Goal: Task Accomplishment & Management: Manage account settings

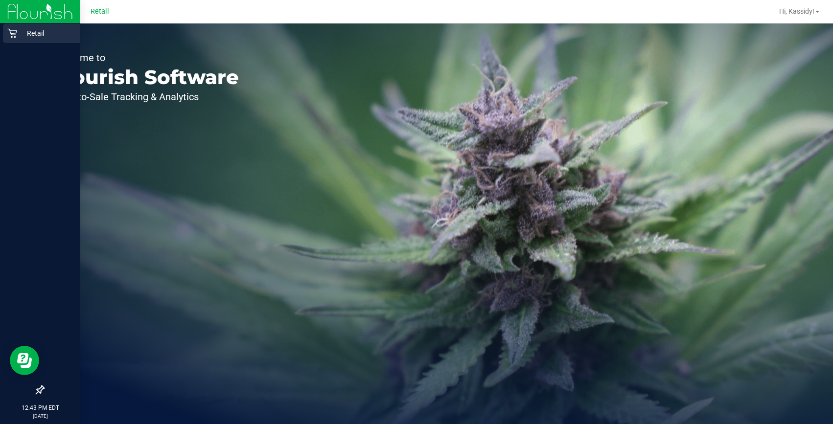
click at [5, 28] on div "Retail" at bounding box center [41, 33] width 77 height 20
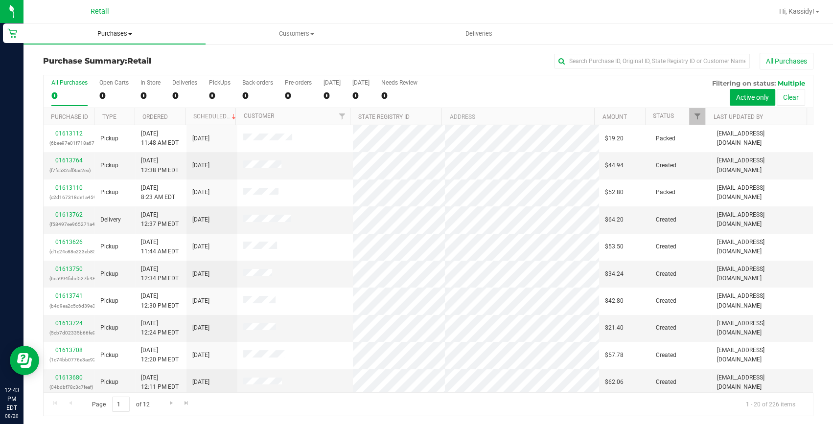
click at [108, 42] on uib-tab-heading "Purchases Summary of purchases Fulfillment All purchases" at bounding box center [114, 33] width 182 height 21
click at [573, 61] on input "text" at bounding box center [652, 61] width 196 height 15
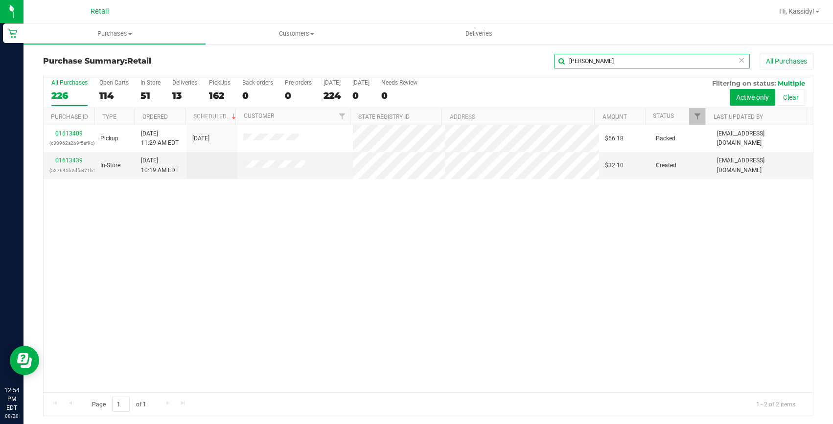
type input "KLEE"
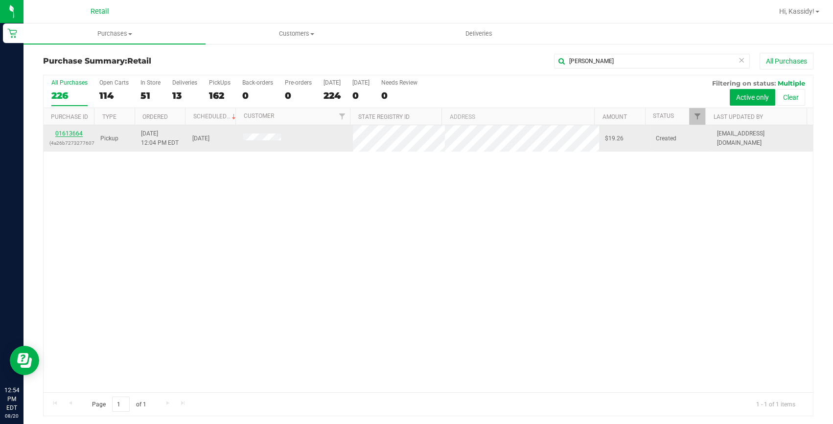
click at [66, 134] on link "01613664" at bounding box center [68, 133] width 27 height 7
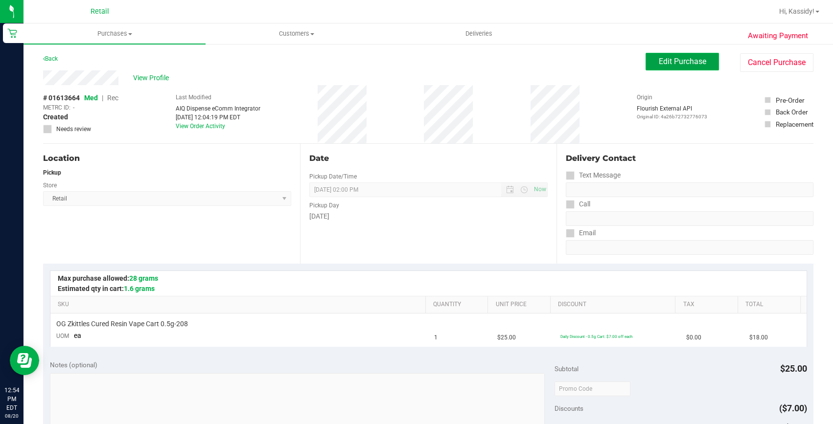
click at [683, 60] on span "Edit Purchase" at bounding box center [682, 61] width 47 height 9
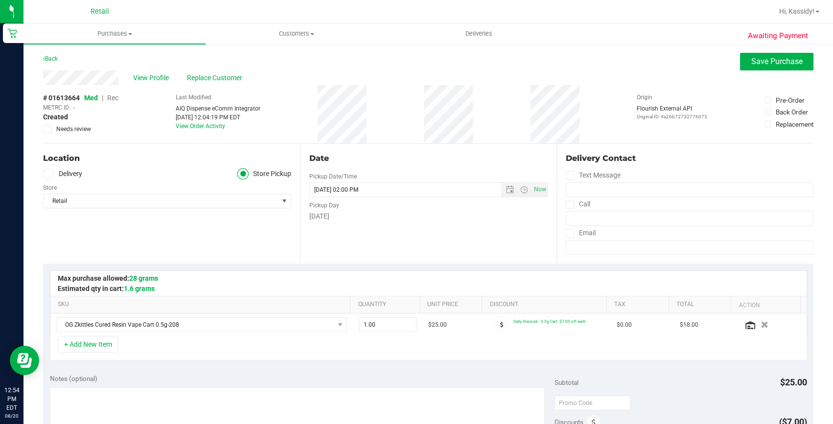
click at [110, 98] on span "Rec" at bounding box center [112, 98] width 11 height 8
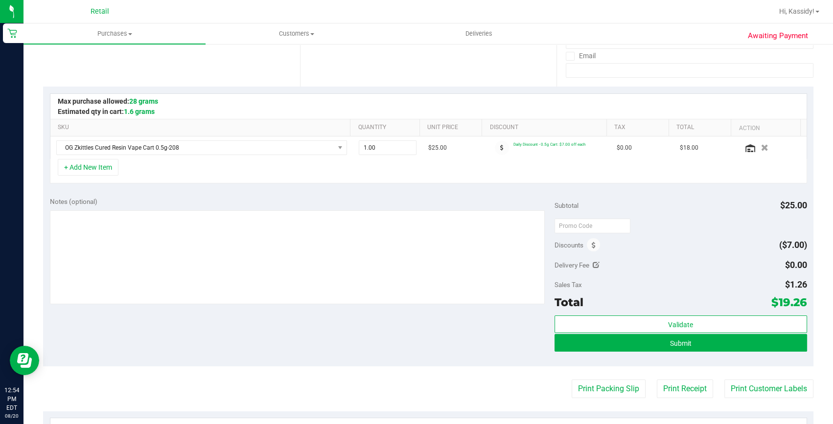
scroll to position [178, 0]
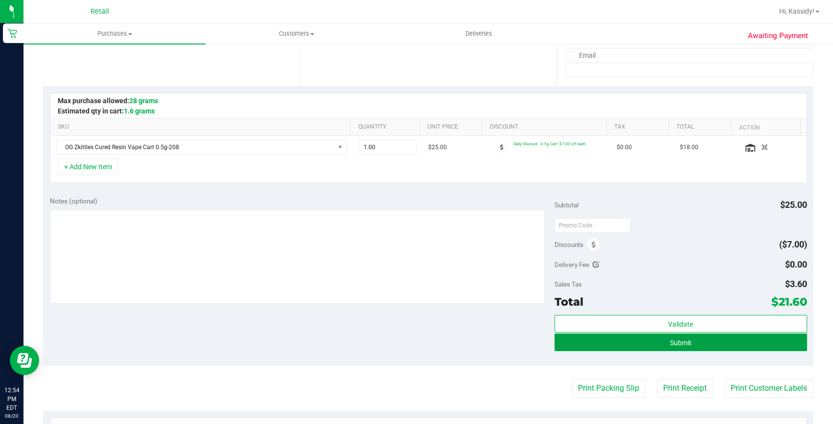
click at [700, 343] on button "Submit" at bounding box center [680, 343] width 253 height 18
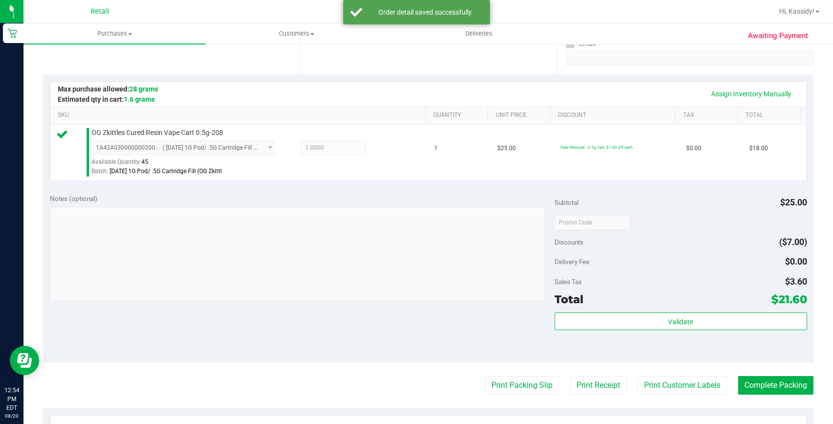
scroll to position [222, 0]
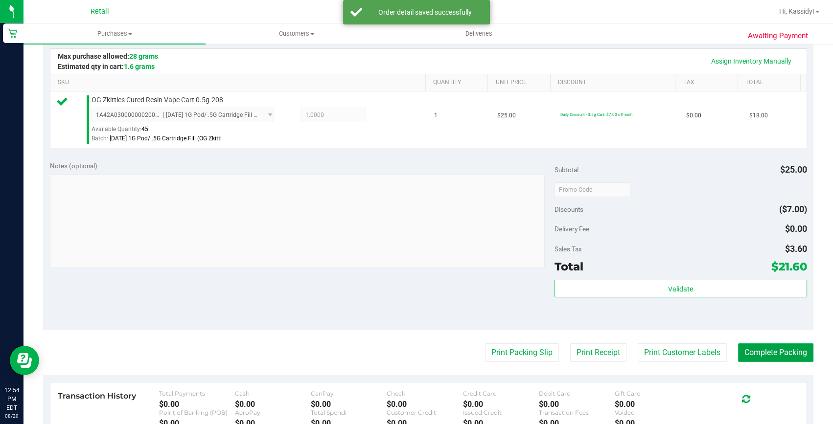
click at [780, 357] on button "Complete Packing" at bounding box center [775, 353] width 75 height 19
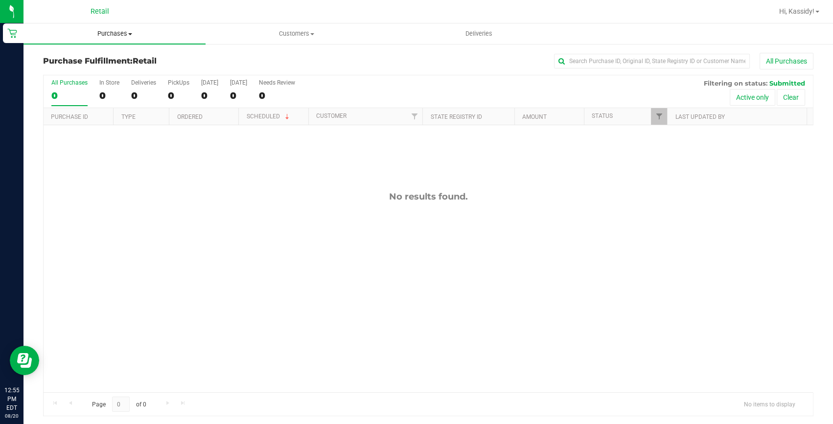
click at [118, 36] on span "Purchases" at bounding box center [114, 33] width 182 height 9
click at [102, 59] on span "Summary of purchases" at bounding box center [73, 59] width 100 height 8
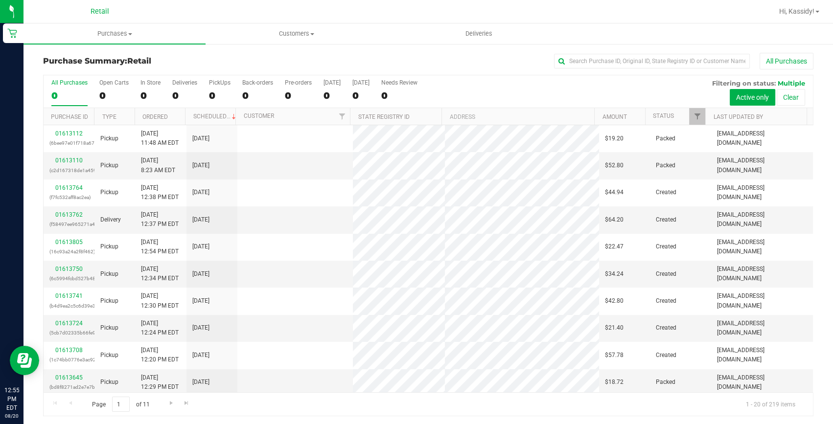
click at [639, 71] on div "Purchase Summary: Retail All Purchases" at bounding box center [428, 64] width 770 height 22
click at [637, 57] on input "text" at bounding box center [652, 61] width 196 height 15
click at [610, 61] on input "text" at bounding box center [652, 61] width 196 height 15
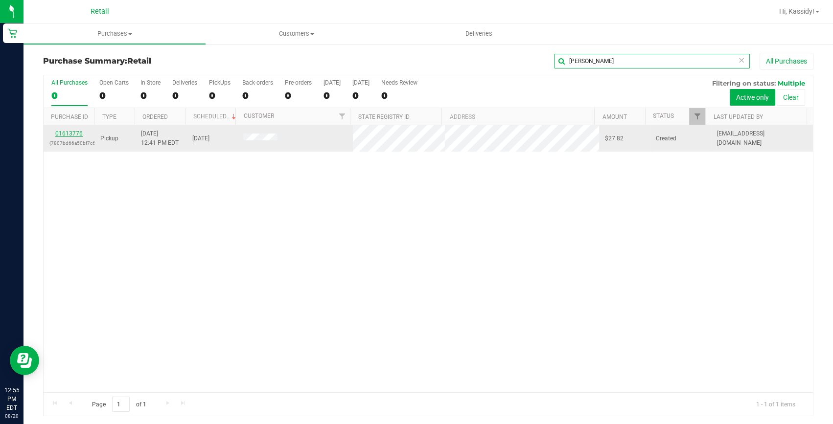
type input "FRANCI"
click at [69, 132] on link "01613776" at bounding box center [68, 133] width 27 height 7
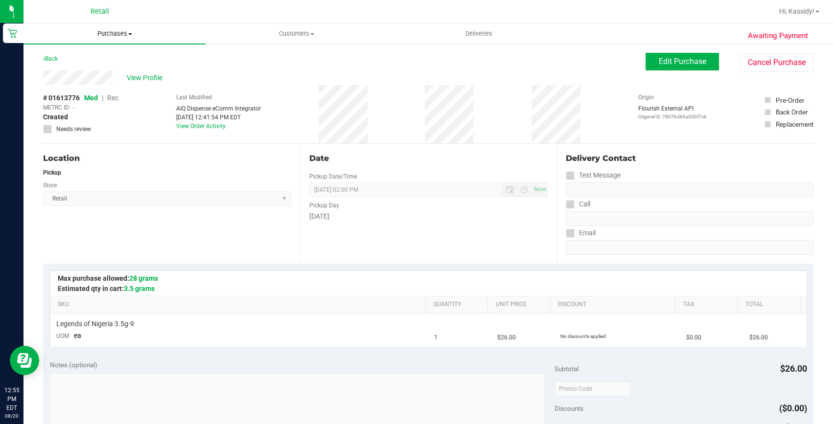
click at [115, 34] on span "Purchases" at bounding box center [114, 33] width 182 height 9
click at [91, 55] on span "Summary of purchases" at bounding box center [73, 59] width 100 height 8
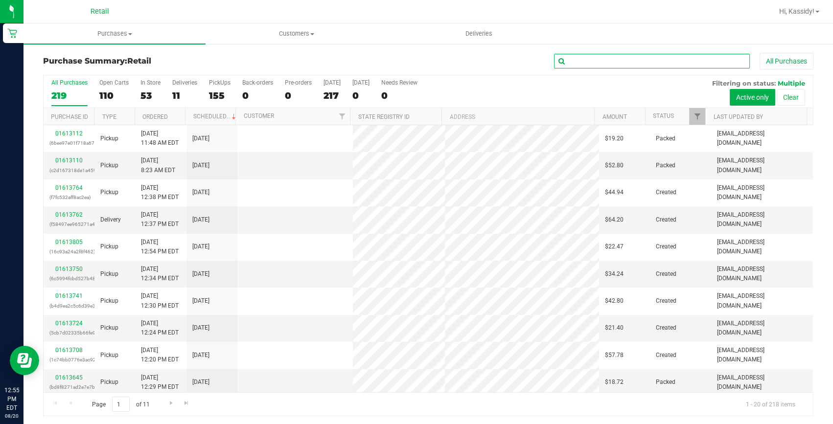
click at [617, 55] on input "text" at bounding box center [652, 61] width 196 height 15
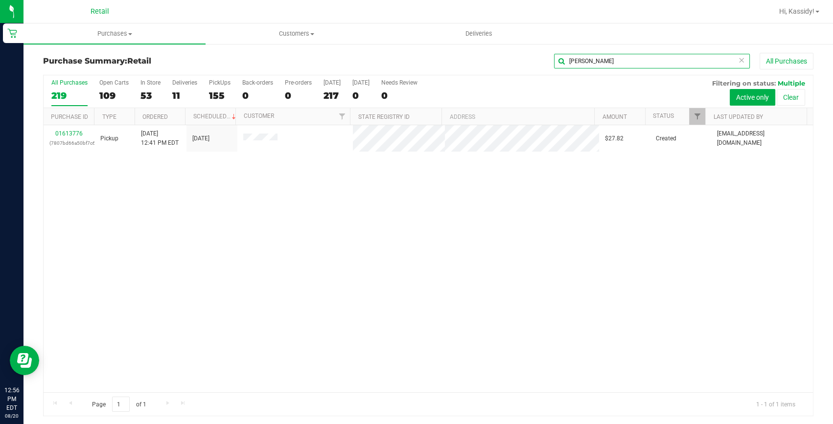
type input "FRANCIS"
click at [75, 133] on link "01613776" at bounding box center [68, 133] width 27 height 7
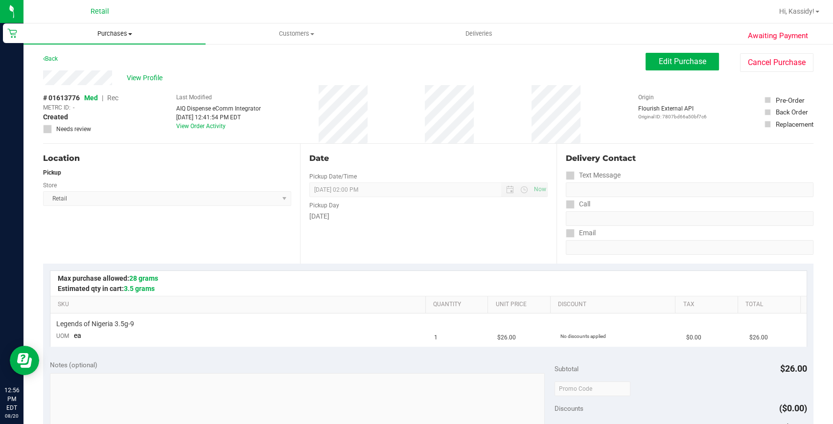
click at [125, 35] on span "Purchases" at bounding box center [114, 33] width 182 height 9
drag, startPoint x: 746, startPoint y: 63, endPoint x: 463, endPoint y: 56, distance: 282.5
click at [746, 63] on button "Cancel Purchase" at bounding box center [776, 62] width 73 height 19
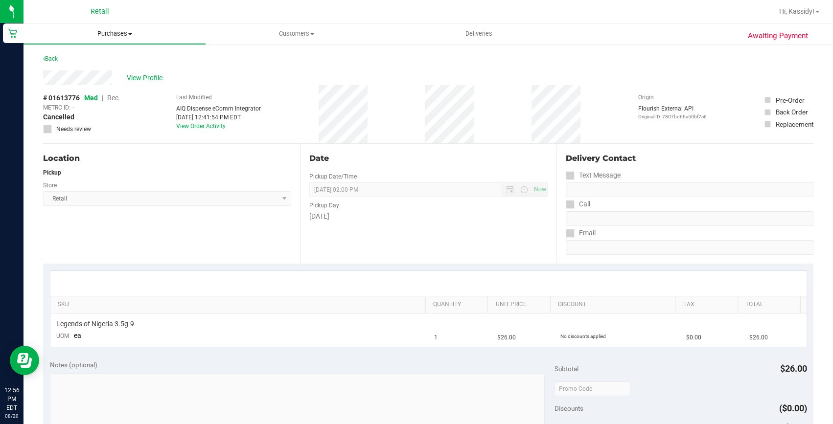
click at [109, 34] on span "Purchases" at bounding box center [114, 33] width 182 height 9
click at [241, 170] on div "Pickup" at bounding box center [167, 172] width 248 height 9
click at [139, 33] on span "Purchases" at bounding box center [114, 33] width 182 height 9
click at [76, 57] on span "Summary of purchases" at bounding box center [73, 59] width 100 height 8
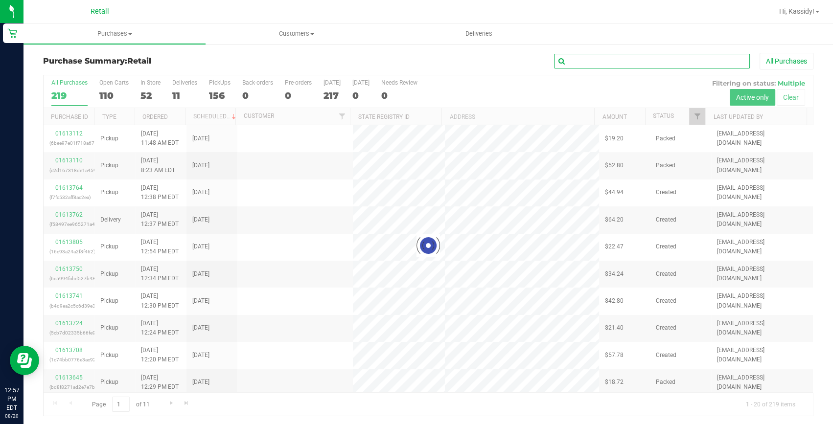
click at [590, 55] on input "text" at bounding box center [652, 61] width 196 height 15
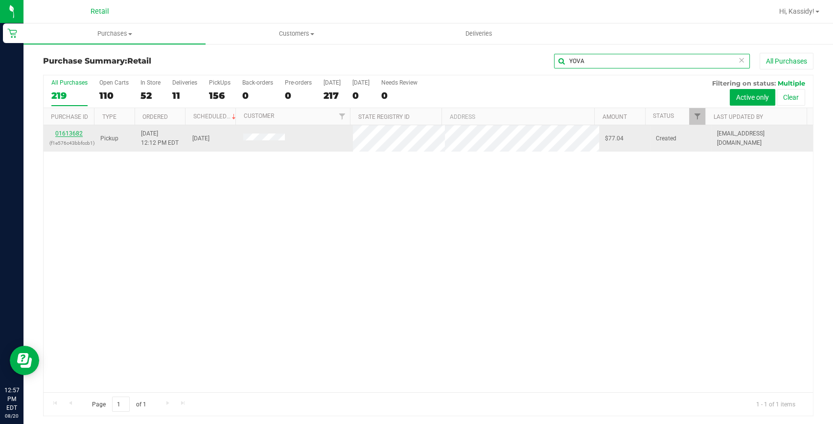
type input "YOVA"
click at [69, 135] on link "01613682" at bounding box center [68, 133] width 27 height 7
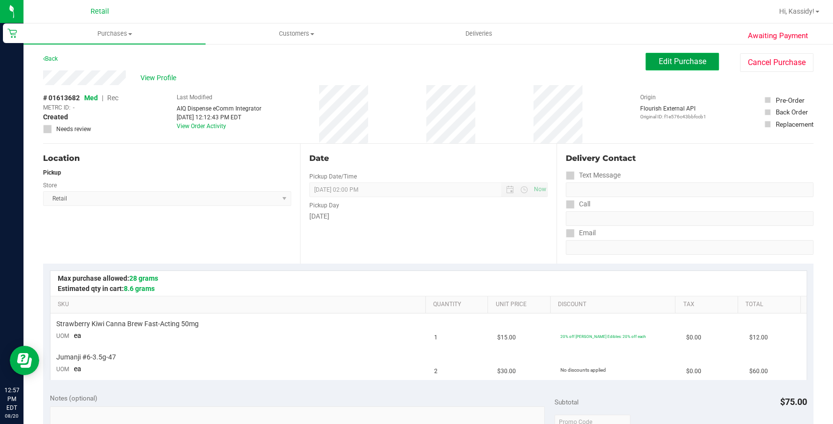
click at [679, 62] on span "Edit Purchase" at bounding box center [682, 61] width 47 height 9
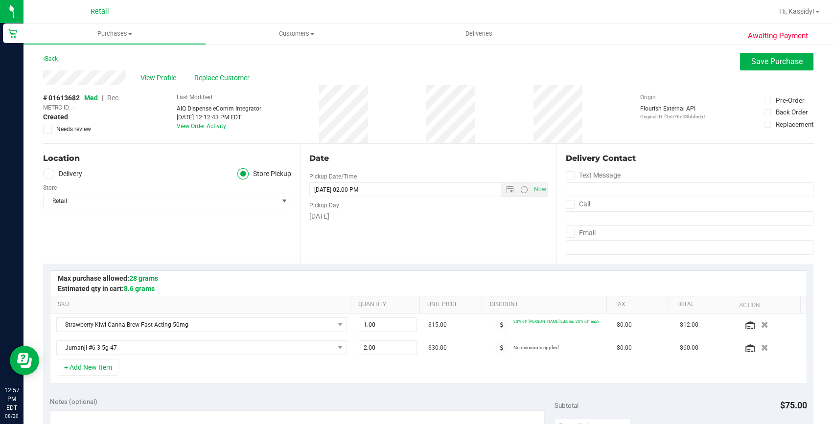
click at [112, 96] on span "Rec" at bounding box center [112, 98] width 11 height 8
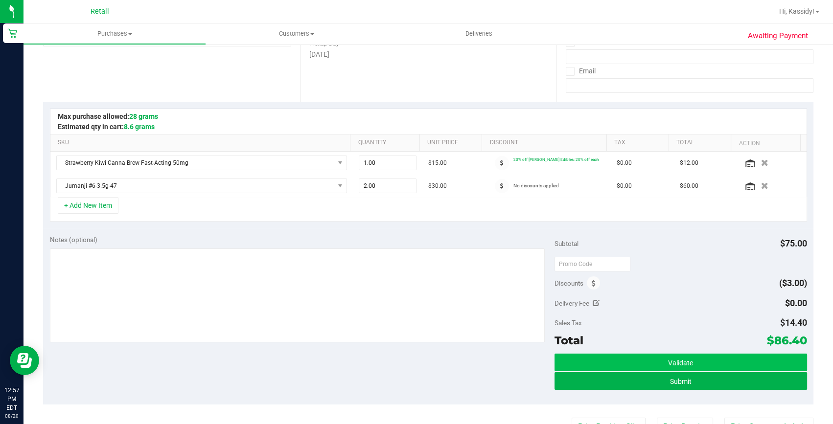
scroll to position [178, 0]
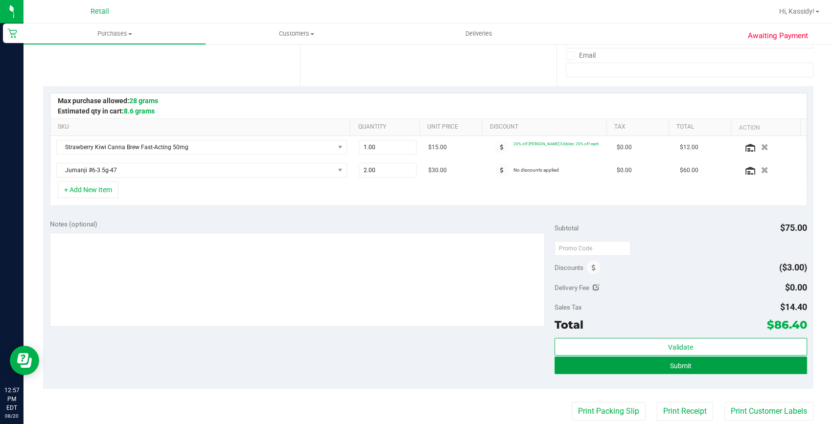
click at [689, 369] on button "Submit" at bounding box center [680, 366] width 253 height 18
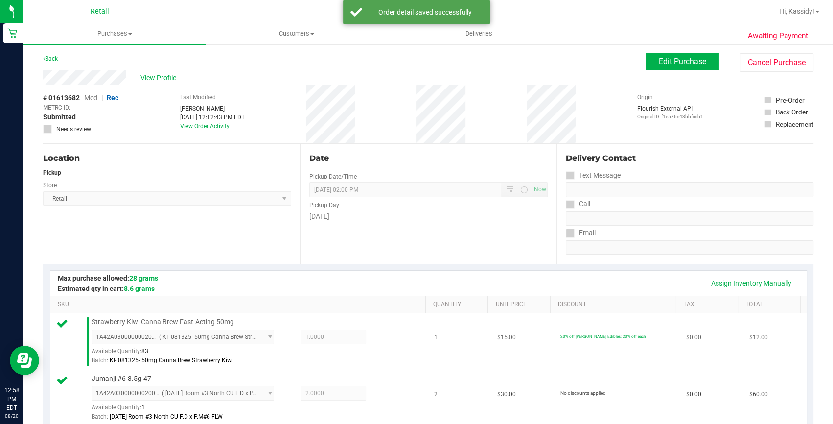
scroll to position [267, 0]
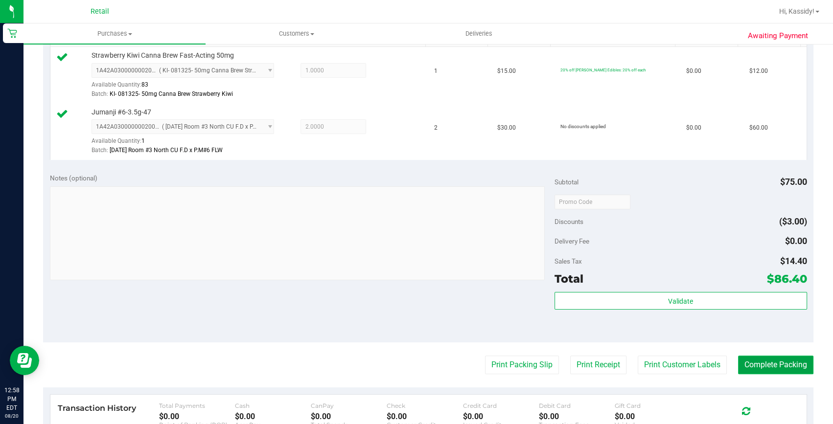
click at [763, 369] on button "Complete Packing" at bounding box center [775, 365] width 75 height 19
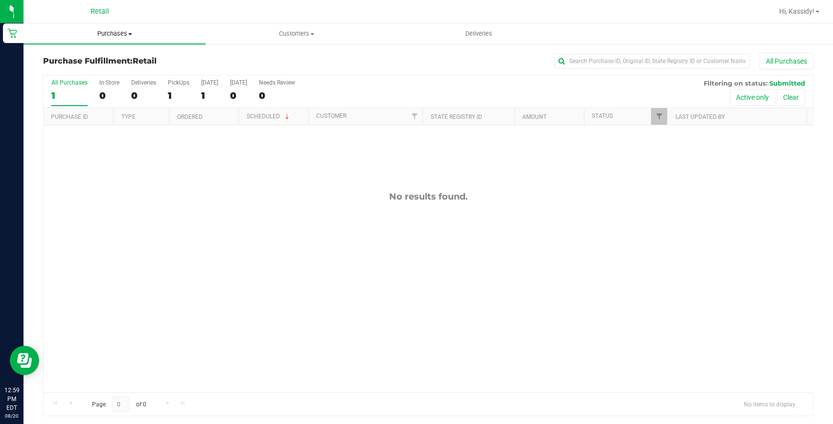
click at [112, 38] on span "Purchases" at bounding box center [114, 33] width 182 height 9
click at [107, 55] on span "Summary of purchases" at bounding box center [73, 59] width 100 height 8
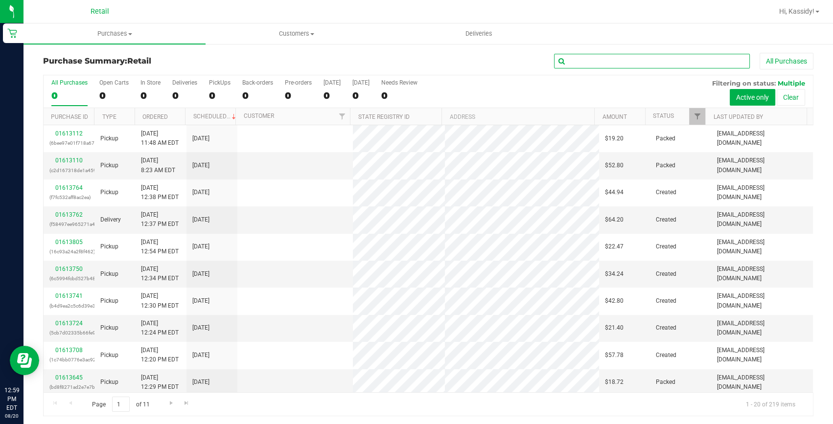
click at [631, 63] on input "text" at bounding box center [652, 61] width 196 height 15
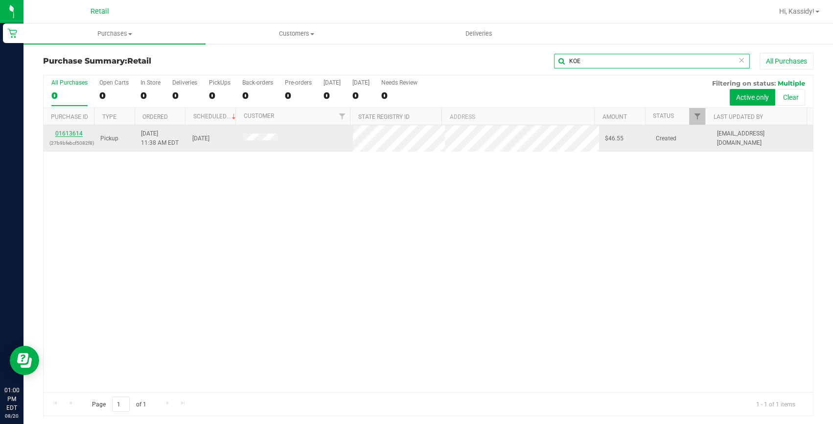
type input "KOE"
click at [72, 135] on link "01613614" at bounding box center [68, 133] width 27 height 7
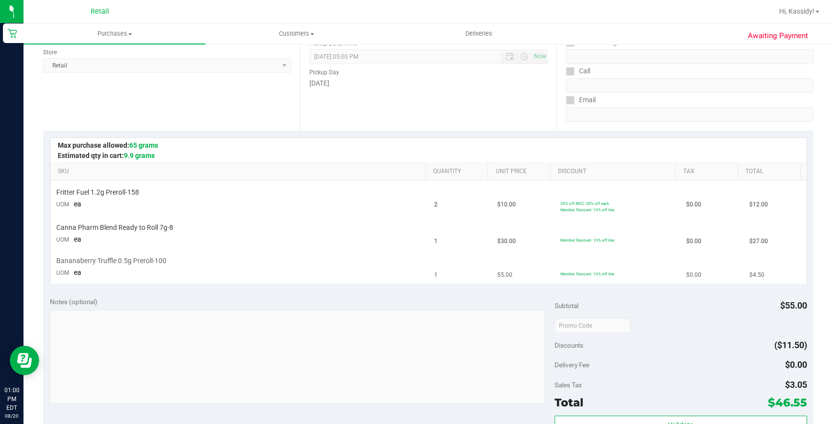
scroll to position [267, 0]
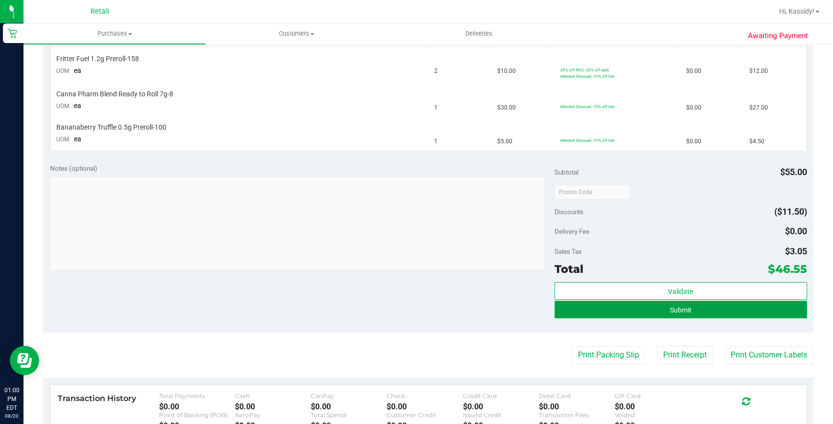
click at [731, 309] on button "Submit" at bounding box center [680, 310] width 253 height 18
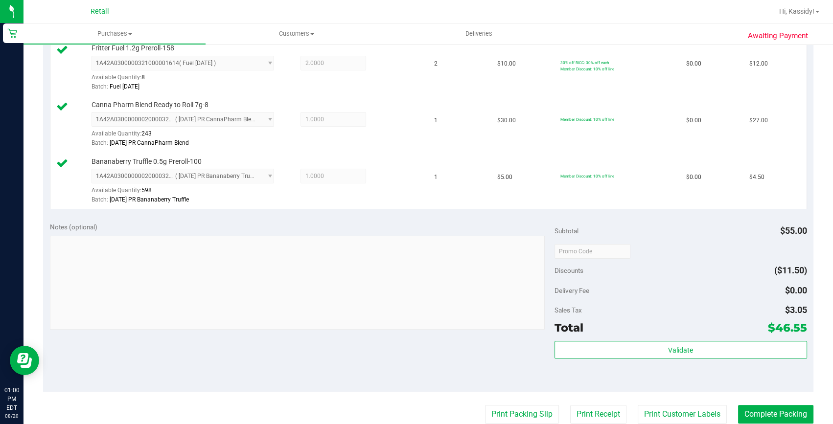
scroll to position [311, 0]
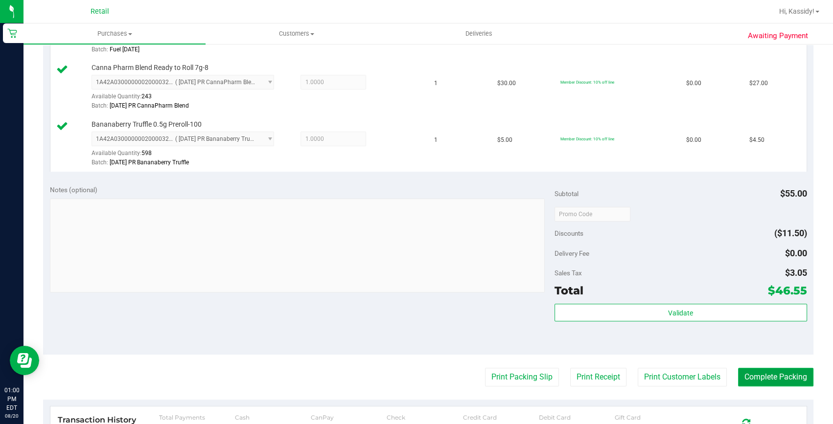
click at [768, 385] on button "Complete Packing" at bounding box center [775, 377] width 75 height 19
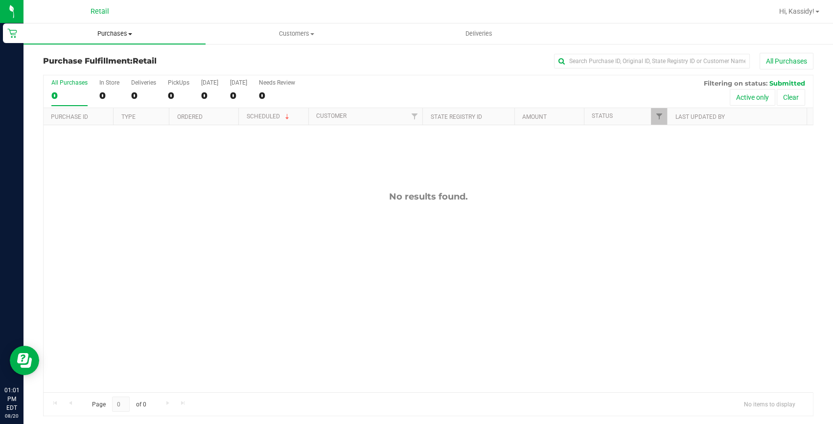
click at [105, 42] on uib-tab-heading "Purchases Summary of purchases Fulfillment All purchases" at bounding box center [114, 33] width 182 height 21
click at [111, 59] on span "Summary of purchases" at bounding box center [73, 59] width 100 height 8
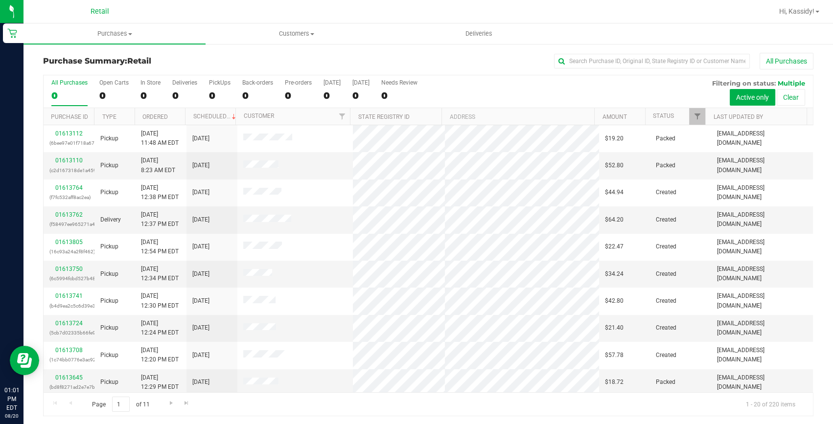
click at [583, 53] on div "All Purchases" at bounding box center [556, 61] width 513 height 17
click at [582, 57] on input "text" at bounding box center [652, 61] width 196 height 15
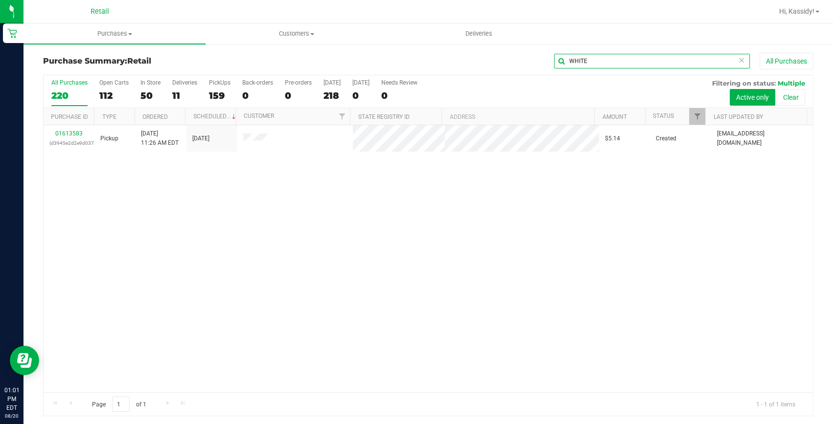
type input "WHITE"
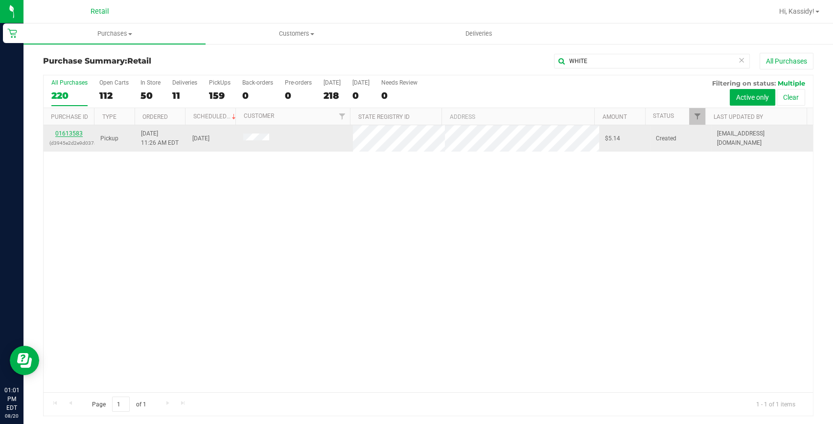
click at [61, 134] on link "01613583" at bounding box center [68, 133] width 27 height 7
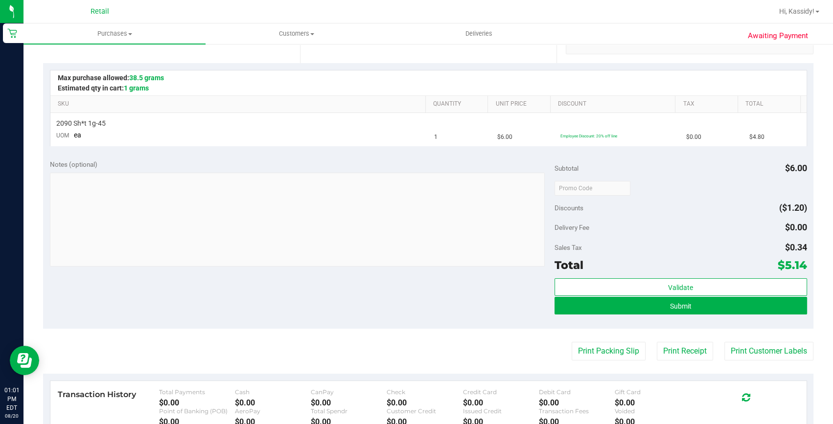
scroll to position [222, 0]
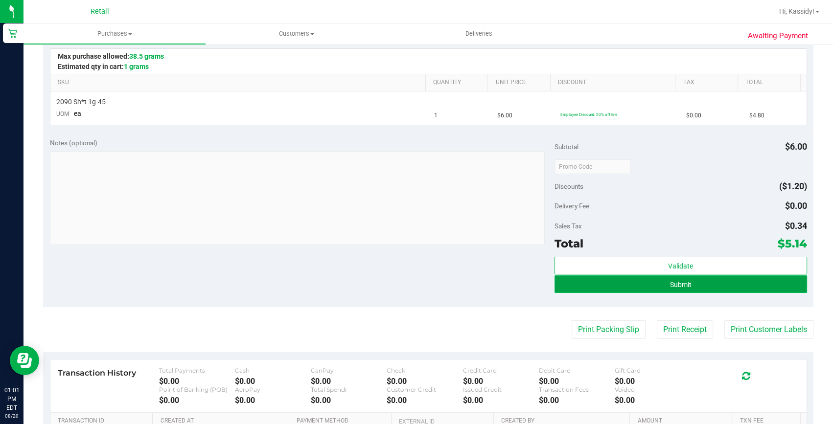
click at [674, 290] on button "Submit" at bounding box center [680, 285] width 253 height 18
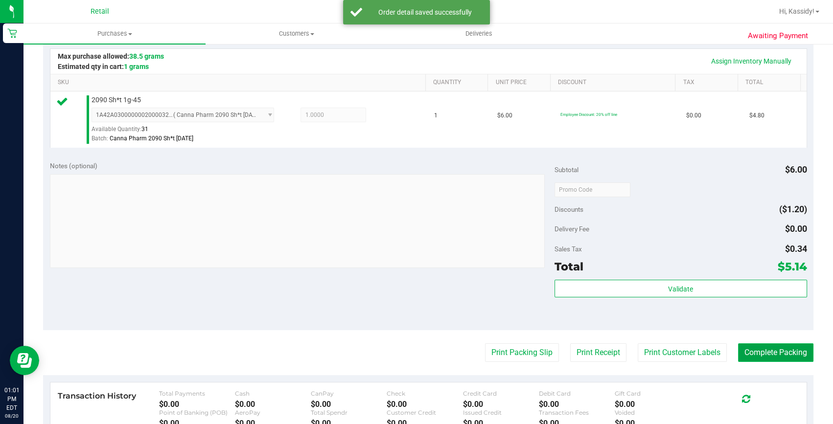
click at [741, 360] on button "Complete Packing" at bounding box center [775, 353] width 75 height 19
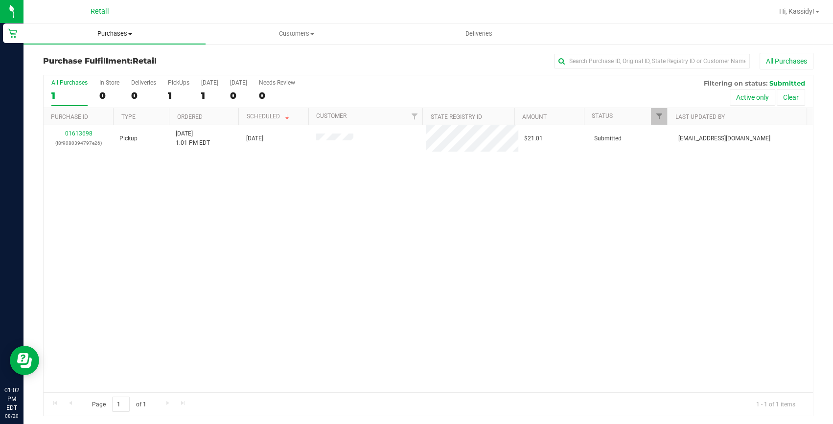
click at [95, 43] on uib-tab-heading "Purchases Summary of purchases Fulfillment All purchases" at bounding box center [114, 33] width 182 height 21
click at [95, 53] on li "Summary of purchases" at bounding box center [114, 59] width 182 height 12
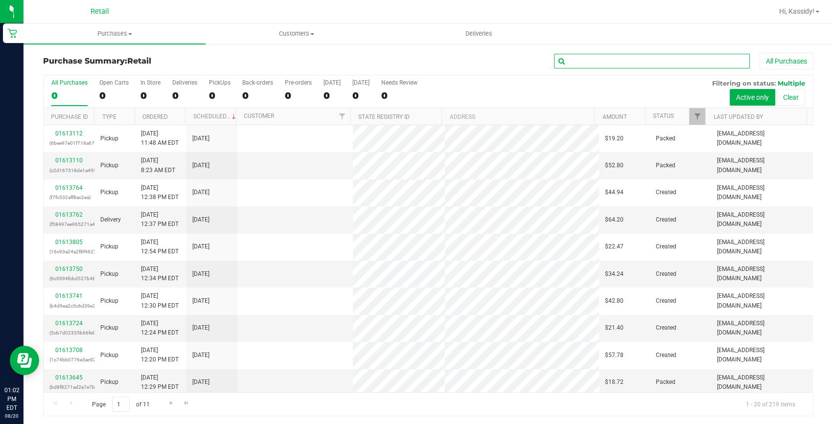
click at [581, 62] on input "text" at bounding box center [652, 61] width 196 height 15
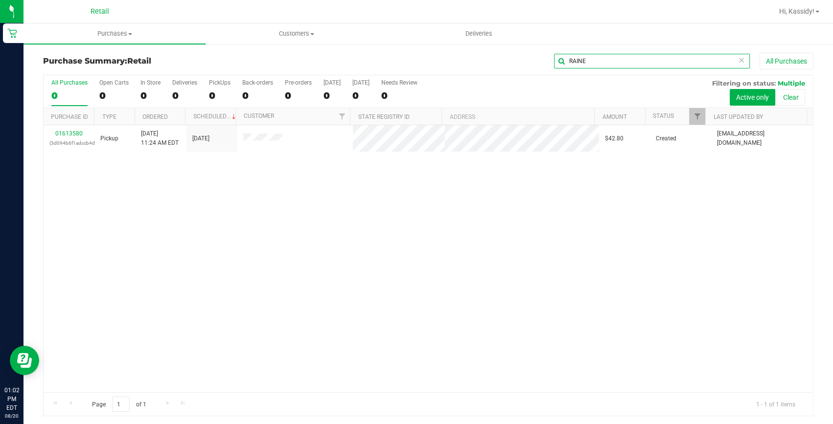
type input "RAINE"
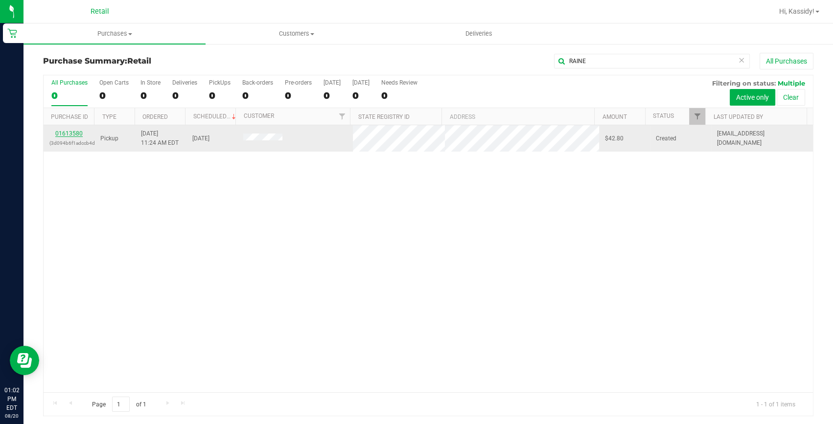
click at [69, 131] on link "01613580" at bounding box center [68, 133] width 27 height 7
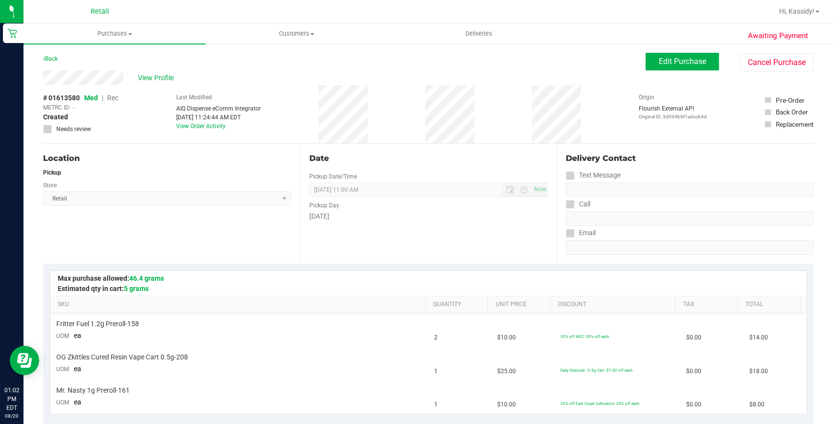
scroll to position [222, 0]
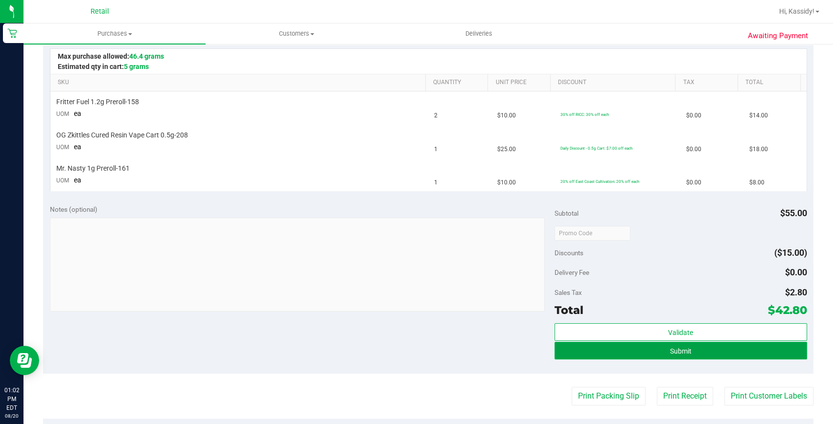
click at [633, 349] on button "Submit" at bounding box center [680, 351] width 253 height 18
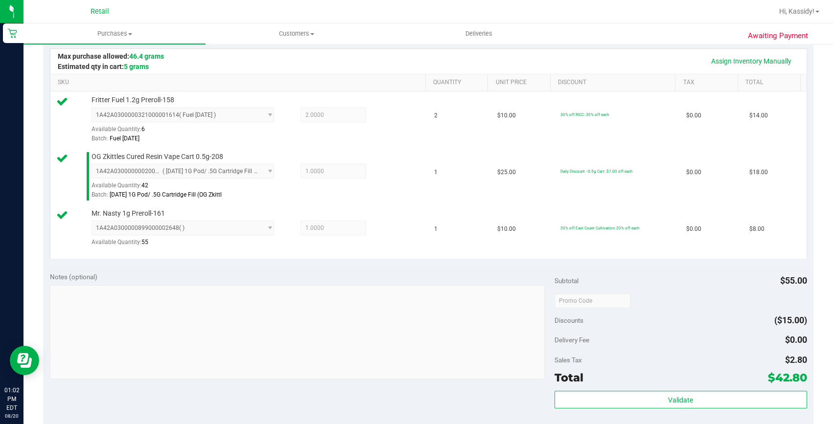
scroll to position [267, 0]
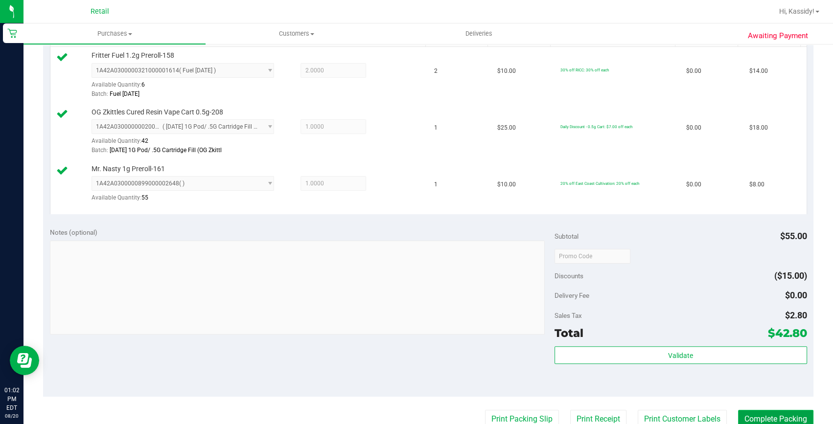
click at [767, 413] on button "Complete Packing" at bounding box center [775, 419] width 75 height 19
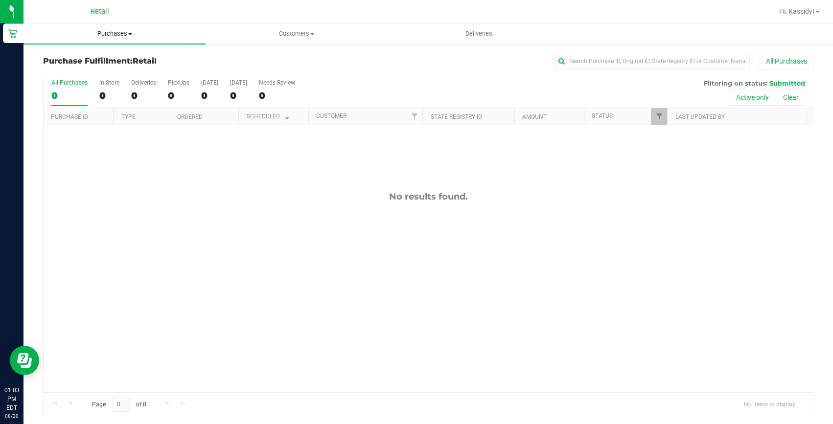
click at [102, 29] on span "Purchases" at bounding box center [114, 33] width 182 height 9
click at [101, 59] on span "Summary of purchases" at bounding box center [73, 59] width 100 height 8
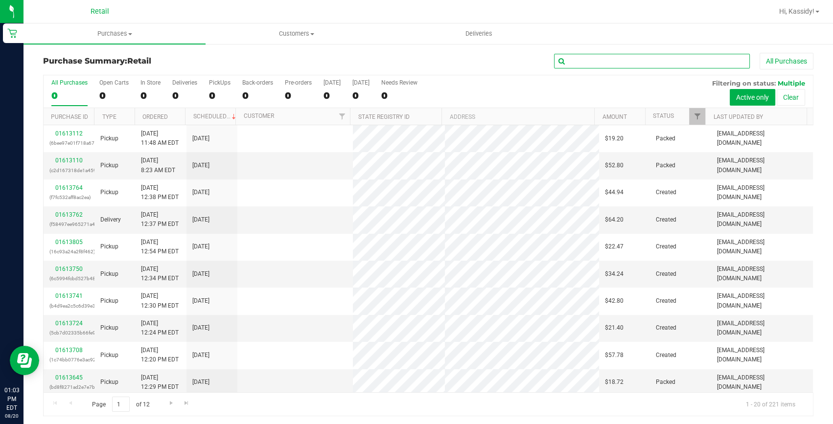
click at [586, 65] on input "text" at bounding box center [652, 61] width 196 height 15
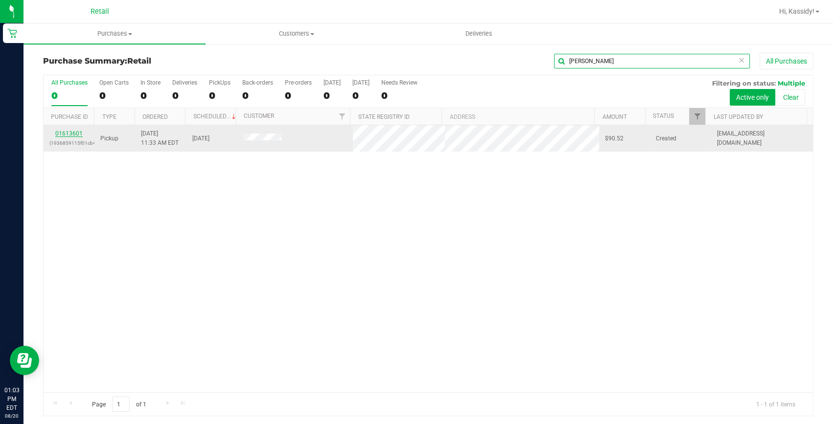
type input "TURNER"
click at [65, 130] on link "01613601" at bounding box center [68, 133] width 27 height 7
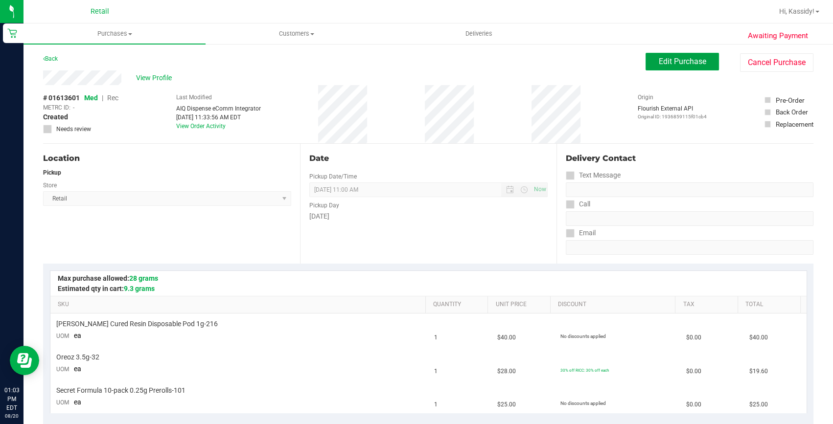
click at [682, 69] on button "Edit Purchase" at bounding box center [682, 62] width 73 height 18
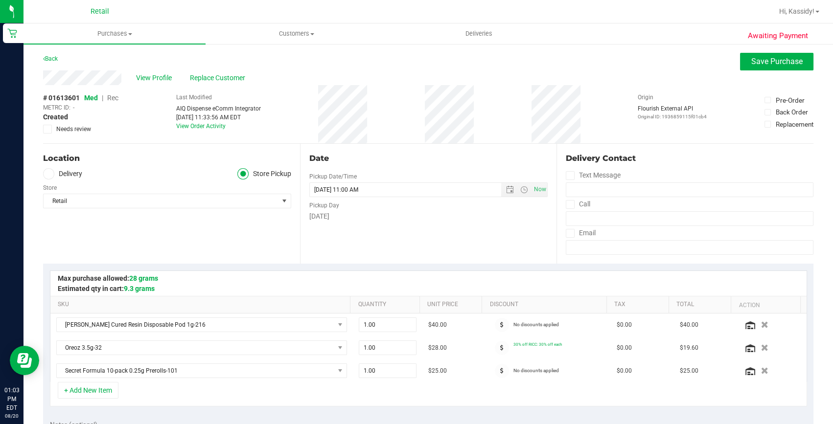
click at [109, 98] on span "Rec" at bounding box center [112, 98] width 11 height 8
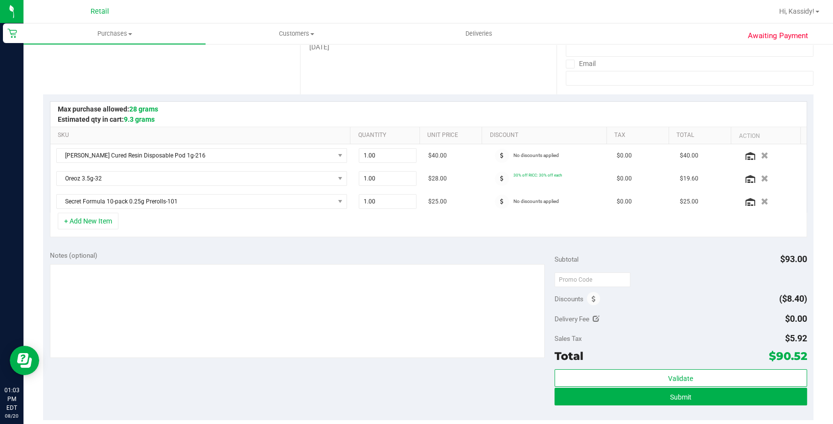
scroll to position [178, 0]
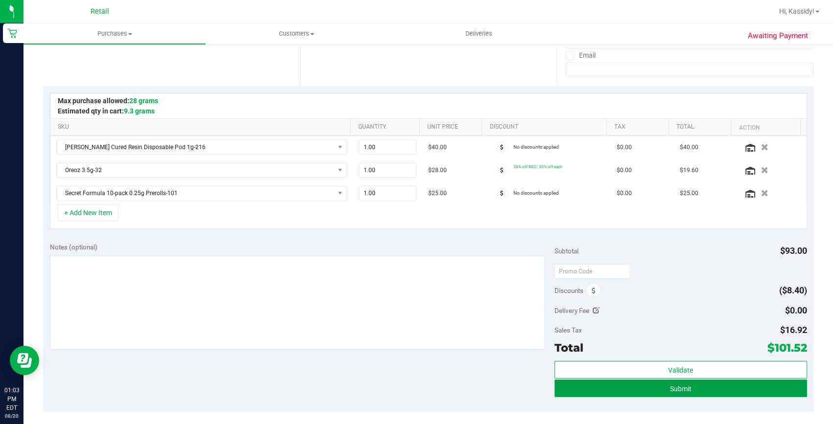
click at [627, 387] on button "Submit" at bounding box center [680, 389] width 253 height 18
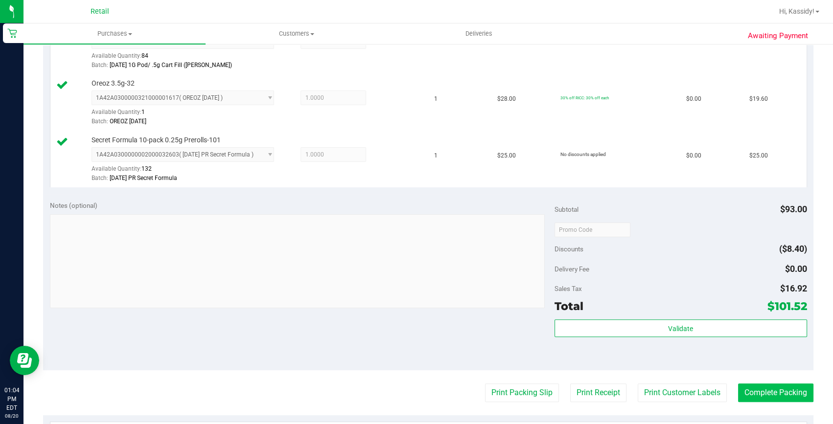
scroll to position [311, 0]
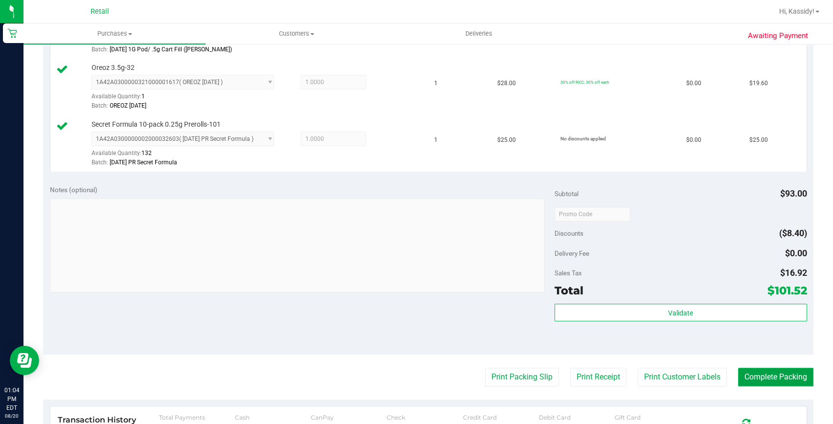
click at [778, 375] on button "Complete Packing" at bounding box center [775, 377] width 75 height 19
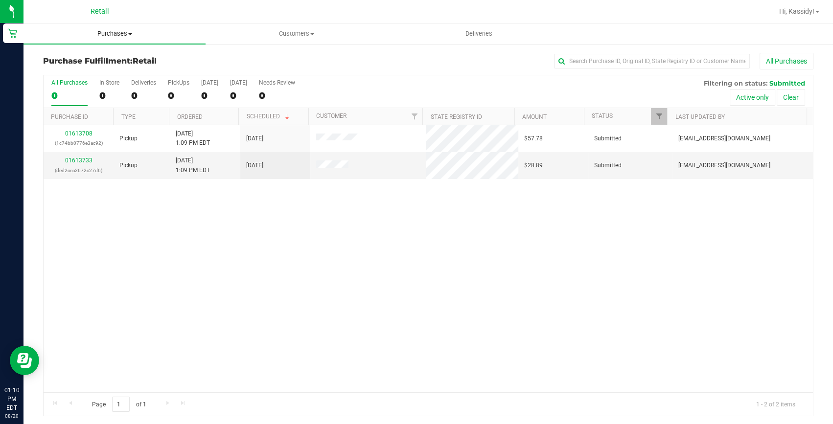
click at [116, 37] on span "Purchases" at bounding box center [114, 33] width 182 height 9
click at [114, 59] on span "Summary of purchases" at bounding box center [73, 59] width 100 height 8
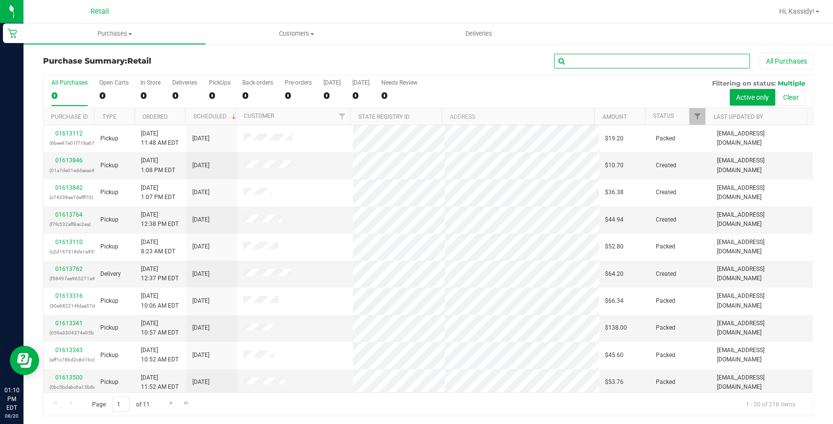
click at [644, 63] on input "text" at bounding box center [652, 61] width 196 height 15
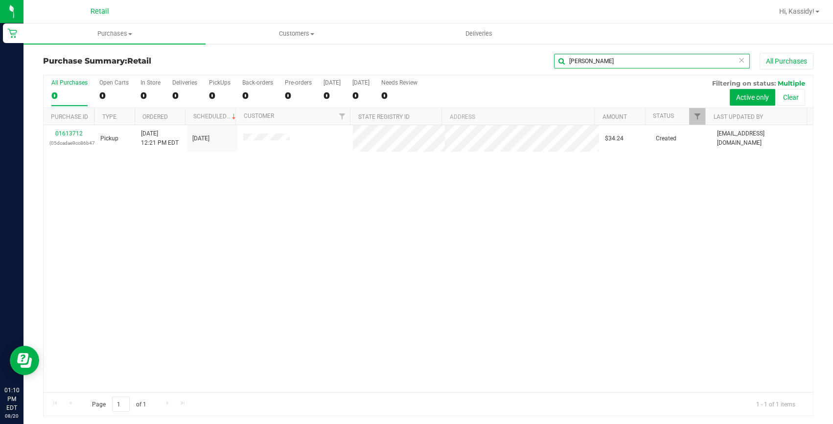
type input "GERALDINE"
click at [69, 131] on link "01613712" at bounding box center [68, 133] width 27 height 7
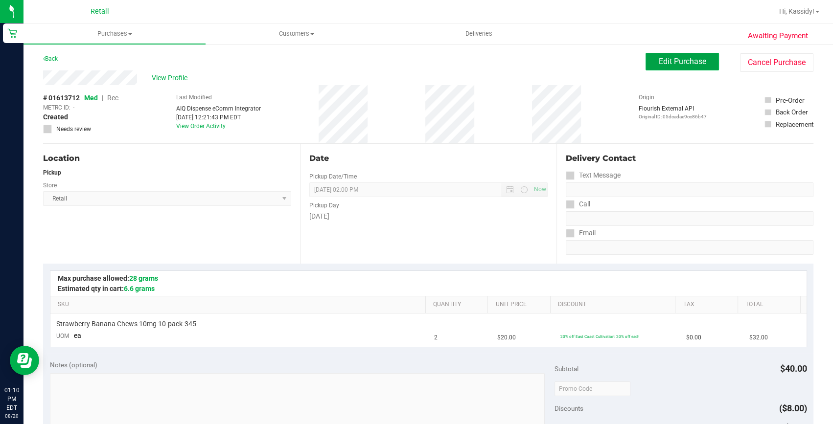
click at [672, 62] on span "Edit Purchase" at bounding box center [682, 61] width 47 height 9
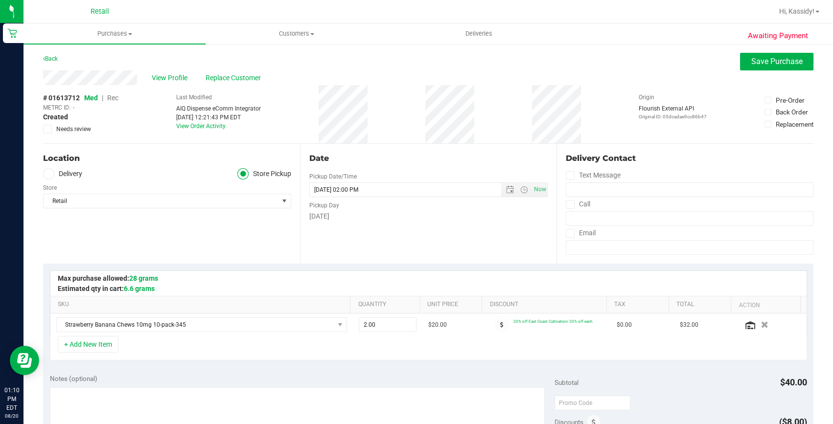
click at [113, 98] on span "Rec" at bounding box center [112, 98] width 11 height 8
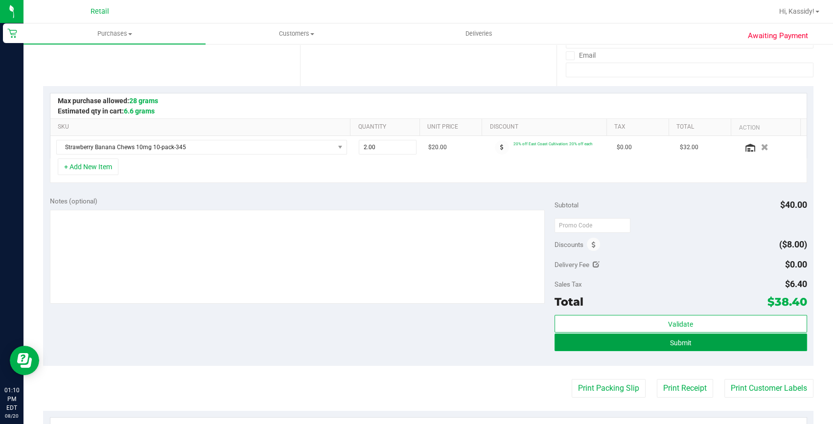
click at [651, 345] on button "Submit" at bounding box center [680, 343] width 253 height 18
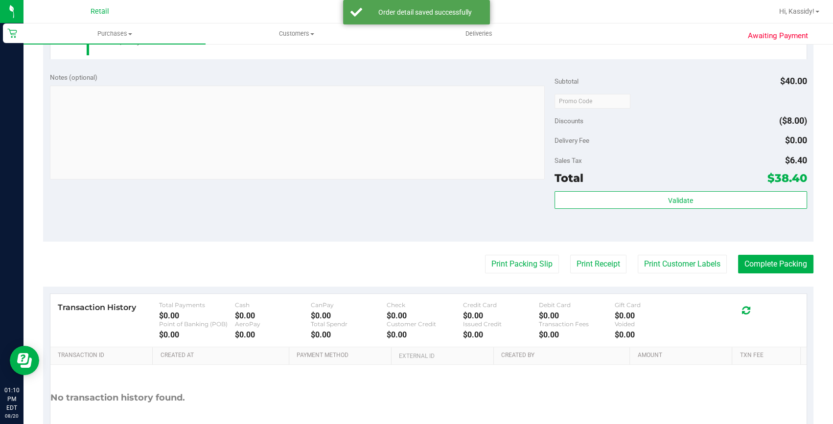
scroll to position [311, 0]
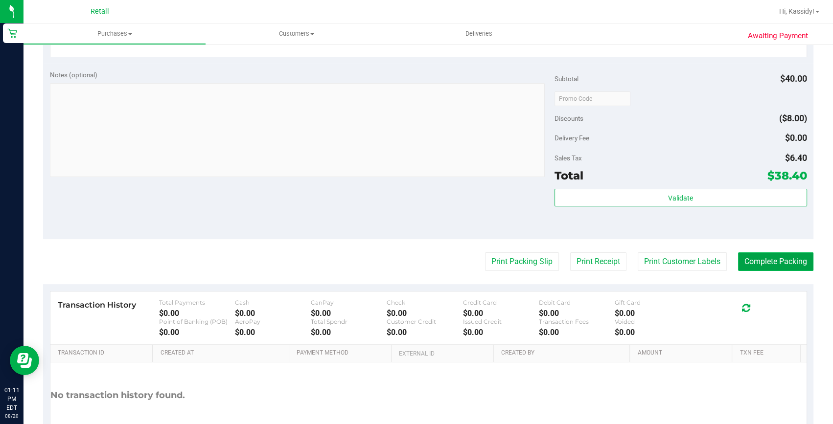
click at [756, 264] on button "Complete Packing" at bounding box center [775, 262] width 75 height 19
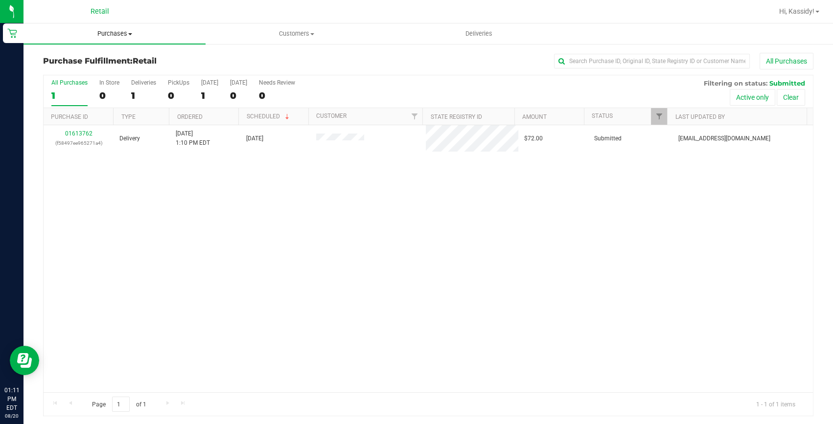
click at [139, 31] on span "Purchases" at bounding box center [114, 33] width 182 height 9
click at [92, 52] on ul "Summary of purchases Fulfillment All purchases" at bounding box center [114, 71] width 182 height 53
click at [106, 33] on span "Purchases" at bounding box center [114, 33] width 182 height 9
click at [90, 61] on span "Summary of purchases" at bounding box center [73, 59] width 100 height 8
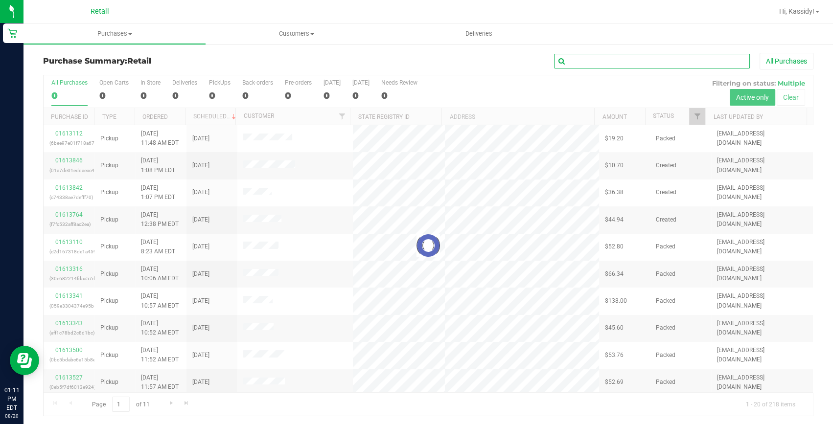
click at [647, 59] on input "text" at bounding box center [652, 61] width 196 height 15
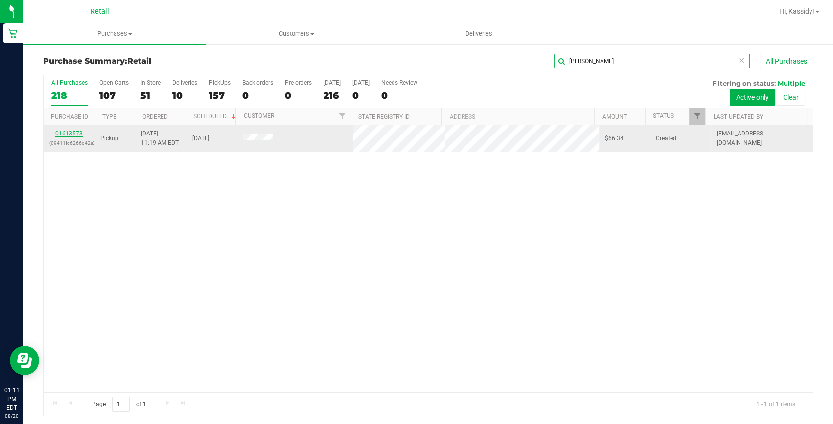
type input "PAIGE"
click at [60, 132] on link "01613573" at bounding box center [68, 133] width 27 height 7
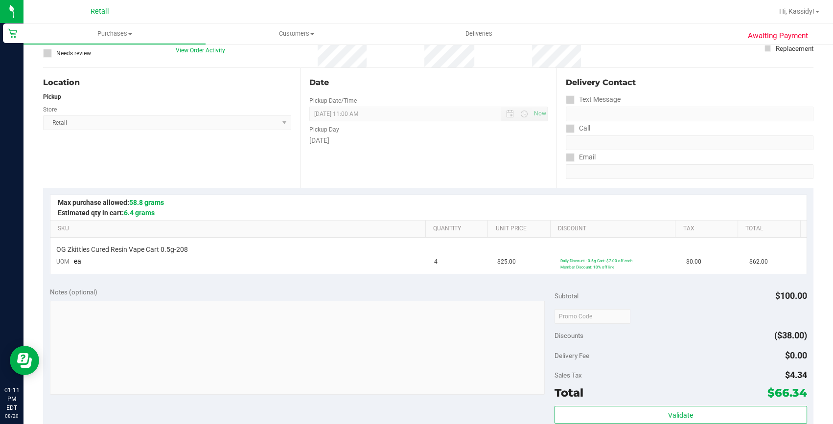
scroll to position [133, 0]
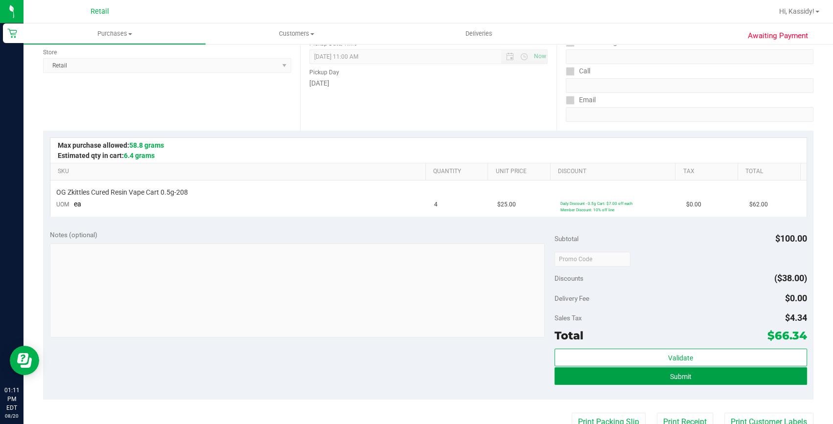
click at [673, 377] on span "Submit" at bounding box center [681, 377] width 22 height 8
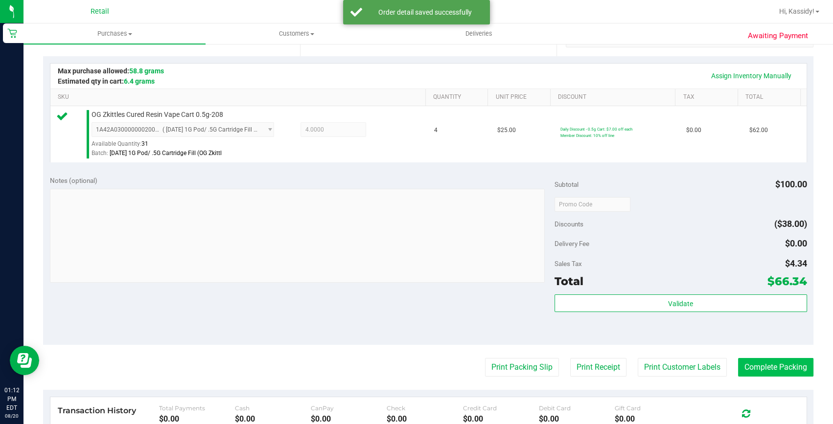
scroll to position [222, 0]
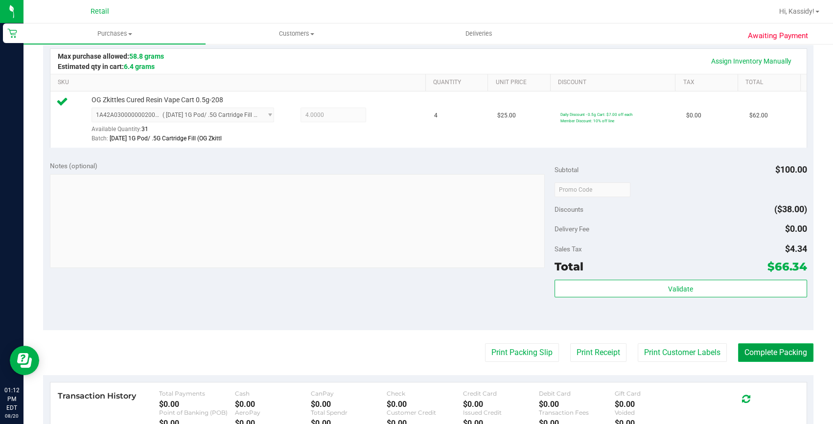
click at [770, 356] on button "Complete Packing" at bounding box center [775, 353] width 75 height 19
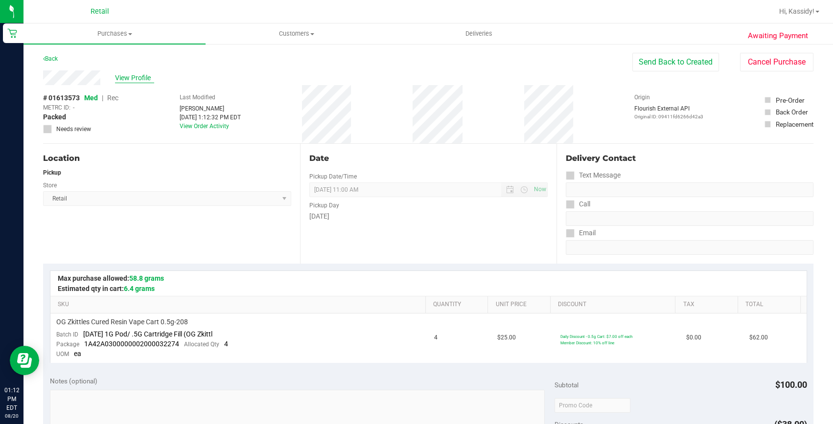
click at [143, 81] on span "View Profile" at bounding box center [134, 78] width 39 height 10
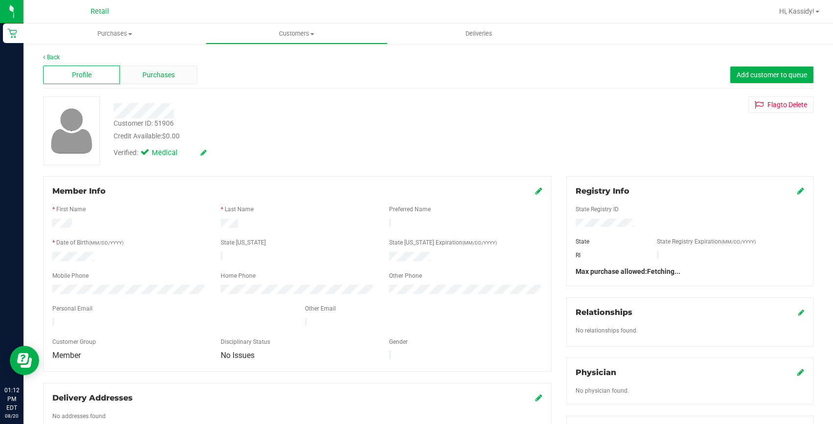
click at [166, 72] on span "Purchases" at bounding box center [158, 75] width 32 height 10
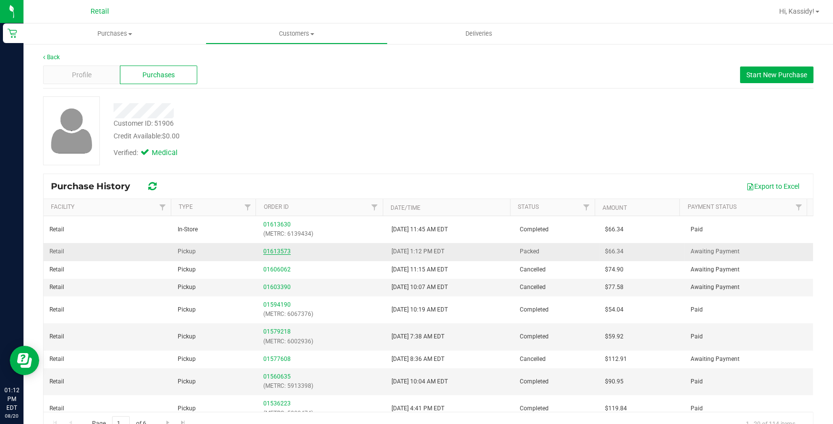
click at [269, 254] on link "01613573" at bounding box center [276, 251] width 27 height 7
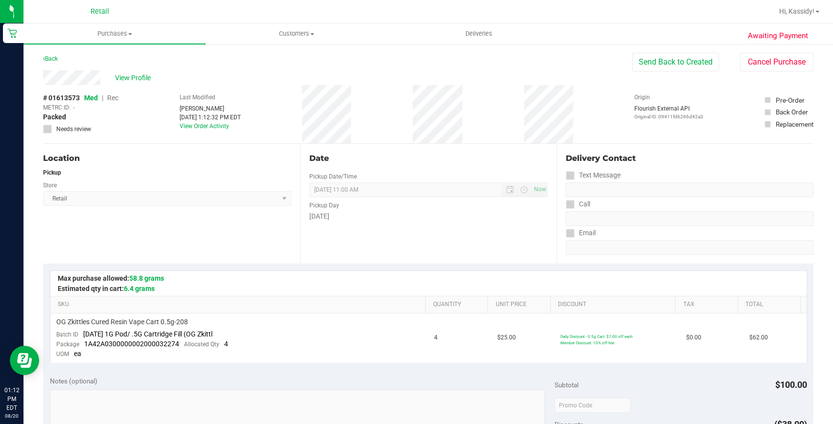
click at [759, 73] on div "View Profile # 01613573 Med | Rec METRC ID: - Packed Needs review Last Modified…" at bounding box center [428, 106] width 770 height 73
click at [755, 67] on button "Cancel Purchase" at bounding box center [776, 62] width 73 height 19
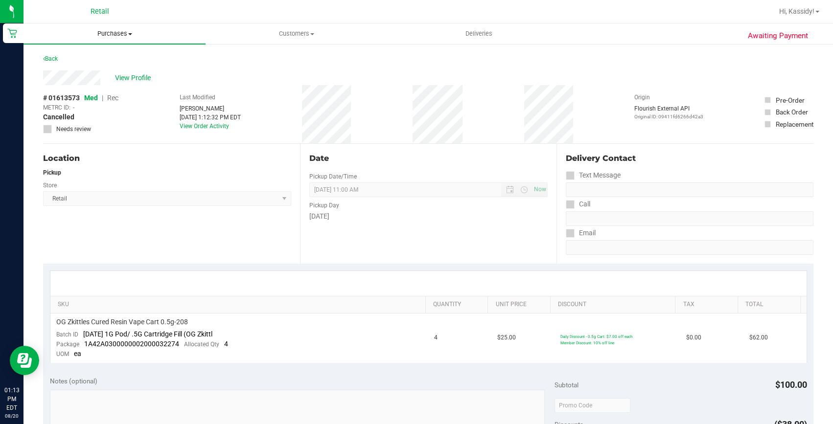
click at [120, 38] on uib-tab-heading "Purchases Summary of purchases Fulfillment All purchases" at bounding box center [114, 33] width 182 height 21
click at [103, 57] on span "Summary of purchases" at bounding box center [73, 59] width 100 height 8
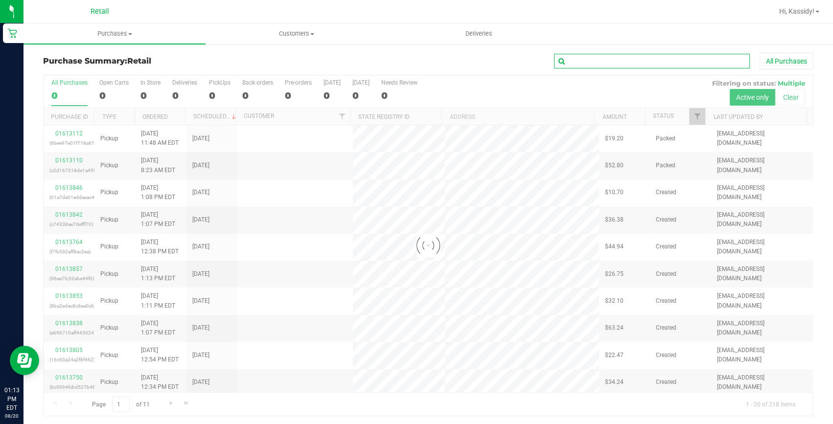
click at [564, 65] on input "text" at bounding box center [652, 61] width 196 height 15
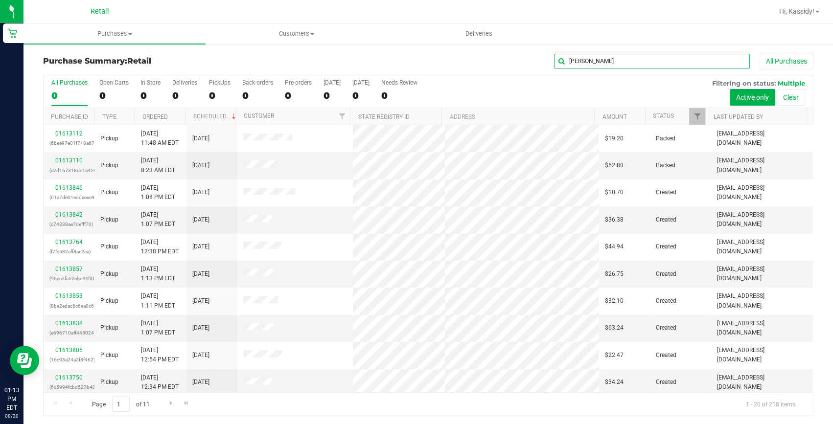
type input "BARTE"
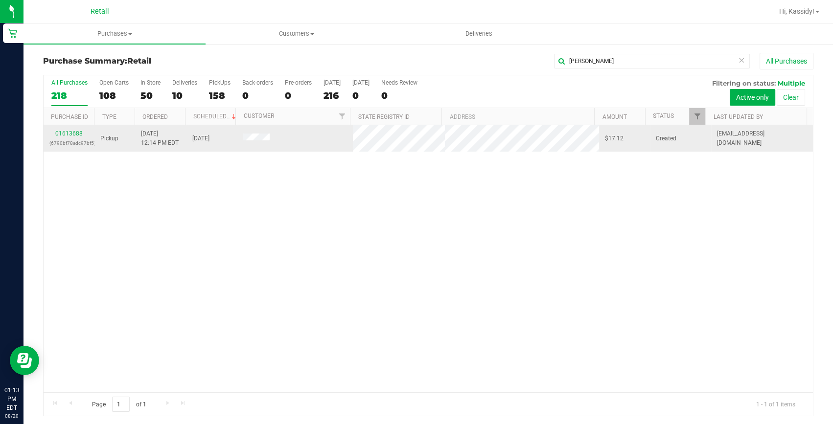
click at [77, 129] on div "01613688 (6790bf78adc97bf5)" at bounding box center [68, 138] width 39 height 19
click at [75, 133] on link "01613688" at bounding box center [68, 133] width 27 height 7
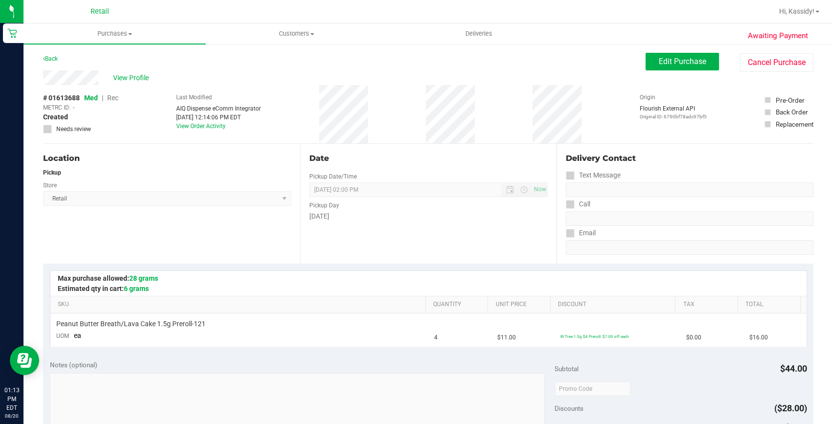
click at [670, 70] on div "Edit Purchase Cancel Purchase" at bounding box center [730, 62] width 168 height 19
click at [666, 64] on span "Edit Purchase" at bounding box center [682, 61] width 47 height 9
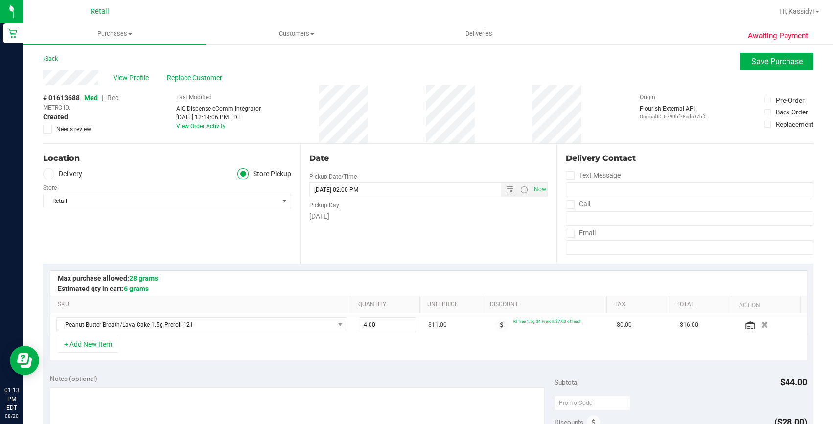
click at [115, 98] on span "Rec" at bounding box center [112, 98] width 11 height 8
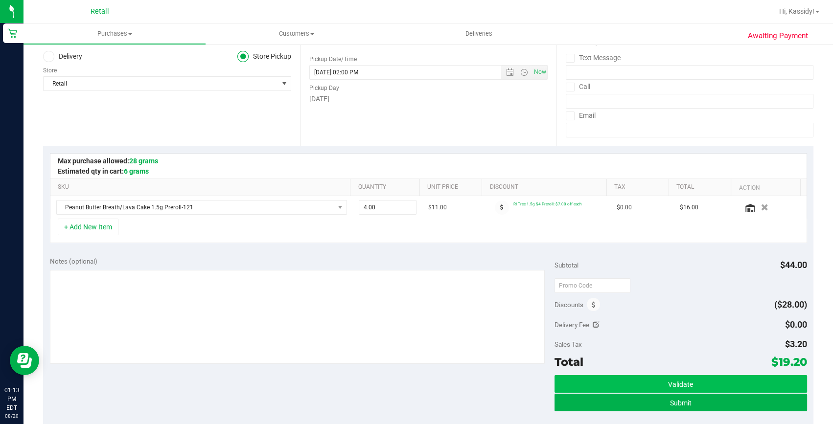
scroll to position [133, 0]
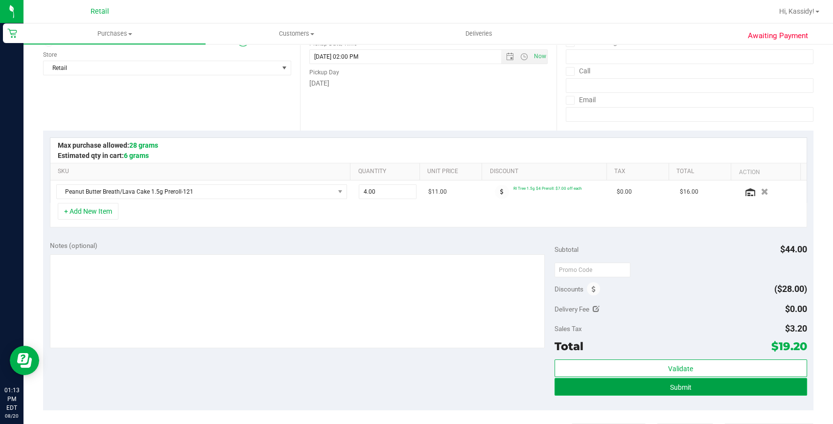
click at [729, 385] on button "Submit" at bounding box center [680, 387] width 253 height 18
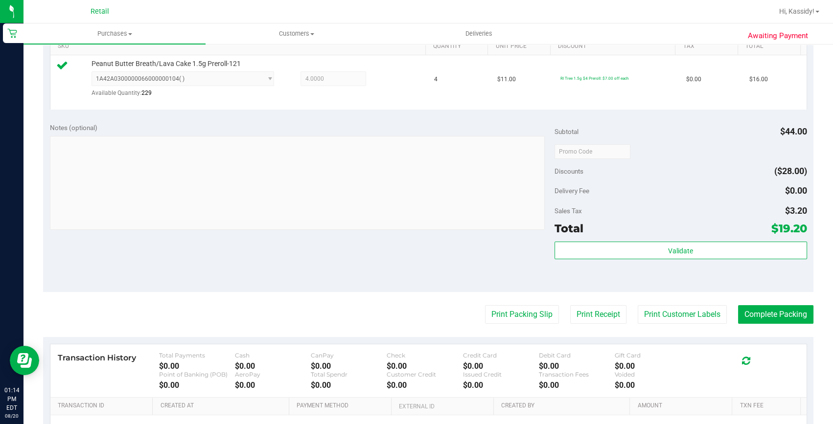
scroll to position [356, 0]
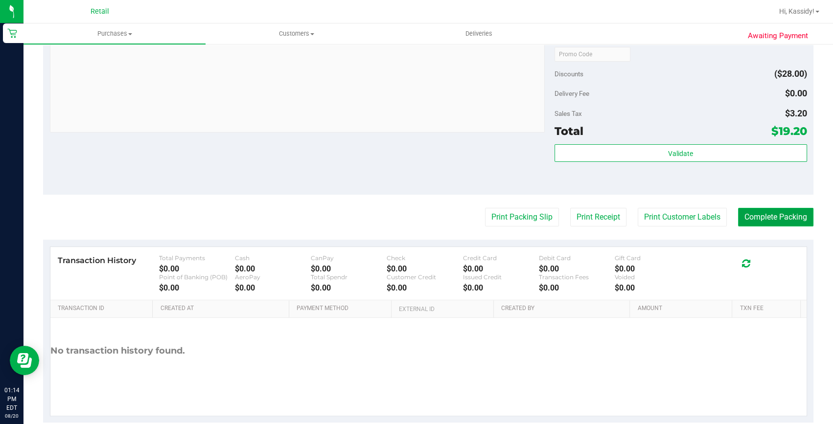
click at [749, 224] on button "Complete Packing" at bounding box center [775, 217] width 75 height 19
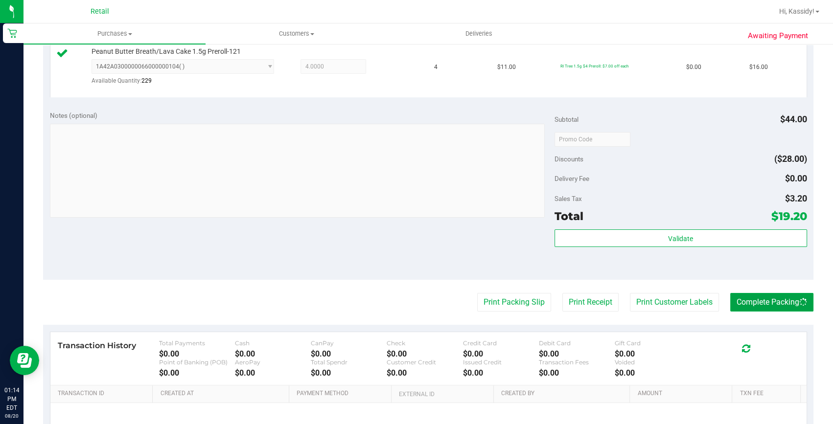
scroll to position [178, 0]
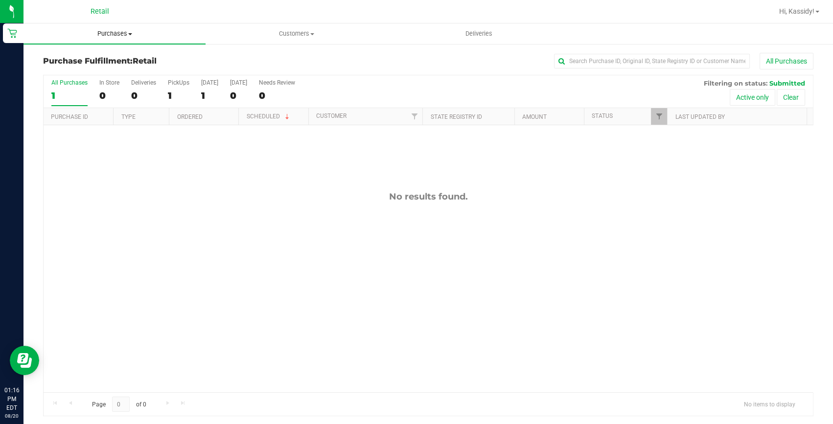
click at [130, 28] on uib-tab-heading "Purchases Summary of purchases Fulfillment All purchases" at bounding box center [114, 33] width 182 height 21
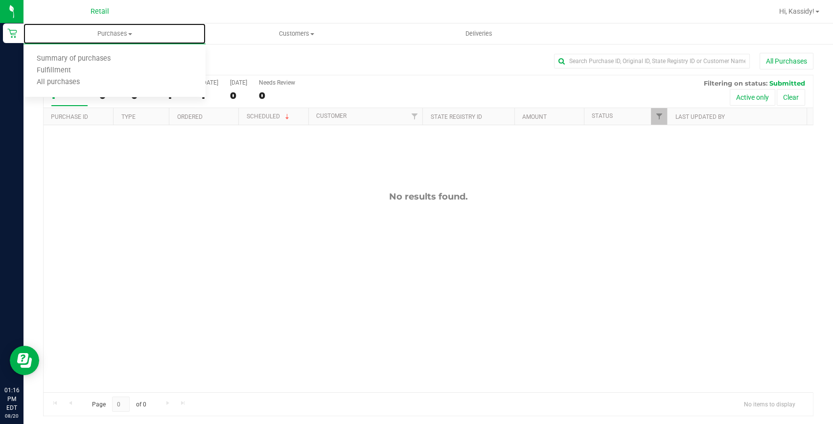
click at [126, 51] on ul "Summary of purchases Fulfillment All purchases" at bounding box center [114, 71] width 182 height 53
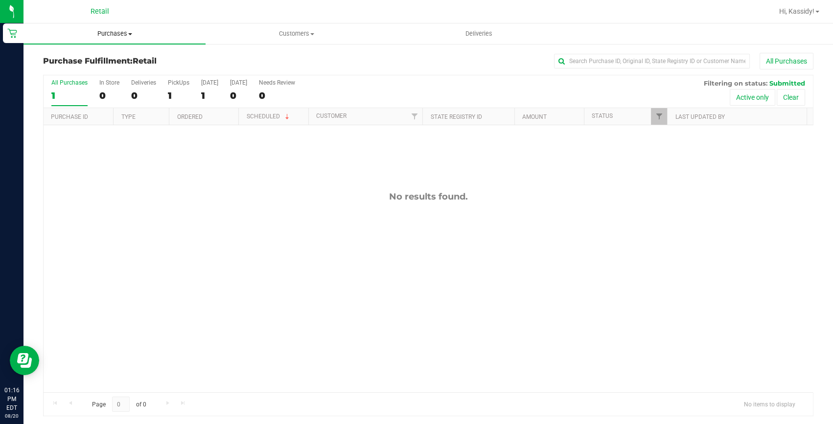
click at [124, 37] on span "Purchases" at bounding box center [114, 33] width 182 height 9
click at [128, 61] on li "Summary of purchases" at bounding box center [114, 59] width 182 height 12
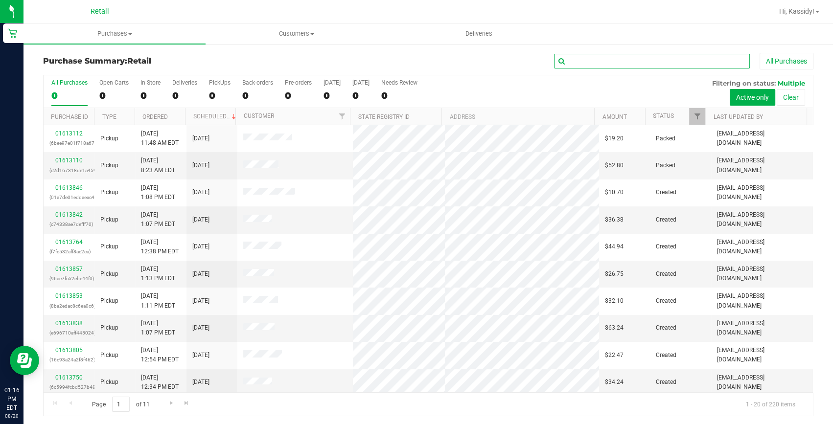
click at [580, 62] on input "text" at bounding box center [652, 61] width 196 height 15
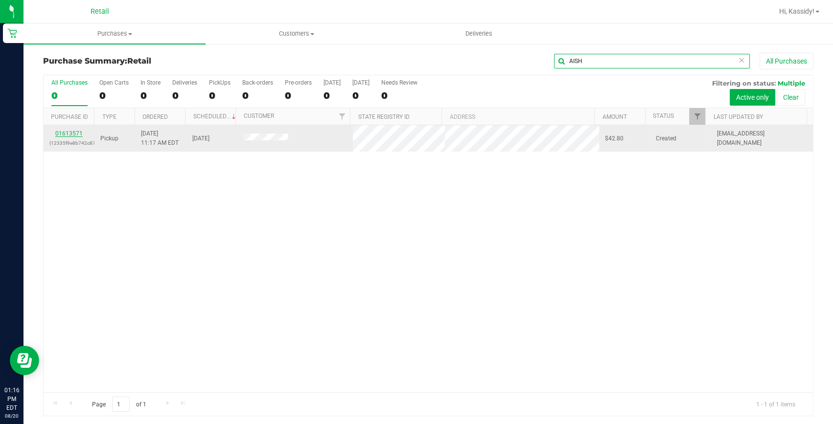
type input "AISH"
click at [76, 135] on link "01613571" at bounding box center [68, 133] width 27 height 7
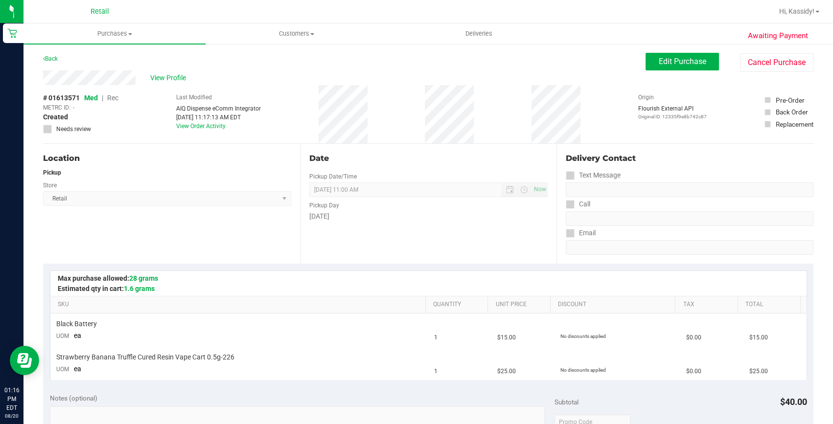
drag, startPoint x: 688, startPoint y: 51, endPoint x: 564, endPoint y: 84, distance: 127.5
click at [687, 51] on div "Awaiting Payment Back Edit Purchase Cancel Purchase View Profile # 01613571 Med…" at bounding box center [427, 426] width 809 height 767
click at [680, 68] on button "Edit Purchase" at bounding box center [682, 62] width 73 height 18
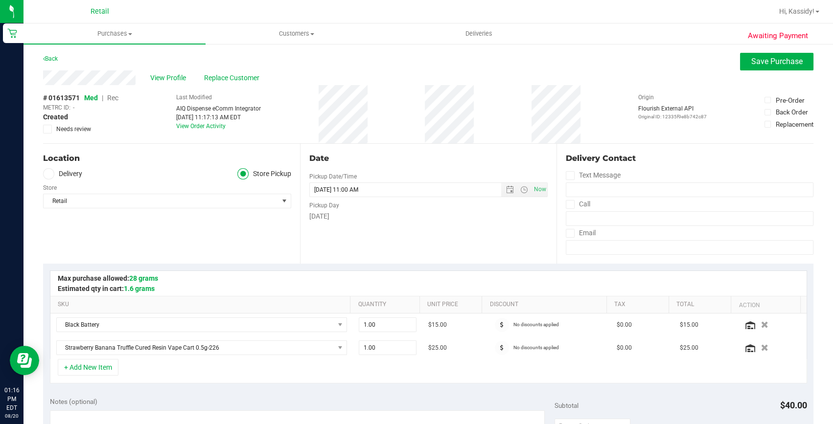
click at [114, 97] on span "Rec" at bounding box center [112, 98] width 11 height 8
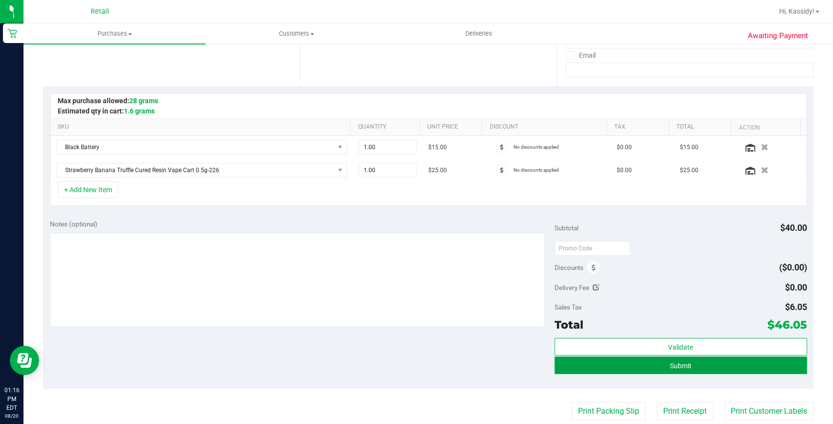
click at [625, 372] on button "Submit" at bounding box center [680, 366] width 253 height 18
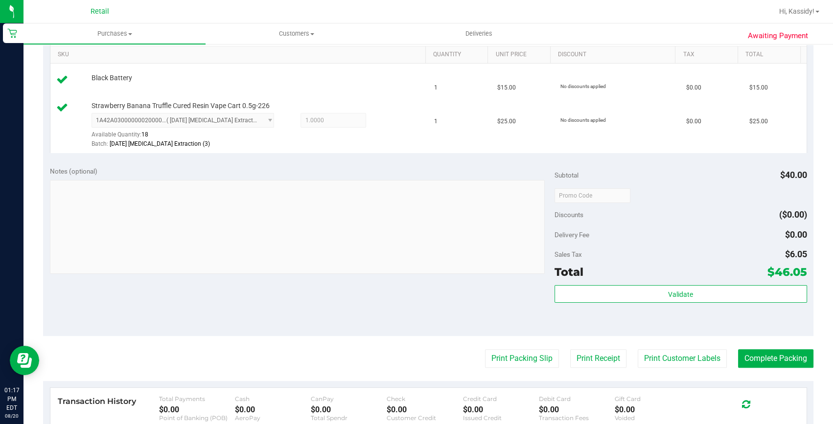
scroll to position [311, 0]
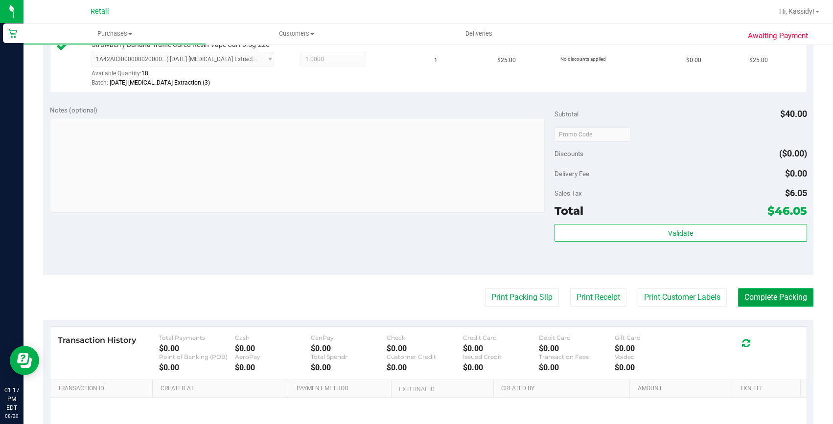
click at [788, 296] on button "Complete Packing" at bounding box center [775, 297] width 75 height 19
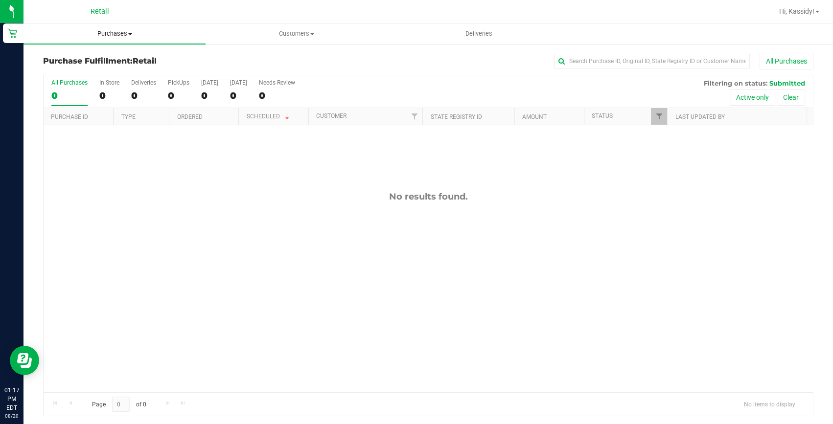
click at [121, 31] on span "Purchases" at bounding box center [114, 33] width 182 height 9
click at [119, 61] on span "Summary of purchases" at bounding box center [73, 59] width 100 height 8
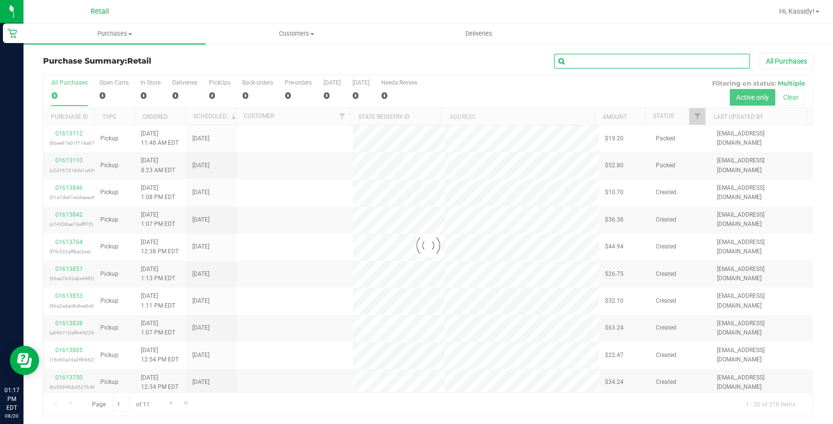
click at [570, 64] on input "text" at bounding box center [652, 61] width 196 height 15
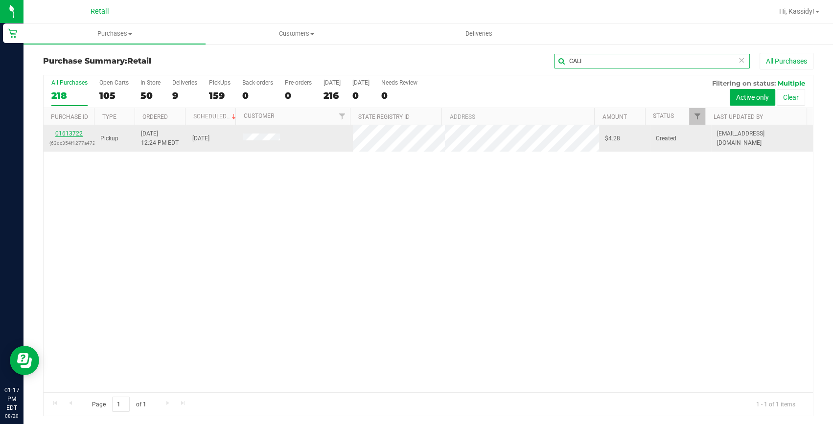
type input "CALI"
click at [79, 134] on link "01613722" at bounding box center [68, 133] width 27 height 7
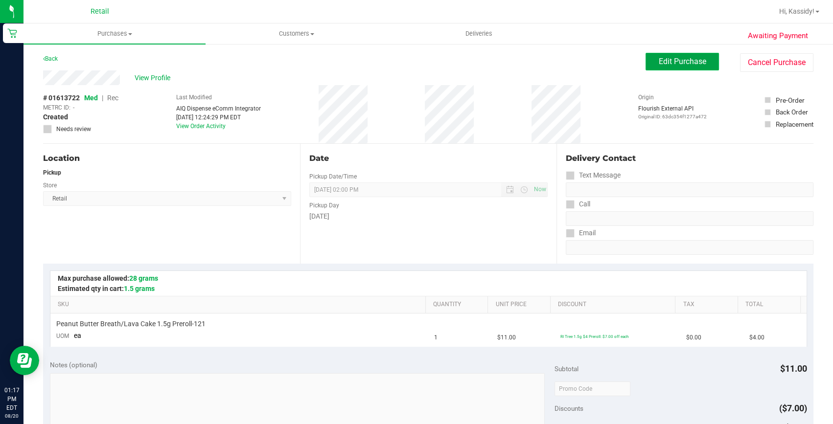
click at [674, 65] on span "Edit Purchase" at bounding box center [682, 61] width 47 height 9
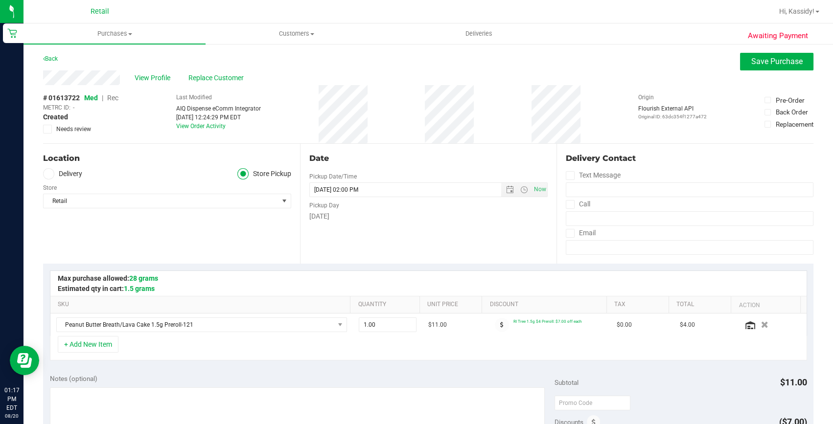
click at [112, 95] on span "Rec" at bounding box center [112, 98] width 11 height 8
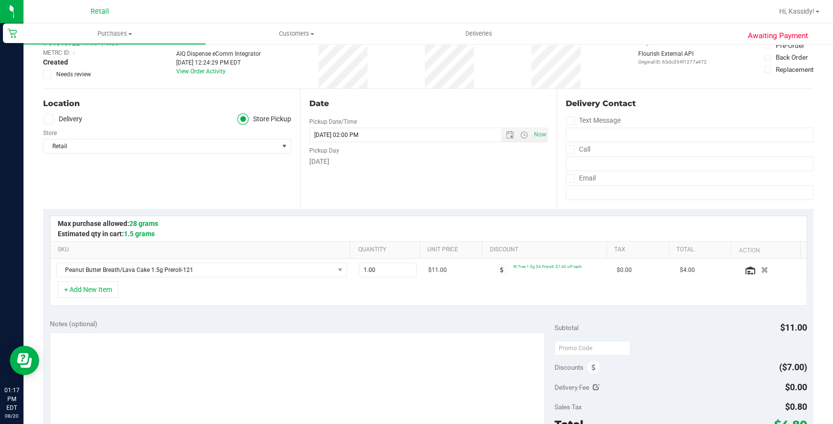
scroll to position [267, 0]
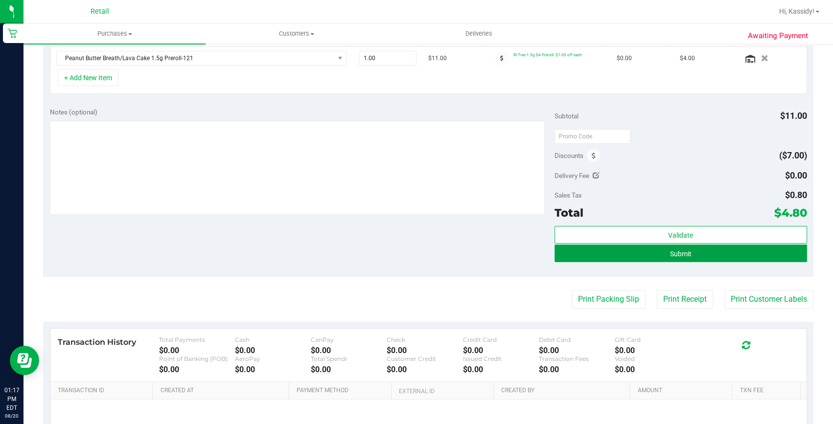
click at [617, 250] on button "Submit" at bounding box center [680, 254] width 253 height 18
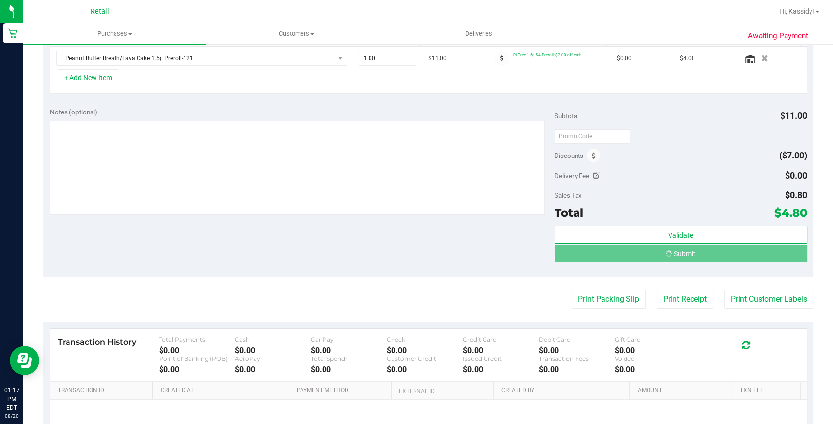
scroll to position [44, 0]
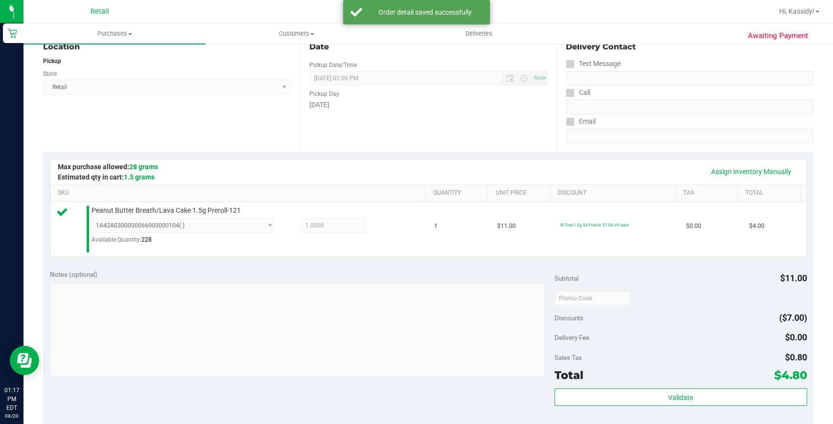
scroll to position [267, 0]
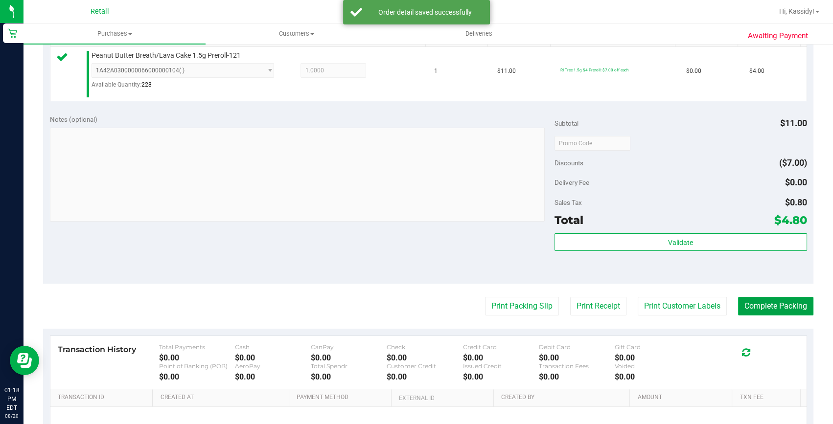
click at [777, 311] on button "Complete Packing" at bounding box center [775, 306] width 75 height 19
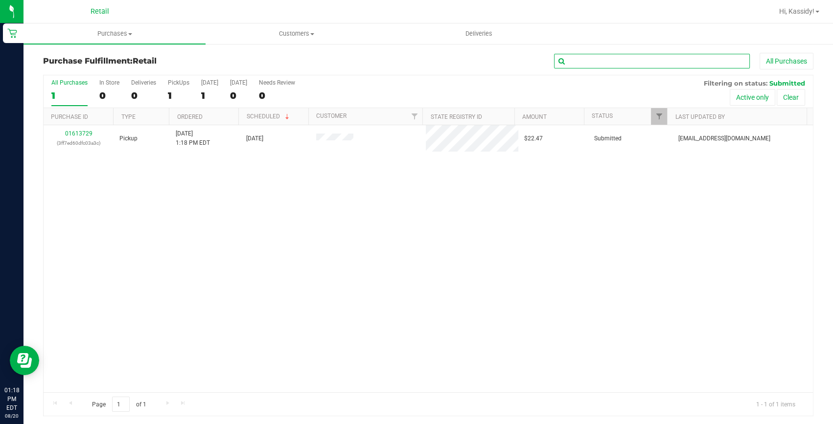
click at [620, 56] on input "text" at bounding box center [652, 61] width 196 height 15
click at [124, 34] on span "Purchases" at bounding box center [114, 33] width 182 height 9
click at [122, 61] on li "Summary of purchases" at bounding box center [114, 59] width 182 height 12
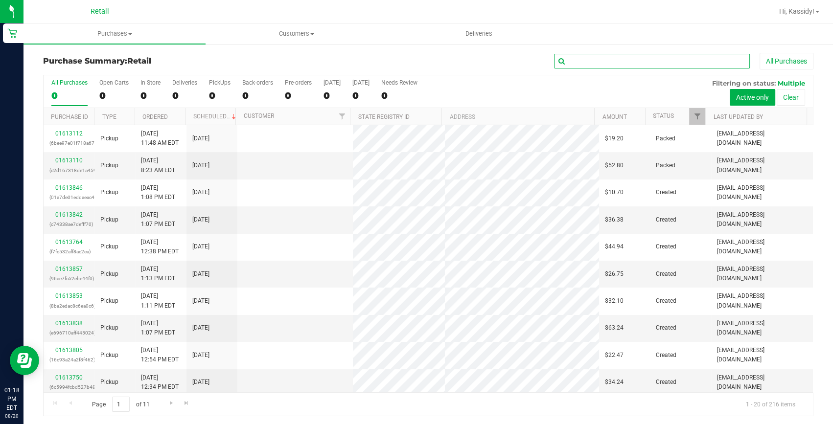
click at [589, 58] on input "text" at bounding box center [652, 61] width 196 height 15
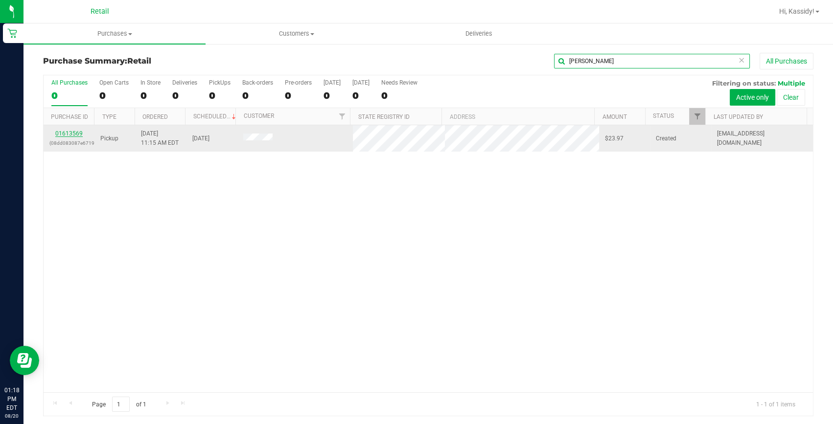
type input "FAZZI"
click at [72, 132] on link "01613569" at bounding box center [68, 133] width 27 height 7
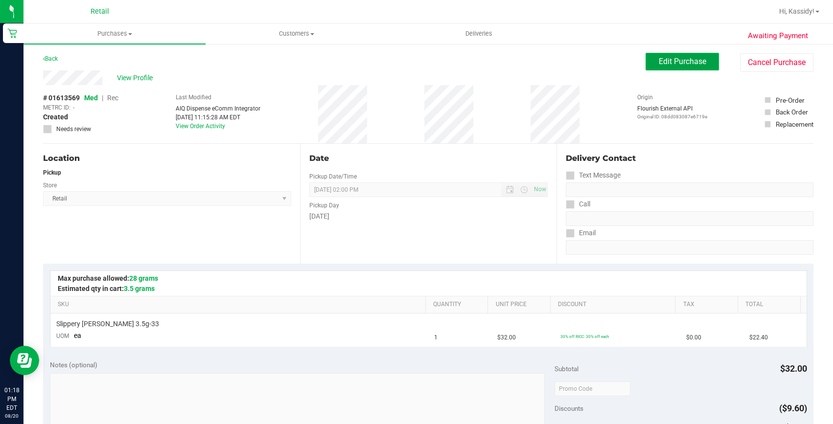
click at [650, 60] on button "Edit Purchase" at bounding box center [682, 62] width 73 height 18
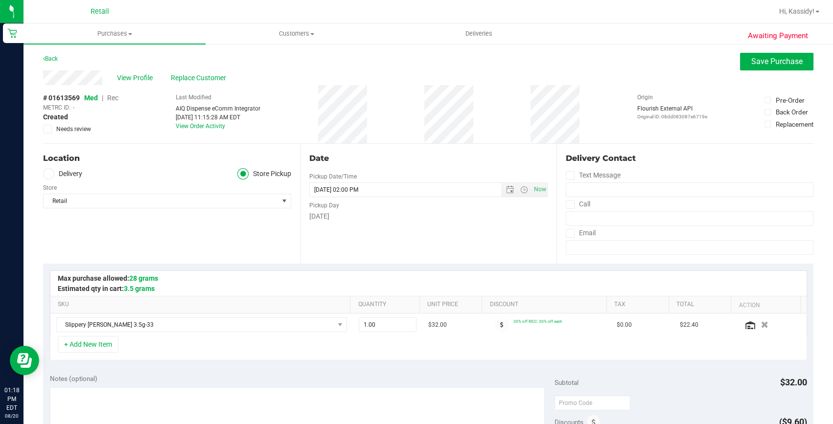
click at [113, 99] on span "Rec" at bounding box center [112, 98] width 11 height 8
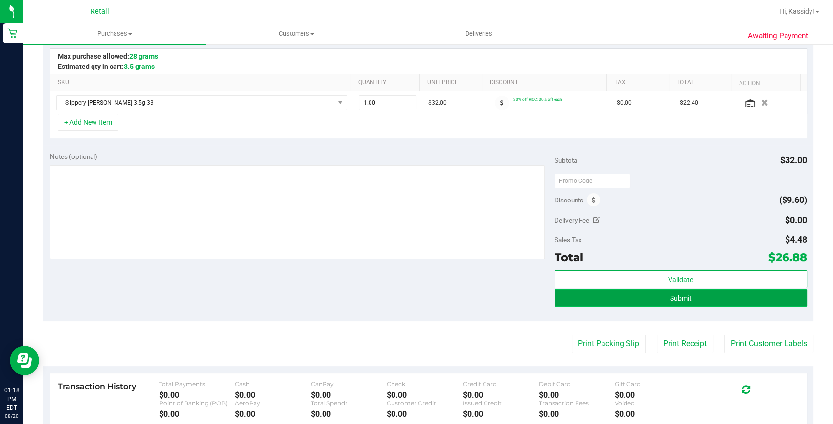
click at [629, 303] on button "Submit" at bounding box center [680, 298] width 253 height 18
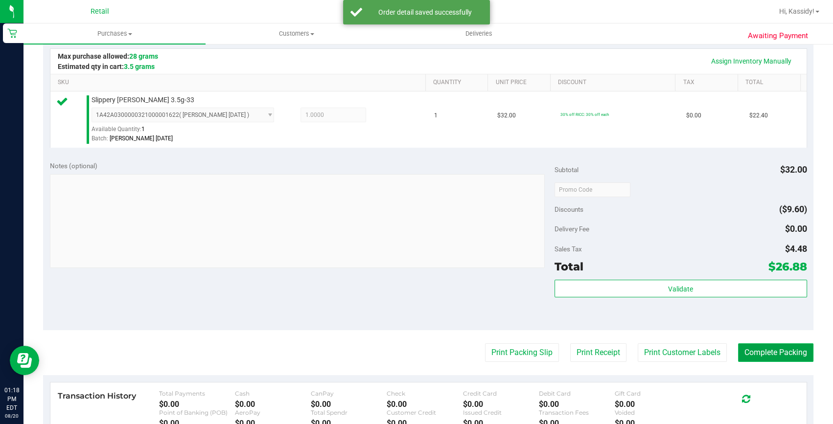
click at [748, 347] on button "Complete Packing" at bounding box center [775, 353] width 75 height 19
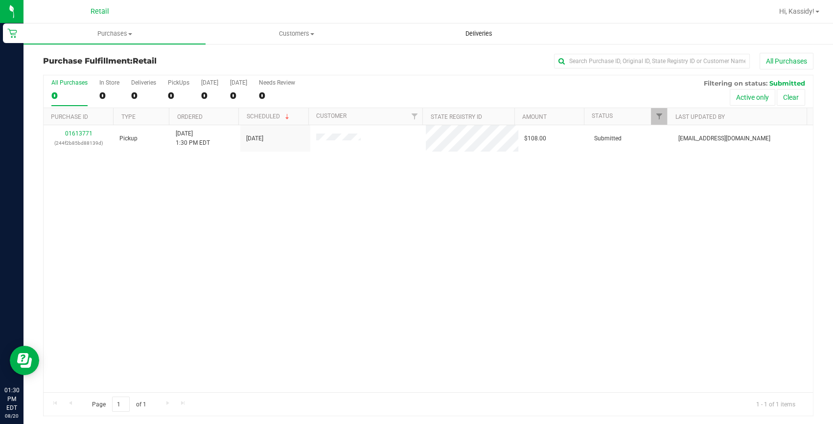
click at [462, 36] on span "Deliveries" at bounding box center [478, 33] width 53 height 9
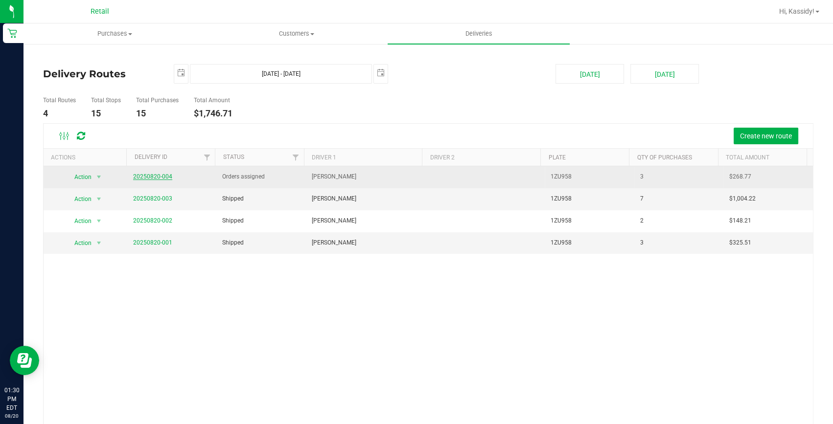
click at [152, 176] on link "20250820-004" at bounding box center [152, 176] width 39 height 7
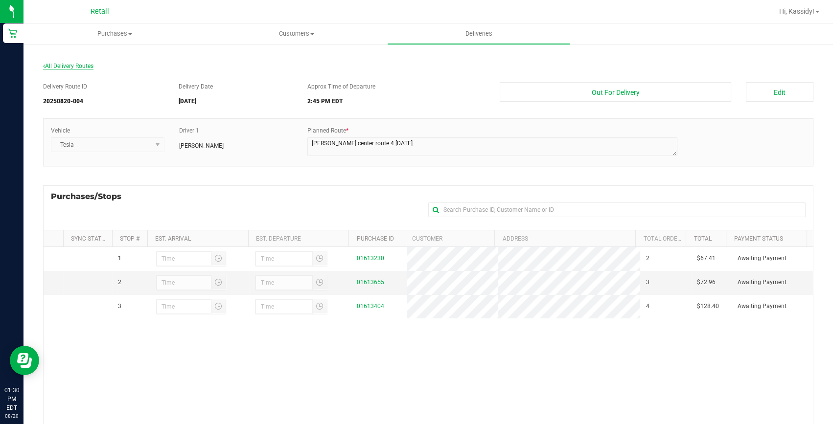
click at [83, 66] on span "All Delivery Routes" at bounding box center [68, 66] width 50 height 7
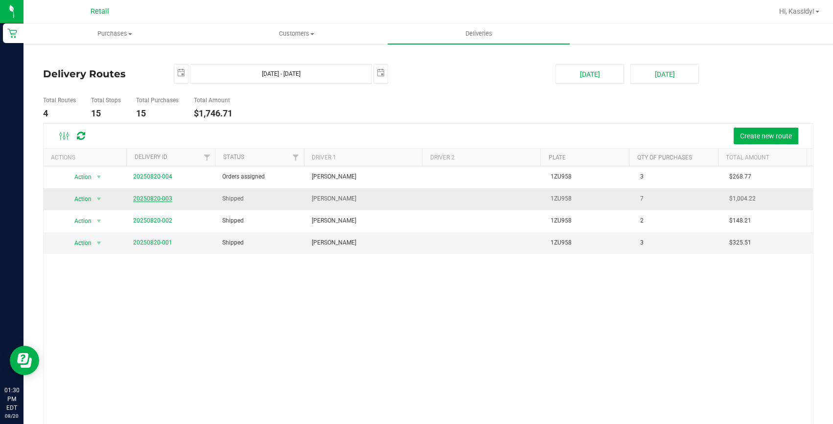
click at [155, 199] on link "20250820-003" at bounding box center [152, 198] width 39 height 7
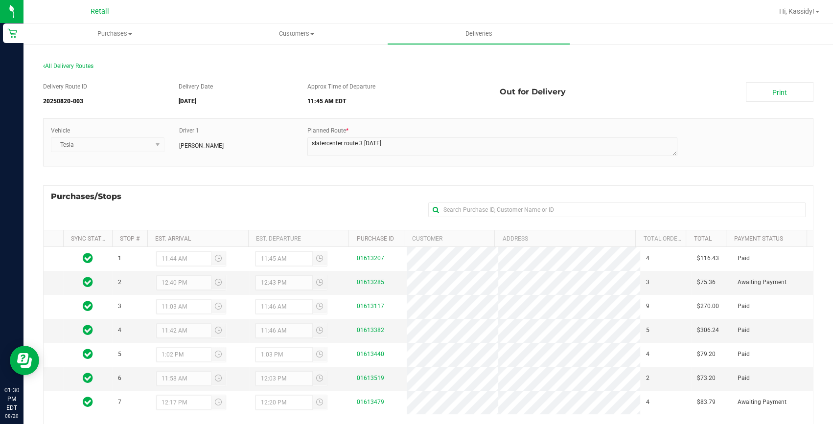
scroll to position [44, 0]
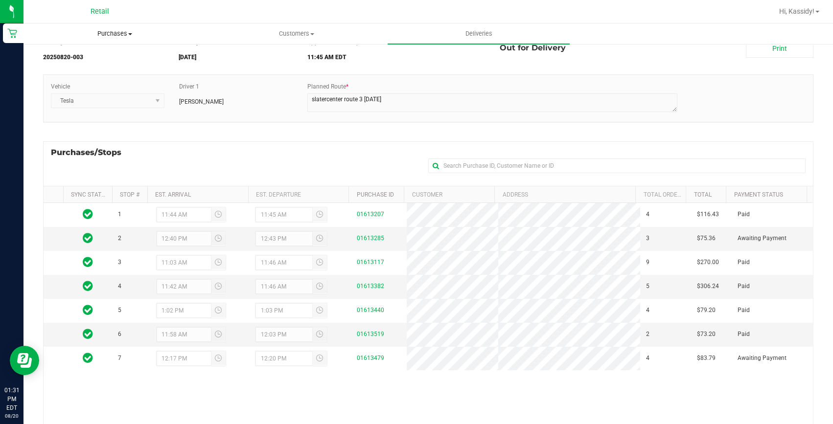
click at [122, 31] on span "Purchases" at bounding box center [114, 33] width 181 height 9
click at [114, 58] on span "Summary of purchases" at bounding box center [73, 59] width 100 height 8
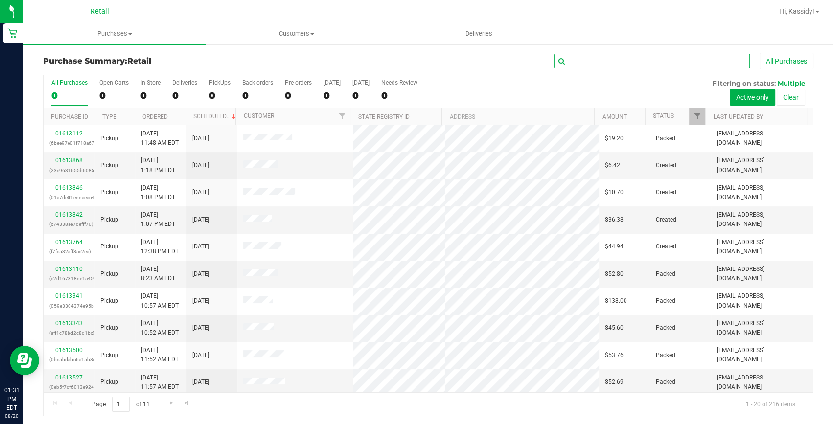
click at [647, 61] on input "text" at bounding box center [652, 61] width 196 height 15
type input "vict"
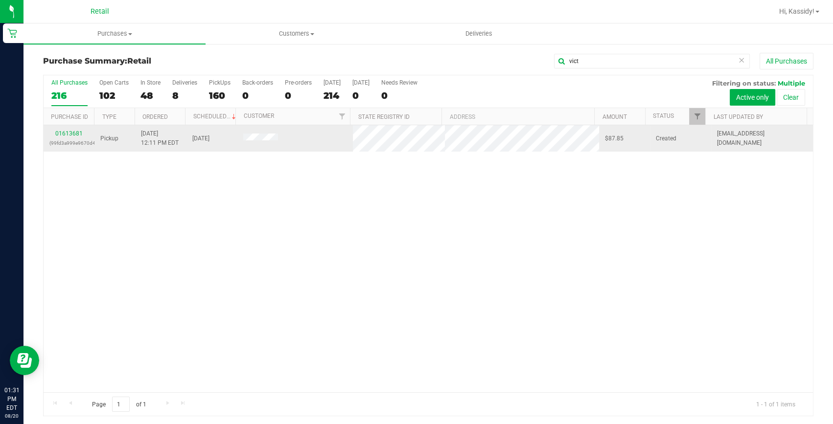
click at [71, 129] on div "01613681 (99fd3a999e9670d4)" at bounding box center [68, 138] width 39 height 19
click at [72, 132] on link "01613681" at bounding box center [68, 133] width 27 height 7
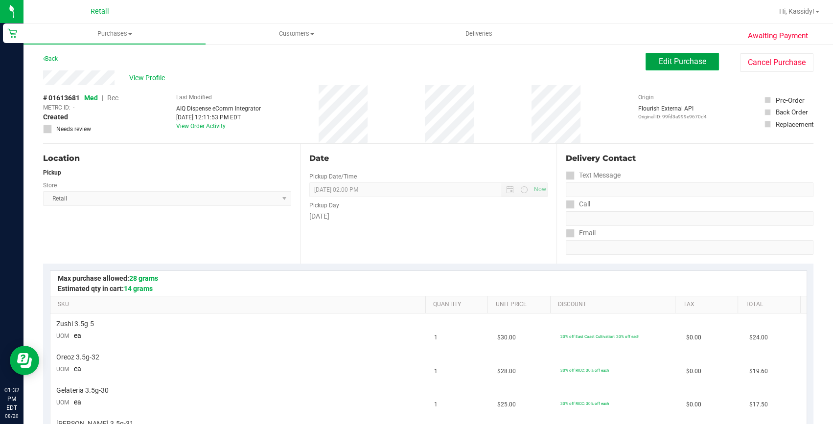
click at [659, 66] on span "Edit Purchase" at bounding box center [682, 61] width 47 height 9
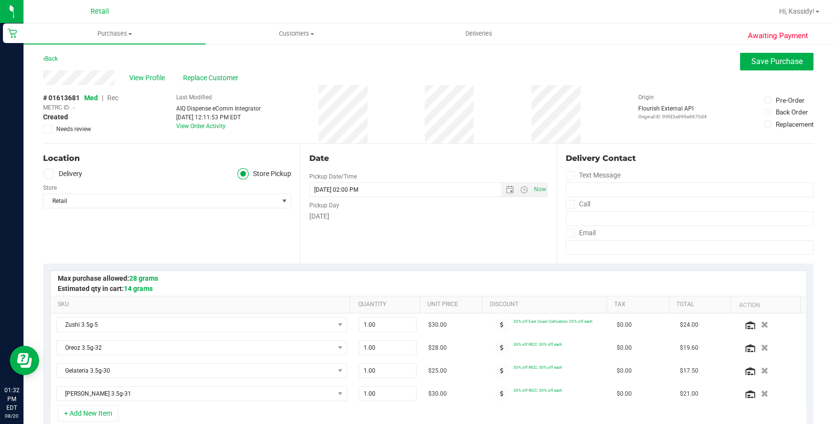
click at [114, 98] on span "Rec" at bounding box center [112, 98] width 11 height 8
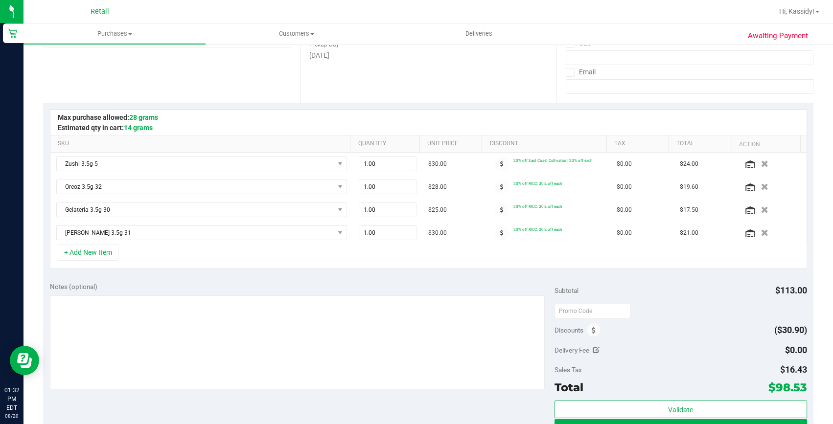
scroll to position [267, 0]
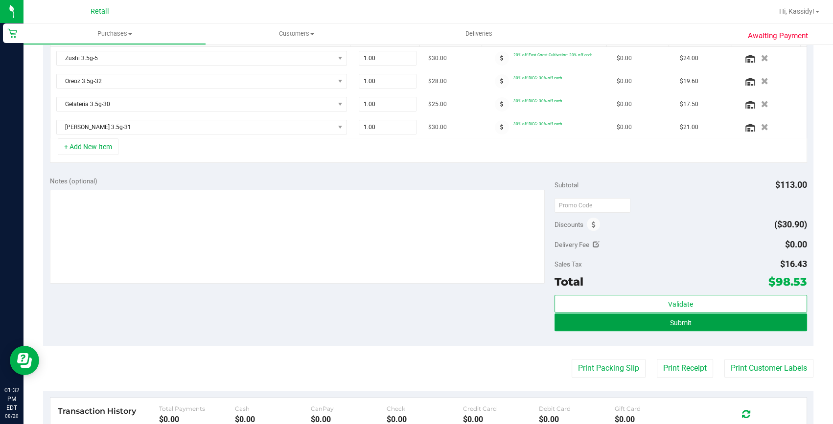
click at [716, 324] on button "Submit" at bounding box center [680, 323] width 253 height 18
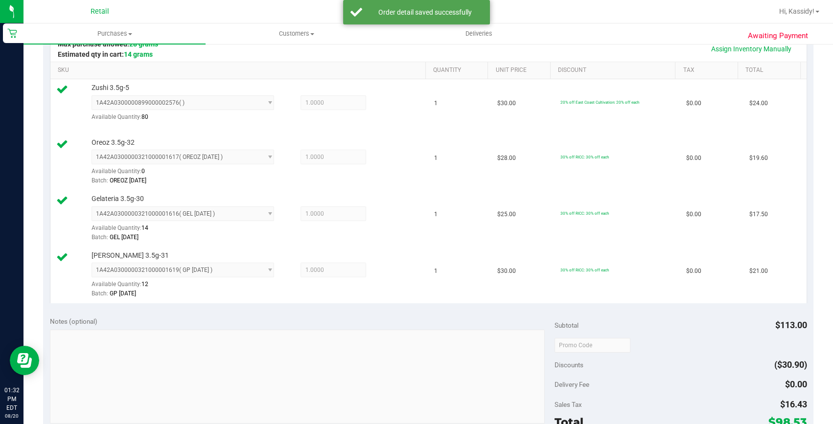
scroll to position [356, 0]
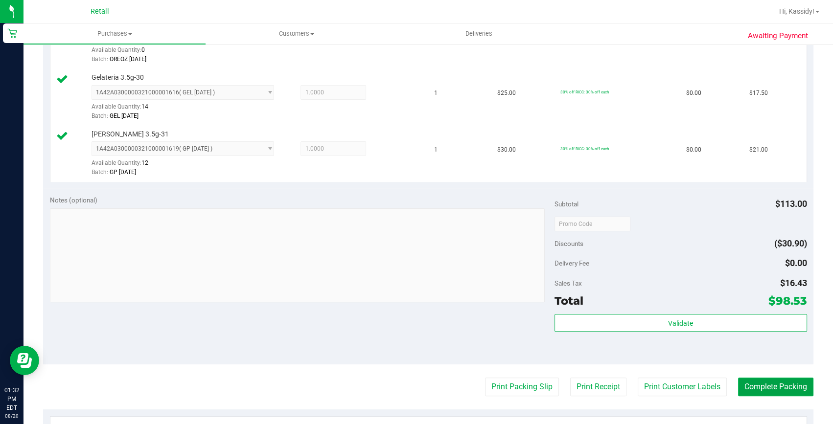
click at [763, 391] on button "Complete Packing" at bounding box center [775, 387] width 75 height 19
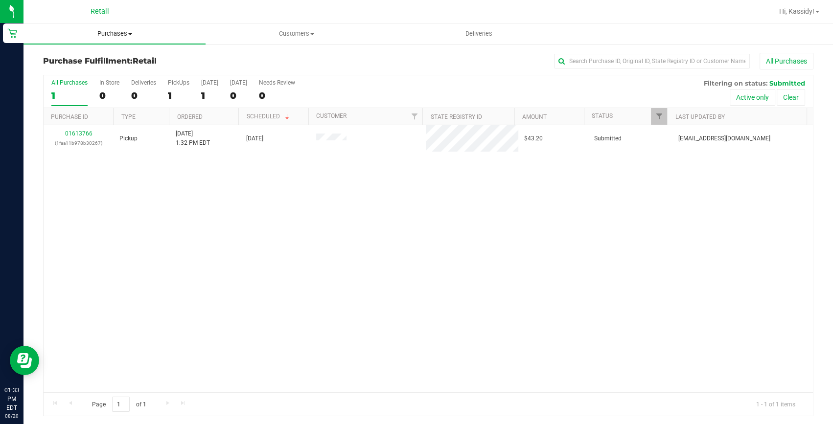
click at [102, 34] on span "Purchases" at bounding box center [114, 33] width 182 height 9
click at [90, 62] on span "Summary of purchases" at bounding box center [73, 59] width 100 height 8
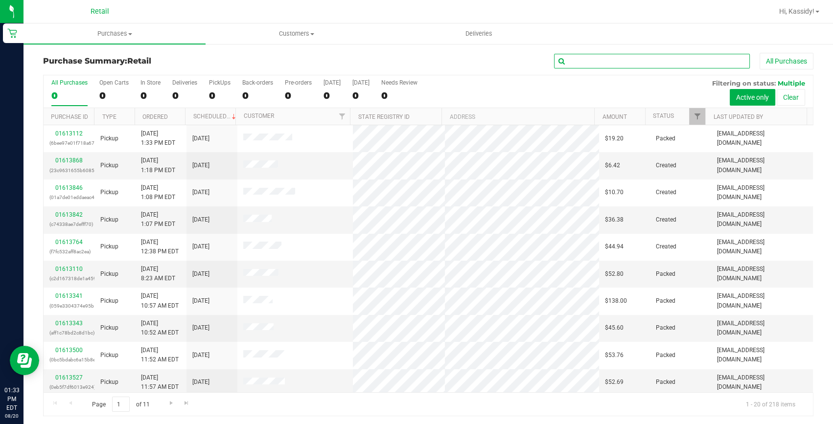
click at [582, 64] on input "text" at bounding box center [652, 61] width 196 height 15
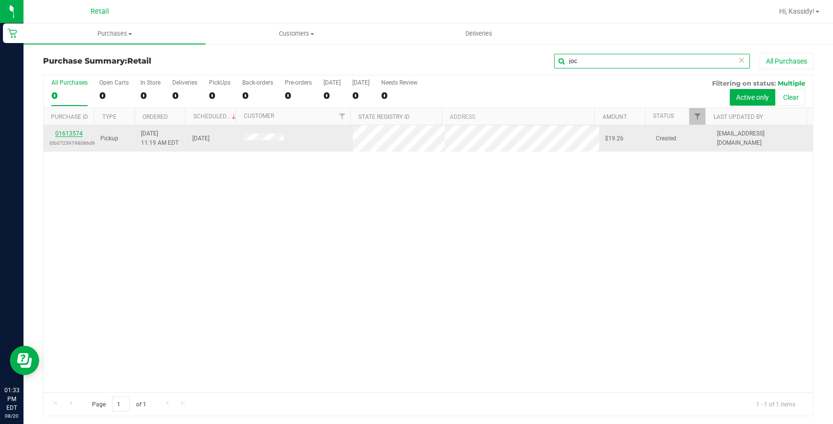
type input "joc"
click at [76, 132] on link "01613574" at bounding box center [68, 133] width 27 height 7
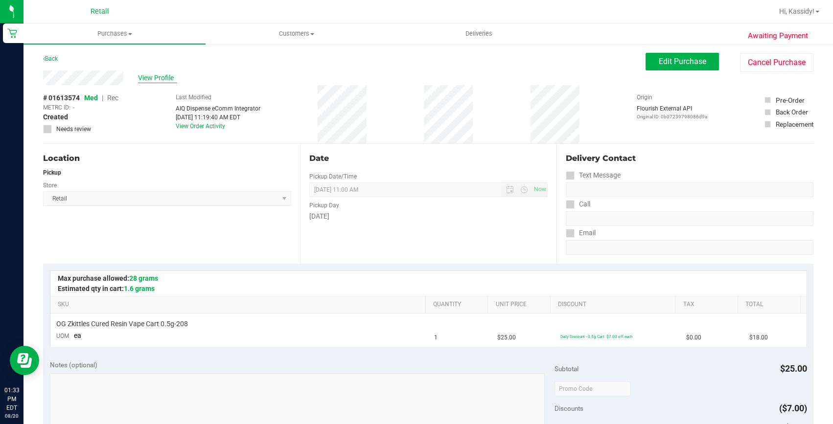
click at [144, 77] on span "View Profile" at bounding box center [157, 78] width 39 height 10
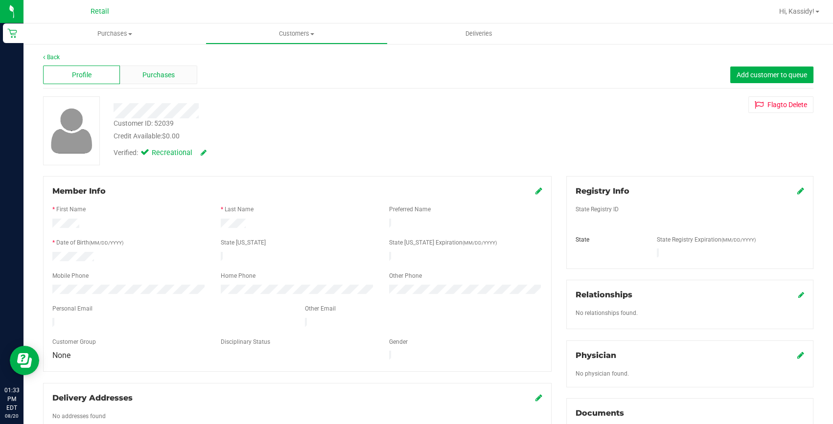
click at [147, 79] on span "Purchases" at bounding box center [158, 75] width 32 height 10
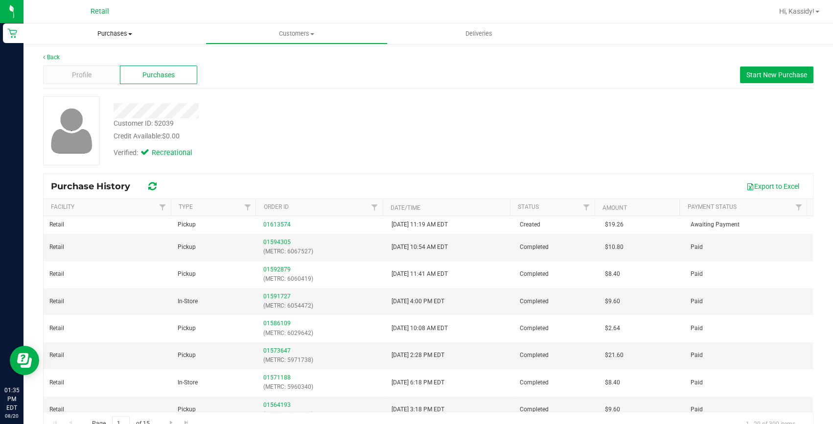
click at [102, 35] on span "Purchases" at bounding box center [114, 33] width 182 height 9
click at [101, 60] on span "Summary of purchases" at bounding box center [73, 59] width 100 height 8
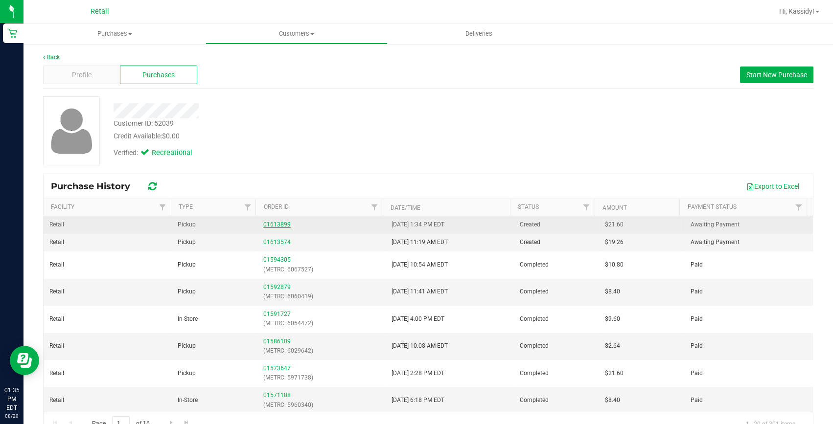
click at [276, 223] on link "01613899" at bounding box center [276, 224] width 27 height 7
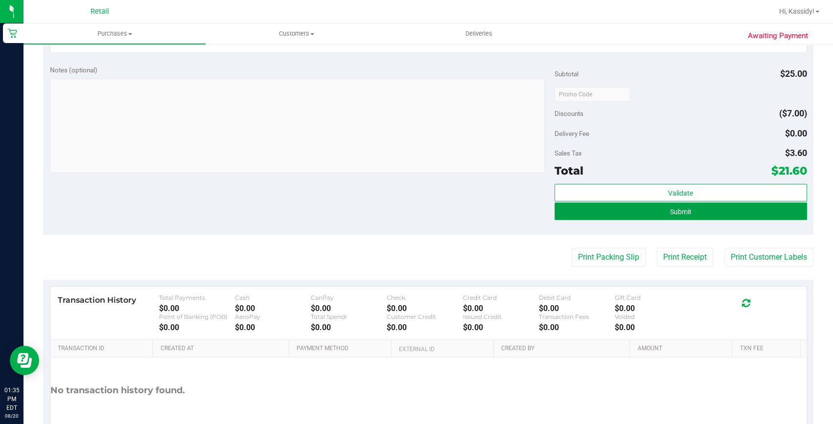
click at [660, 213] on button "Submit" at bounding box center [680, 212] width 253 height 18
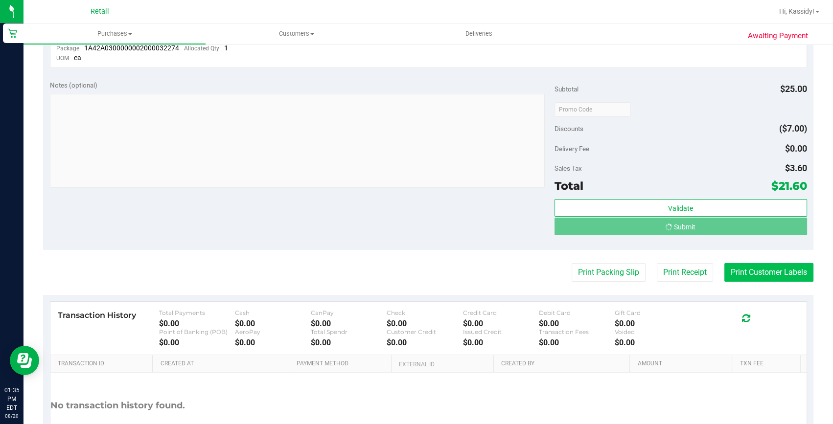
scroll to position [281, 0]
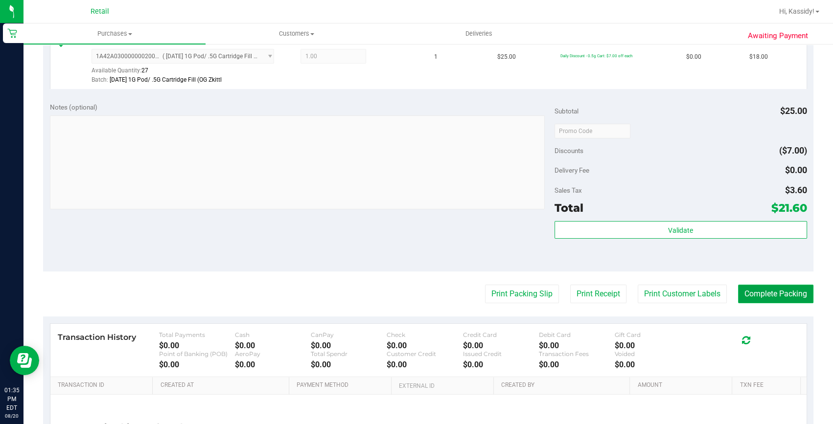
click at [744, 294] on button "Complete Packing" at bounding box center [775, 294] width 75 height 19
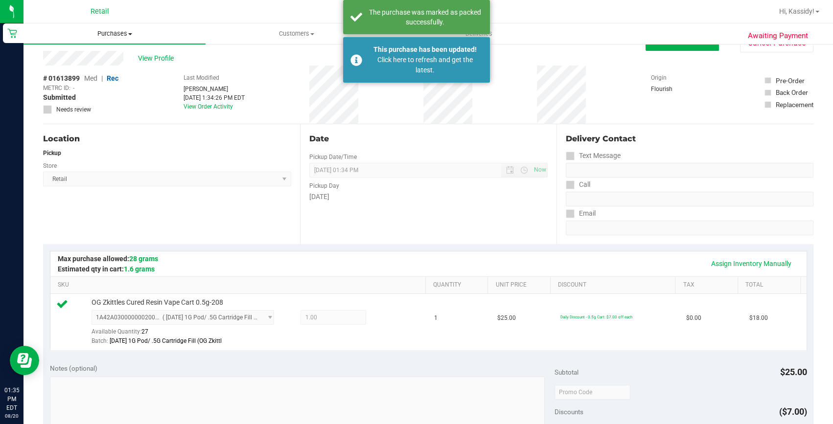
scroll to position [0, 0]
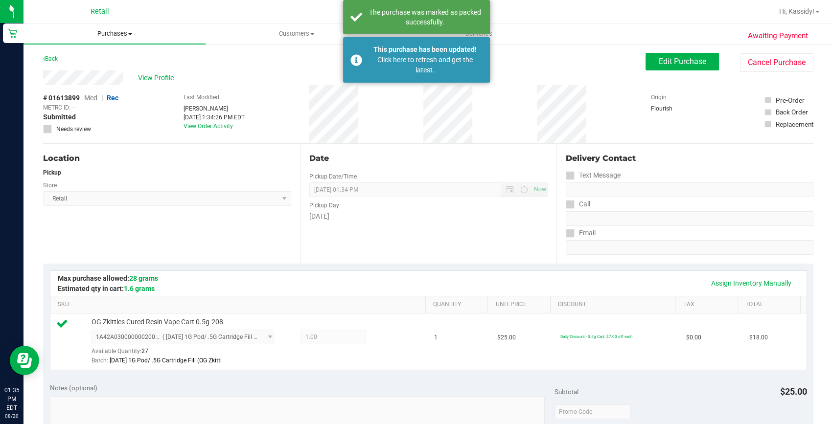
click at [110, 30] on span "Purchases" at bounding box center [114, 33] width 182 height 9
click at [106, 53] on li "Summary of purchases" at bounding box center [114, 59] width 182 height 12
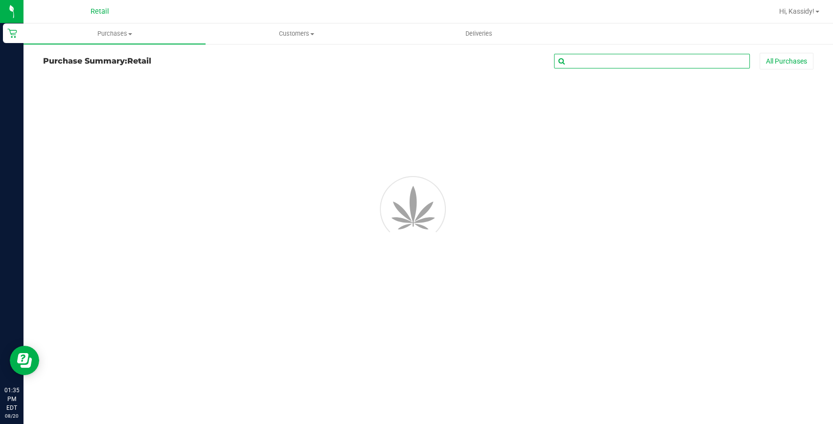
click at [594, 57] on input "text" at bounding box center [652, 61] width 196 height 15
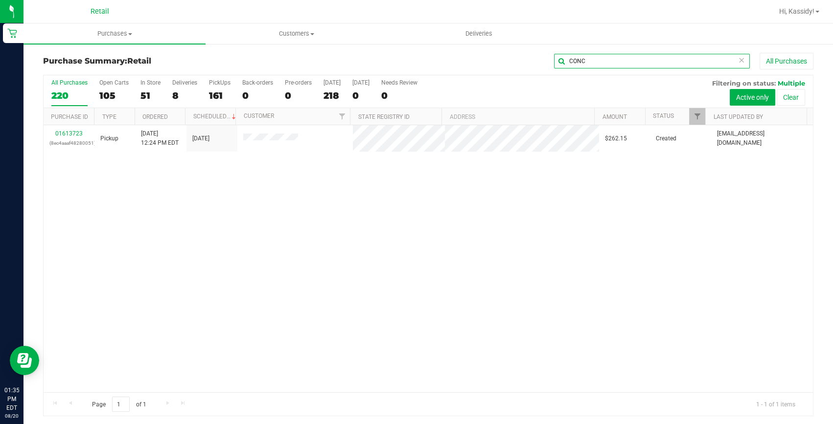
type input "CONC"
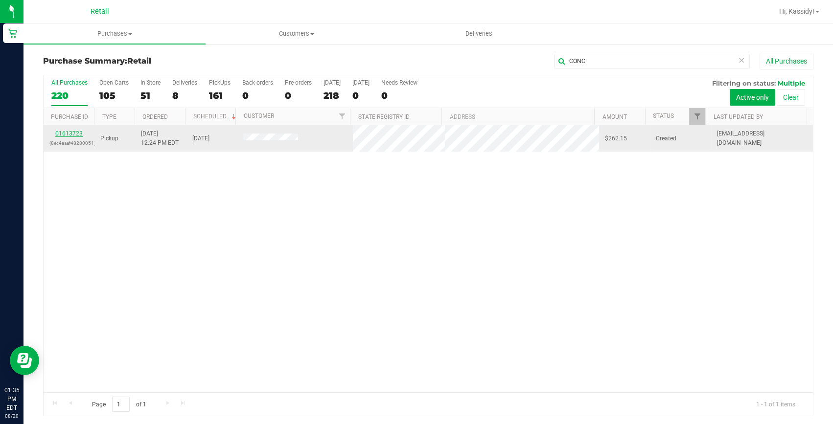
click at [74, 135] on link "01613723" at bounding box center [68, 133] width 27 height 7
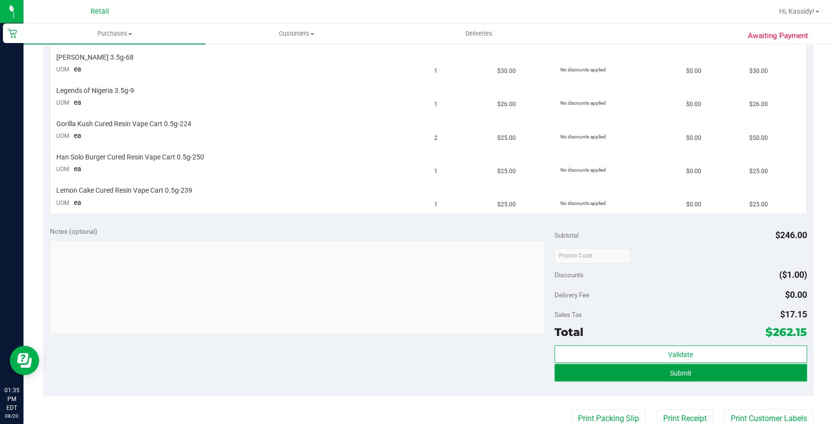
click at [680, 375] on span "Submit" at bounding box center [681, 373] width 22 height 8
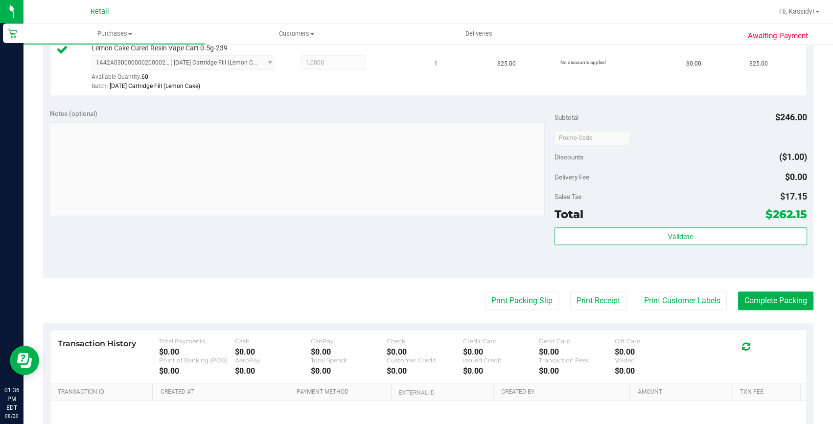
scroll to position [756, 0]
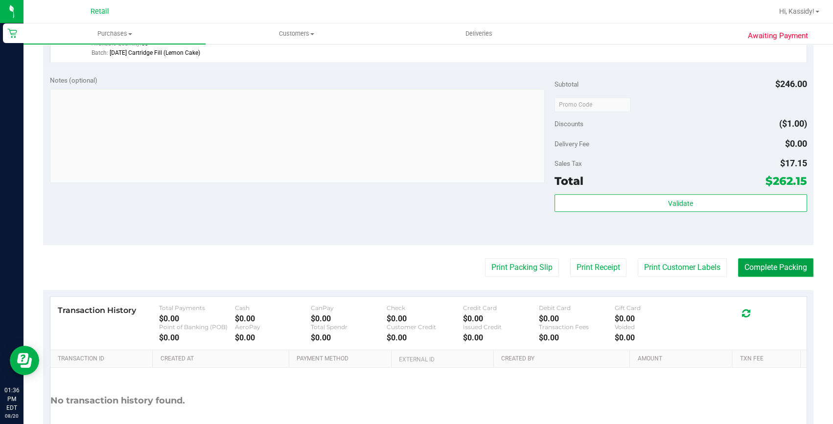
click at [765, 271] on button "Complete Packing" at bounding box center [775, 267] width 75 height 19
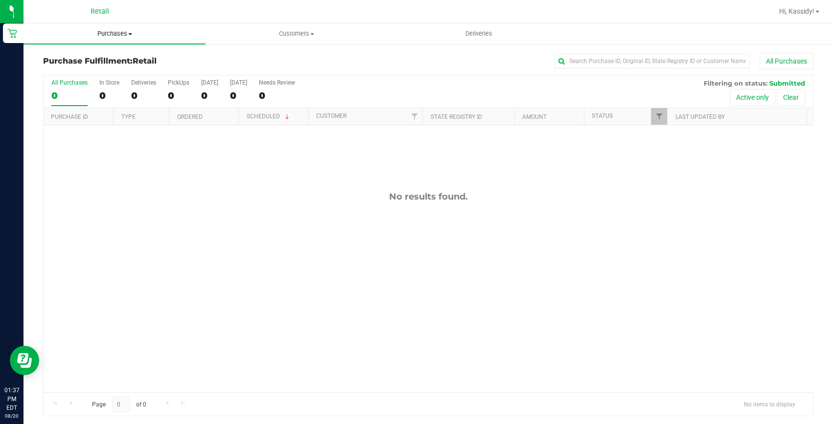
click at [122, 37] on span "Purchases" at bounding box center [114, 33] width 182 height 9
click at [106, 56] on span "Summary of purchases" at bounding box center [73, 59] width 100 height 8
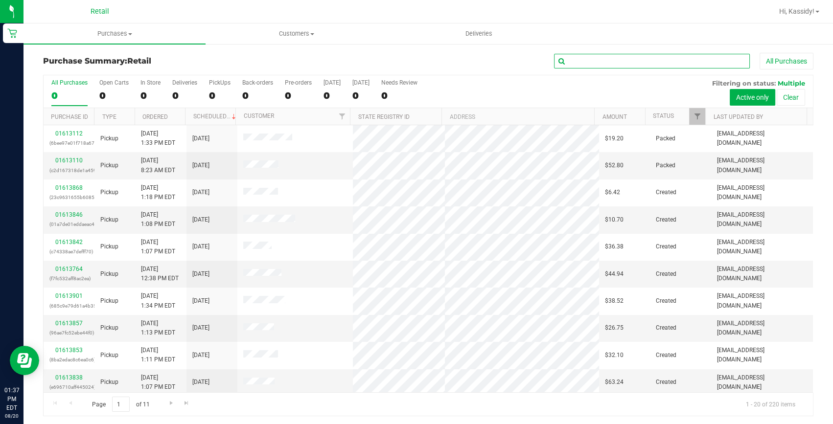
click at [613, 67] on input "text" at bounding box center [652, 61] width 196 height 15
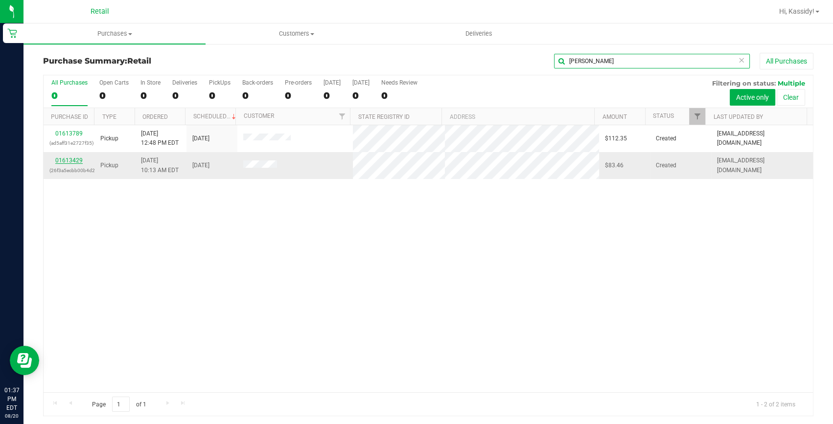
type input "ANTONI"
click at [70, 159] on link "01613429" at bounding box center [68, 160] width 27 height 7
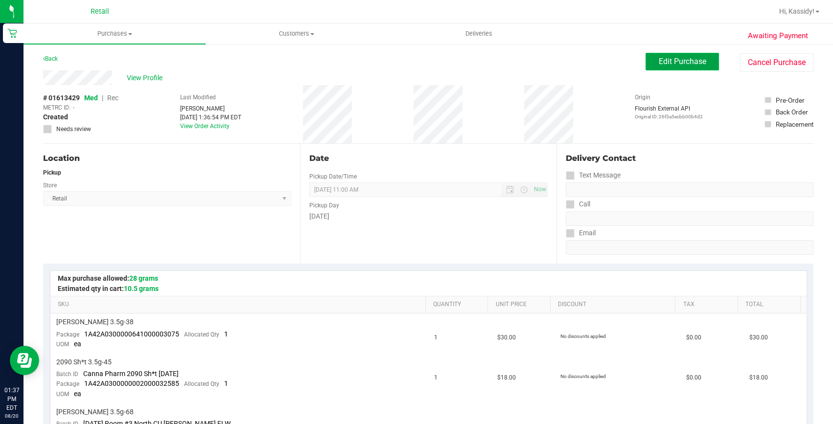
click at [675, 59] on span "Edit Purchase" at bounding box center [682, 61] width 47 height 9
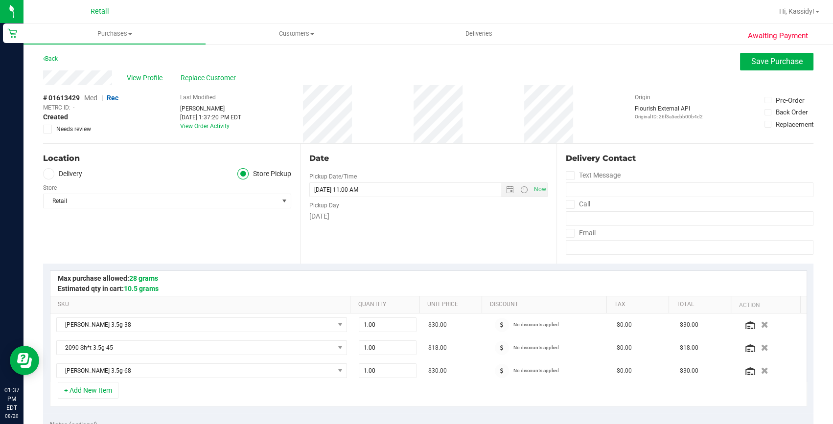
click at [110, 96] on span "Rec" at bounding box center [113, 98] width 12 height 8
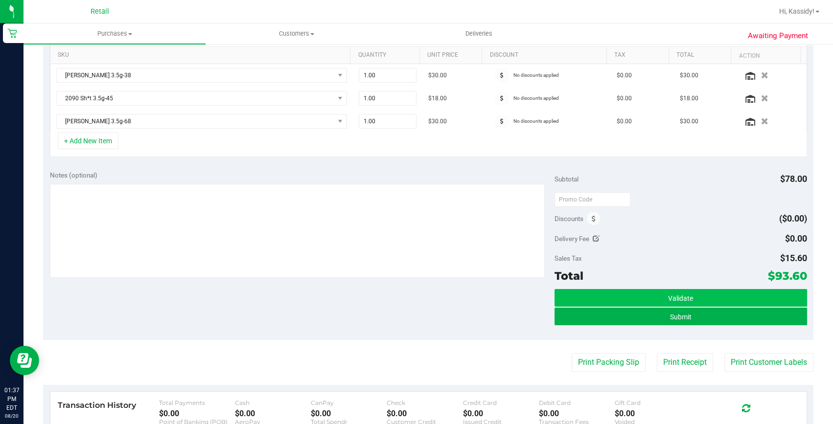
scroll to position [267, 0]
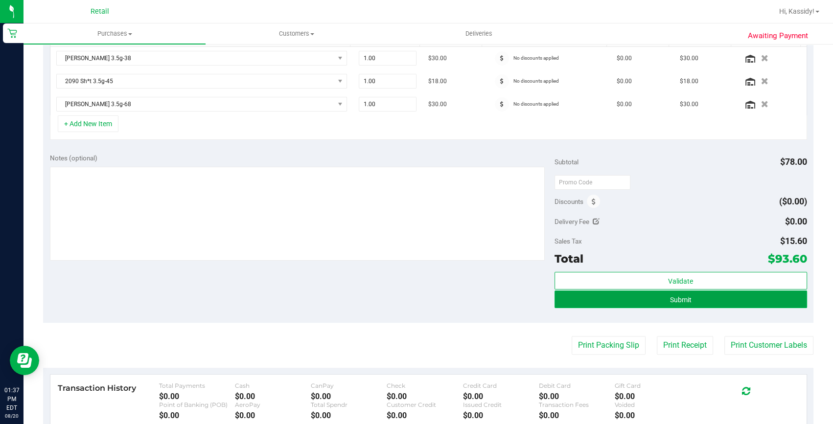
click at [653, 298] on button "Submit" at bounding box center [680, 300] width 253 height 18
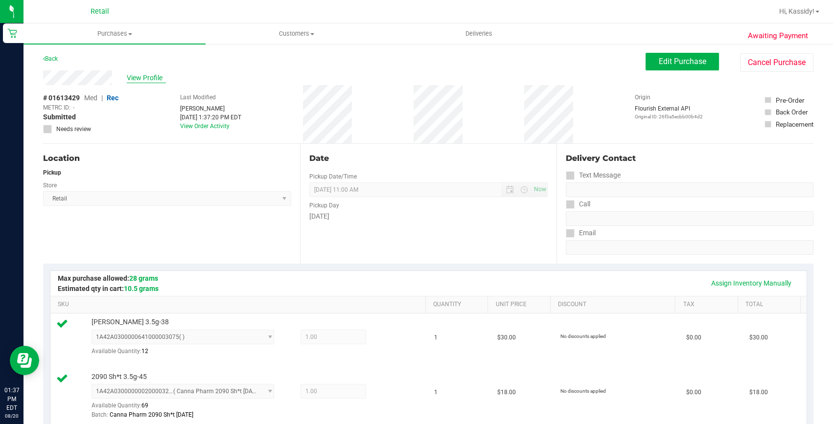
click at [153, 74] on span "View Profile" at bounding box center [146, 78] width 39 height 10
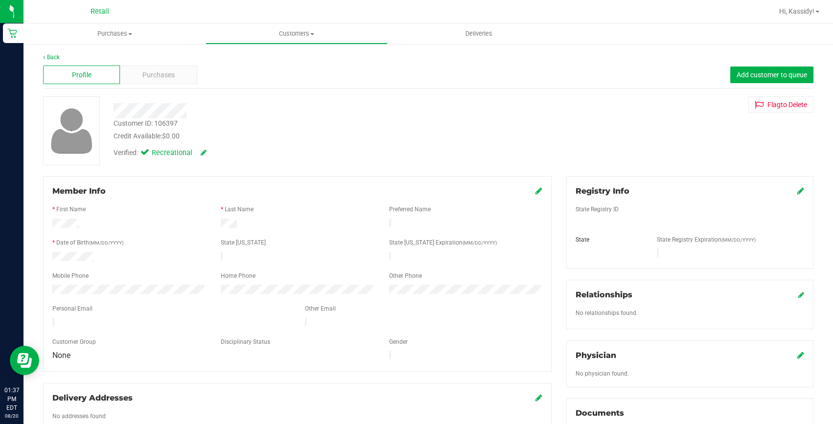
click at [152, 74] on span "Purchases" at bounding box center [158, 75] width 32 height 10
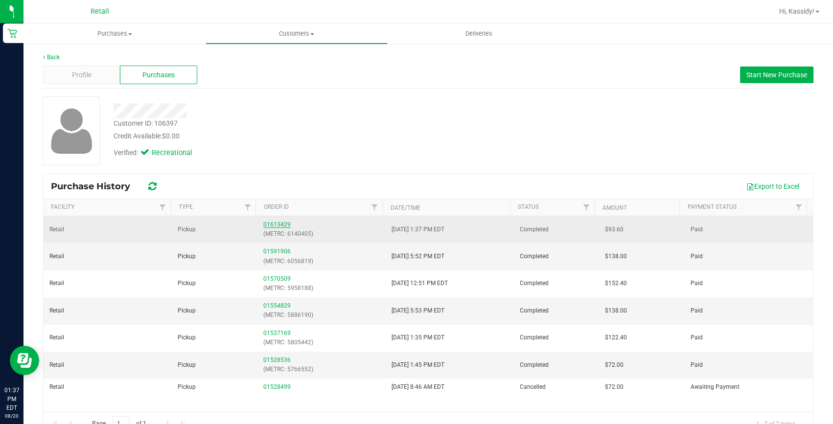
click at [265, 227] on link "01613429" at bounding box center [276, 224] width 27 height 7
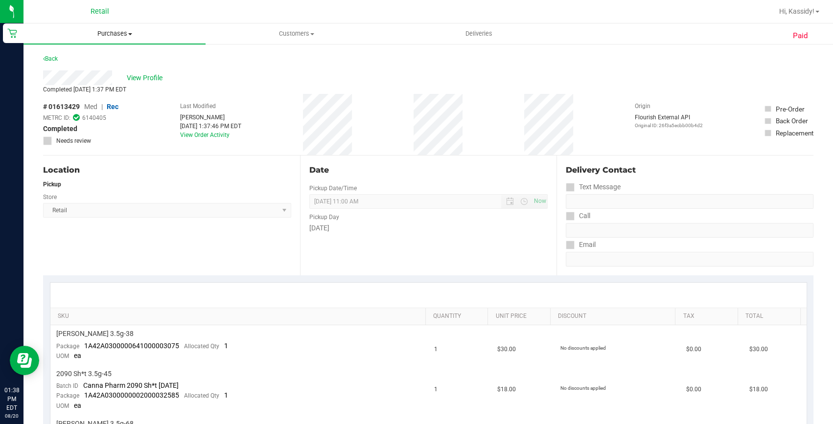
click at [111, 30] on span "Purchases" at bounding box center [114, 33] width 182 height 9
click at [83, 58] on span "Summary of purchases" at bounding box center [73, 59] width 100 height 8
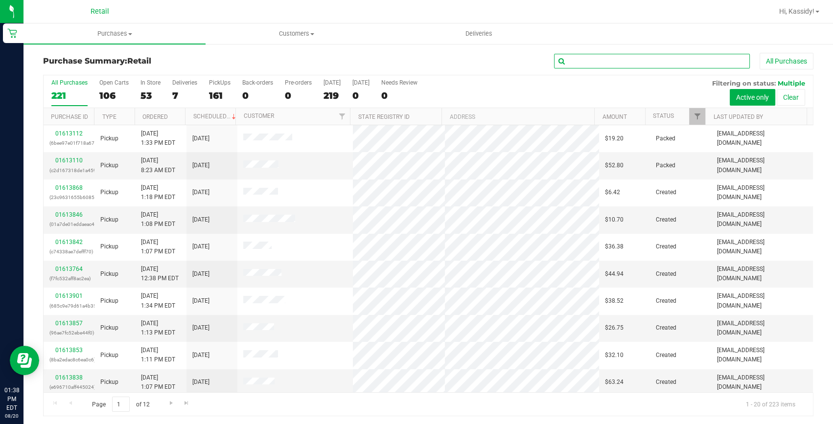
click at [592, 58] on input "text" at bounding box center [652, 61] width 196 height 15
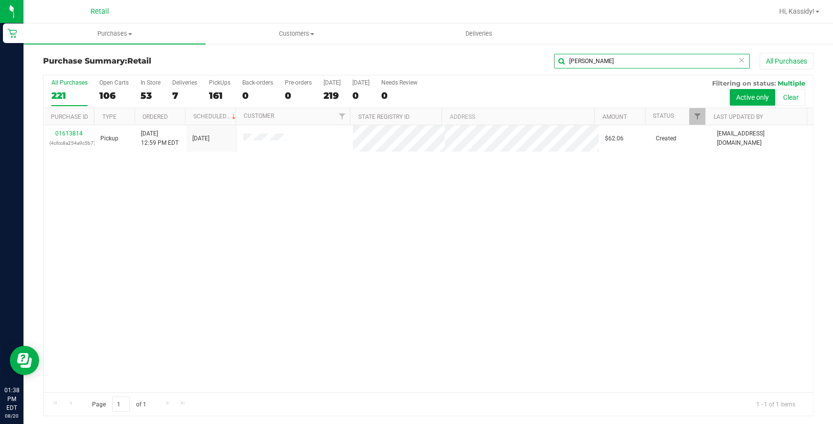
type input "RAVIS"
click at [62, 134] on link "01613814" at bounding box center [68, 133] width 27 height 7
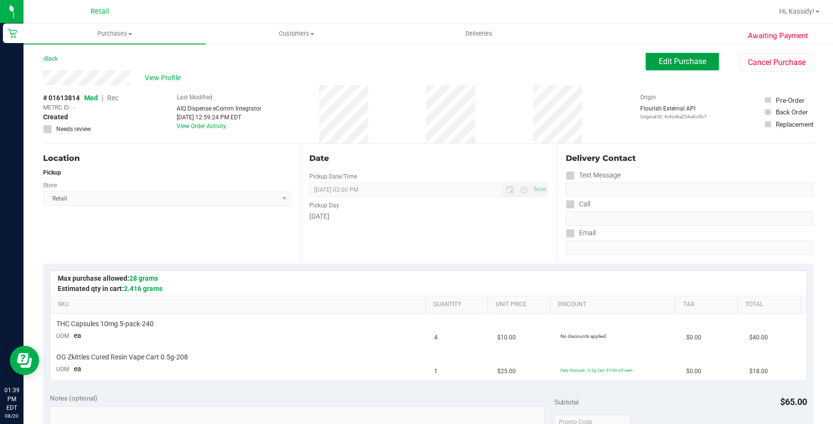
click at [680, 62] on span "Edit Purchase" at bounding box center [682, 61] width 47 height 9
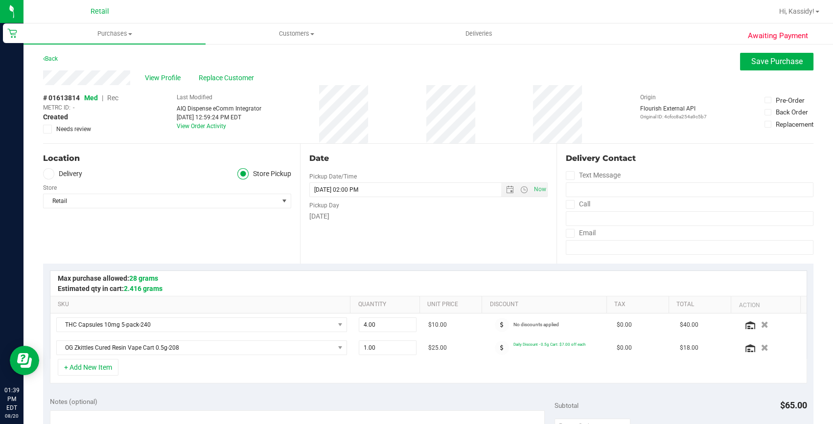
click at [113, 100] on span "Rec" at bounding box center [112, 98] width 11 height 8
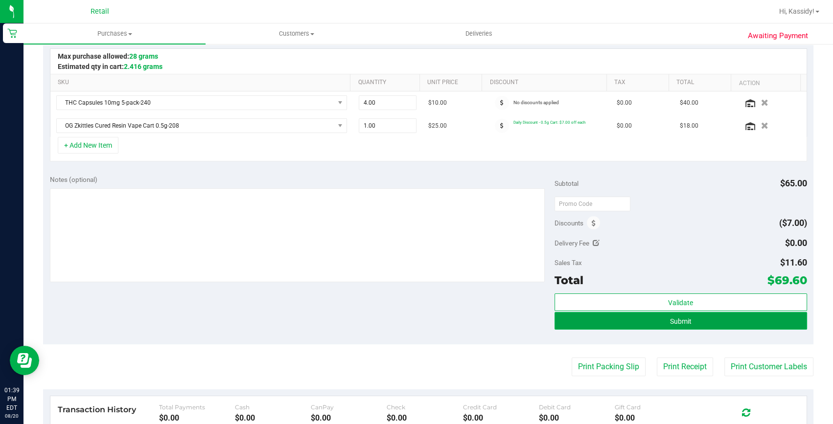
click at [635, 319] on button "Submit" at bounding box center [680, 321] width 253 height 18
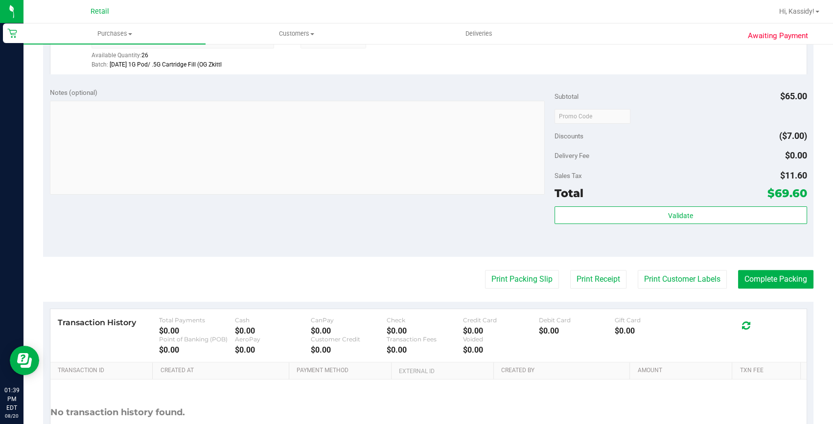
scroll to position [356, 0]
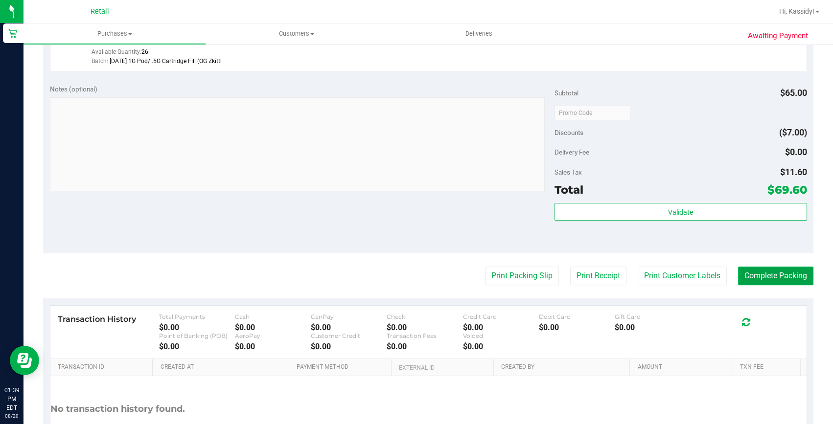
click at [755, 279] on button "Complete Packing" at bounding box center [775, 276] width 75 height 19
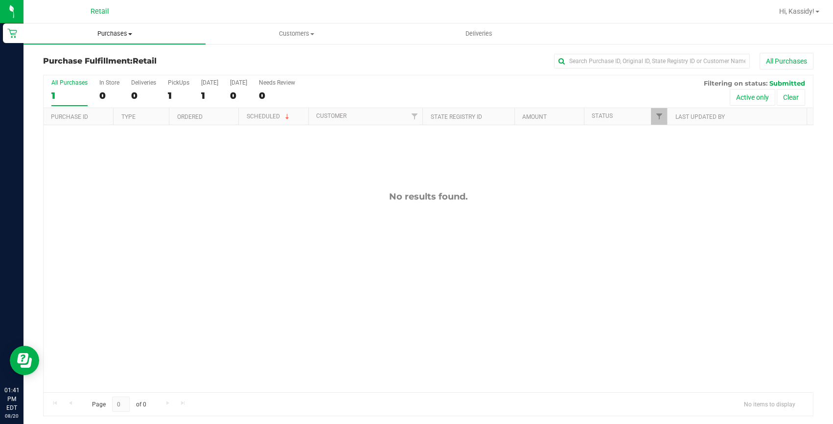
click at [100, 32] on span "Purchases" at bounding box center [114, 33] width 182 height 9
click at [98, 58] on span "Summary of purchases" at bounding box center [73, 59] width 100 height 8
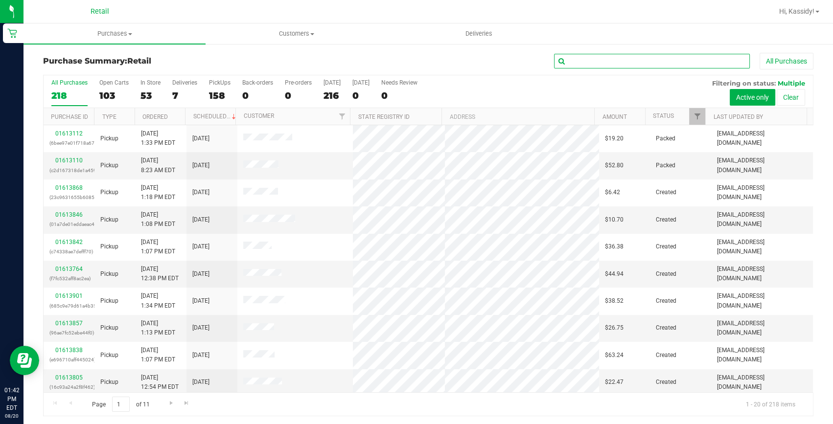
click at [619, 63] on input "text" at bounding box center [652, 61] width 196 height 15
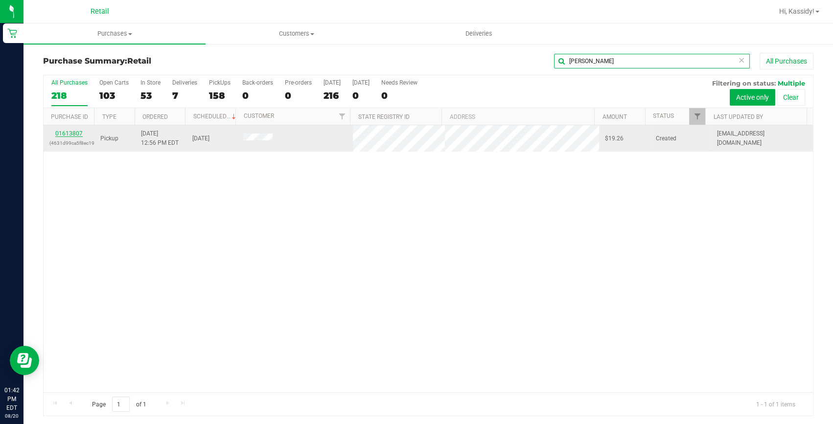
type input "KEAL"
click at [66, 134] on link "01613807" at bounding box center [68, 133] width 27 height 7
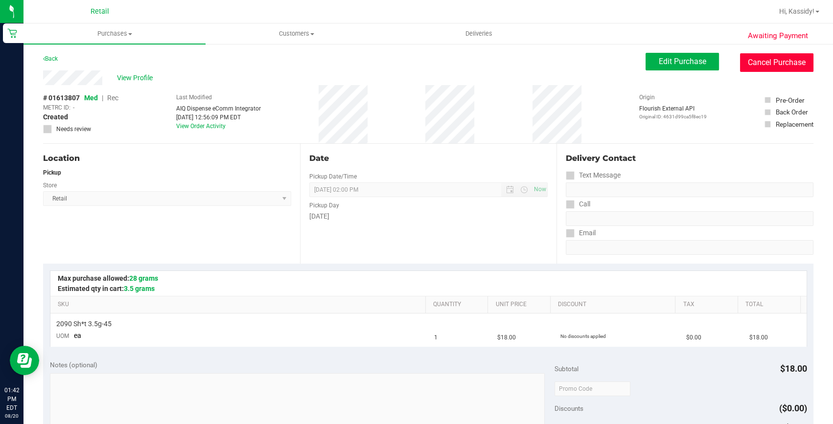
click at [758, 66] on button "Cancel Purchase" at bounding box center [776, 62] width 73 height 19
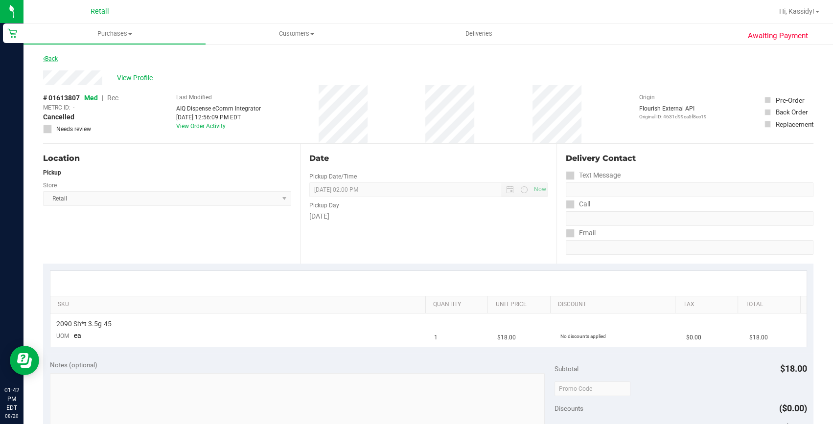
click at [58, 58] on link "Back" at bounding box center [50, 58] width 15 height 7
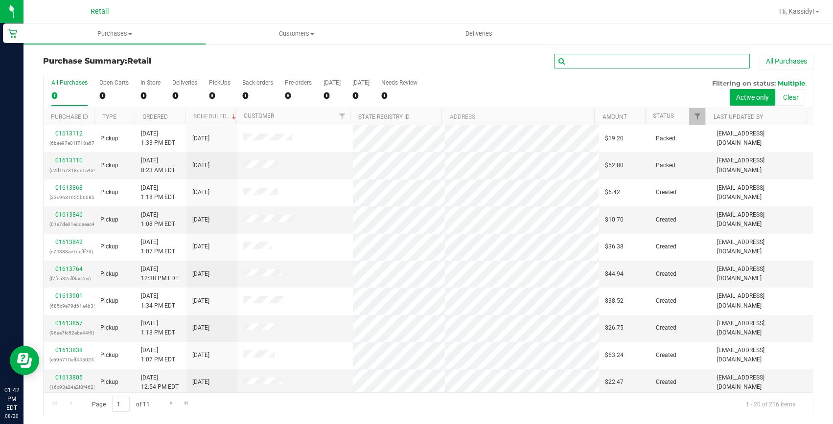
click at [592, 57] on input "text" at bounding box center [652, 61] width 196 height 15
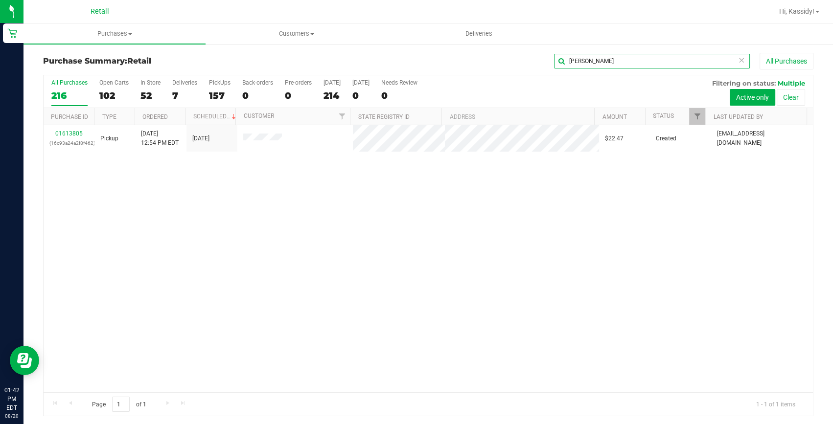
type input "DYLAN"
click at [72, 134] on link "01613805" at bounding box center [68, 133] width 27 height 7
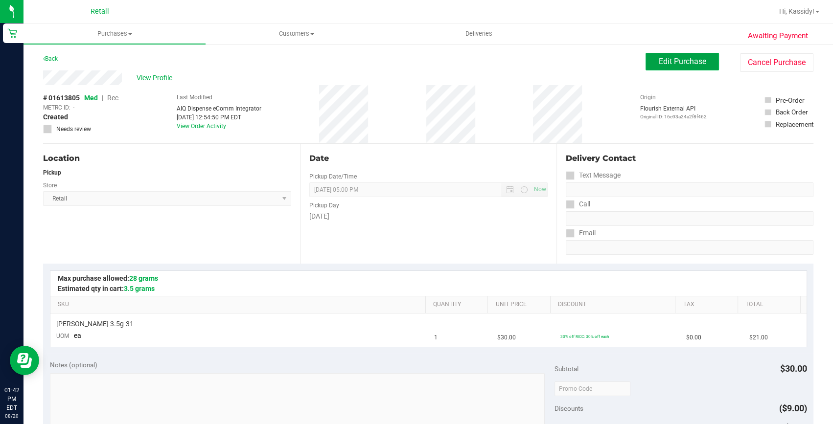
click at [685, 63] on span "Edit Purchase" at bounding box center [682, 61] width 47 height 9
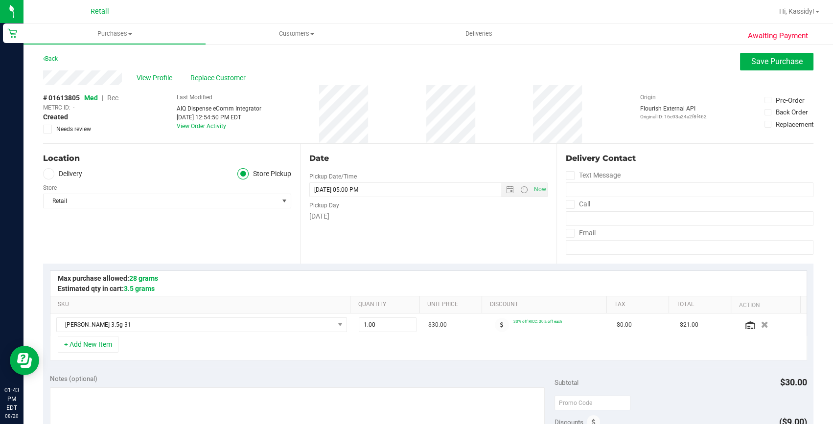
drag, startPoint x: 115, startPoint y: 95, endPoint x: 631, endPoint y: 268, distance: 544.8
click at [115, 96] on span "Rec" at bounding box center [112, 98] width 11 height 8
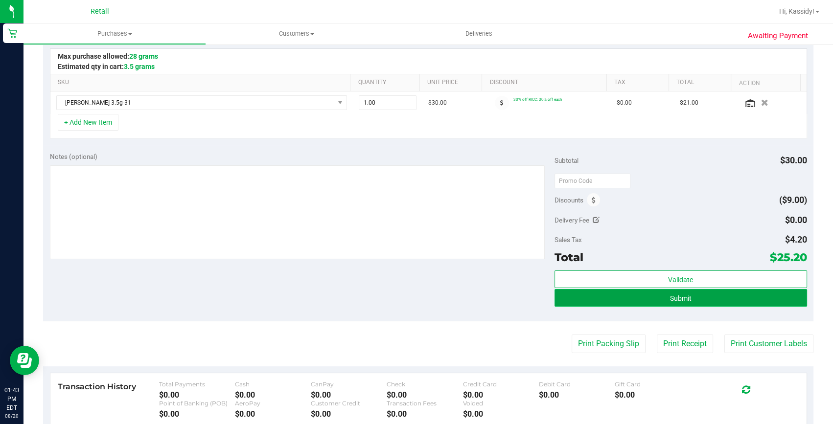
click at [634, 292] on button "Submit" at bounding box center [680, 298] width 253 height 18
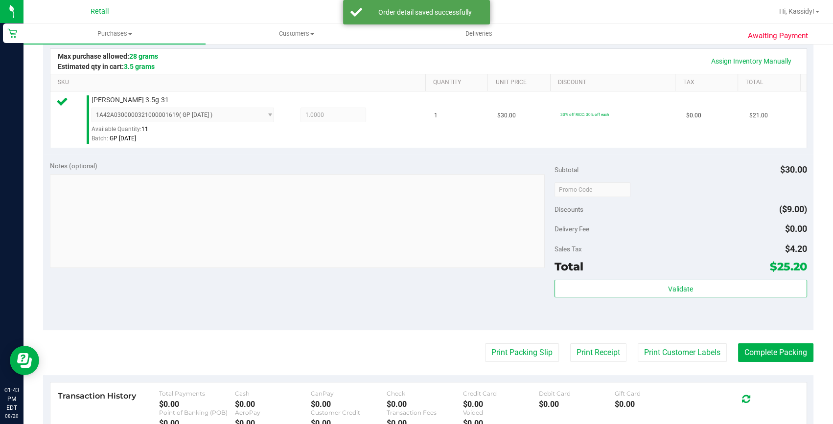
click at [759, 373] on purchase-details "Back Edit Purchase Cancel Purchase View Profile # 01613805 Med | Rec METRC ID: …" at bounding box center [428, 195] width 770 height 728
click at [756, 362] on purchase-details "Back Edit Purchase Cancel Purchase View Profile # 01613805 Med | Rec METRC ID: …" at bounding box center [428, 195] width 770 height 728
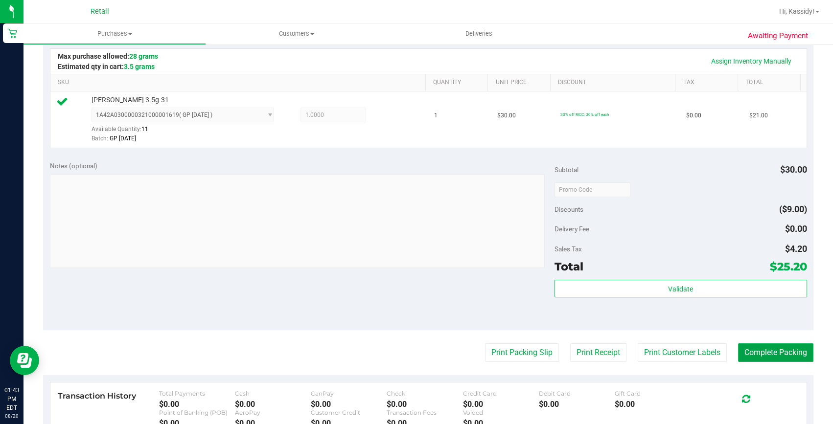
click at [750, 357] on button "Complete Packing" at bounding box center [775, 353] width 75 height 19
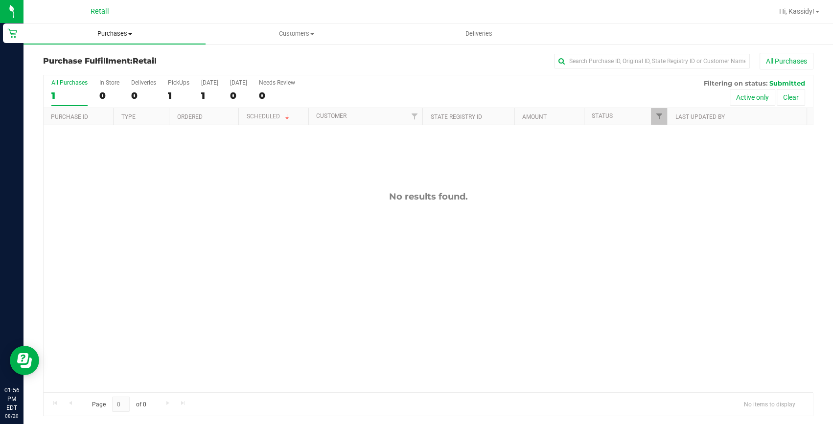
click at [107, 25] on uib-tab-heading "Purchases Summary of purchases Fulfillment All purchases" at bounding box center [114, 33] width 182 height 21
click at [98, 57] on span "Summary of purchases" at bounding box center [73, 59] width 100 height 8
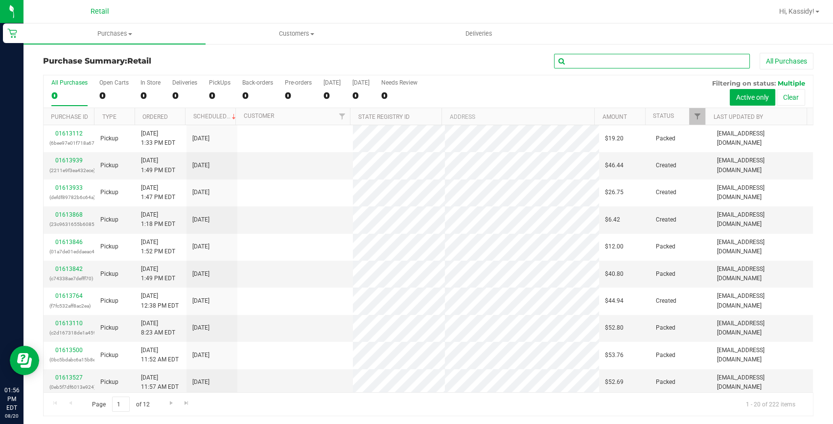
click at [581, 59] on input "text" at bounding box center [652, 61] width 196 height 15
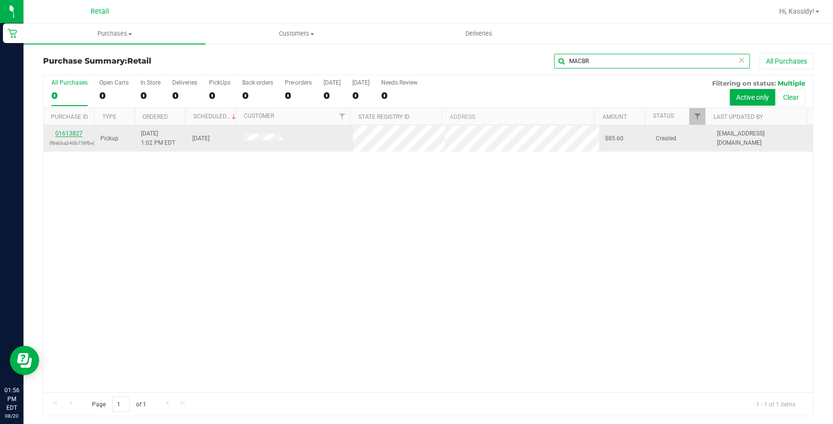
type input "MACBR"
click at [69, 135] on link "01613827" at bounding box center [68, 133] width 27 height 7
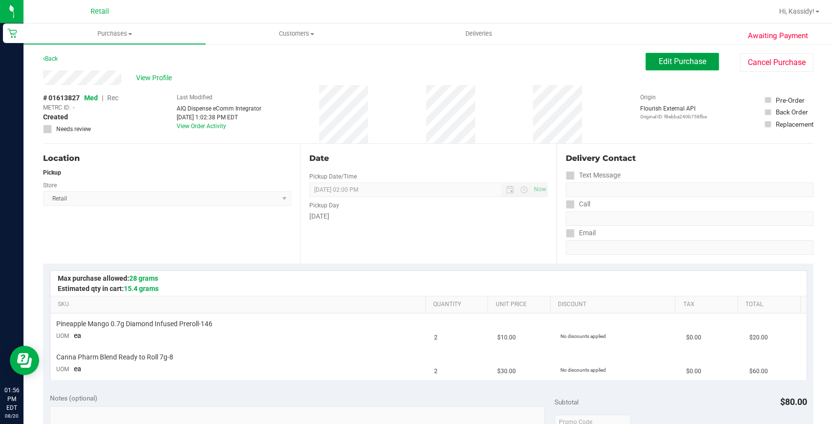
click at [677, 68] on button "Edit Purchase" at bounding box center [682, 62] width 73 height 18
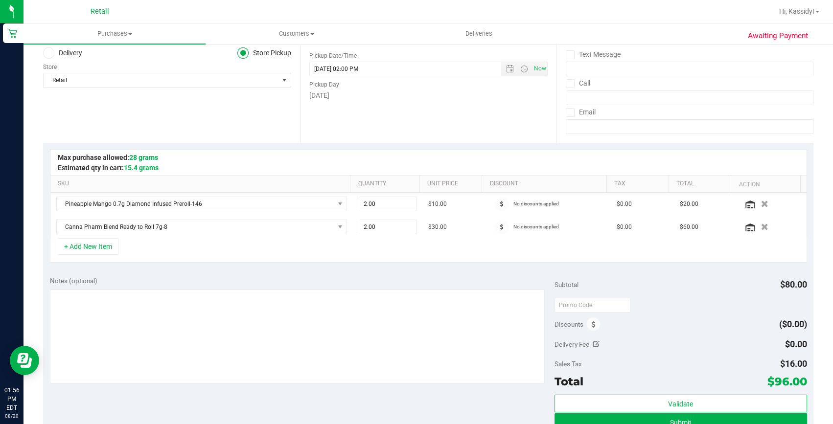
scroll to position [133, 0]
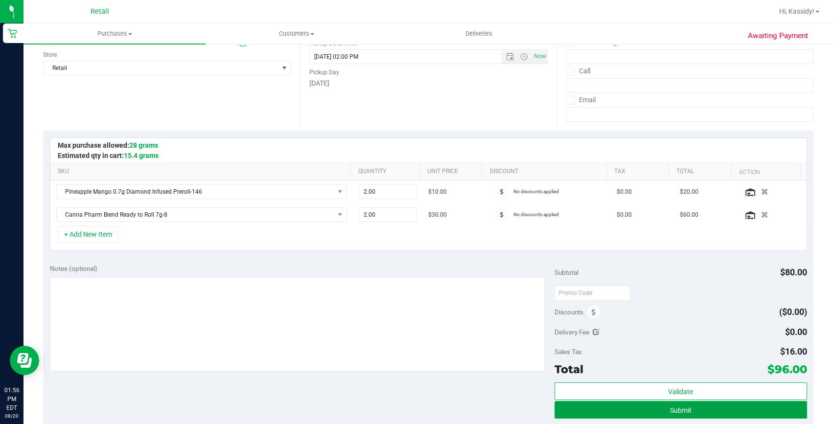
click at [655, 413] on button "Submit" at bounding box center [680, 410] width 253 height 18
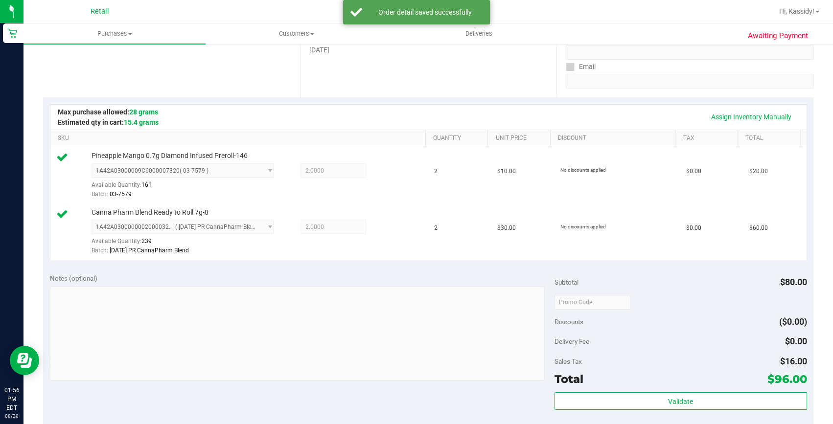
scroll to position [267, 0]
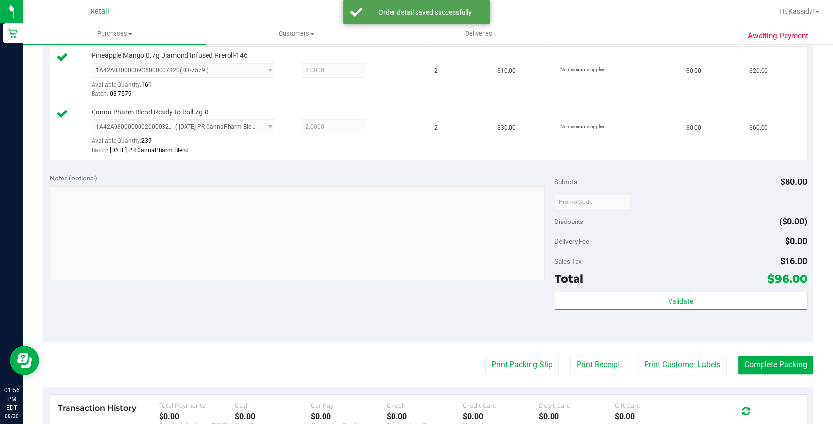
click at [752, 375] on purchase-details "Back Edit Purchase Cancel Purchase View Profile # 01613827 Med | Rec METRC ID: …" at bounding box center [428, 178] width 770 height 785
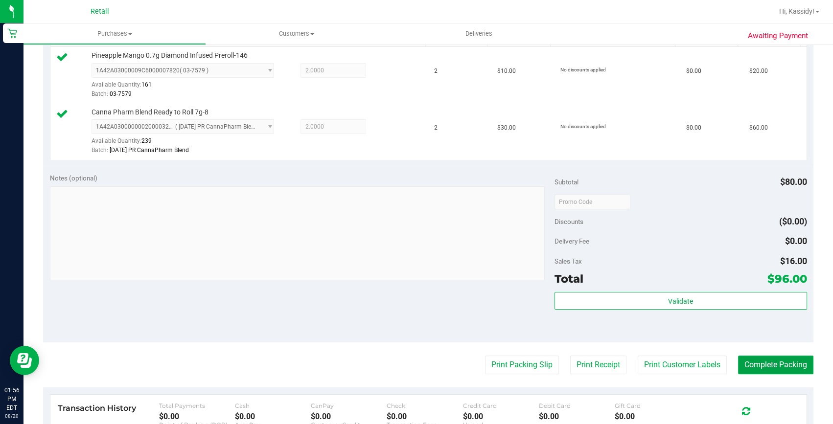
click at [745, 369] on button "Complete Packing" at bounding box center [775, 365] width 75 height 19
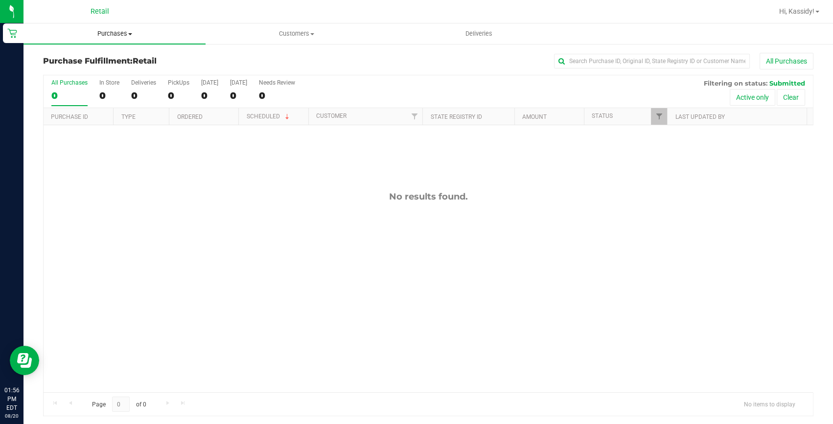
click at [118, 33] on span "Purchases" at bounding box center [114, 33] width 182 height 9
click at [103, 55] on span "Summary of purchases" at bounding box center [73, 59] width 100 height 8
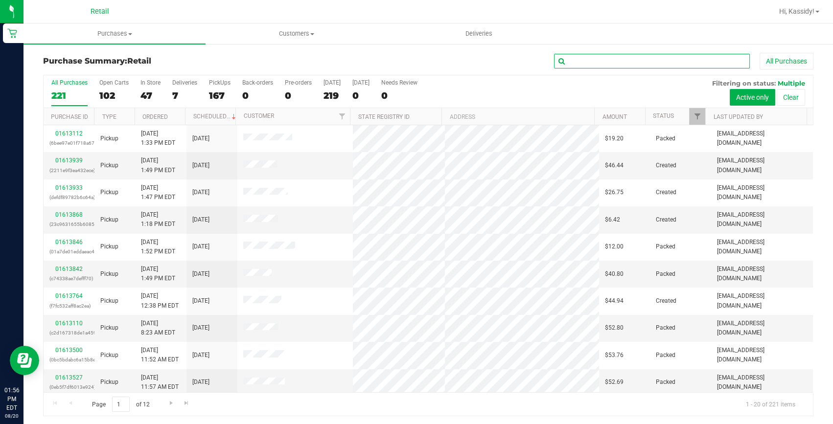
click at [615, 54] on input "text" at bounding box center [652, 61] width 196 height 15
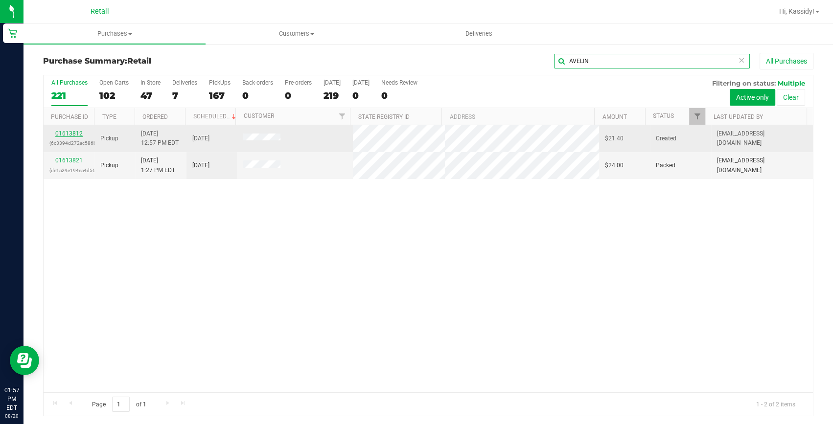
type input "AVELIN"
click at [78, 131] on link "01613812" at bounding box center [68, 133] width 27 height 7
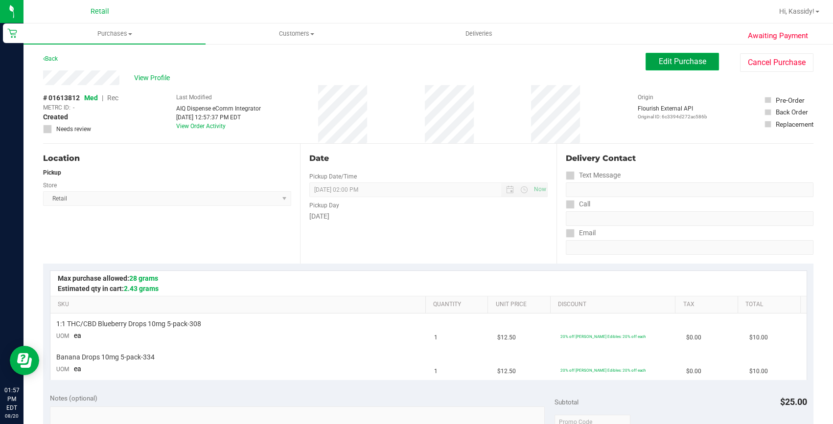
click at [668, 64] on span "Edit Purchase" at bounding box center [682, 61] width 47 height 9
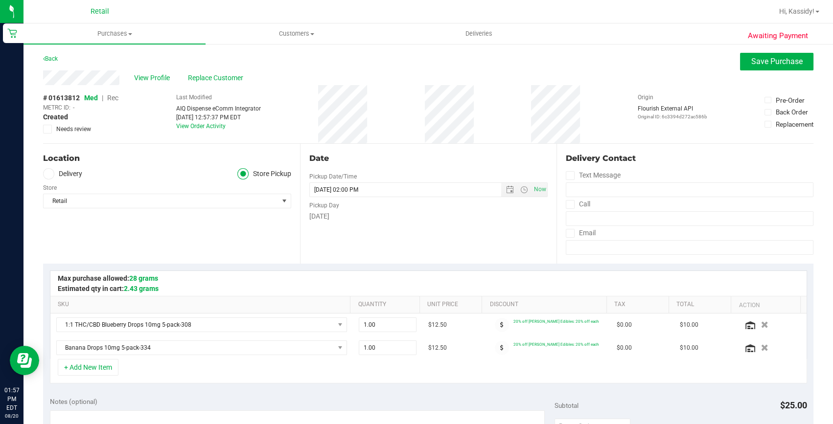
click at [115, 96] on span "Rec" at bounding box center [112, 98] width 11 height 8
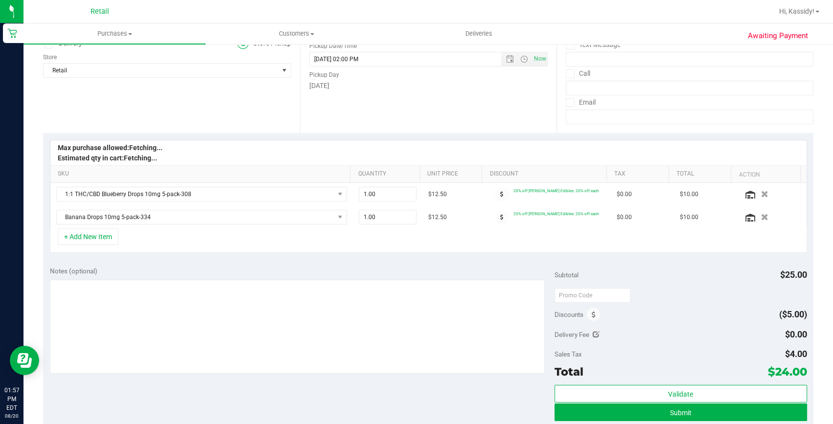
scroll to position [133, 0]
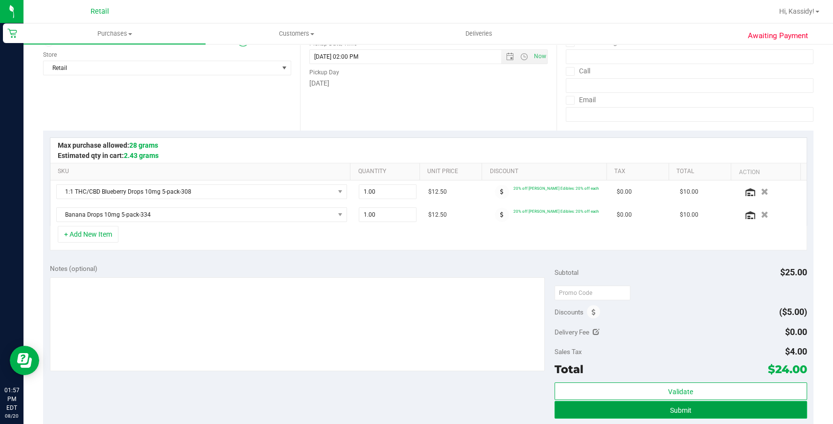
click at [684, 412] on span "Submit" at bounding box center [681, 411] width 22 height 8
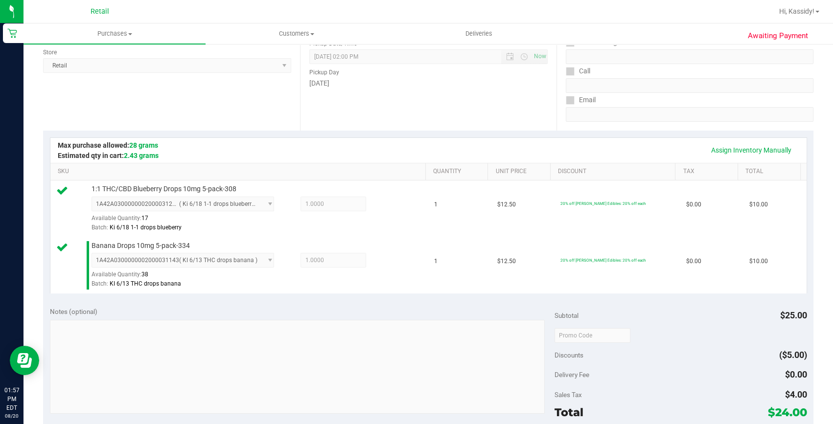
scroll to position [311, 0]
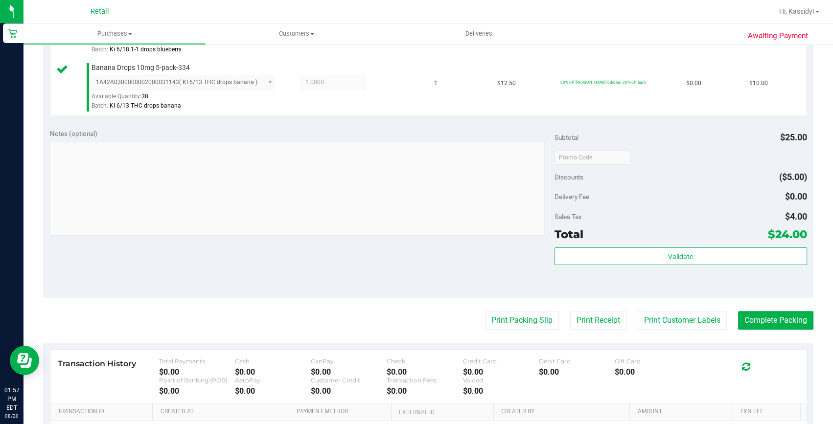
click at [773, 310] on purchase-details "Back Edit Purchase Cancel Purchase View Profile # 01613812 Med | Rec METRC ID: …" at bounding box center [428, 134] width 770 height 785
click at [771, 318] on button "Complete Packing" at bounding box center [775, 320] width 75 height 19
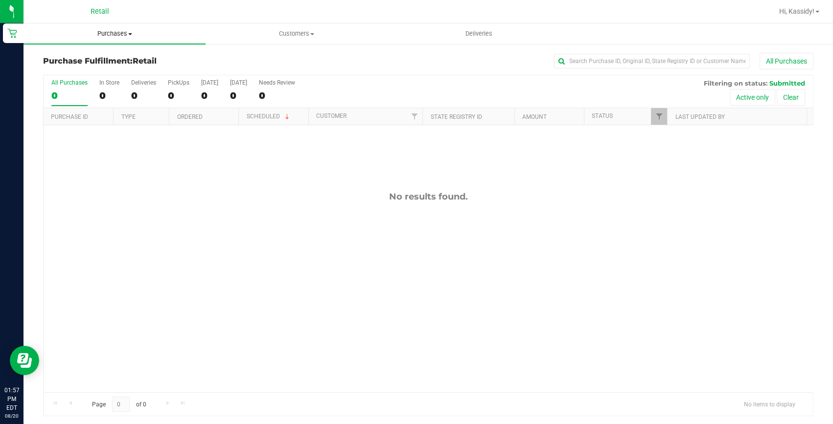
click at [103, 35] on span "Purchases" at bounding box center [114, 33] width 182 height 9
click at [106, 59] on span "Summary of purchases" at bounding box center [73, 59] width 100 height 8
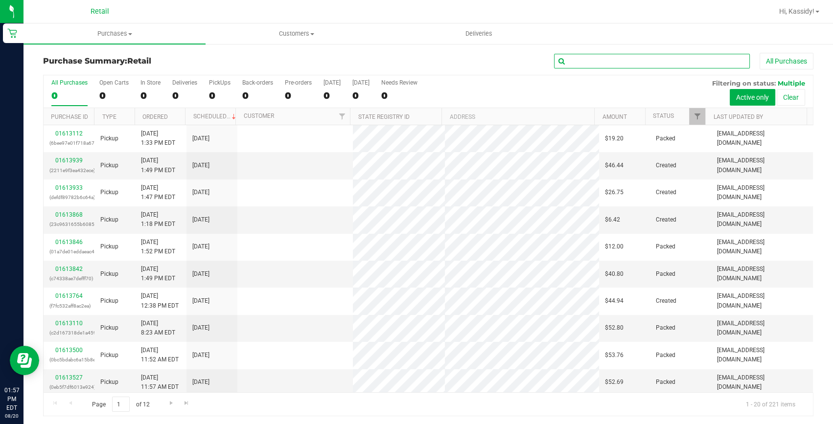
click at [569, 60] on input "text" at bounding box center [652, 61] width 196 height 15
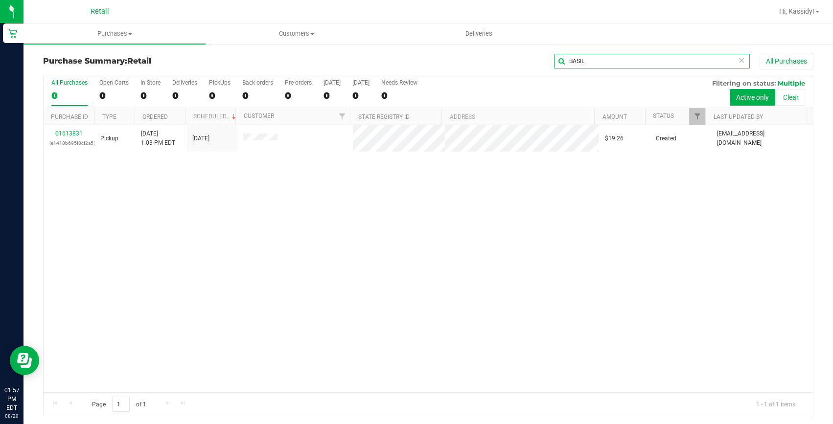
type input "BASIL"
click at [67, 132] on link "01613831" at bounding box center [68, 133] width 27 height 7
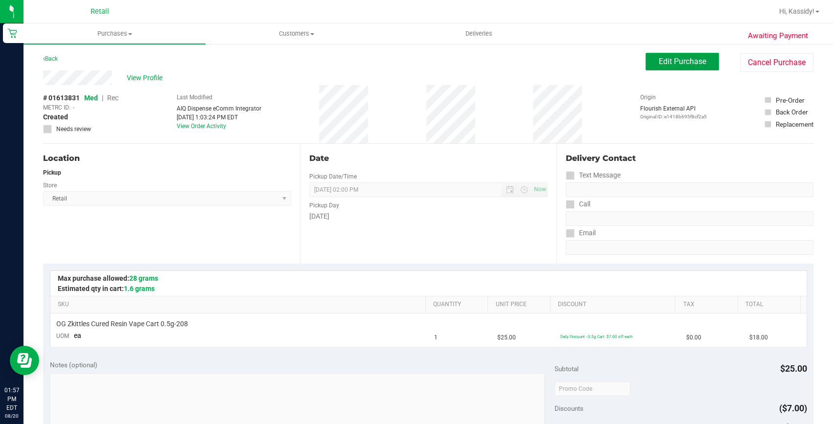
click at [659, 57] on span "Edit Purchase" at bounding box center [682, 61] width 47 height 9
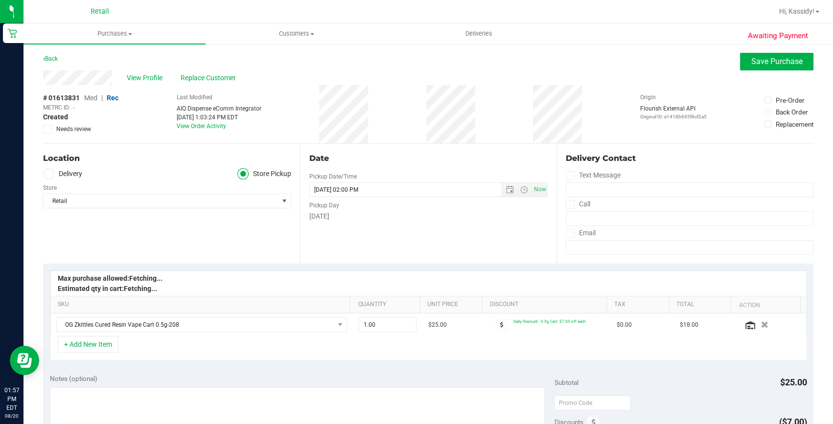
scroll to position [222, 0]
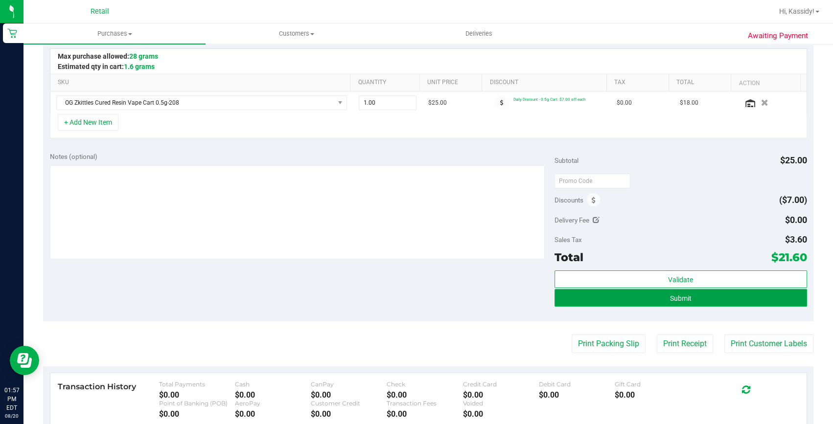
click at [681, 296] on span "Submit" at bounding box center [681, 299] width 22 height 8
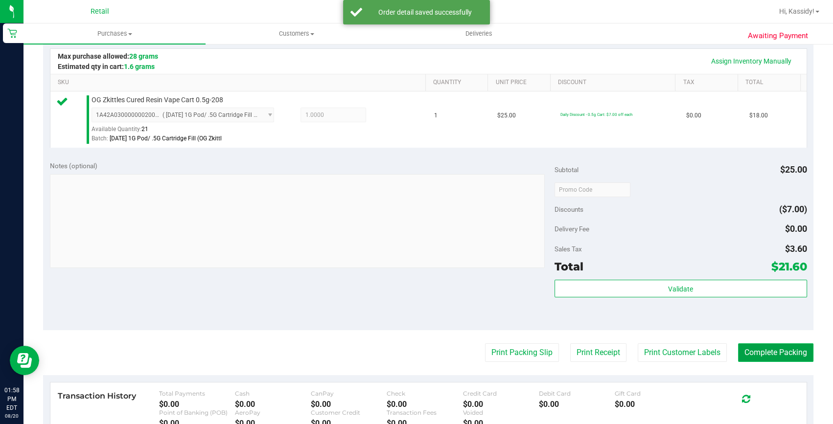
click at [761, 347] on button "Complete Packing" at bounding box center [775, 353] width 75 height 19
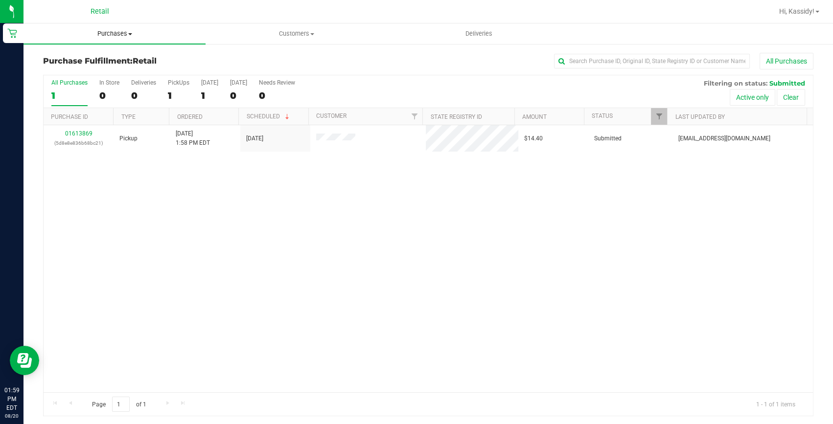
drag, startPoint x: 112, startPoint y: 35, endPoint x: 115, endPoint y: 30, distance: 6.7
click at [112, 35] on span "Purchases" at bounding box center [114, 33] width 182 height 9
click at [106, 56] on span "Summary of purchases" at bounding box center [73, 59] width 100 height 8
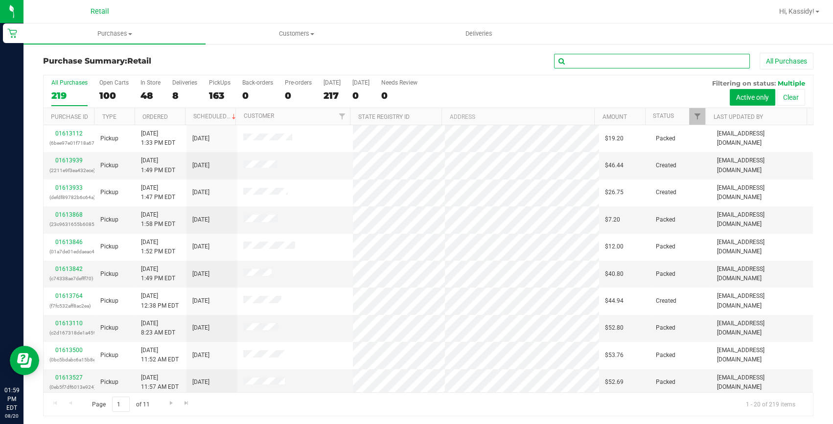
click at [599, 56] on input "text" at bounding box center [652, 61] width 196 height 15
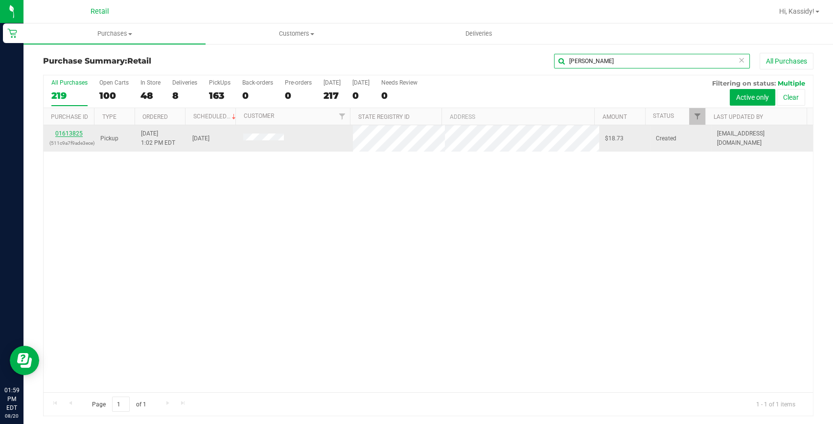
type input "TORRES"
click at [64, 131] on link "01613825" at bounding box center [68, 133] width 27 height 7
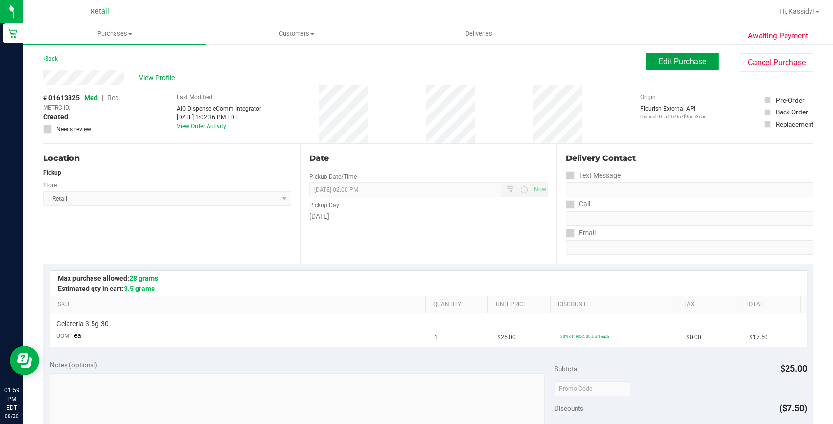
click at [663, 67] on button "Edit Purchase" at bounding box center [682, 62] width 73 height 18
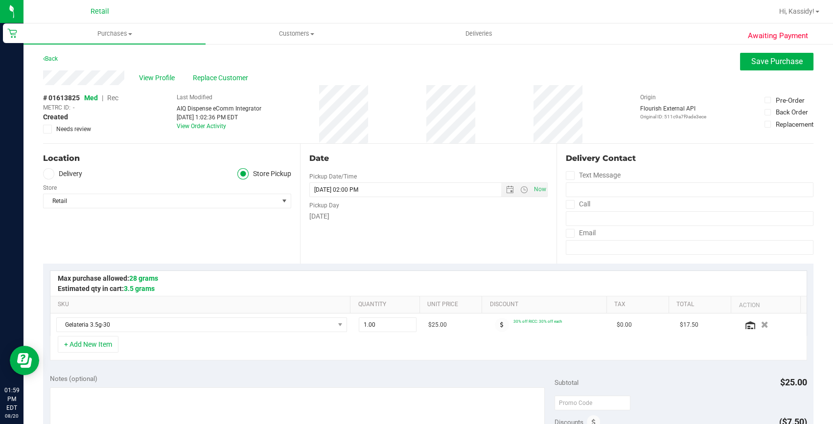
click at [114, 97] on span "Rec" at bounding box center [112, 98] width 11 height 8
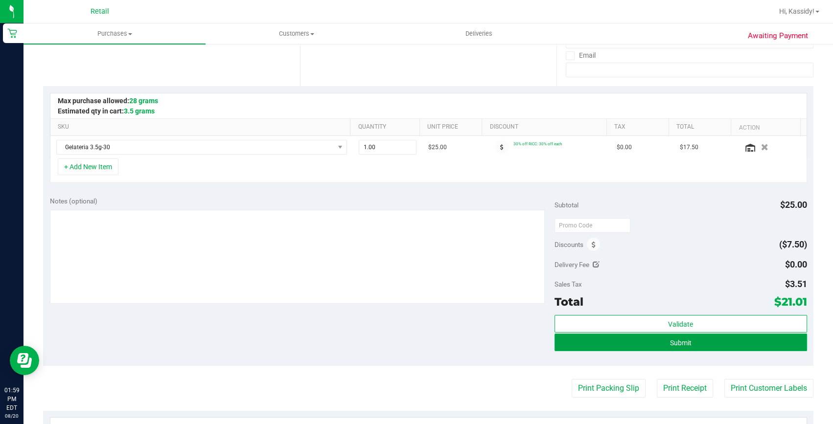
click at [644, 346] on button "Submit" at bounding box center [680, 343] width 253 height 18
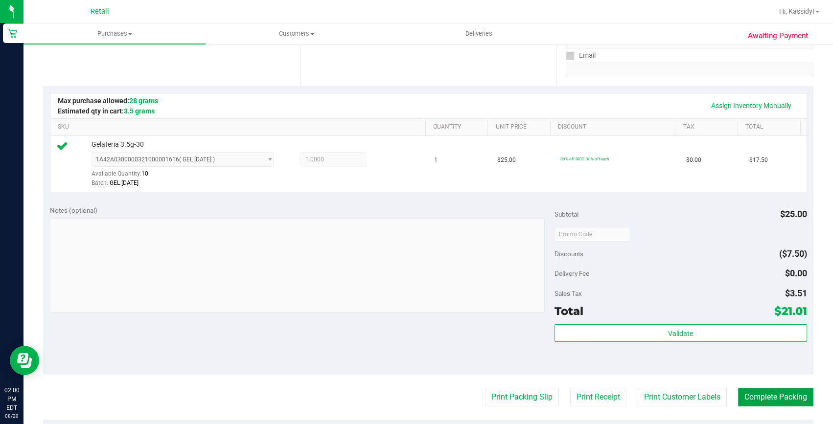
click at [756, 403] on button "Complete Packing" at bounding box center [775, 397] width 75 height 19
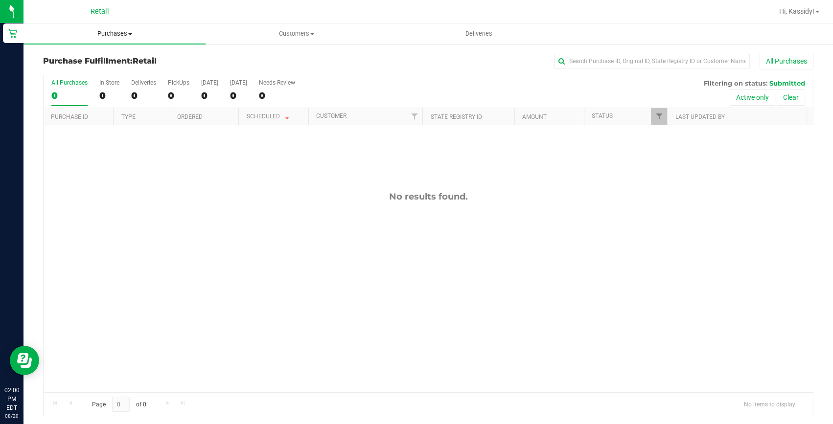
click at [119, 33] on span "Purchases" at bounding box center [114, 33] width 182 height 9
click at [112, 57] on span "Summary of purchases" at bounding box center [73, 59] width 100 height 8
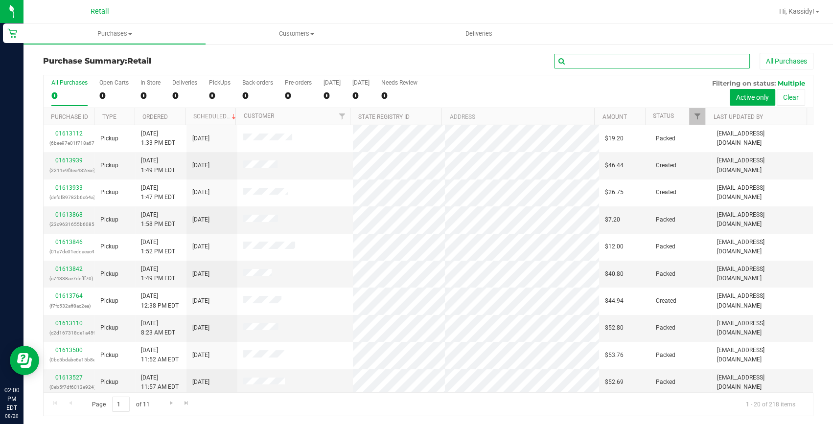
click at [585, 59] on input "text" at bounding box center [652, 61] width 196 height 15
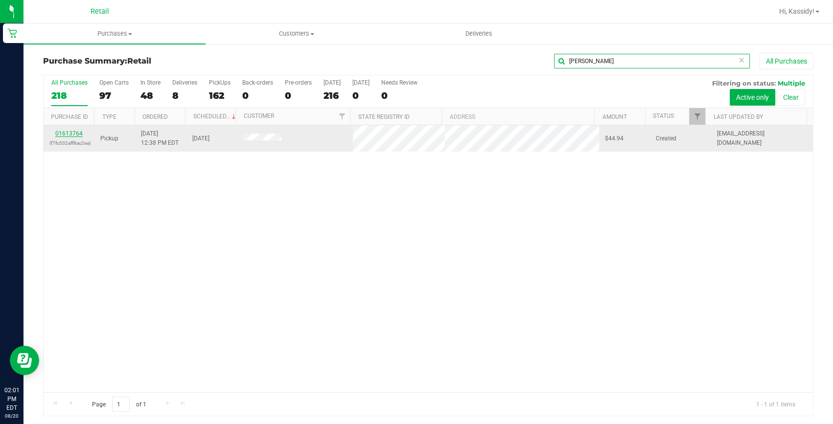
type input "RODAS"
click at [72, 132] on link "01613764" at bounding box center [68, 133] width 27 height 7
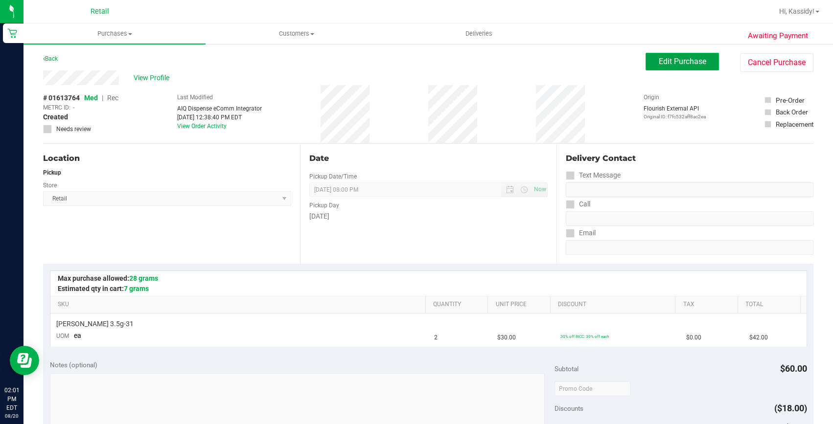
click at [693, 66] on button "Edit Purchase" at bounding box center [682, 62] width 73 height 18
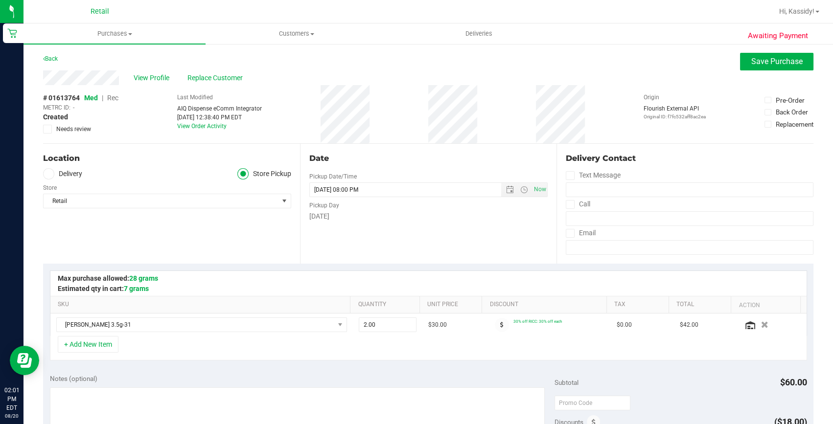
click at [108, 100] on span "Rec" at bounding box center [112, 98] width 11 height 8
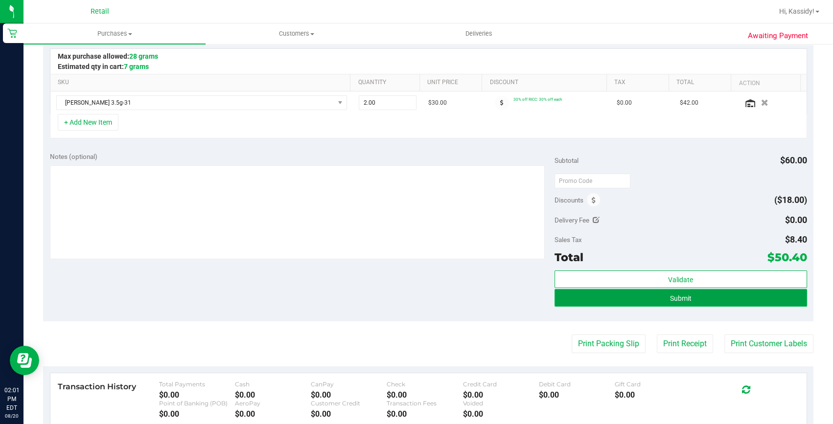
click at [670, 297] on span "Submit" at bounding box center [681, 299] width 22 height 8
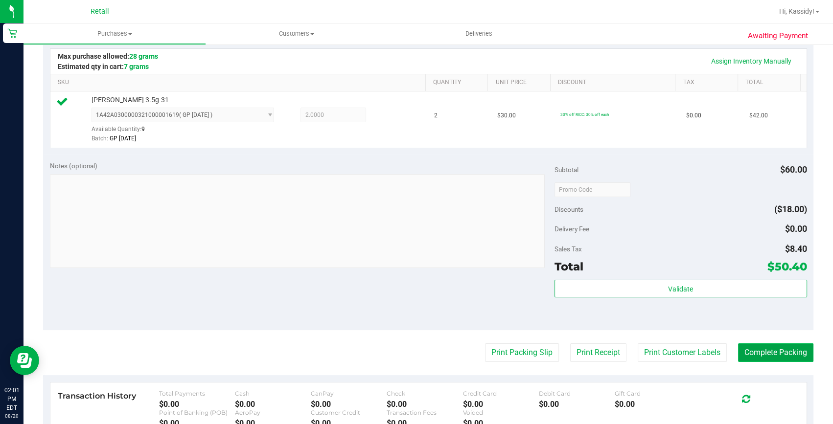
drag, startPoint x: 753, startPoint y: 352, endPoint x: 750, endPoint y: 348, distance: 5.0
click at [752, 352] on button "Complete Packing" at bounding box center [775, 353] width 75 height 19
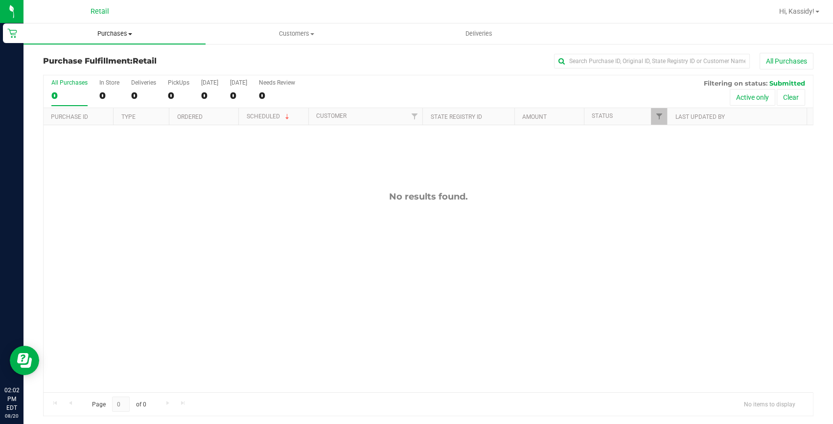
click at [86, 37] on span "Purchases" at bounding box center [114, 33] width 182 height 9
click at [83, 53] on li "Summary of purchases" at bounding box center [114, 59] width 182 height 12
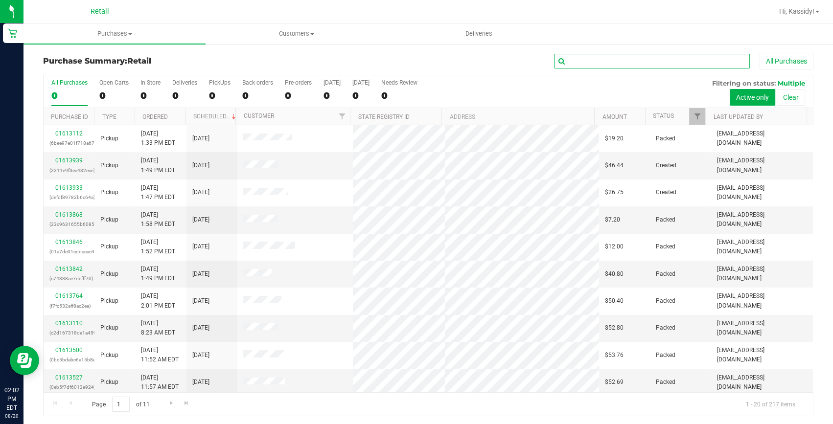
click at [624, 54] on input "text" at bounding box center [652, 61] width 196 height 15
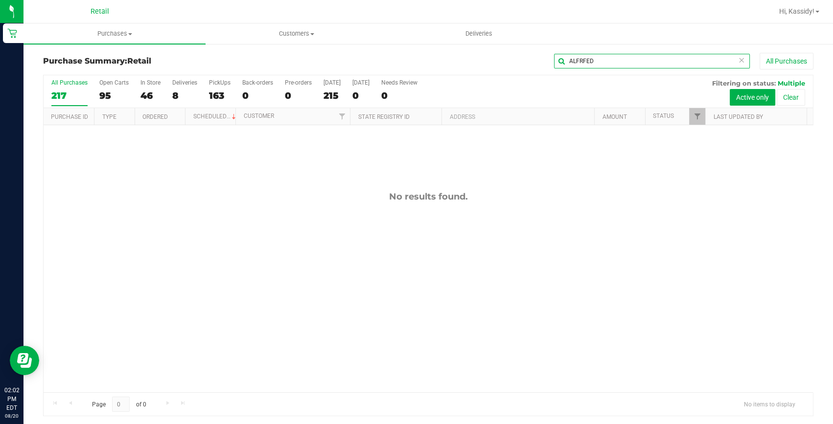
click at [577, 59] on input "ALFRFED" at bounding box center [652, 61] width 196 height 15
click at [579, 58] on input "ALFRFED" at bounding box center [652, 61] width 196 height 15
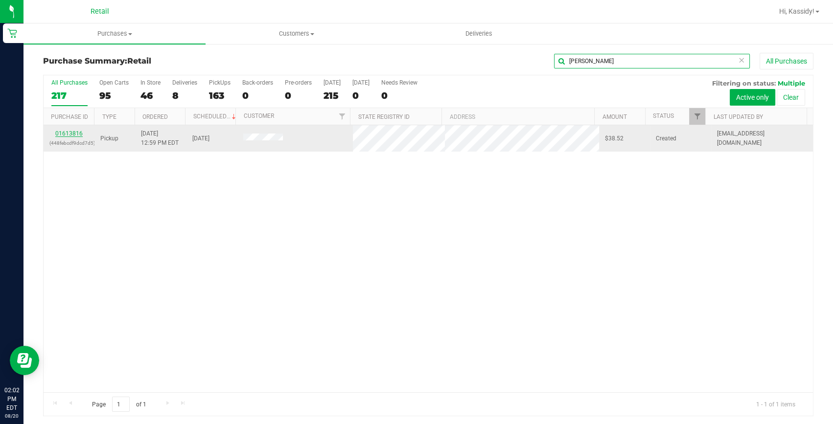
type input "ALFRED"
click at [80, 134] on link "01613816" at bounding box center [68, 133] width 27 height 7
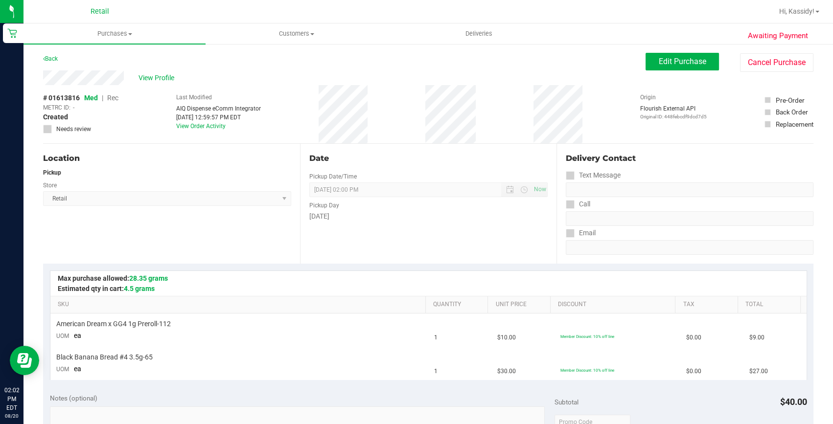
scroll to position [222, 0]
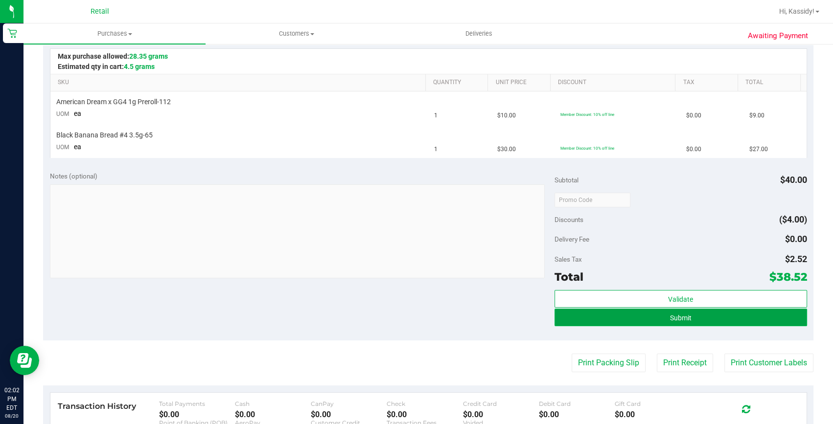
click at [672, 312] on button "Submit" at bounding box center [680, 318] width 253 height 18
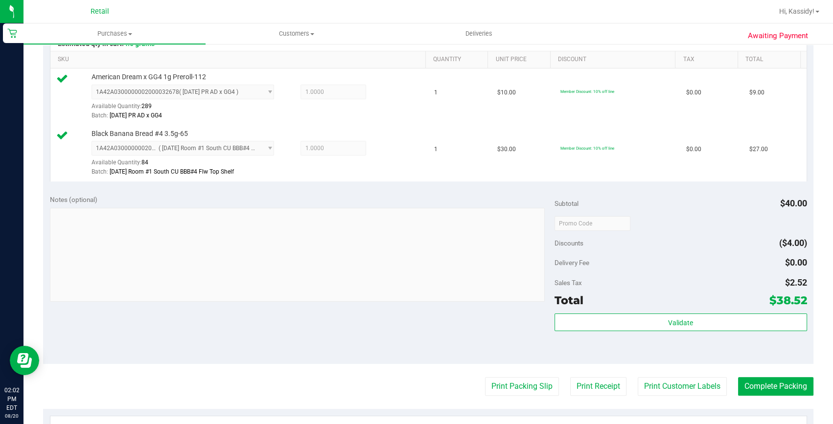
scroll to position [267, 0]
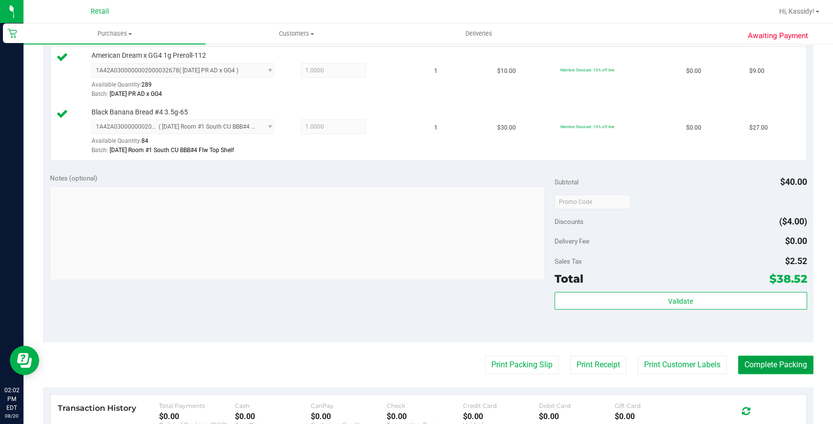
click at [757, 362] on button "Complete Packing" at bounding box center [775, 365] width 75 height 19
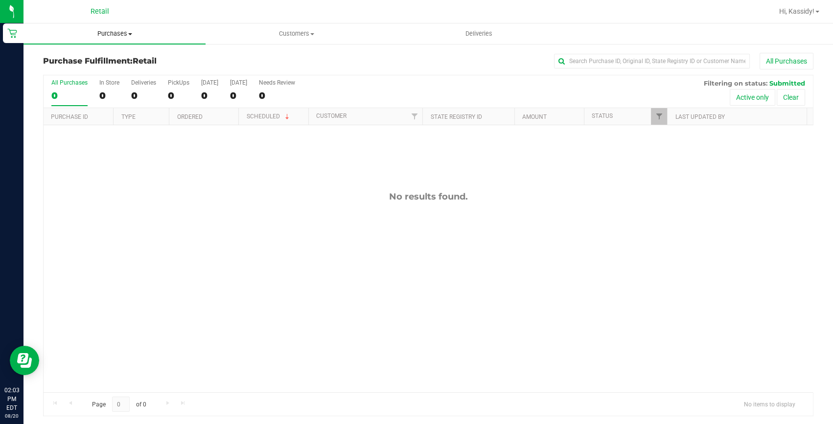
click at [103, 39] on uib-tab-heading "Purchases Summary of purchases Fulfillment All purchases" at bounding box center [114, 33] width 182 height 21
click at [92, 59] on span "Summary of purchases" at bounding box center [73, 59] width 100 height 8
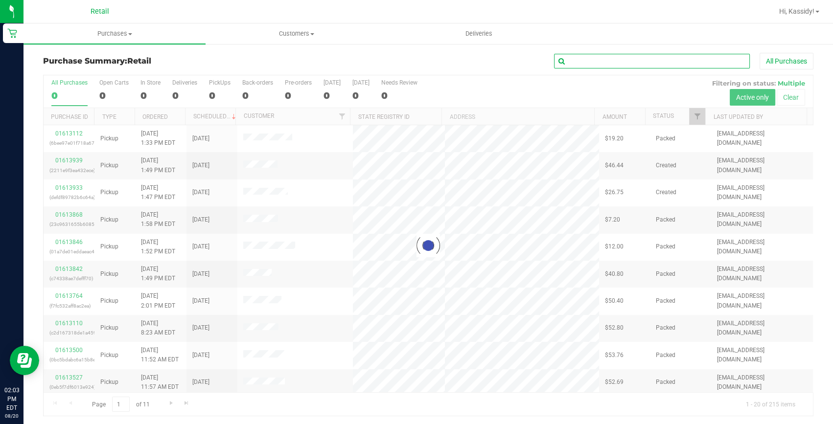
click at [585, 64] on input "text" at bounding box center [652, 61] width 196 height 15
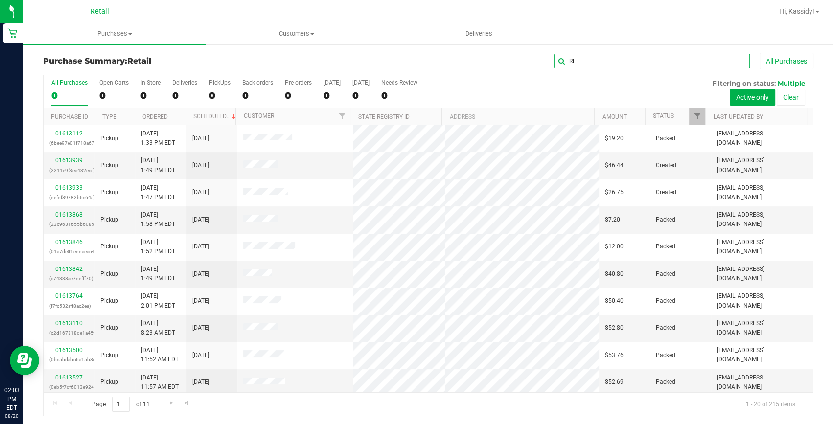
drag, startPoint x: 585, startPoint y: 63, endPoint x: 520, endPoint y: 53, distance: 65.4
click at [520, 53] on div "RE All Purchases" at bounding box center [556, 61] width 513 height 17
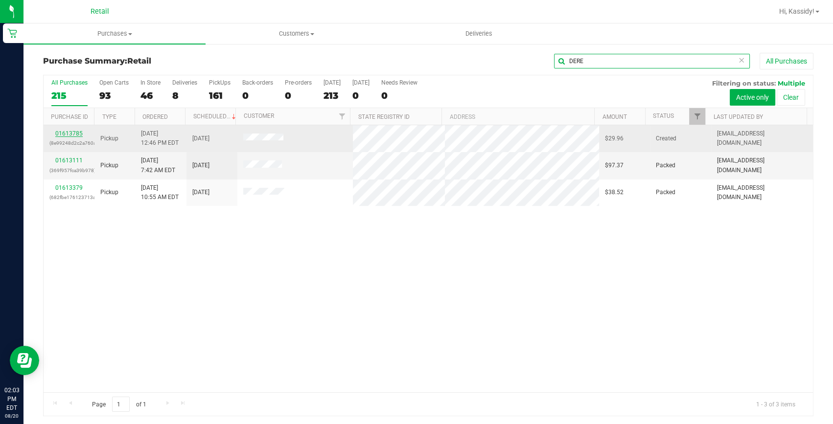
type input "DERE"
click at [75, 132] on link "01613785" at bounding box center [68, 133] width 27 height 7
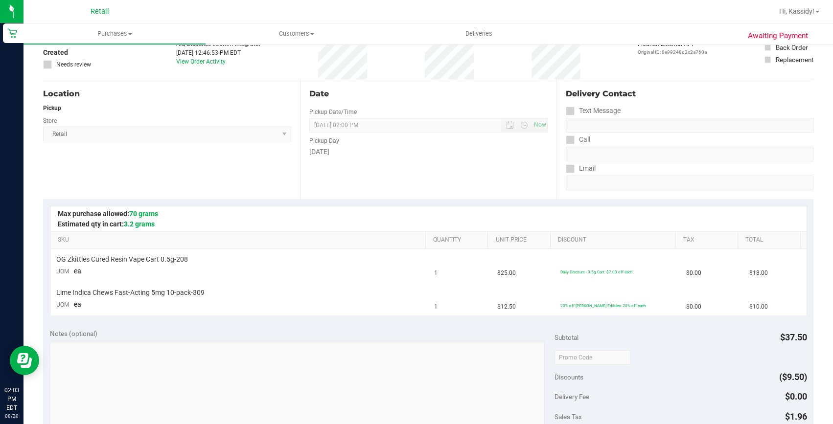
scroll to position [178, 0]
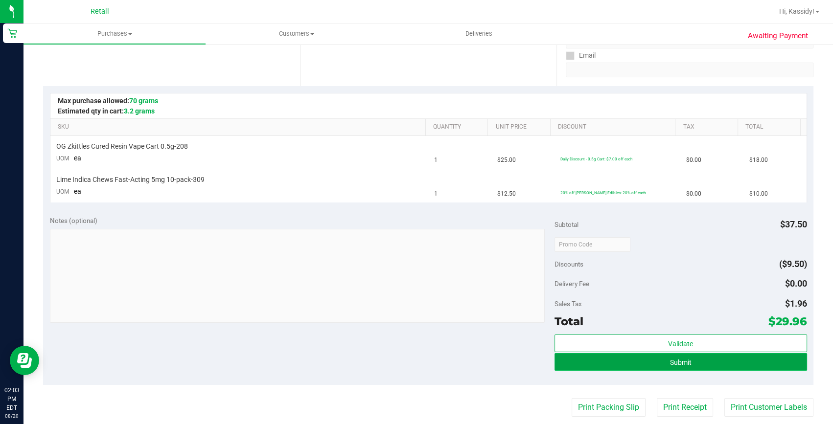
click at [628, 359] on button "Submit" at bounding box center [680, 362] width 253 height 18
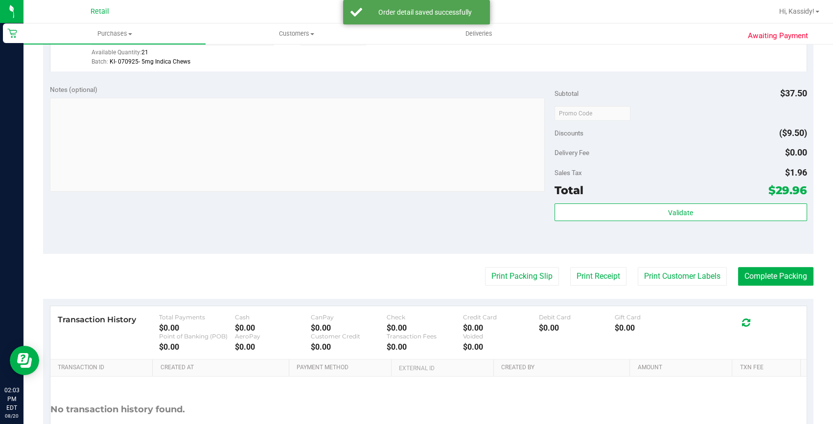
scroll to position [356, 0]
click at [749, 288] on purchase-details "Back Edit Purchase Cancel Purchase View Profile # 01613785 Med | Rec METRC ID: …" at bounding box center [428, 89] width 770 height 785
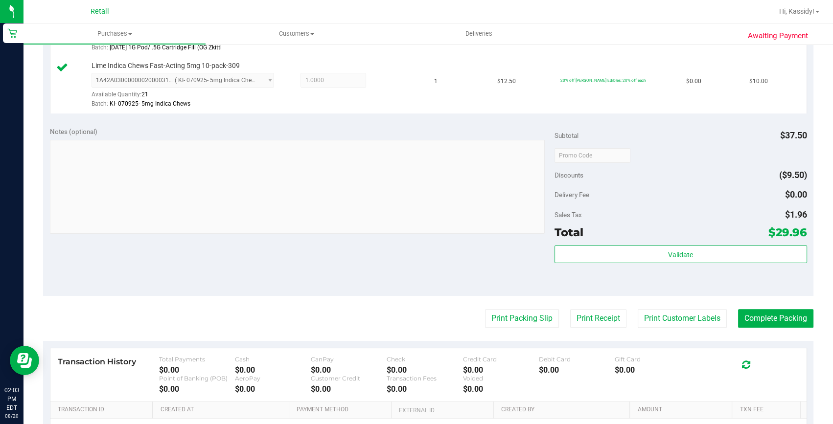
scroll to position [267, 0]
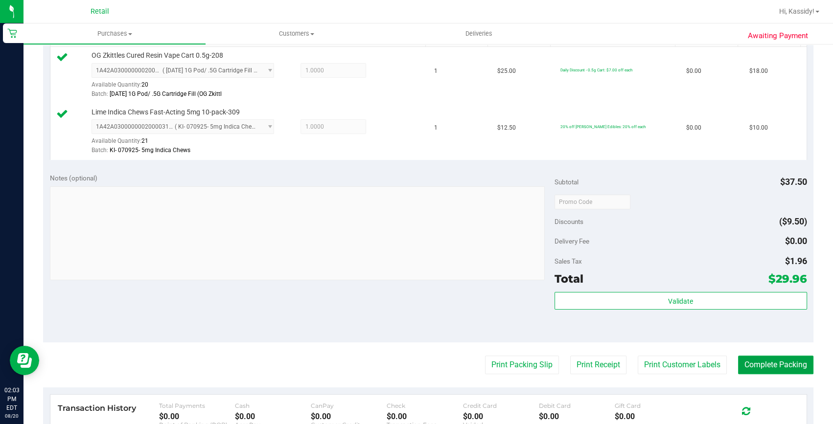
drag, startPoint x: 758, startPoint y: 362, endPoint x: 756, endPoint y: 347, distance: 14.8
click at [758, 362] on button "Complete Packing" at bounding box center [775, 365] width 75 height 19
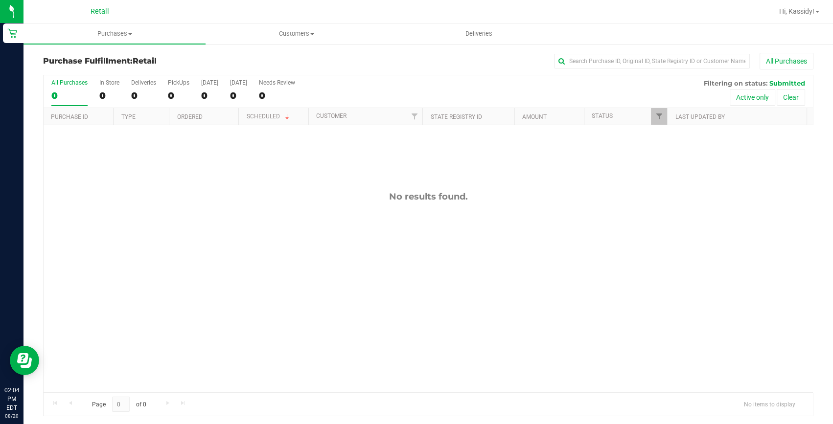
click at [110, 20] on div "Retail" at bounding box center [101, 11] width 147 height 19
click at [110, 37] on span "Purchases" at bounding box center [114, 33] width 182 height 9
click at [107, 58] on span "Summary of purchases" at bounding box center [73, 59] width 100 height 8
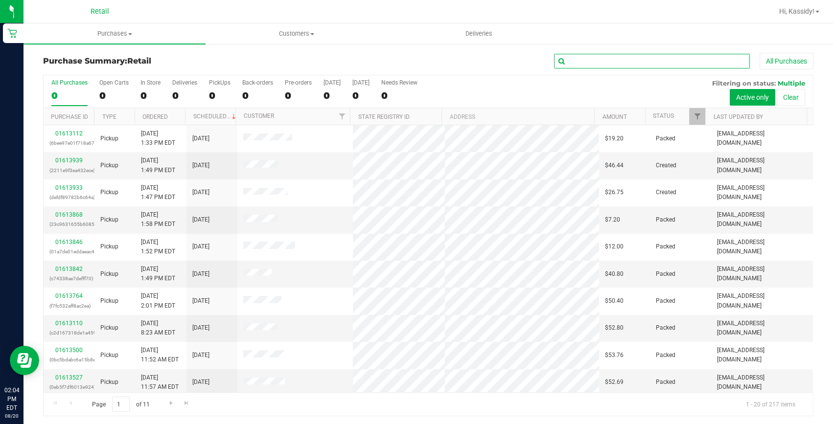
click at [573, 62] on input "text" at bounding box center [652, 61] width 196 height 15
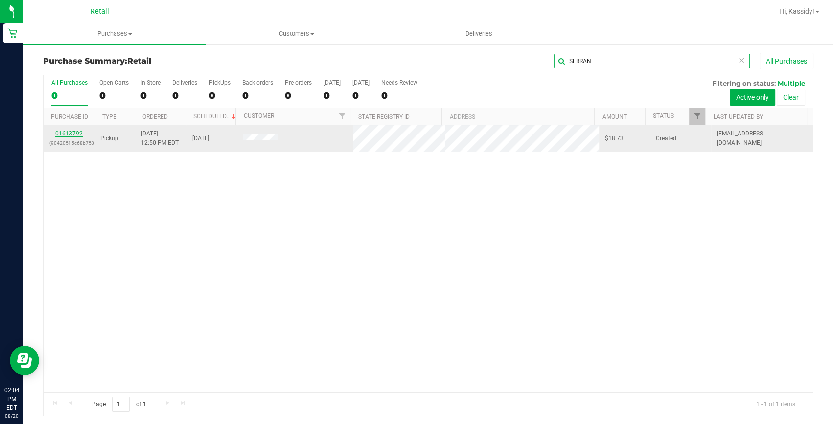
type input "SERRAN"
click at [72, 135] on link "01613792" at bounding box center [68, 133] width 27 height 7
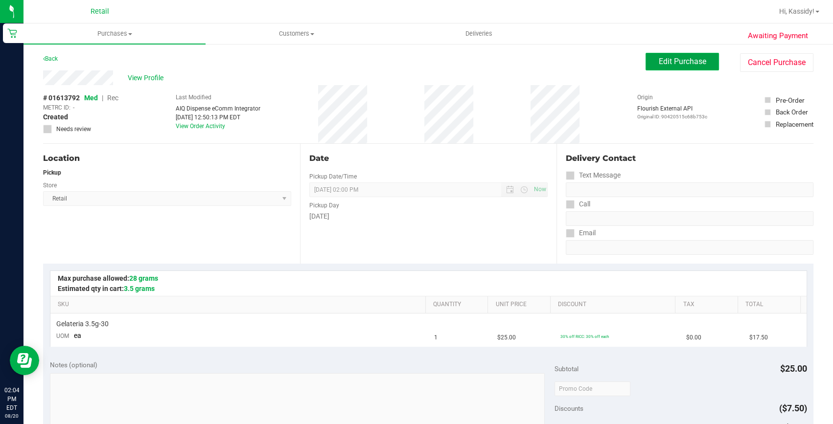
click at [666, 69] on button "Edit Purchase" at bounding box center [682, 62] width 73 height 18
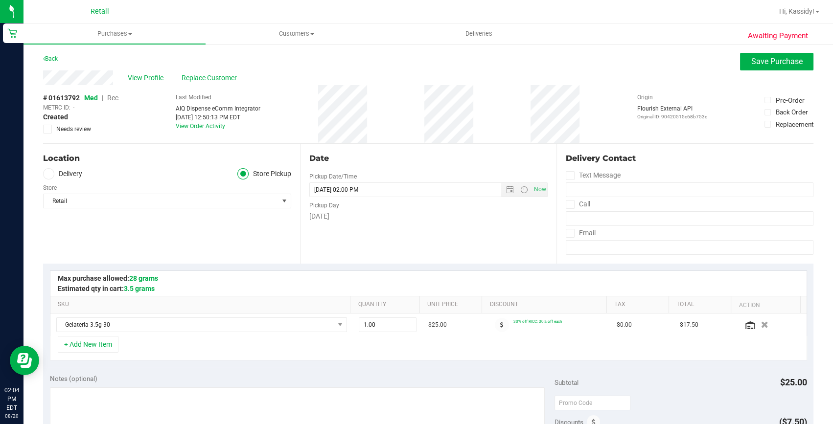
drag, startPoint x: 109, startPoint y: 96, endPoint x: 729, endPoint y: 310, distance: 656.1
click at [108, 96] on span "Rec" at bounding box center [112, 98] width 11 height 8
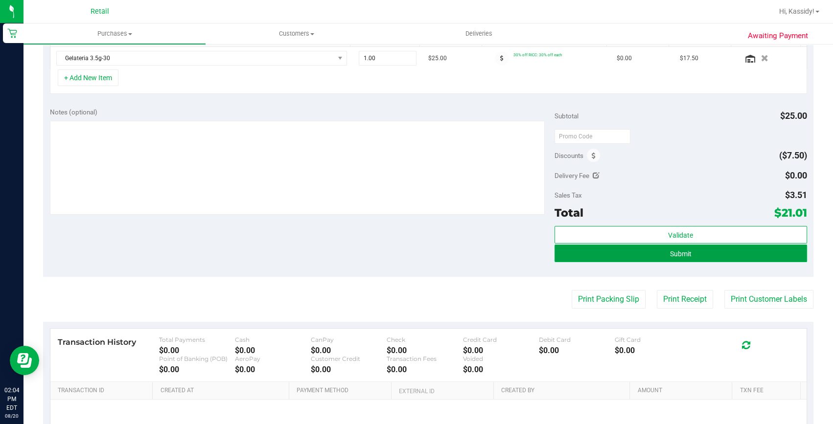
click at [689, 259] on button "Submit" at bounding box center [680, 254] width 253 height 18
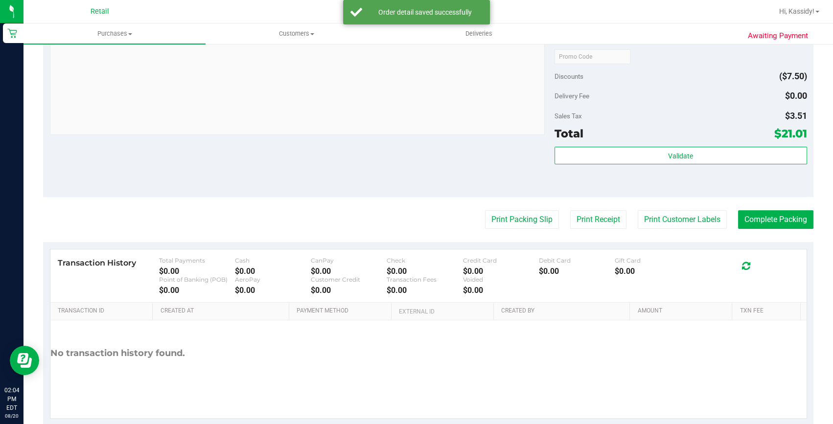
scroll to position [356, 0]
click at [758, 226] on button "Complete Packing" at bounding box center [775, 219] width 75 height 19
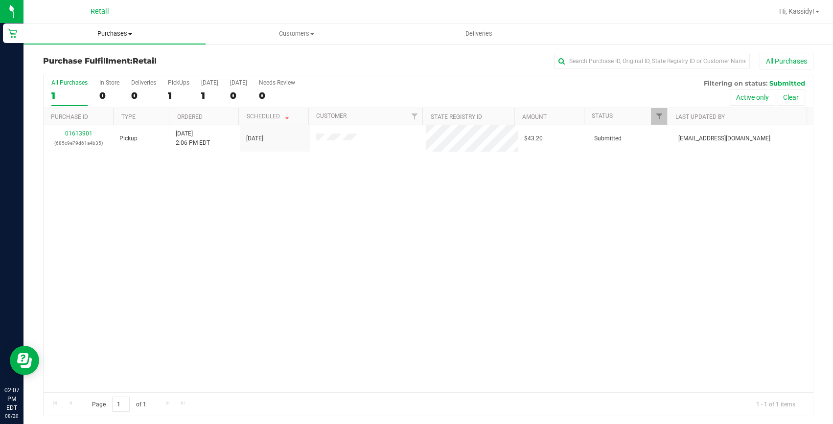
click at [120, 27] on uib-tab-heading "Purchases Summary of purchases Fulfillment All purchases" at bounding box center [114, 33] width 182 height 21
click at [113, 57] on span "Summary of purchases" at bounding box center [73, 59] width 100 height 8
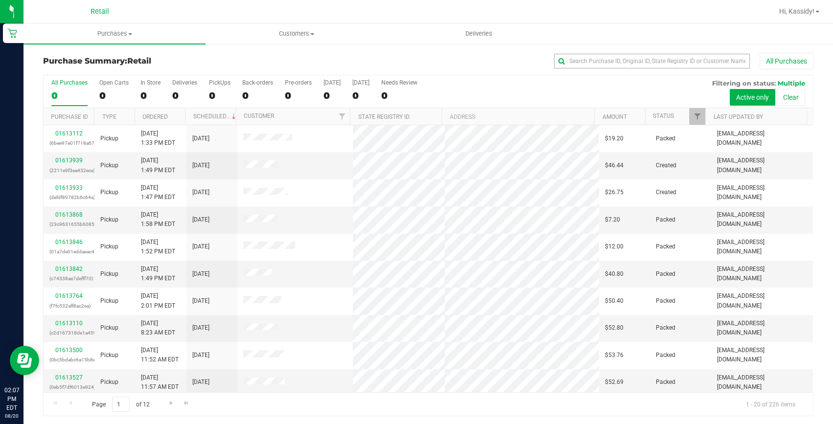
click at [677, 53] on div "All Purchases" at bounding box center [556, 61] width 513 height 17
click at [670, 55] on input "text" at bounding box center [652, 61] width 196 height 15
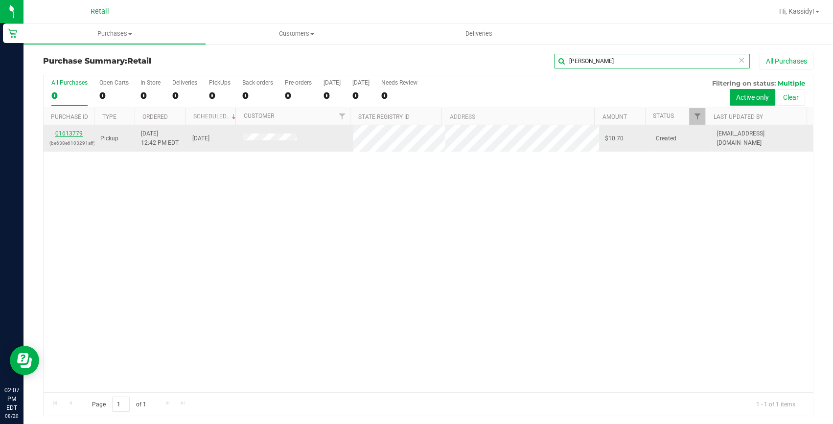
type input "FREDE"
click at [76, 132] on link "01613779" at bounding box center [68, 133] width 27 height 7
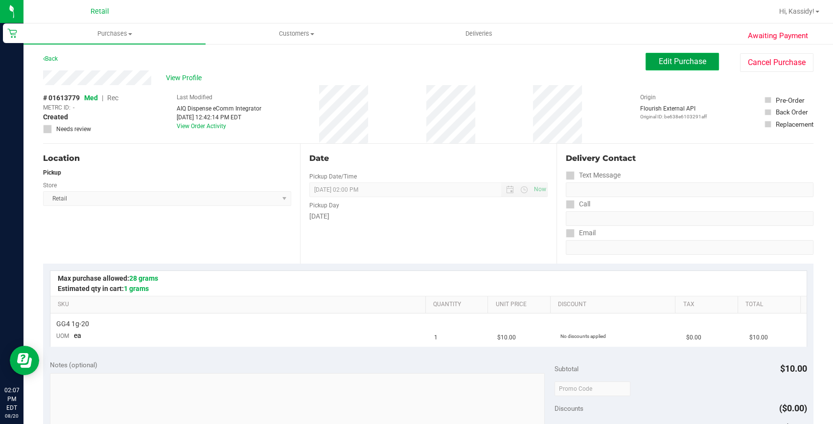
click at [658, 66] on button "Edit Purchase" at bounding box center [682, 62] width 73 height 18
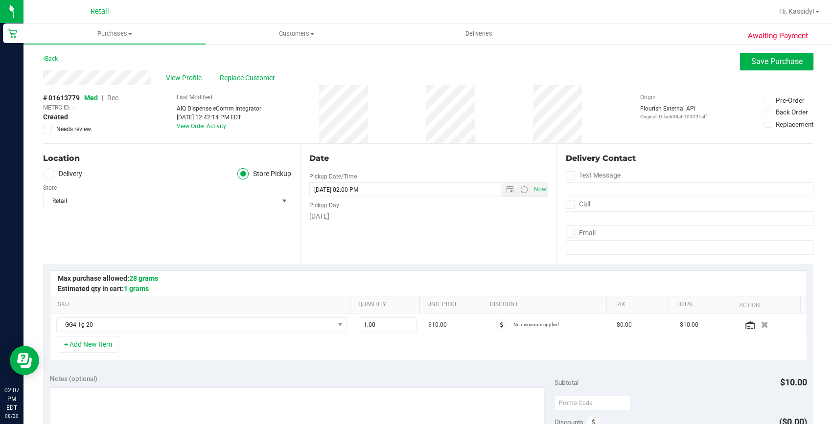
click at [116, 96] on span "Rec" at bounding box center [112, 98] width 11 height 8
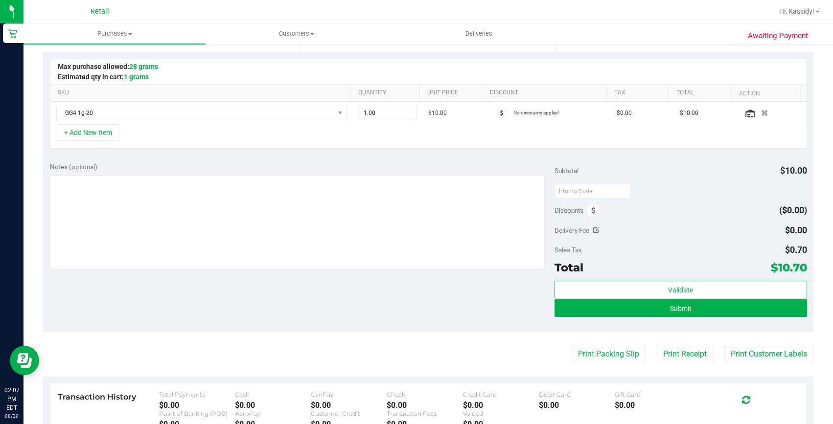
scroll to position [311, 0]
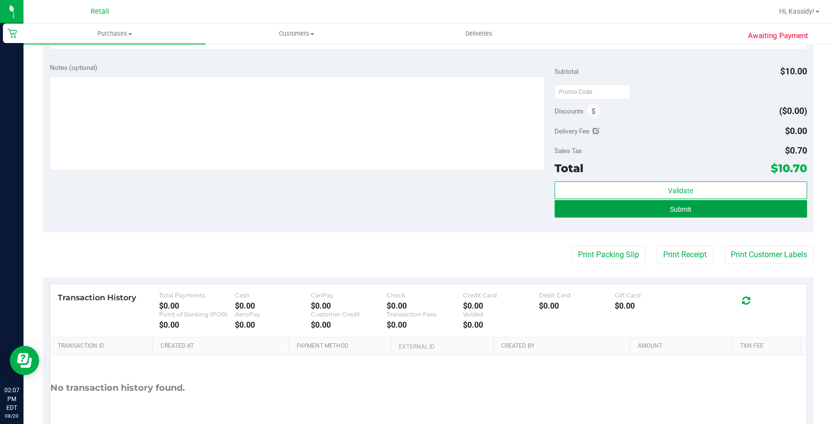
click at [678, 215] on button "Submit" at bounding box center [680, 209] width 253 height 18
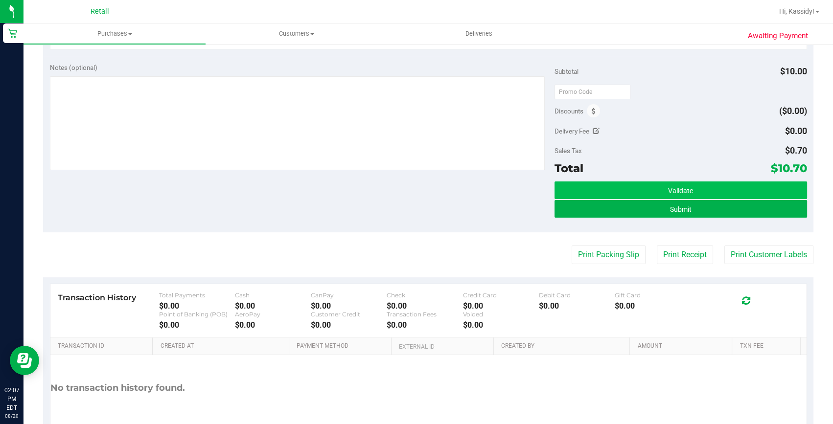
scroll to position [280, 0]
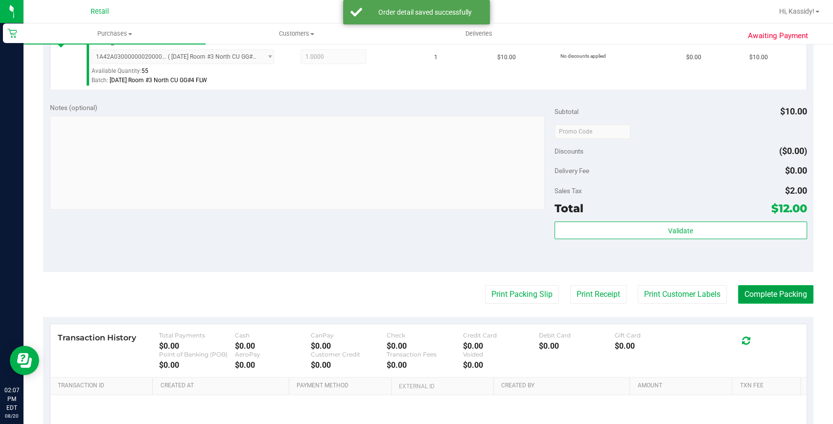
click at [767, 294] on button "Complete Packing" at bounding box center [775, 294] width 75 height 19
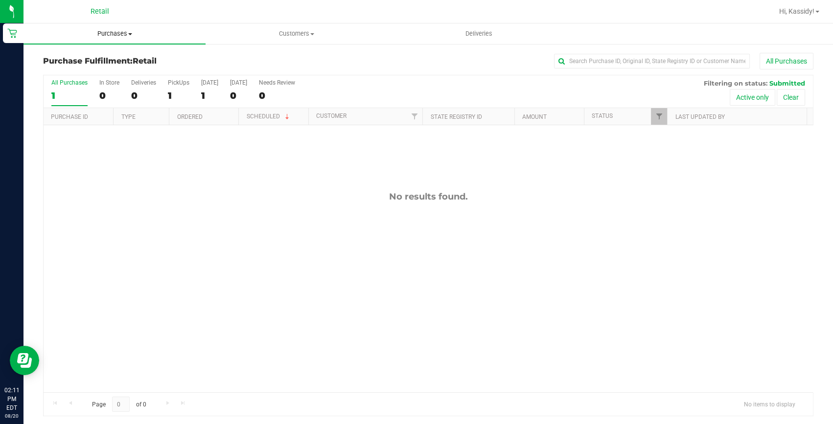
click at [102, 34] on span "Purchases" at bounding box center [114, 33] width 182 height 9
click at [100, 55] on span "Summary of purchases" at bounding box center [73, 59] width 100 height 8
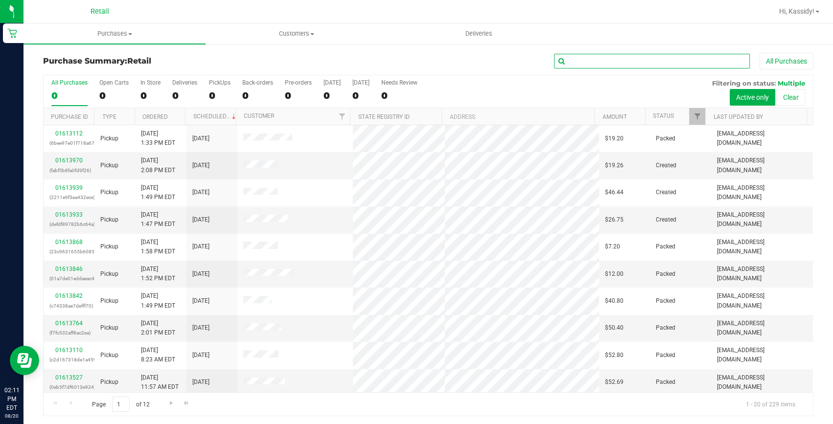
click at [573, 56] on input "text" at bounding box center [652, 61] width 196 height 15
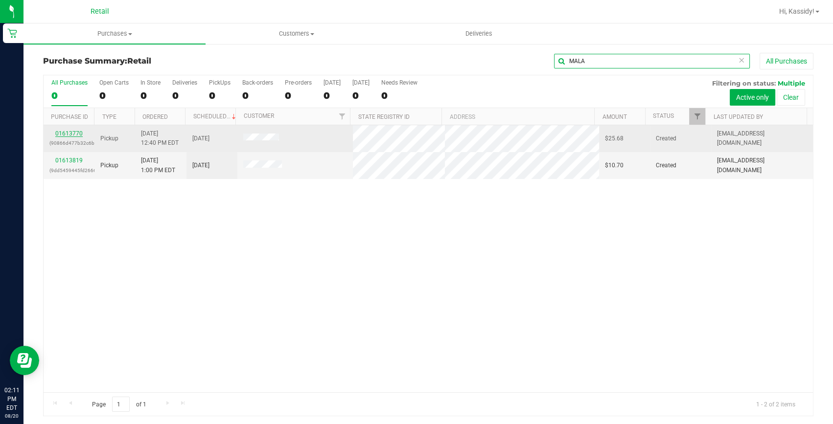
type input "MALA"
click at [77, 135] on link "01613770" at bounding box center [68, 133] width 27 height 7
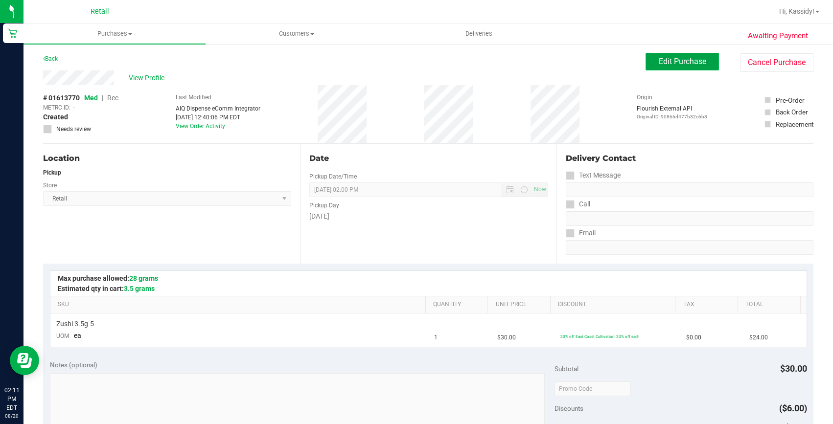
click at [684, 61] on span "Edit Purchase" at bounding box center [682, 61] width 47 height 9
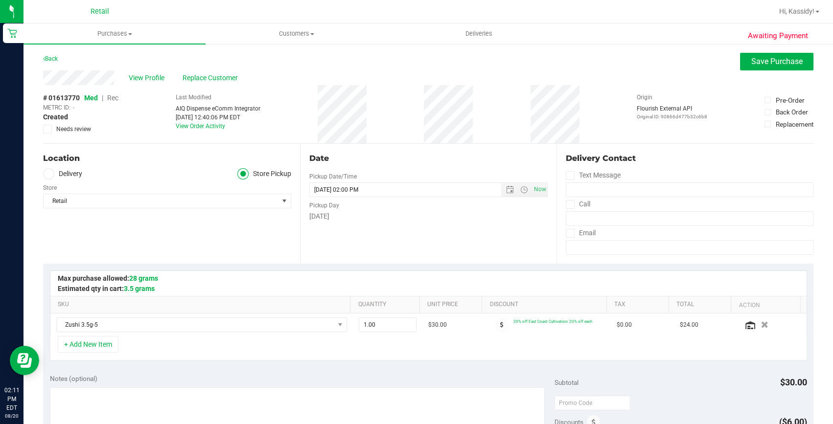
click at [115, 94] on span "Rec" at bounding box center [112, 98] width 11 height 8
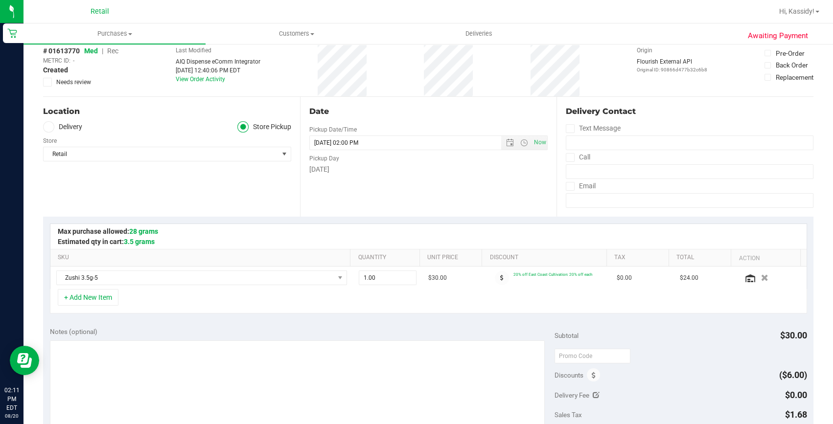
scroll to position [133, 0]
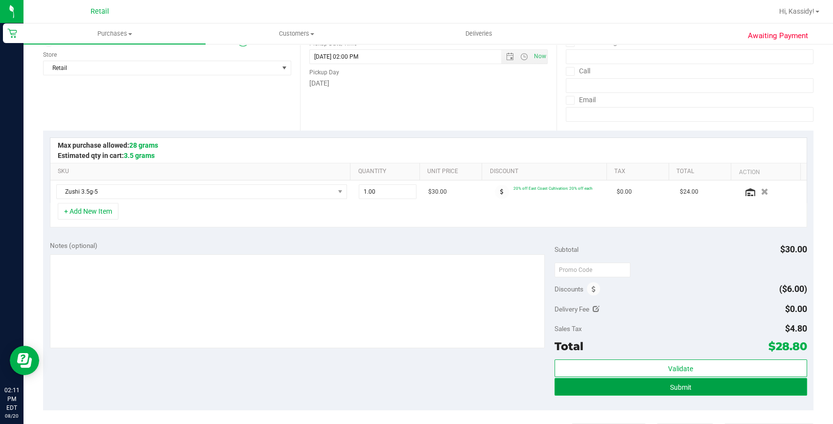
click at [704, 392] on button "Submit" at bounding box center [680, 387] width 253 height 18
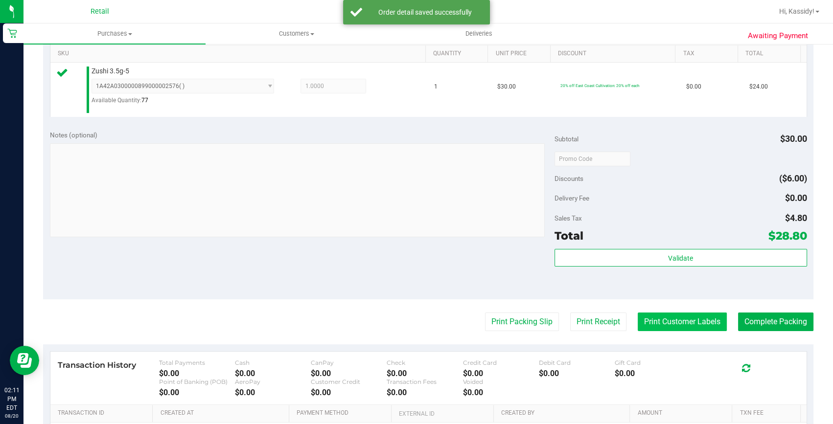
scroll to position [267, 0]
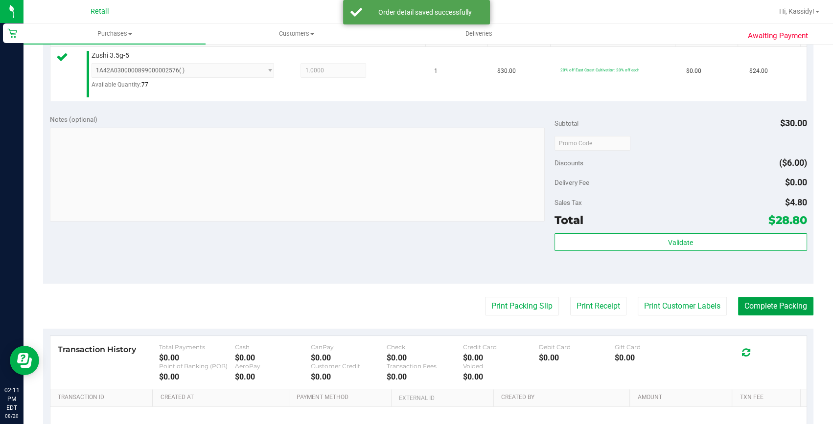
click at [771, 310] on button "Complete Packing" at bounding box center [775, 306] width 75 height 19
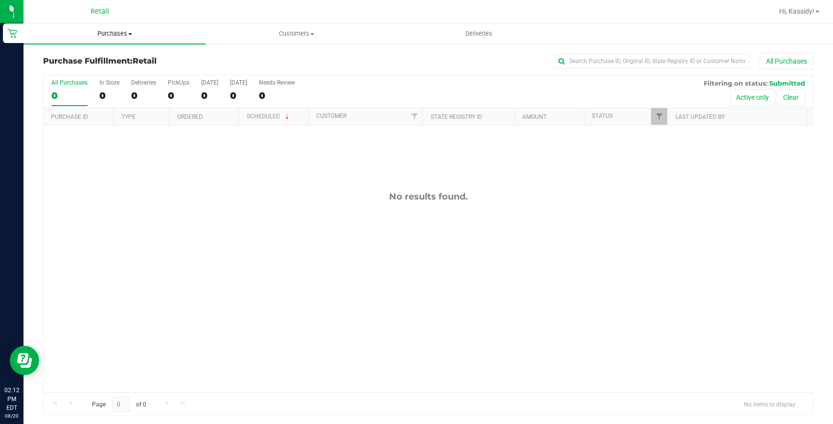
click at [117, 37] on span "Purchases" at bounding box center [114, 33] width 182 height 9
click at [109, 61] on span "Summary of purchases" at bounding box center [73, 59] width 100 height 8
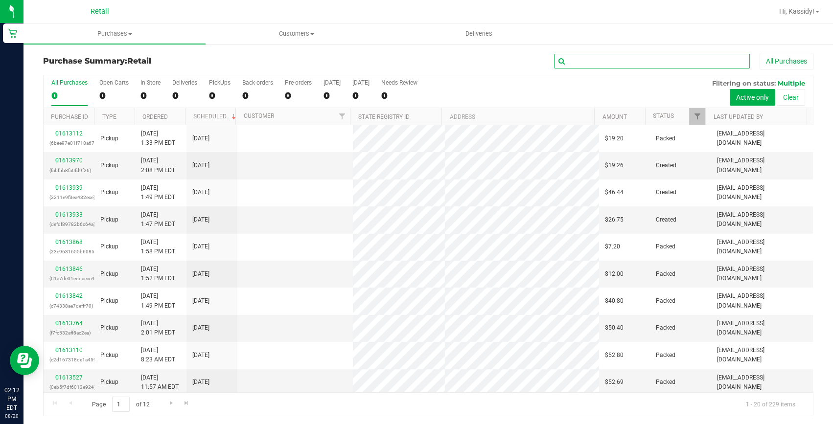
click at [577, 57] on input "text" at bounding box center [652, 61] width 196 height 15
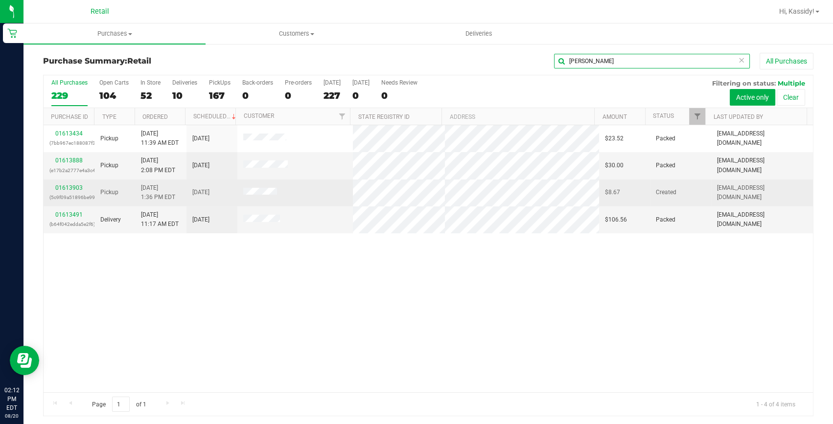
type input "THOMAS"
click at [75, 191] on div "01613903 (5c9f09a51896be99)" at bounding box center [68, 193] width 39 height 19
click at [76, 191] on div "01613903 (5c9f09a51896be99)" at bounding box center [68, 193] width 39 height 19
click at [77, 189] on link "01613903" at bounding box center [68, 188] width 27 height 7
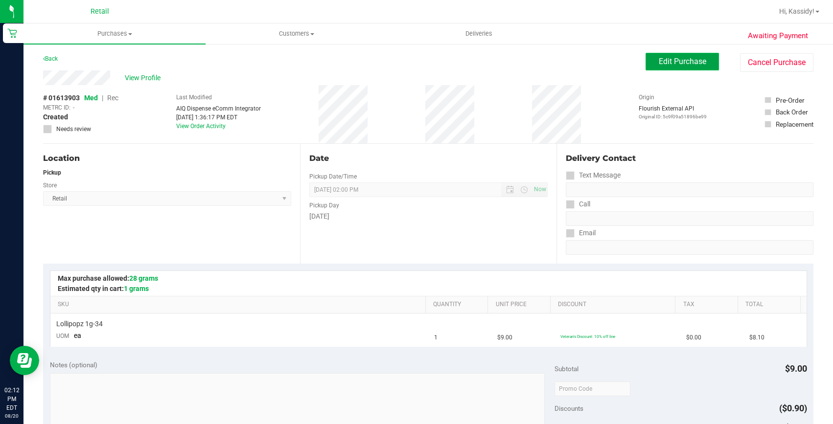
click at [684, 60] on span "Edit Purchase" at bounding box center [682, 61] width 47 height 9
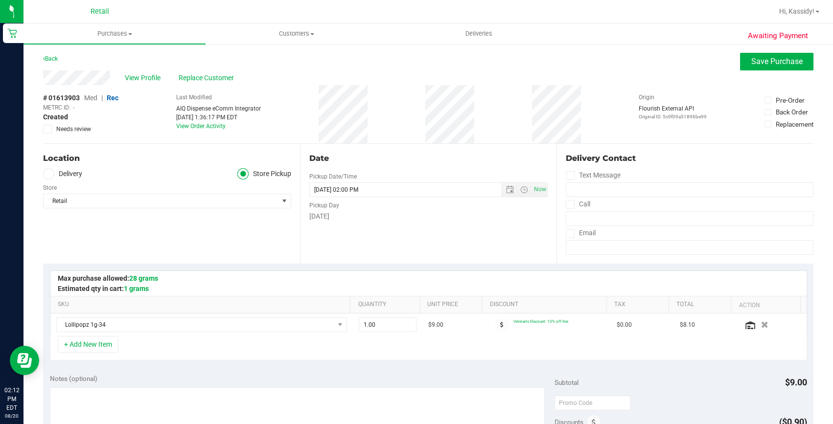
scroll to position [222, 0]
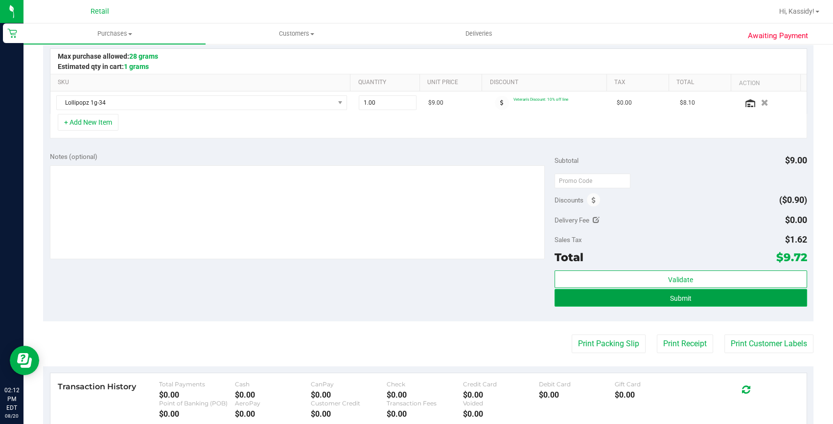
click at [613, 298] on button "Submit" at bounding box center [680, 298] width 253 height 18
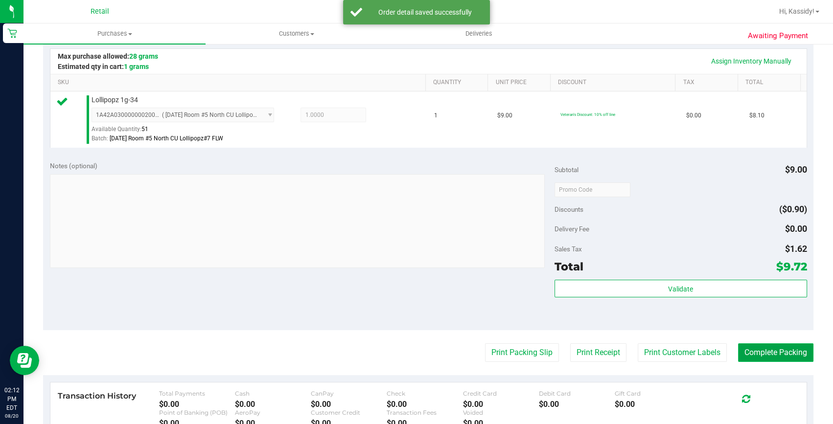
click at [739, 357] on button "Complete Packing" at bounding box center [775, 353] width 75 height 19
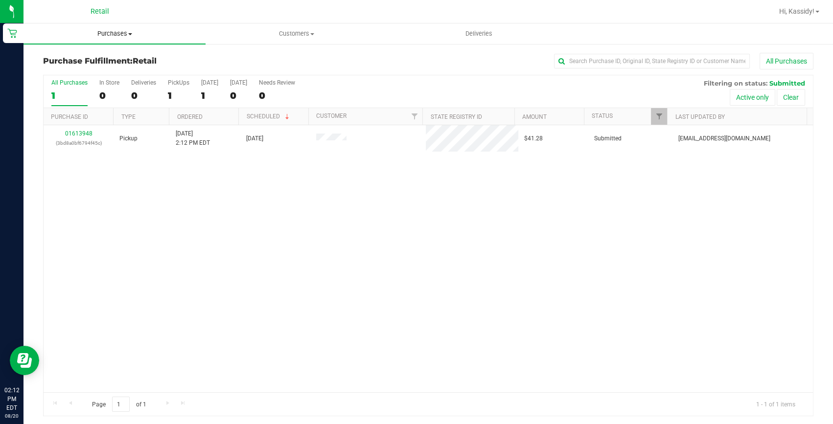
click at [84, 33] on span "Purchases" at bounding box center [114, 33] width 182 height 9
click at [84, 63] on li "Summary of purchases" at bounding box center [114, 59] width 182 height 12
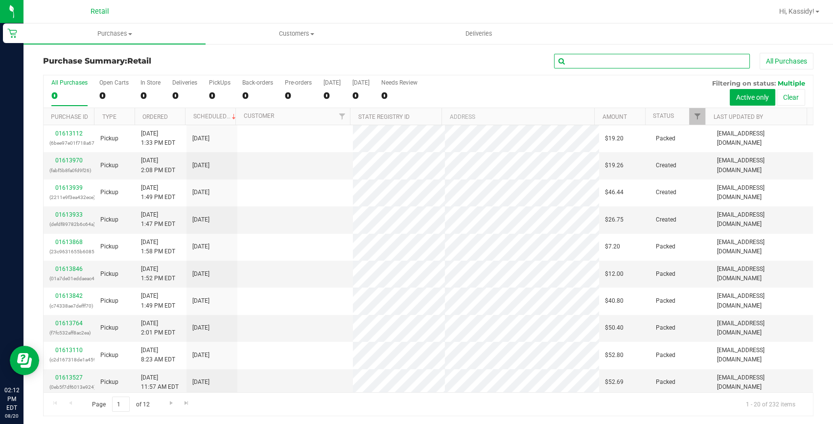
click at [581, 59] on input "text" at bounding box center [652, 61] width 196 height 15
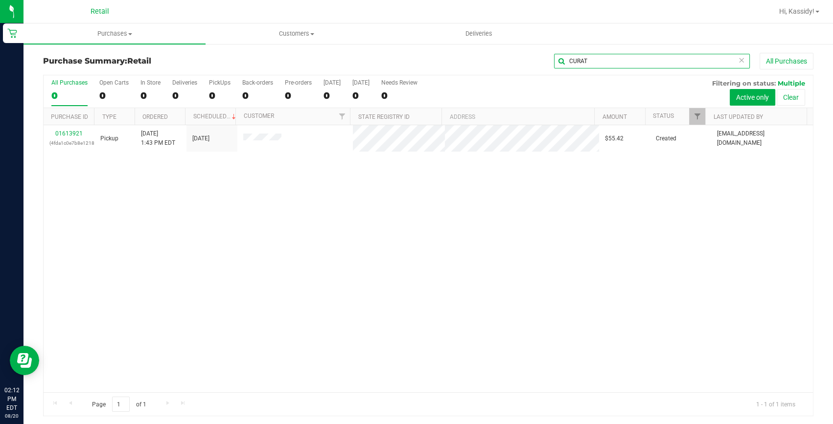
type input "CURAT"
click at [77, 133] on link "01613921" at bounding box center [68, 133] width 27 height 7
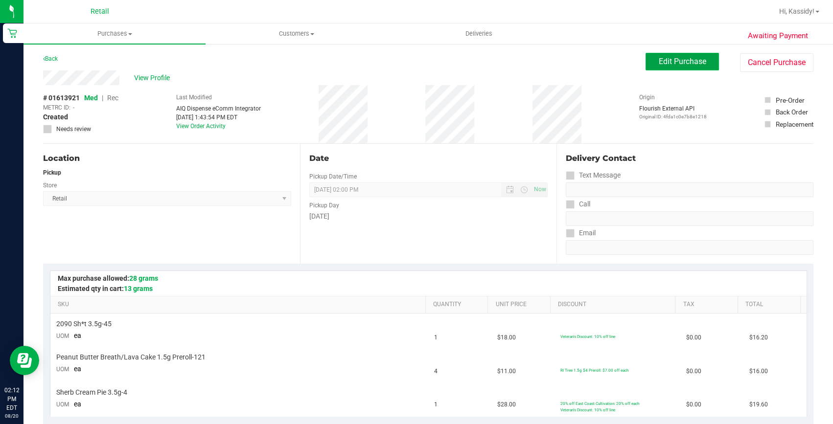
click at [684, 58] on span "Edit Purchase" at bounding box center [682, 61] width 47 height 9
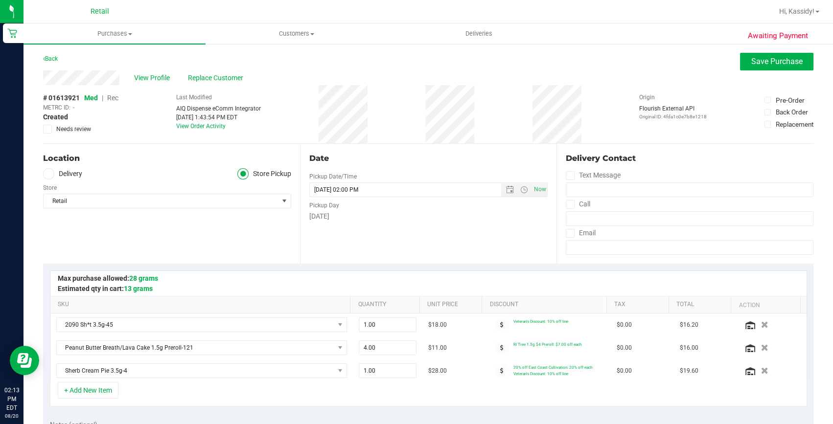
click at [114, 96] on span "Rec" at bounding box center [112, 98] width 11 height 8
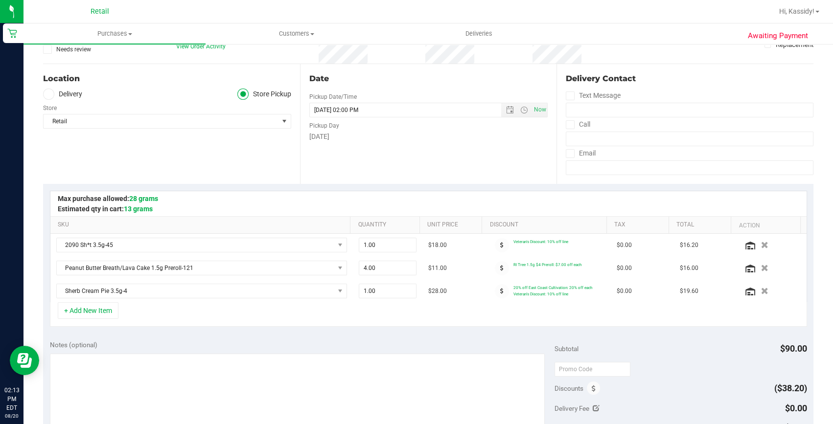
scroll to position [178, 0]
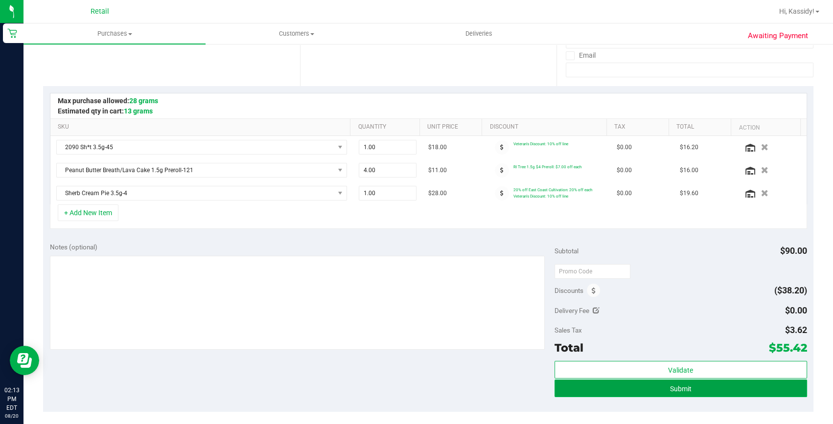
click at [639, 388] on button "Submit" at bounding box center [680, 389] width 253 height 18
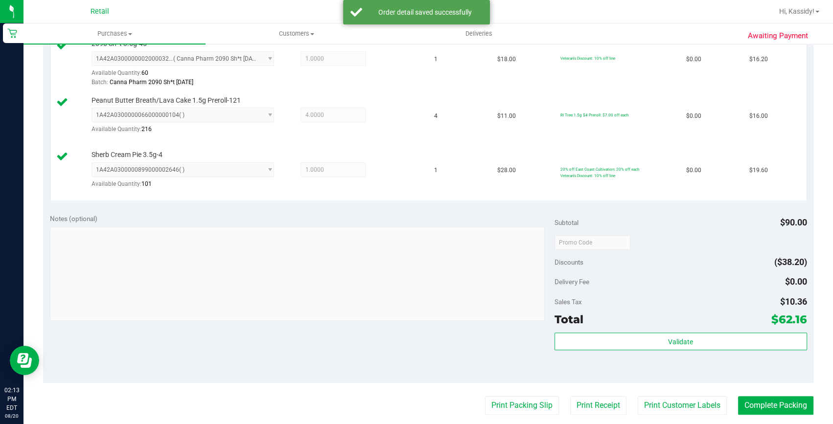
scroll to position [311, 0]
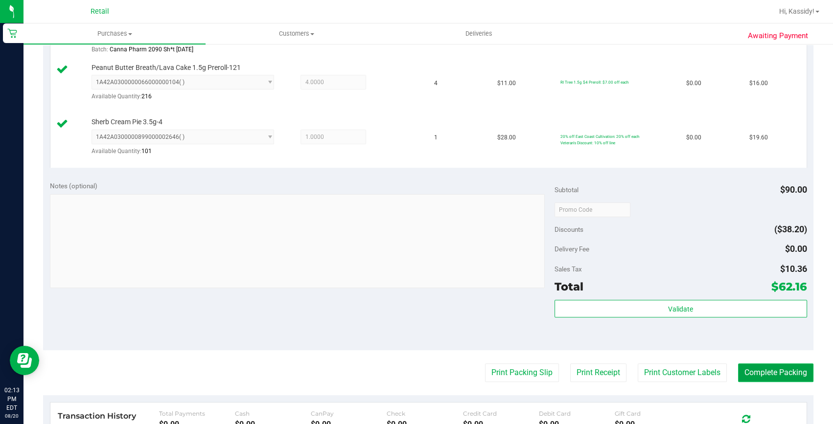
click at [776, 377] on button "Complete Packing" at bounding box center [775, 373] width 75 height 19
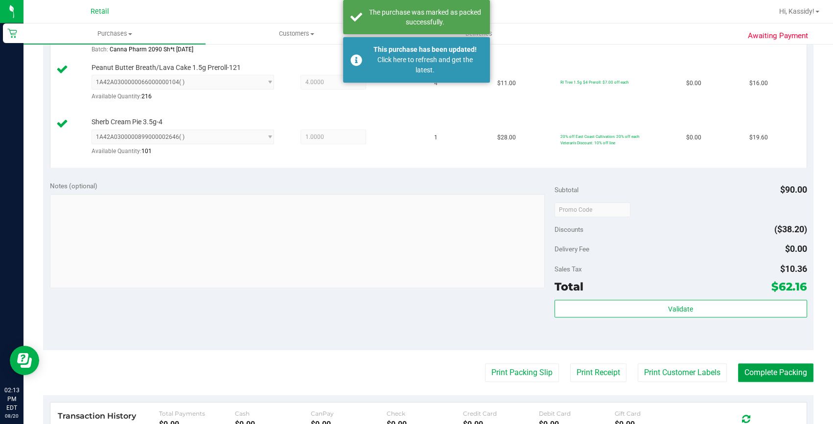
scroll to position [133, 0]
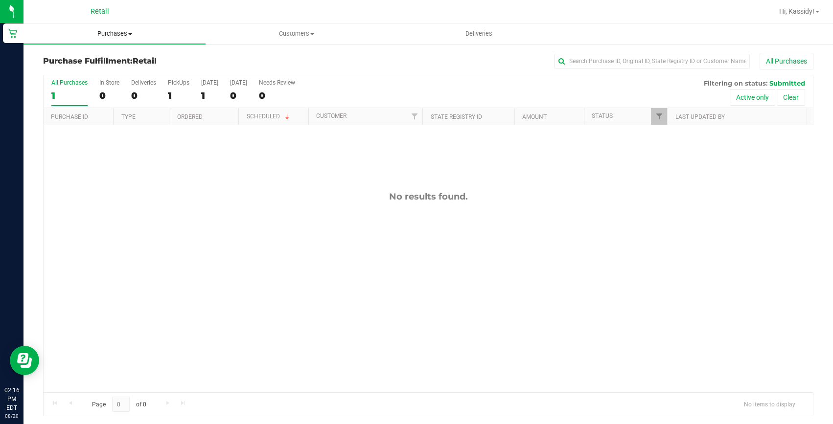
click at [128, 32] on span "Purchases" at bounding box center [114, 33] width 182 height 9
click at [128, 58] on li "Summary of purchases" at bounding box center [114, 59] width 182 height 12
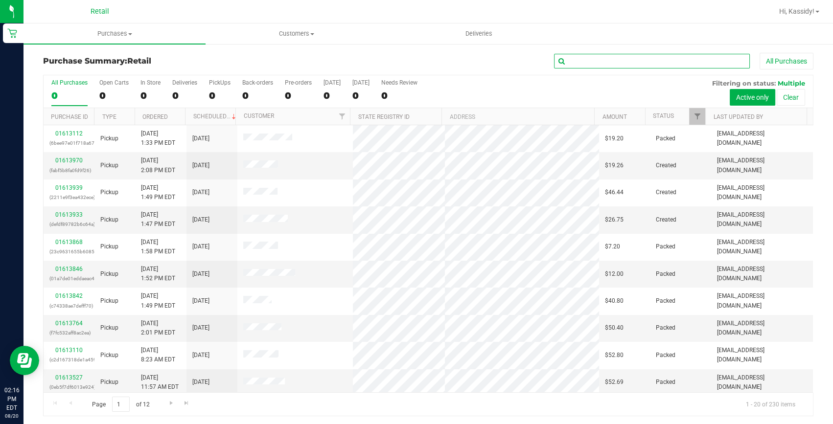
click at [642, 61] on input "text" at bounding box center [652, 61] width 196 height 15
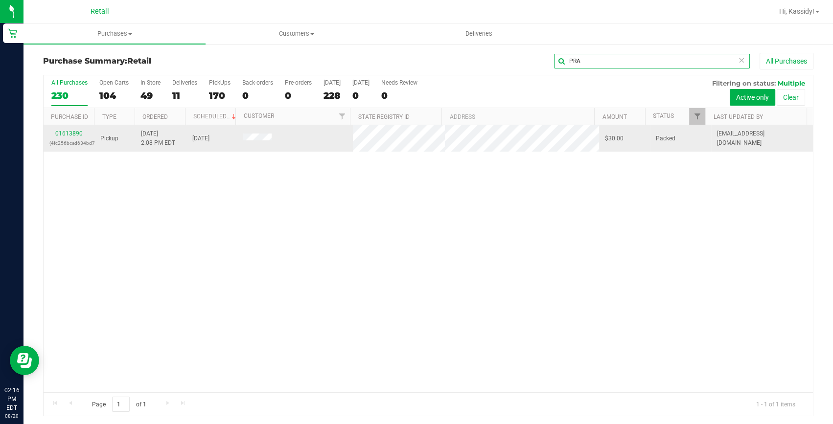
type input "PRA"
click at [71, 128] on td "01613890 (4fc256bcad634bd7)" at bounding box center [69, 138] width 51 height 26
click at [71, 133] on link "01613890" at bounding box center [68, 133] width 27 height 7
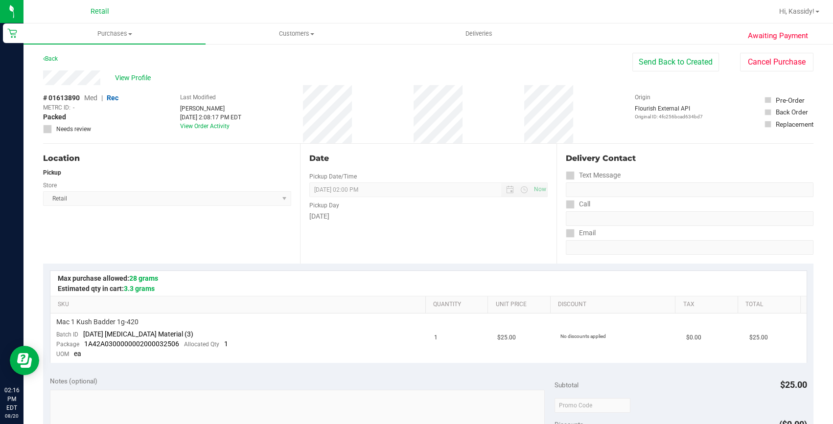
click at [173, 169] on div "Pickup" at bounding box center [167, 172] width 248 height 9
click at [129, 33] on span at bounding box center [130, 34] width 4 height 2
click at [107, 58] on span "Summary of purchases" at bounding box center [73, 59] width 100 height 8
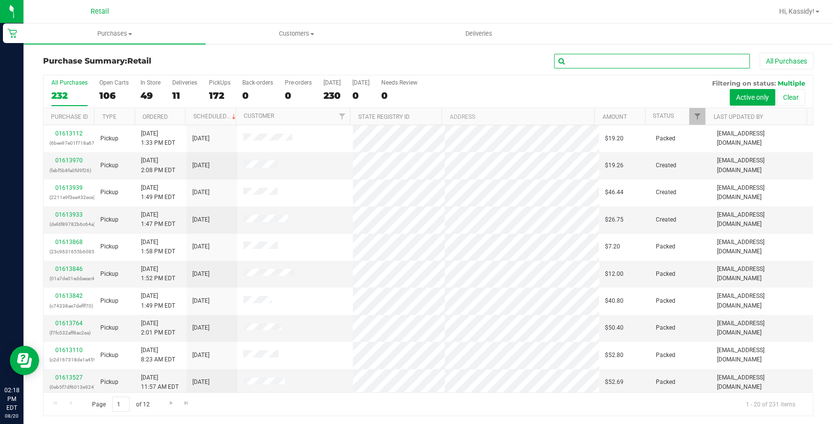
click at [572, 59] on input "text" at bounding box center [652, 61] width 196 height 15
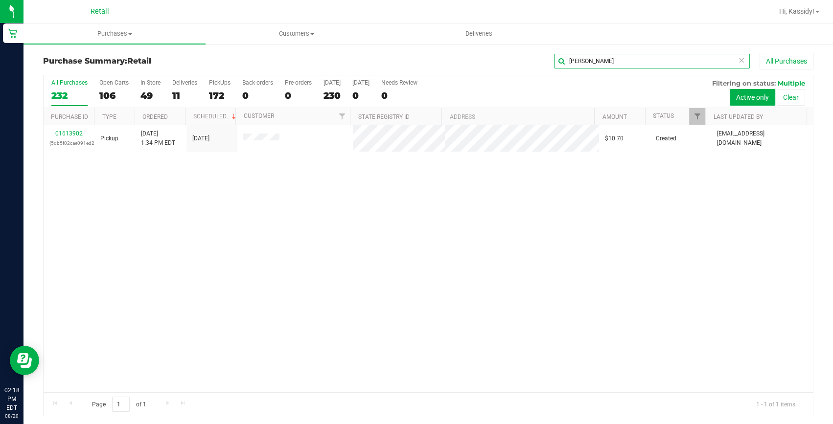
type input "BEDARD"
click at [69, 133] on link "01613902" at bounding box center [68, 133] width 27 height 7
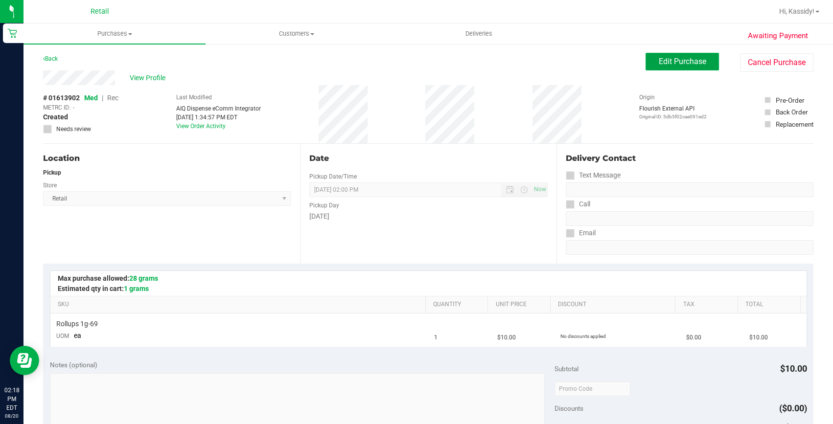
click at [671, 61] on span "Edit Purchase" at bounding box center [682, 61] width 47 height 9
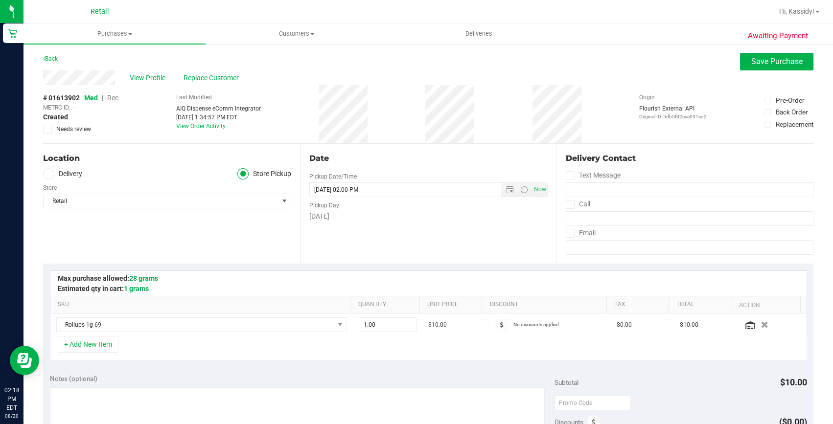
click at [113, 98] on span "Rec" at bounding box center [112, 98] width 11 height 8
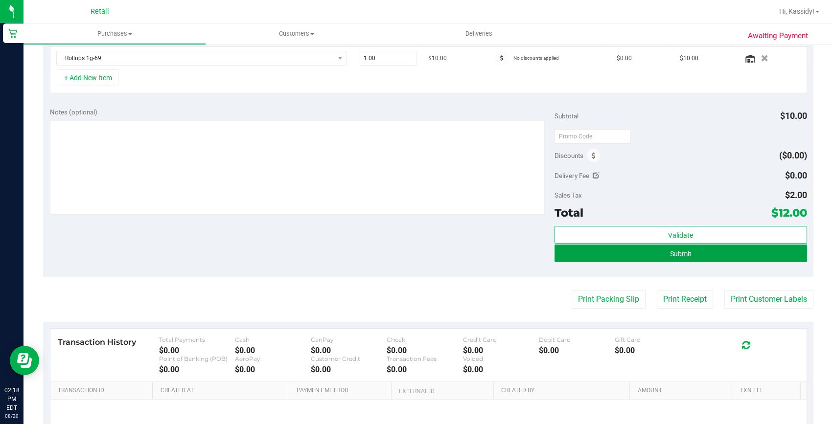
click at [646, 248] on button "Submit" at bounding box center [680, 254] width 253 height 18
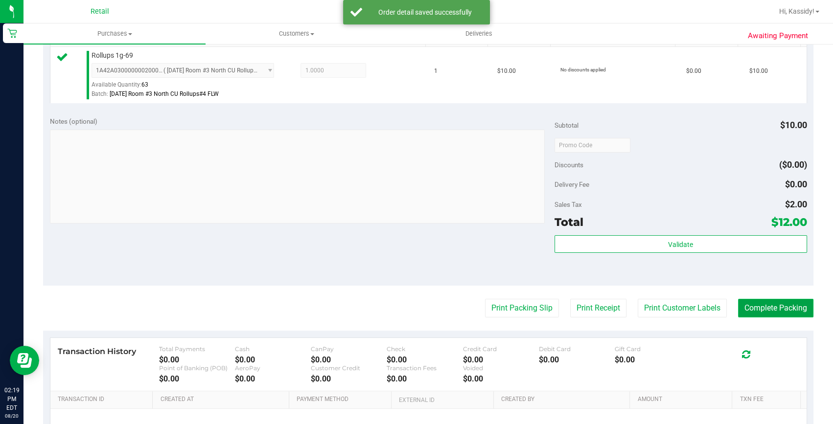
click at [762, 302] on button "Complete Packing" at bounding box center [775, 308] width 75 height 19
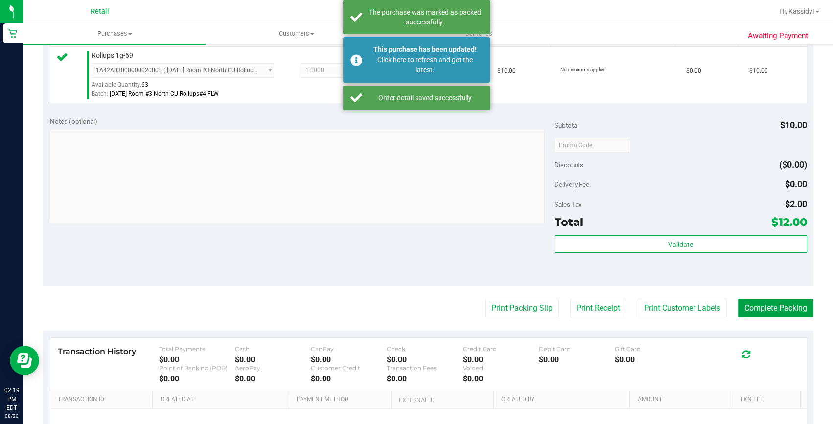
scroll to position [44, 0]
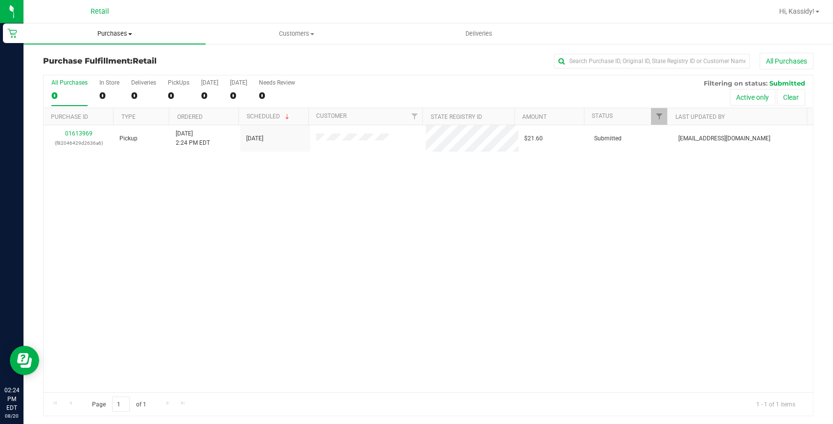
click at [130, 39] on uib-tab-heading "Purchases Summary of purchases Fulfillment All purchases" at bounding box center [114, 33] width 182 height 21
click at [166, 63] on li "Summary of purchases" at bounding box center [114, 59] width 182 height 12
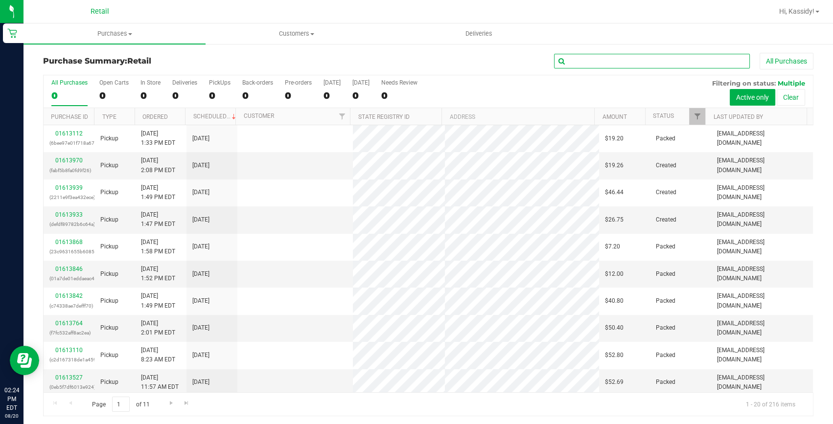
click at [574, 62] on input "text" at bounding box center [652, 61] width 196 height 15
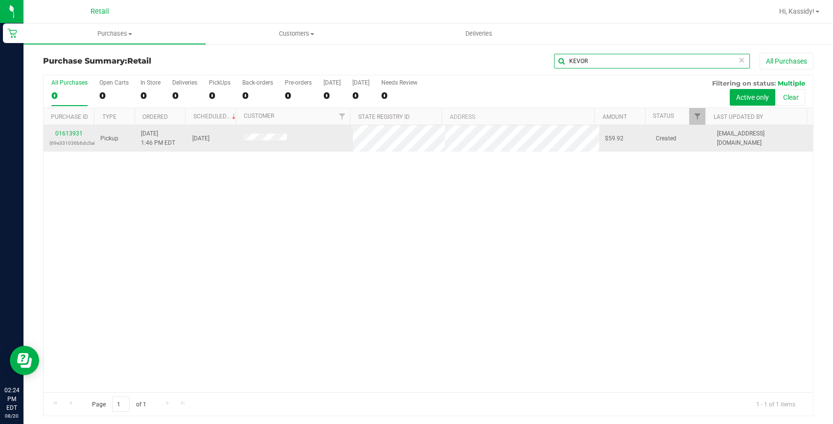
type input "KEVOR"
click at [78, 132] on link "01613931" at bounding box center [68, 133] width 27 height 7
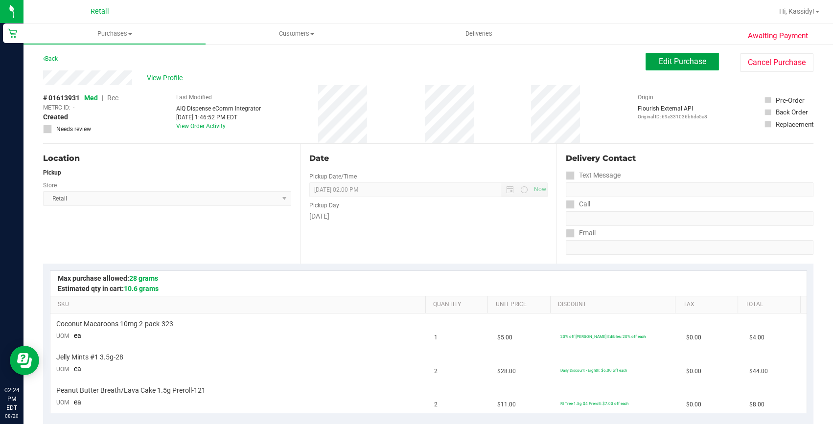
click at [659, 60] on span "Edit Purchase" at bounding box center [682, 61] width 47 height 9
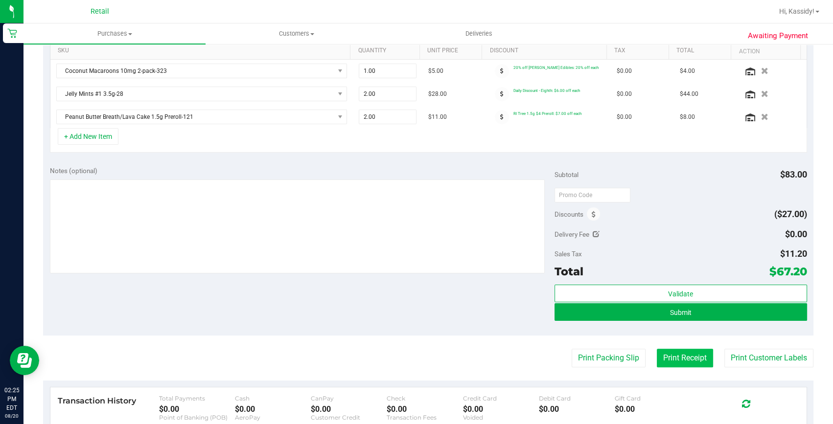
scroll to position [267, 0]
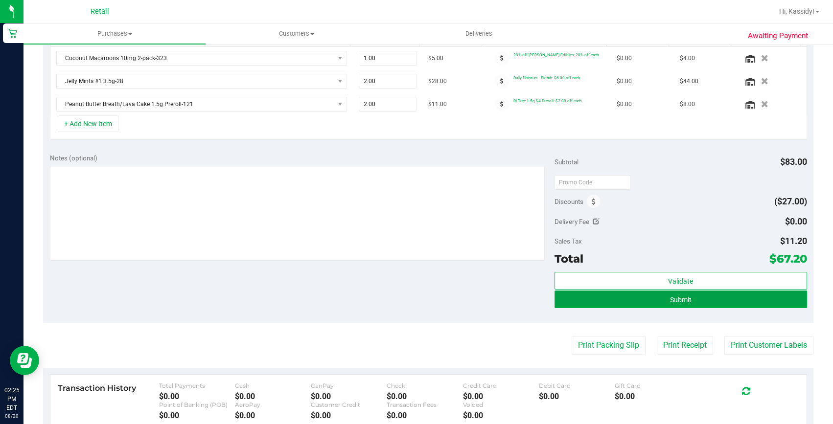
click at [698, 296] on button "Submit" at bounding box center [680, 300] width 253 height 18
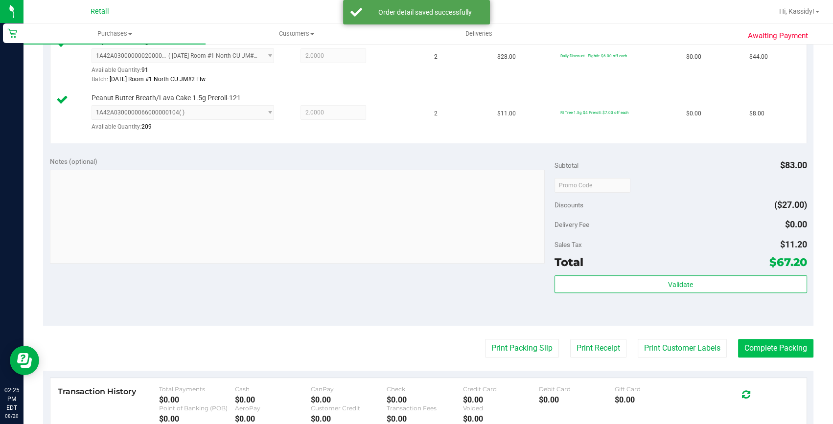
scroll to position [356, 0]
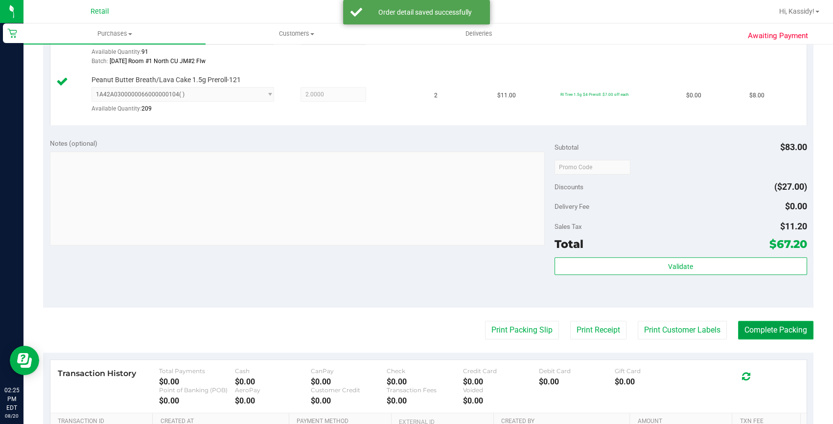
click at [783, 329] on button "Complete Packing" at bounding box center [775, 330] width 75 height 19
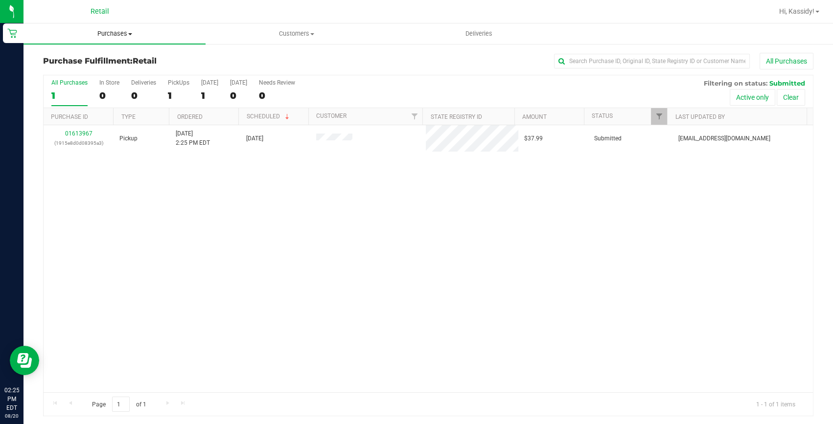
click at [112, 34] on span "Purchases" at bounding box center [114, 33] width 182 height 9
click at [104, 55] on span "Summary of purchases" at bounding box center [73, 59] width 100 height 8
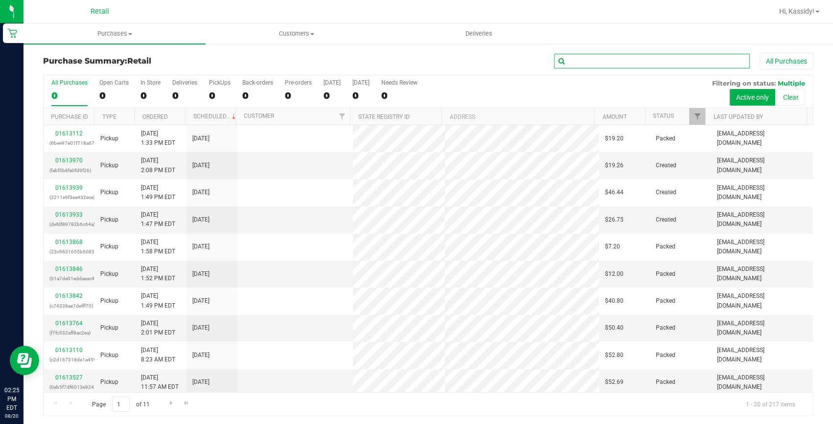
click at [610, 58] on input "text" at bounding box center [652, 61] width 196 height 15
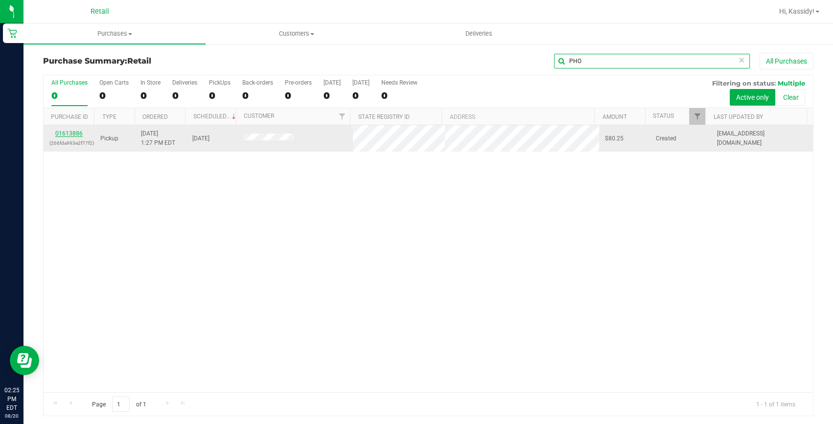
type input "PHO"
click at [73, 132] on link "01613886" at bounding box center [68, 133] width 27 height 7
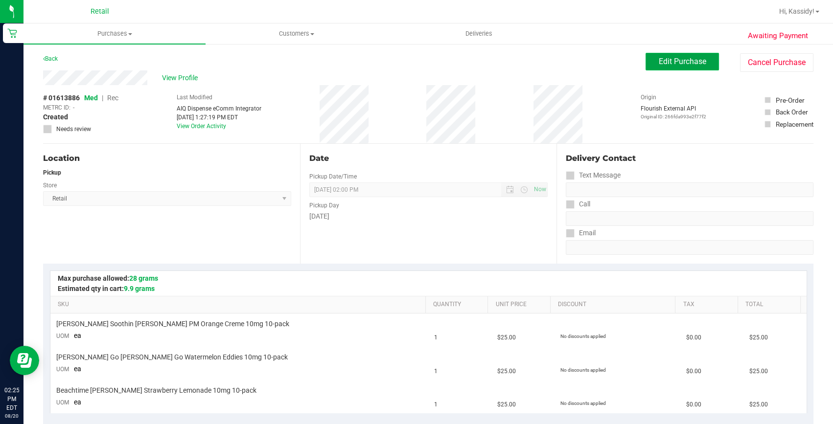
click at [659, 64] on span "Edit Purchase" at bounding box center [682, 61] width 47 height 9
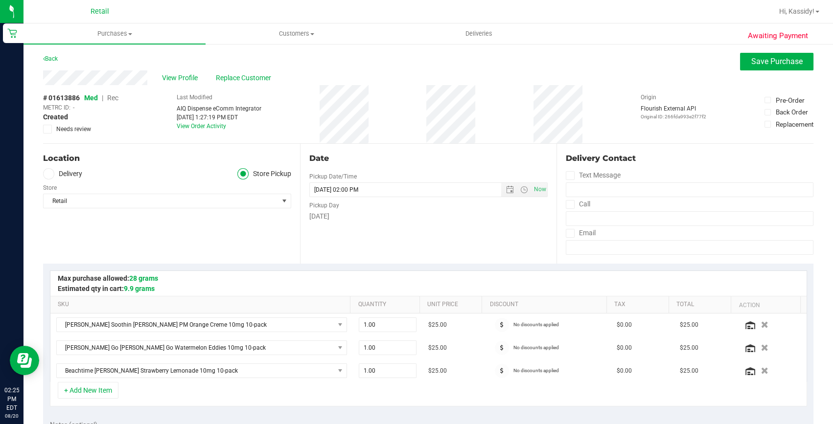
click at [111, 100] on span "Rec" at bounding box center [112, 98] width 11 height 8
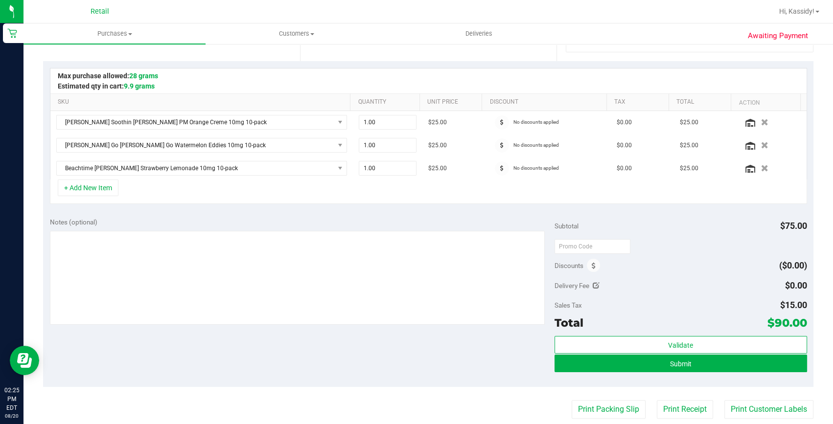
scroll to position [267, 0]
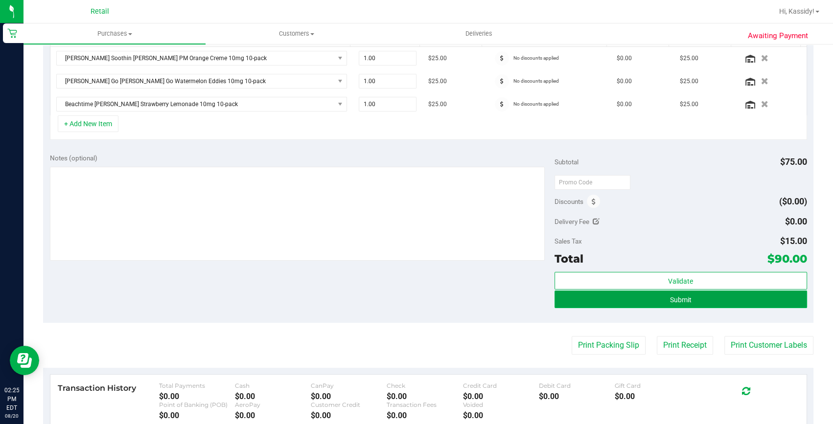
click at [699, 303] on button "Submit" at bounding box center [680, 300] width 253 height 18
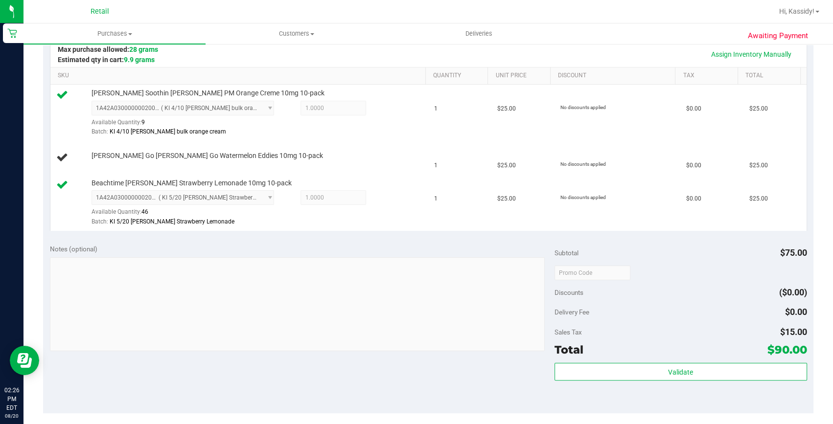
scroll to position [356, 0]
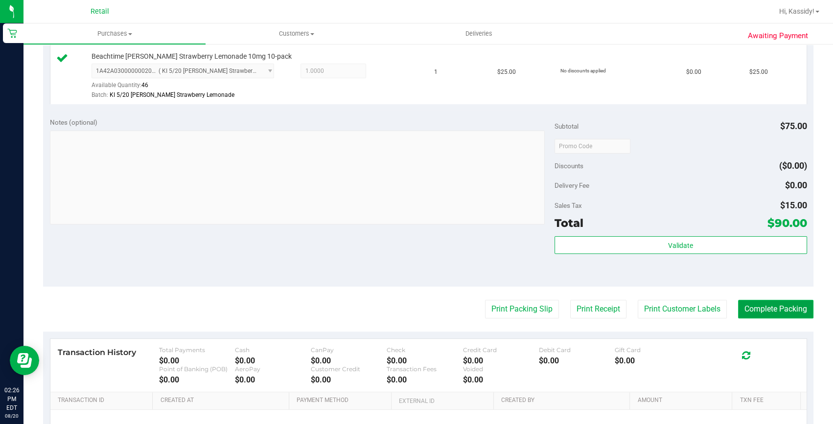
click at [771, 307] on button "Complete Packing" at bounding box center [775, 309] width 75 height 19
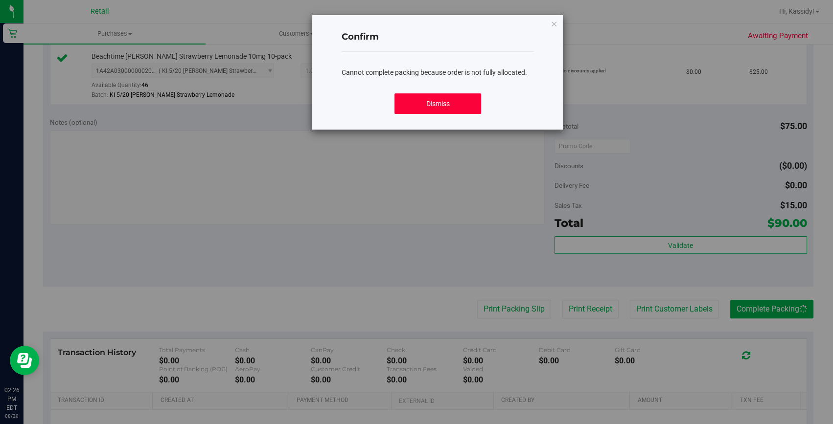
click at [435, 99] on button "Dismiss" at bounding box center [437, 103] width 87 height 21
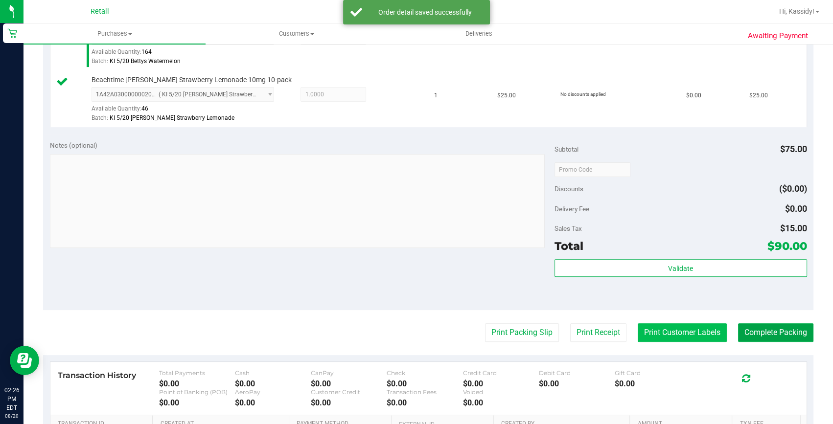
scroll to position [400, 0]
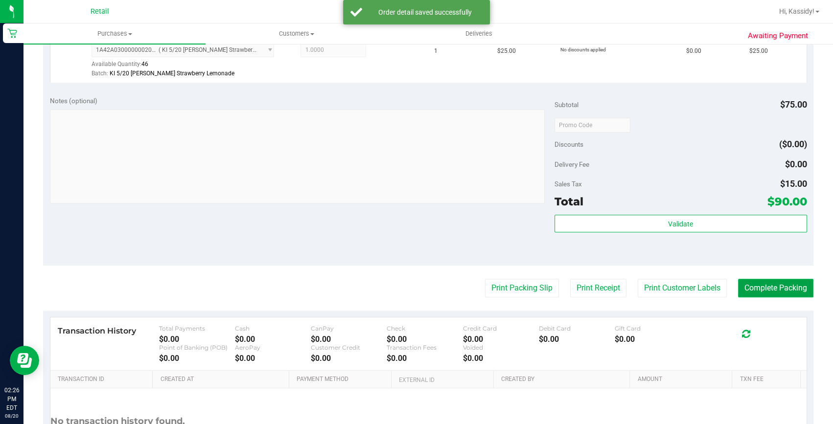
click at [773, 279] on button "Complete Packing" at bounding box center [775, 288] width 75 height 19
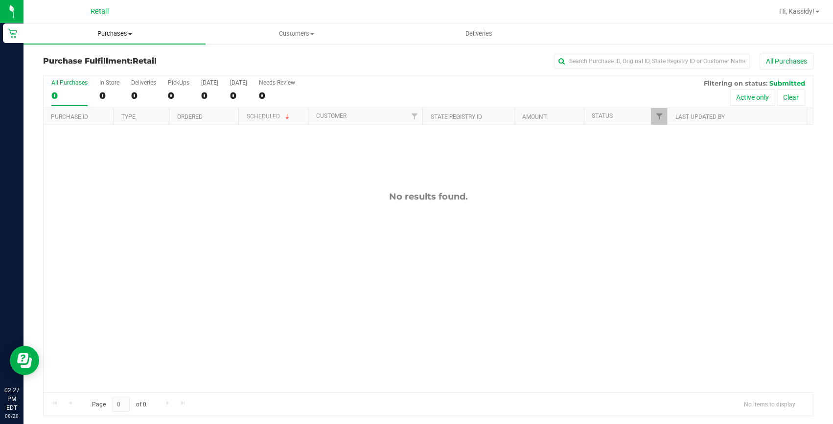
click at [128, 28] on uib-tab-heading "Purchases Summary of purchases Fulfillment All purchases" at bounding box center [114, 33] width 182 height 21
click at [116, 57] on span "Summary of purchases" at bounding box center [73, 59] width 100 height 8
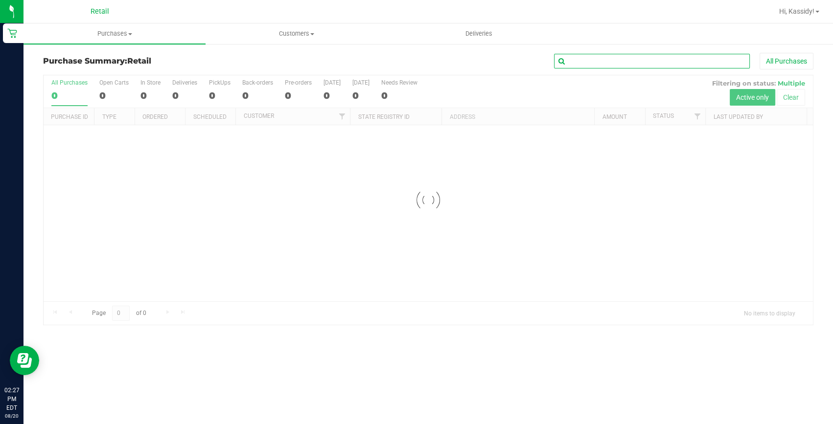
click at [597, 58] on input "text" at bounding box center [652, 61] width 196 height 15
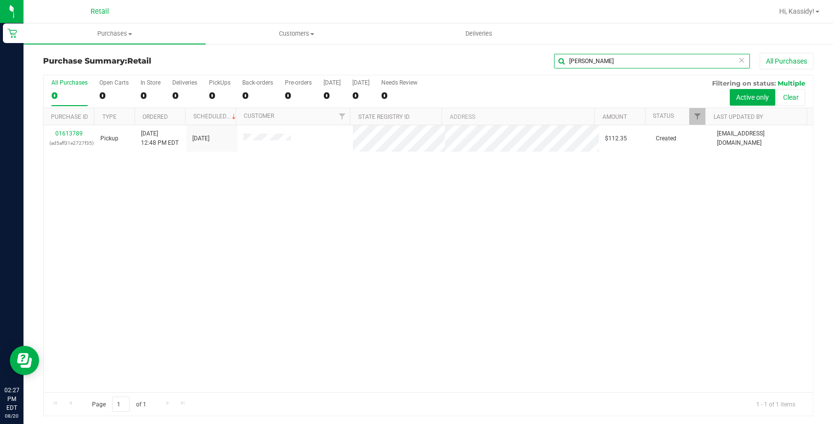
type input "[PERSON_NAME]"
click at [68, 133] on link "01613789" at bounding box center [68, 133] width 27 height 7
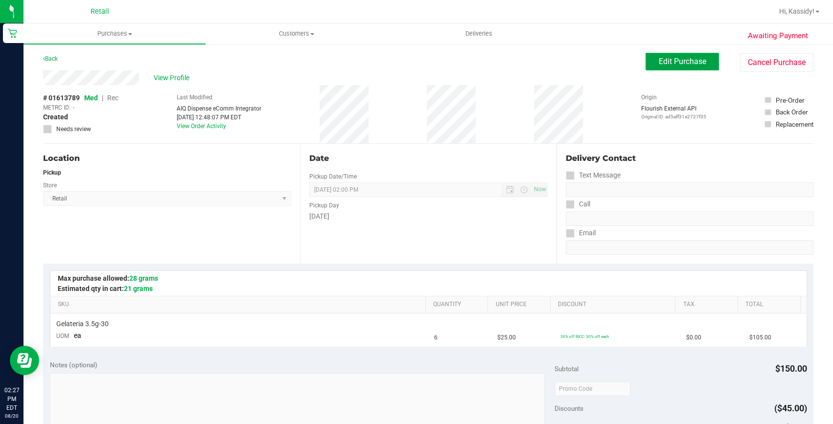
click at [663, 69] on button "Edit Purchase" at bounding box center [682, 62] width 73 height 18
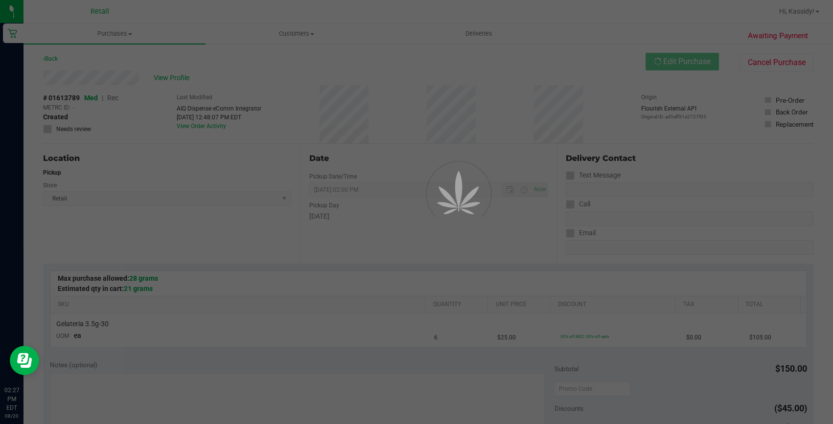
click at [115, 97] on div at bounding box center [416, 212] width 833 height 424
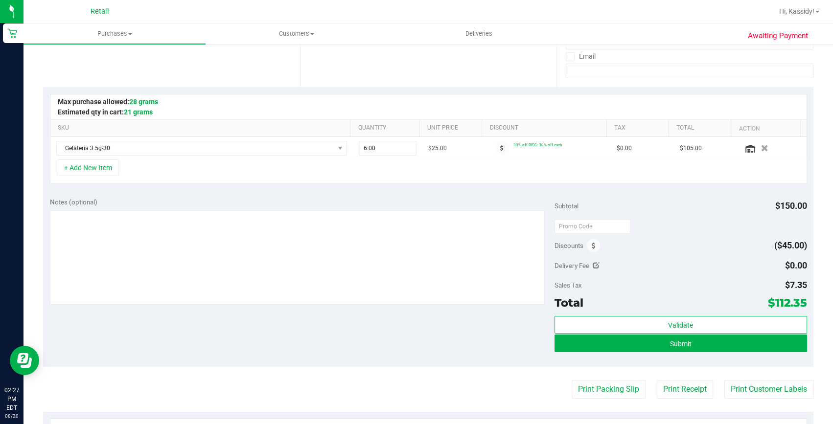
scroll to position [222, 0]
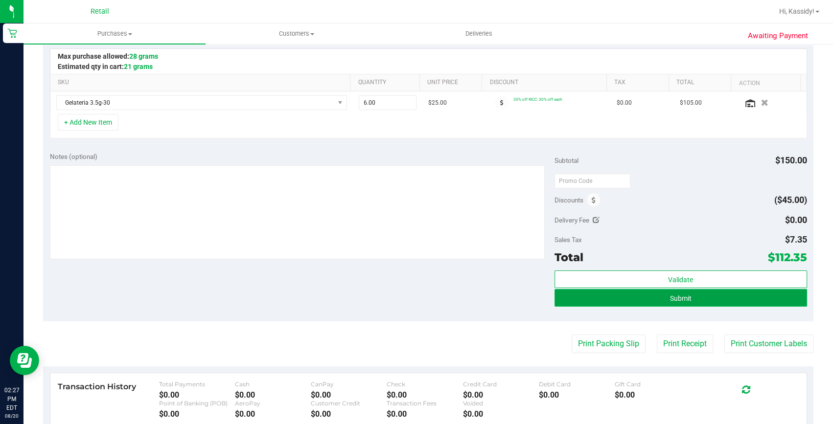
click at [671, 303] on button "Submit" at bounding box center [680, 298] width 253 height 18
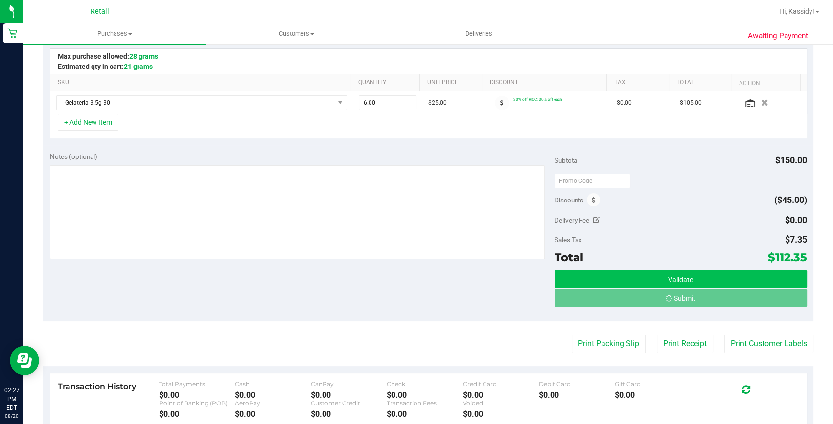
scroll to position [0, 0]
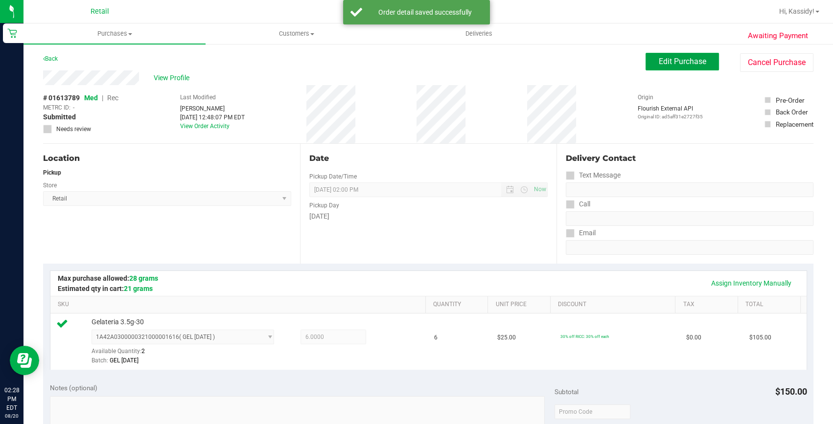
drag, startPoint x: 652, startPoint y: 62, endPoint x: 602, endPoint y: 69, distance: 50.3
click at [659, 62] on span "Edit Purchase" at bounding box center [682, 61] width 47 height 9
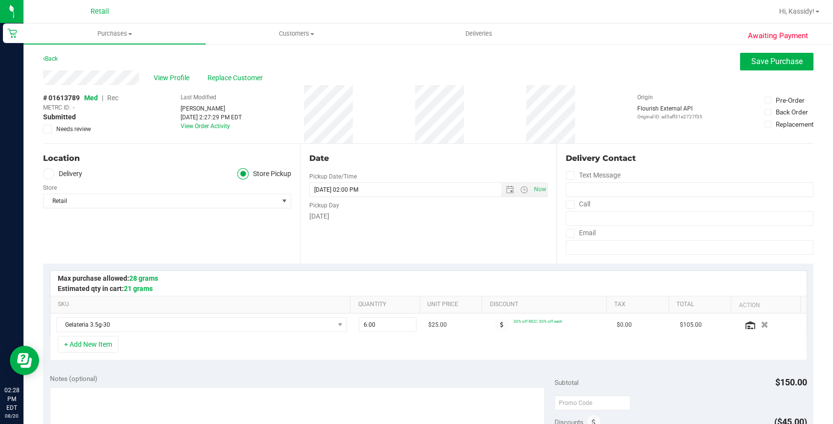
click at [114, 100] on span "Rec" at bounding box center [112, 98] width 11 height 8
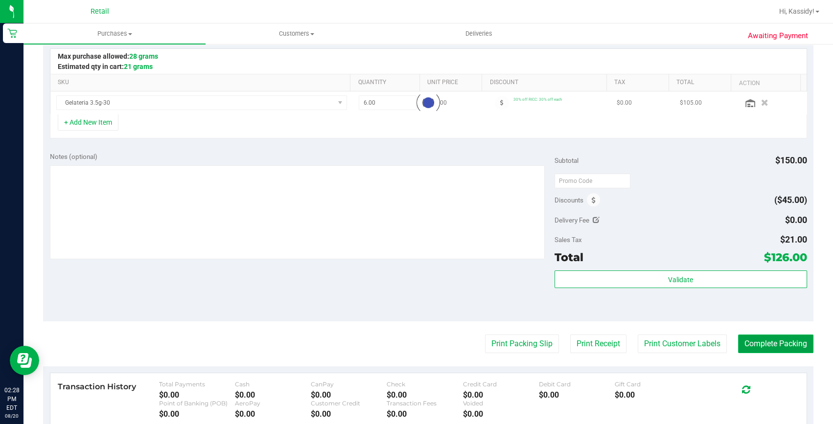
click at [741, 343] on button "Complete Packing" at bounding box center [775, 344] width 75 height 19
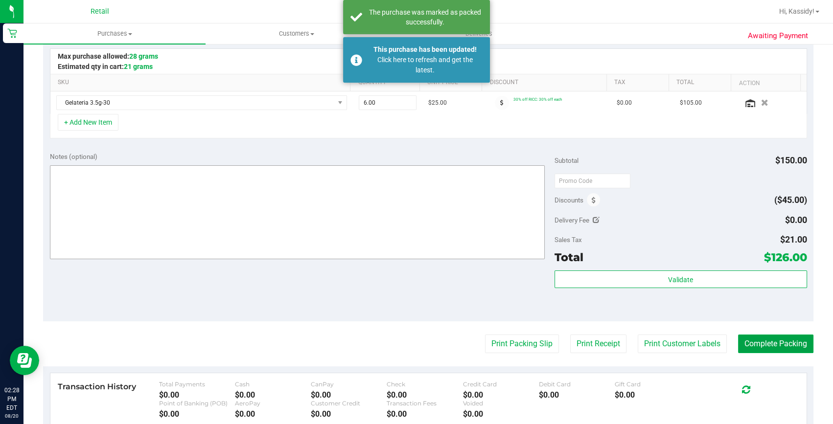
scroll to position [0, 0]
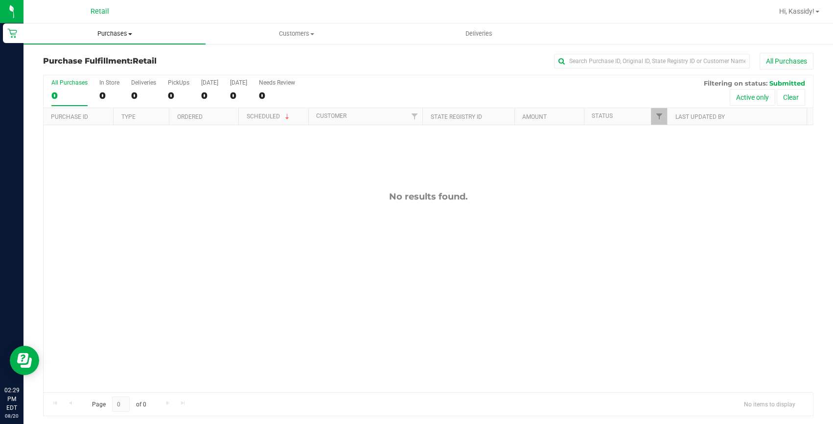
drag, startPoint x: 118, startPoint y: 30, endPoint x: 117, endPoint y: 43, distance: 12.3
click at [118, 30] on span "Purchases" at bounding box center [114, 33] width 182 height 9
click at [112, 55] on span "Summary of purchases" at bounding box center [73, 59] width 100 height 8
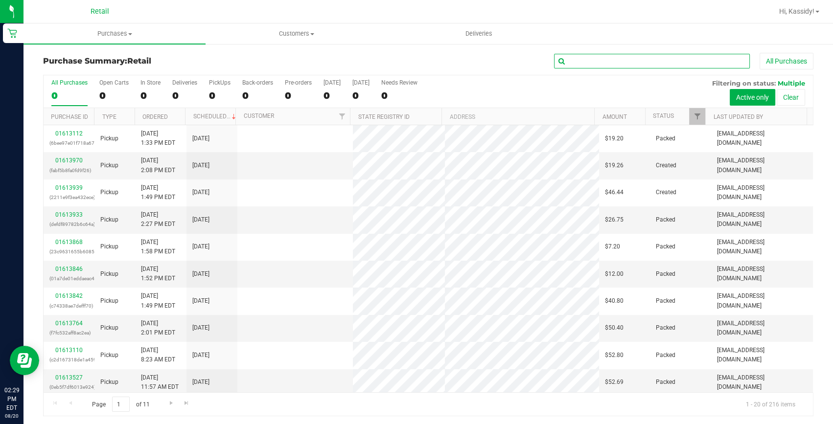
click at [629, 58] on input "text" at bounding box center [652, 61] width 196 height 15
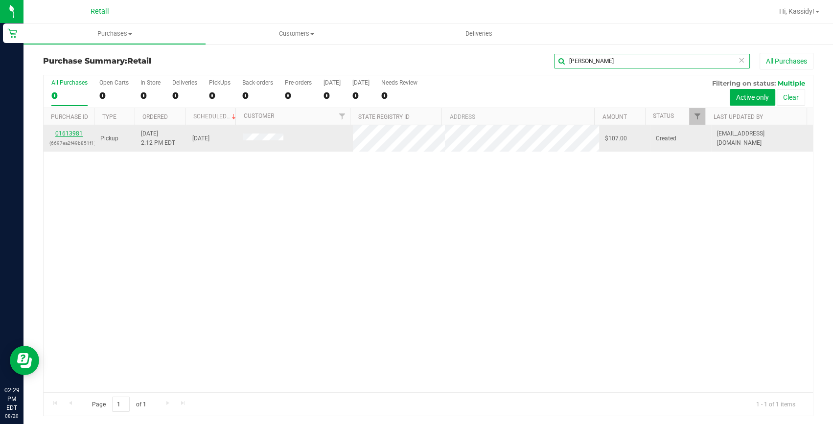
type input "[PERSON_NAME]"
click at [69, 132] on link "01613981" at bounding box center [68, 133] width 27 height 7
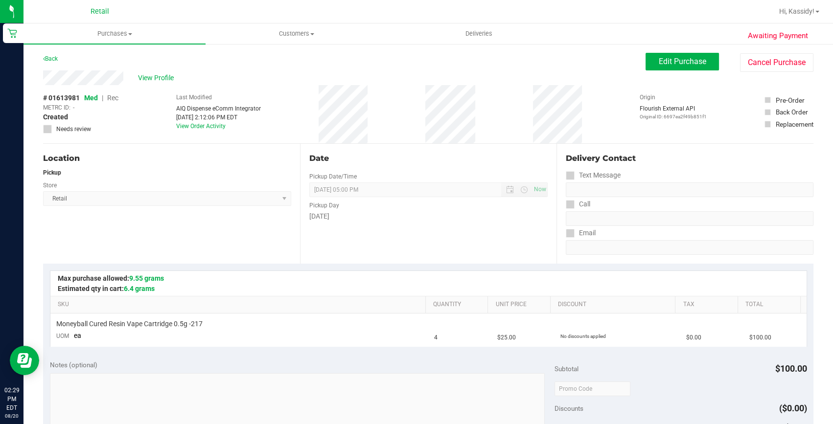
scroll to position [267, 0]
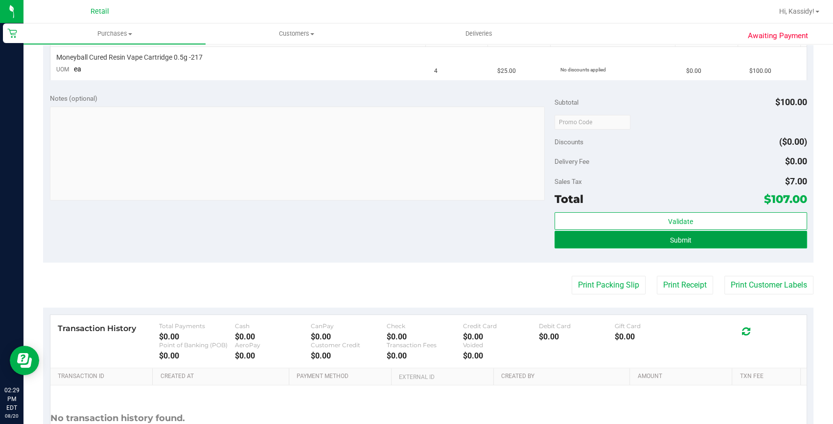
click at [682, 243] on span "Submit" at bounding box center [681, 240] width 22 height 8
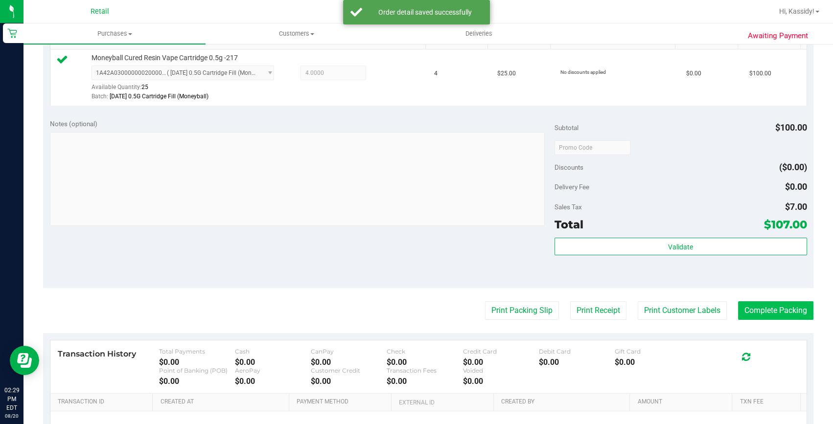
scroll to position [311, 0]
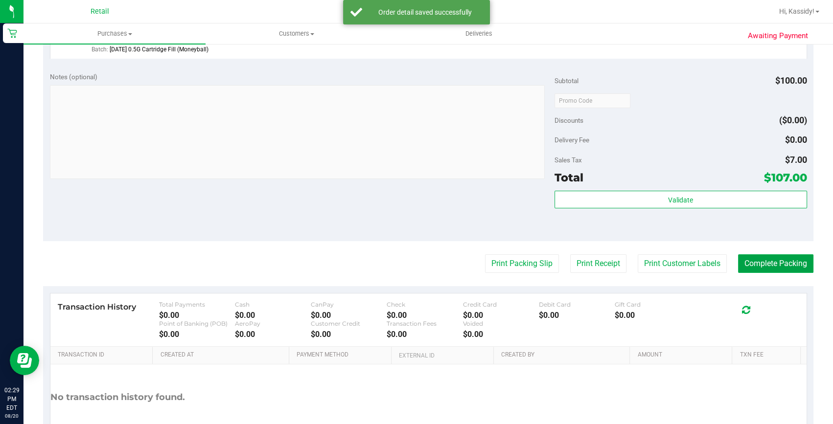
drag, startPoint x: 755, startPoint y: 260, endPoint x: 756, endPoint y: 279, distance: 19.6
click at [755, 261] on button "Complete Packing" at bounding box center [775, 263] width 75 height 19
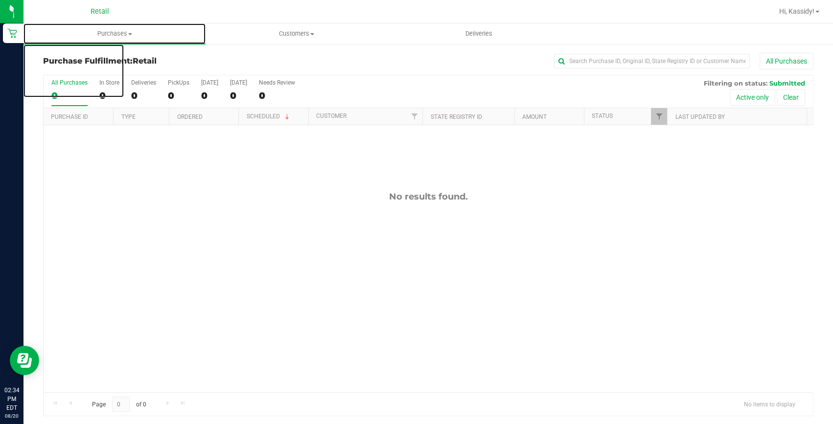
drag, startPoint x: 105, startPoint y: 24, endPoint x: 99, endPoint y: 64, distance: 39.6
click at [105, 24] on uib-tab-heading "Purchases Summary of purchases Fulfillment All purchases" at bounding box center [114, 33] width 182 height 21
click at [106, 33] on span "Purchases" at bounding box center [114, 33] width 182 height 9
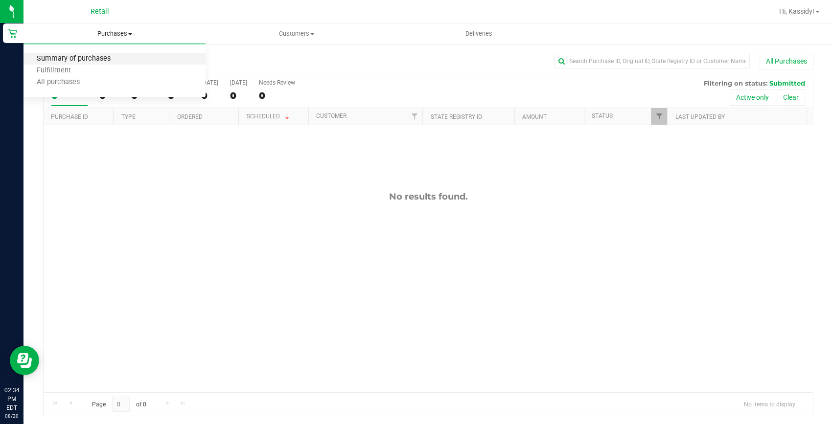
click at [98, 63] on span "Summary of purchases" at bounding box center [73, 59] width 100 height 8
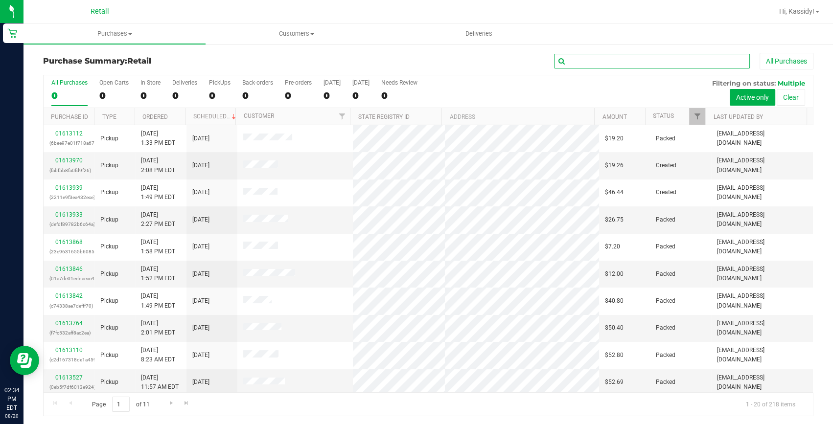
click at [573, 60] on input "text" at bounding box center [652, 61] width 196 height 15
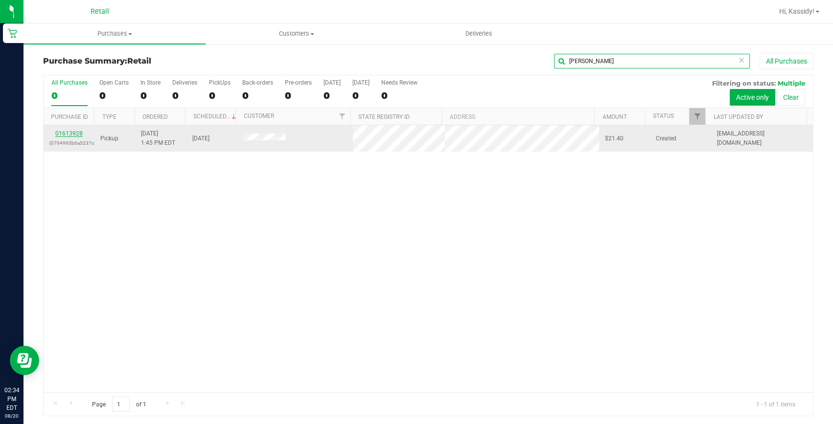
type input "[PERSON_NAME]"
click at [56, 137] on link "01613928" at bounding box center [68, 133] width 27 height 7
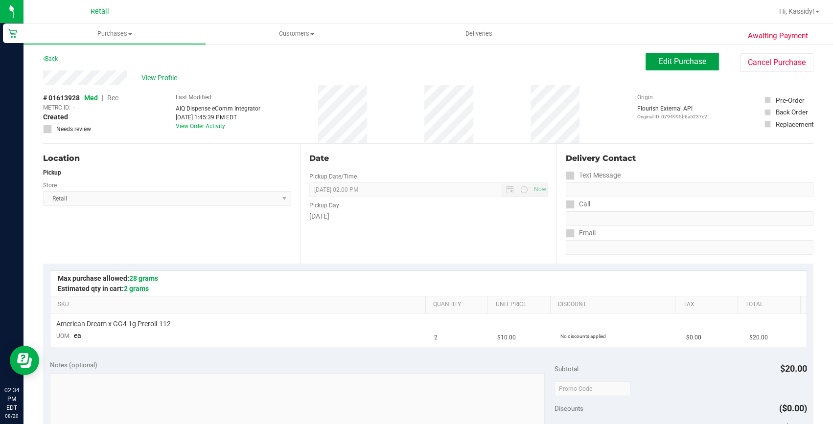
click at [670, 65] on span "Edit Purchase" at bounding box center [682, 61] width 47 height 9
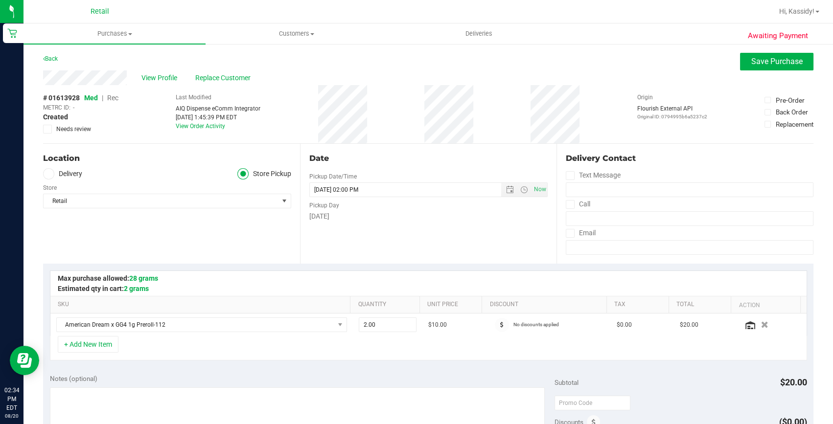
click at [116, 98] on span "Rec" at bounding box center [112, 98] width 11 height 8
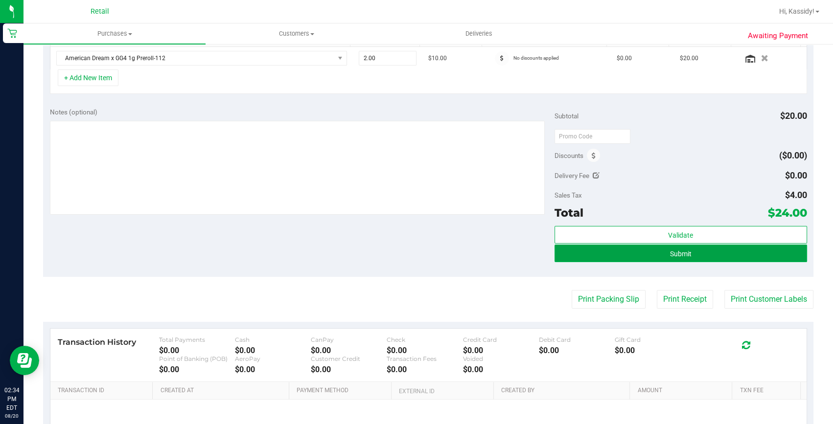
click at [674, 255] on span "Submit" at bounding box center [681, 254] width 22 height 8
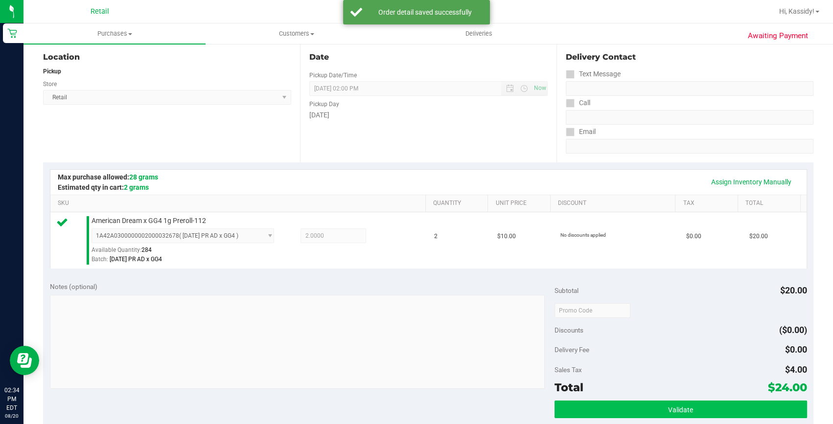
scroll to position [222, 0]
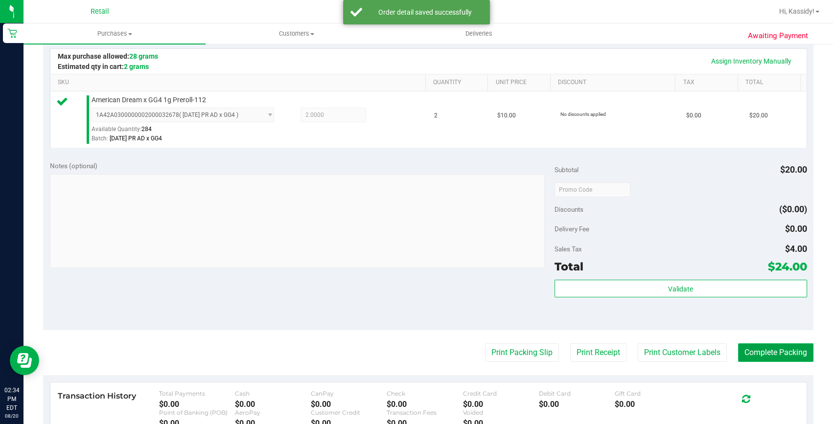
click at [761, 357] on button "Complete Packing" at bounding box center [775, 353] width 75 height 19
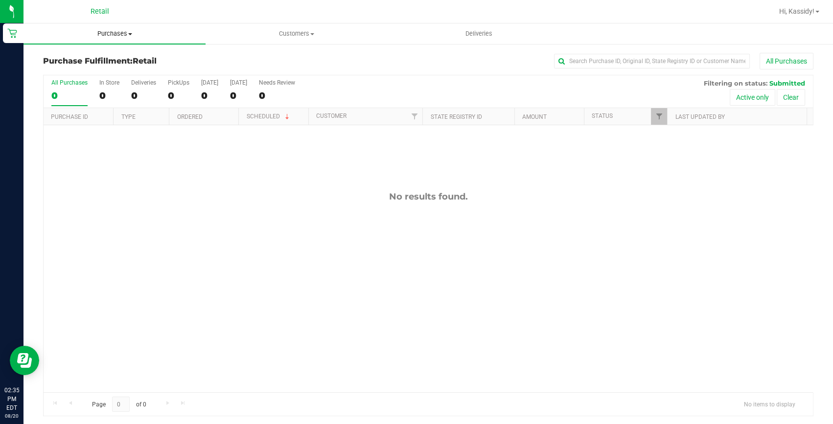
click at [143, 39] on uib-tab-heading "Purchases Summary of purchases Fulfillment All purchases" at bounding box center [114, 33] width 182 height 21
click at [142, 53] on li "Summary of purchases" at bounding box center [114, 59] width 182 height 12
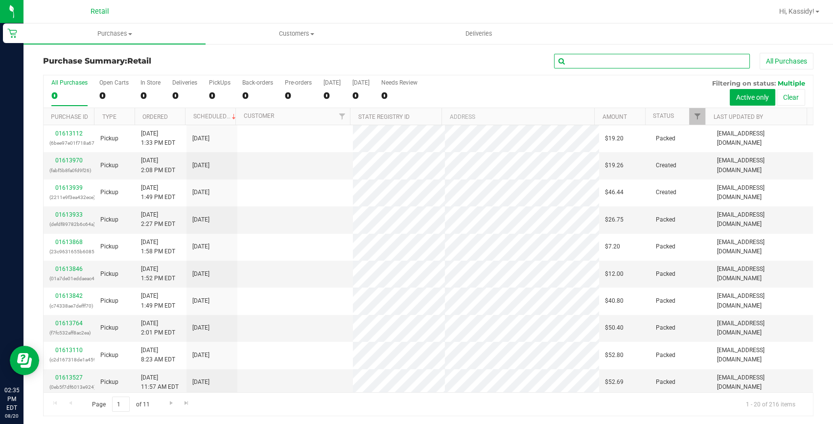
click at [600, 64] on input "text" at bounding box center [652, 61] width 196 height 15
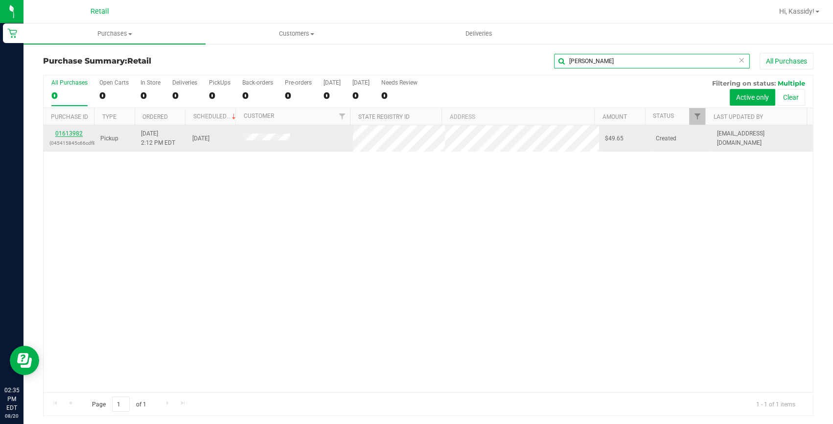
type input "[PERSON_NAME]"
click at [68, 135] on link "01613982" at bounding box center [68, 133] width 27 height 7
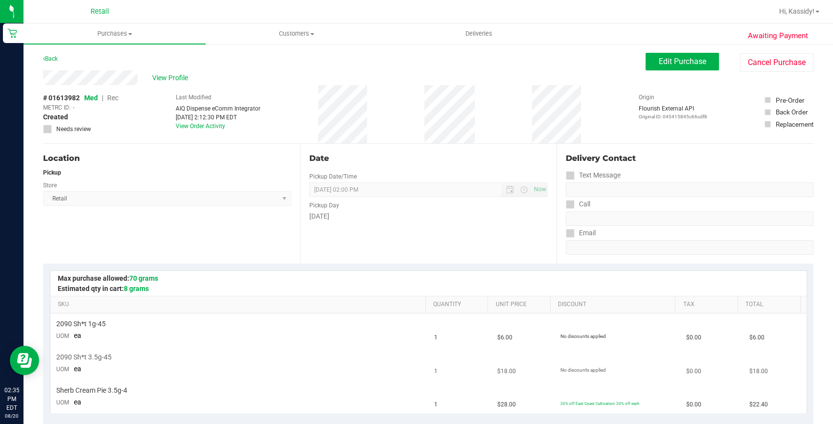
scroll to position [178, 0]
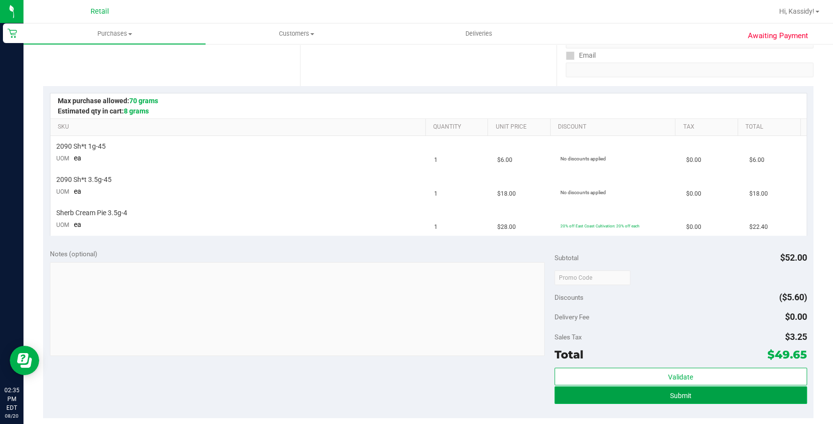
click at [670, 395] on span "Submit" at bounding box center [681, 396] width 22 height 8
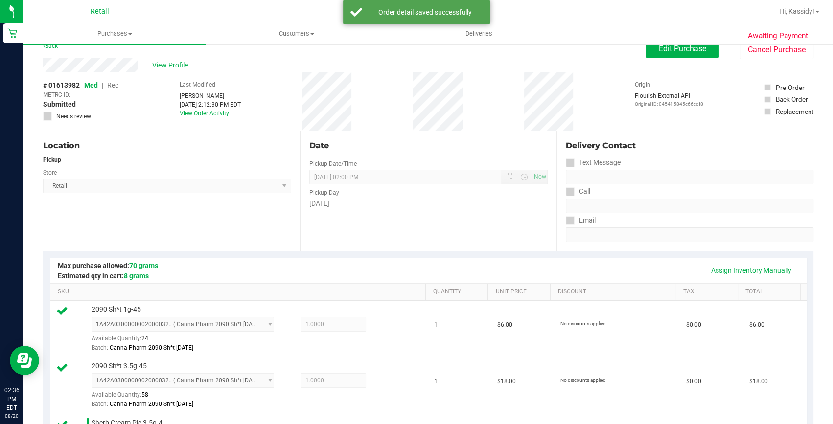
scroll to position [0, 0]
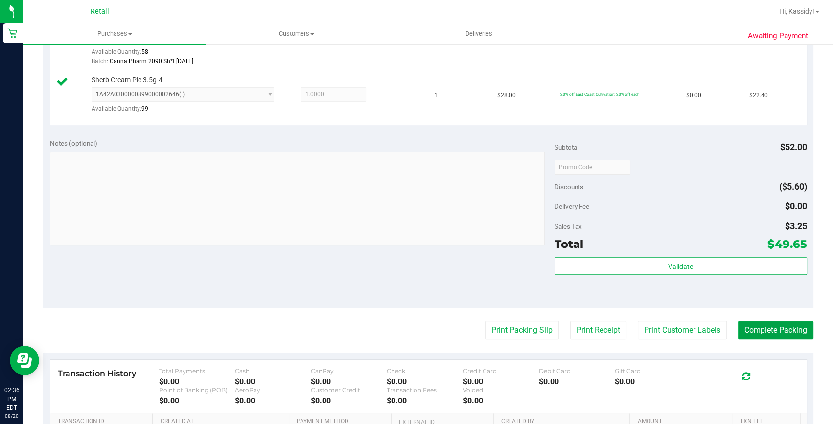
drag, startPoint x: 766, startPoint y: 323, endPoint x: 710, endPoint y: 315, distance: 57.0
click at [766, 323] on button "Complete Packing" at bounding box center [775, 330] width 75 height 19
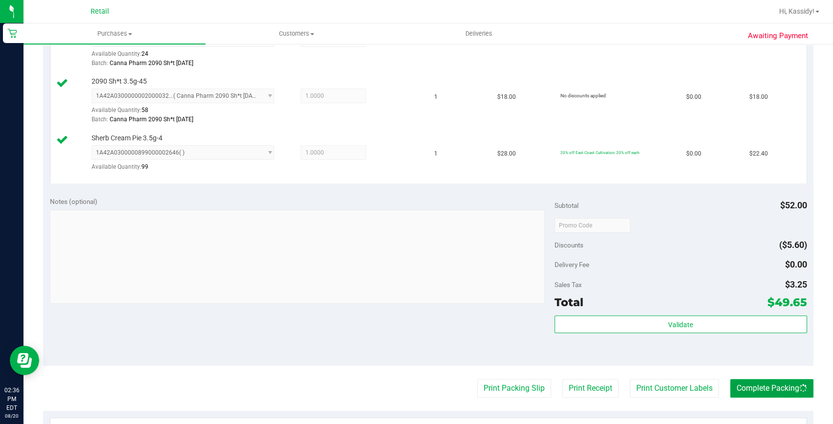
scroll to position [178, 0]
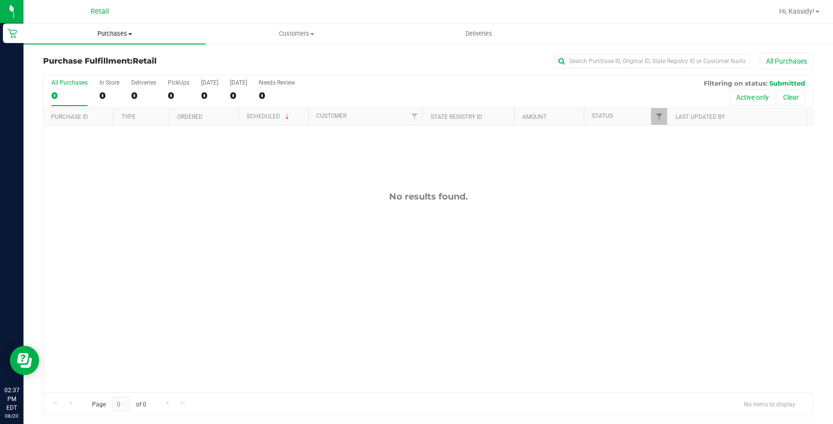
click at [115, 37] on span "Purchases" at bounding box center [114, 33] width 182 height 9
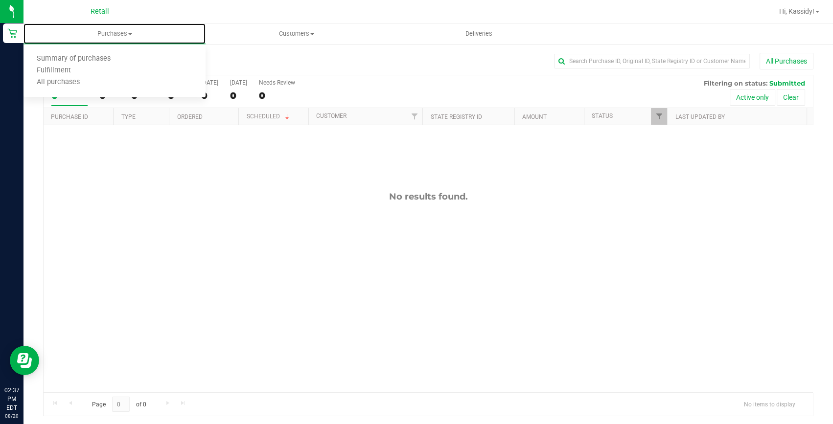
click at [99, 60] on span "Summary of purchases" at bounding box center [73, 59] width 100 height 8
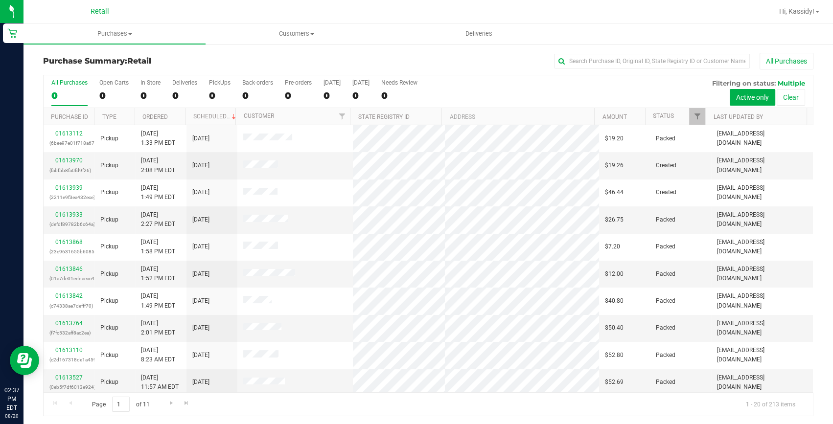
click at [587, 53] on div "All Purchases" at bounding box center [556, 61] width 513 height 17
click at [584, 64] on input "text" at bounding box center [652, 61] width 196 height 15
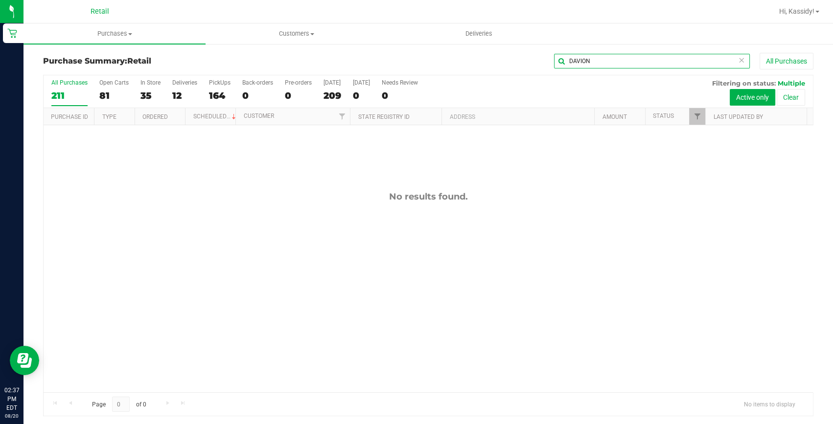
drag, startPoint x: 589, startPoint y: 63, endPoint x: 522, endPoint y: 70, distance: 67.4
click at [522, 70] on div "Purchase Summary: Retail DAVION All Purchases" at bounding box center [428, 64] width 770 height 22
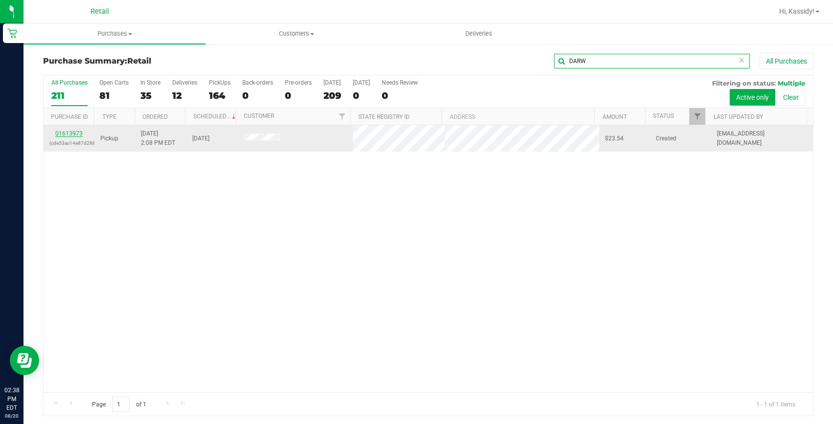
type input "DARW"
click at [77, 132] on link "01613973" at bounding box center [68, 133] width 27 height 7
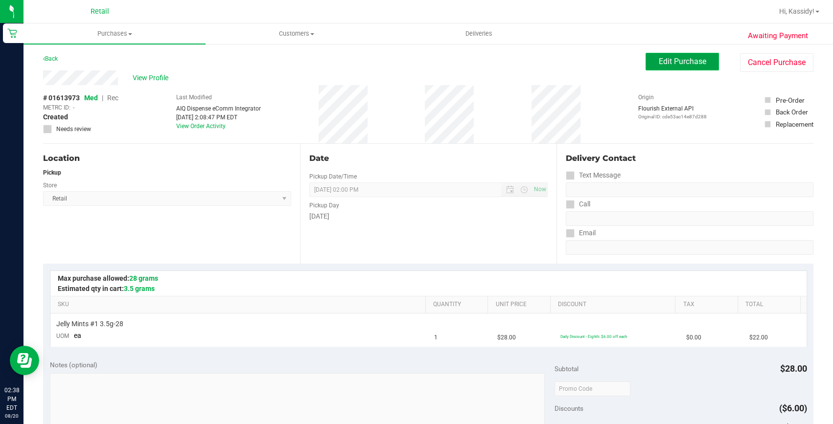
click at [677, 64] on span "Edit Purchase" at bounding box center [682, 61] width 47 height 9
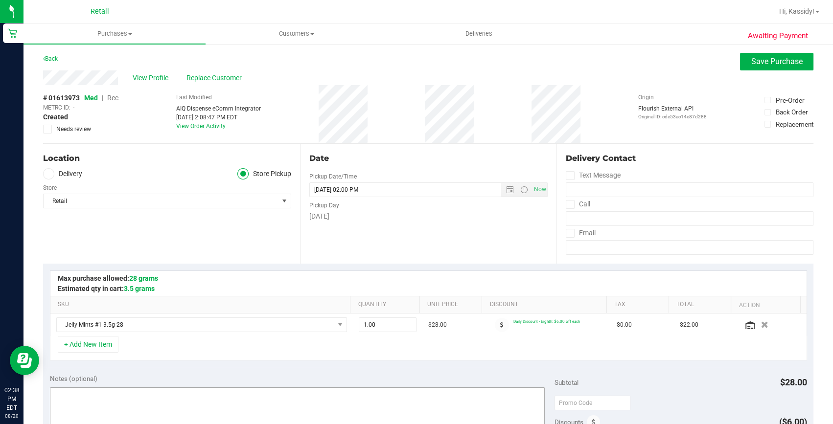
click at [106, 97] on span "Med | Rec" at bounding box center [101, 98] width 34 height 8
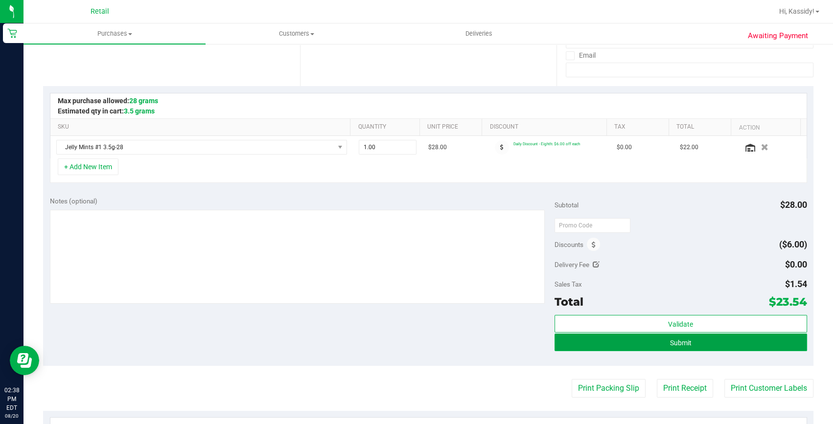
click at [635, 338] on button "Submit" at bounding box center [680, 343] width 253 height 18
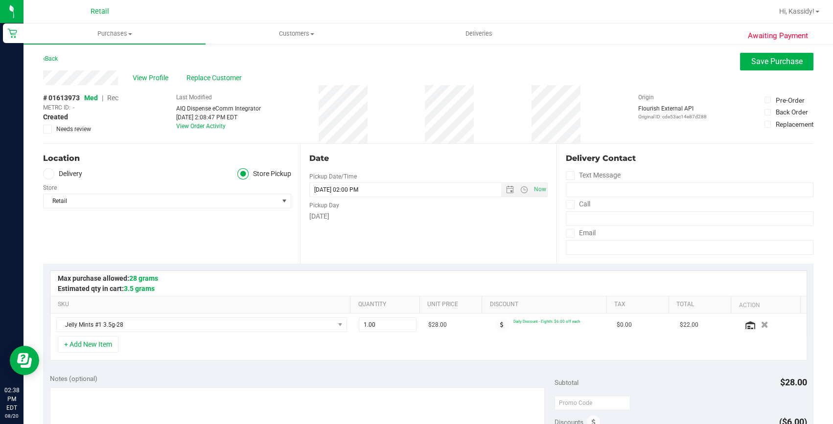
scroll to position [0, 0]
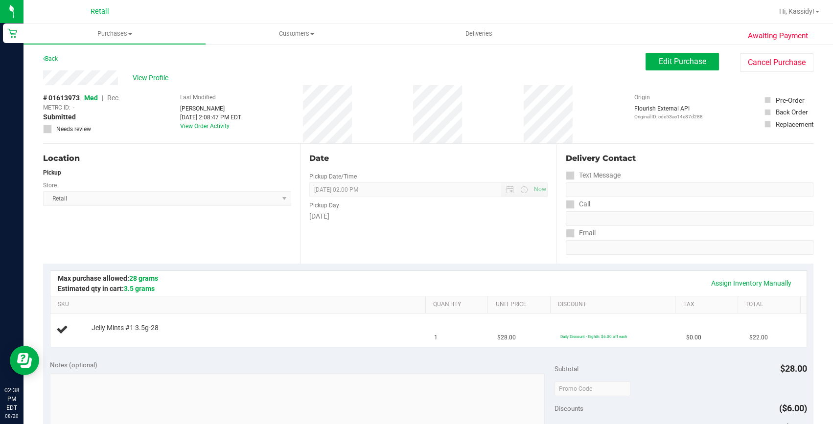
click at [112, 97] on span "Rec" at bounding box center [112, 98] width 11 height 8
click at [661, 61] on span "Edit Purchase" at bounding box center [682, 61] width 47 height 9
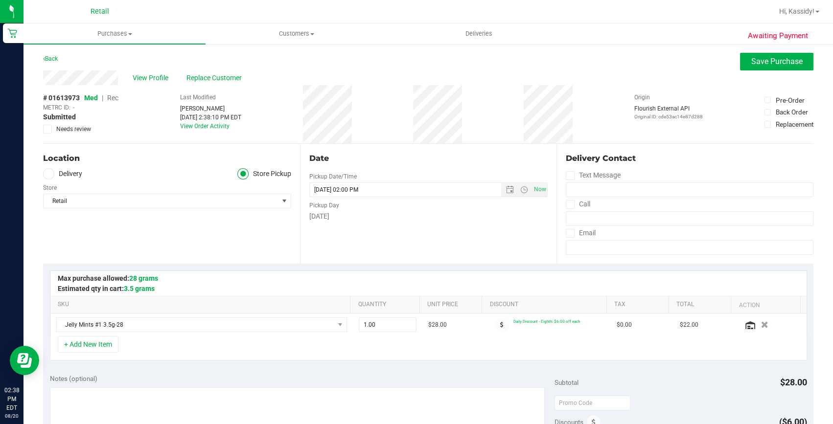
click at [114, 99] on span "Rec" at bounding box center [112, 98] width 11 height 8
click at [772, 64] on span "Save Purchase" at bounding box center [776, 61] width 51 height 9
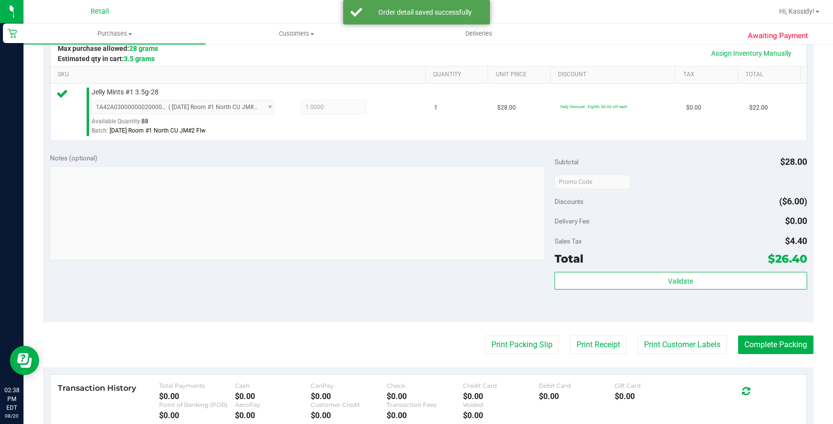
scroll to position [267, 0]
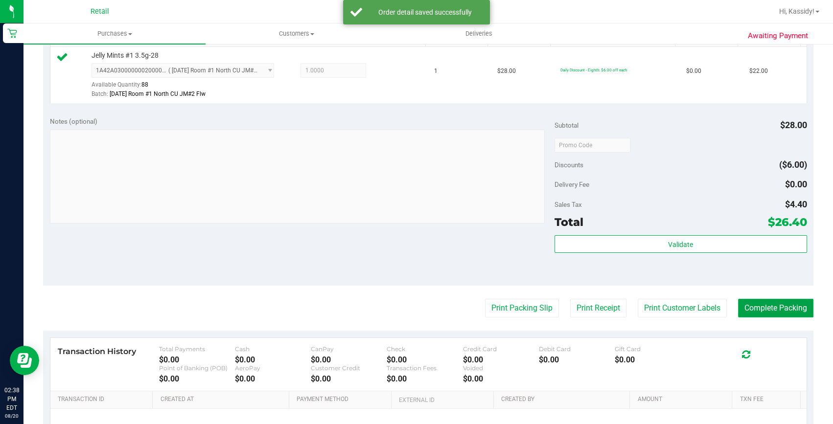
click at [777, 313] on button "Complete Packing" at bounding box center [775, 308] width 75 height 19
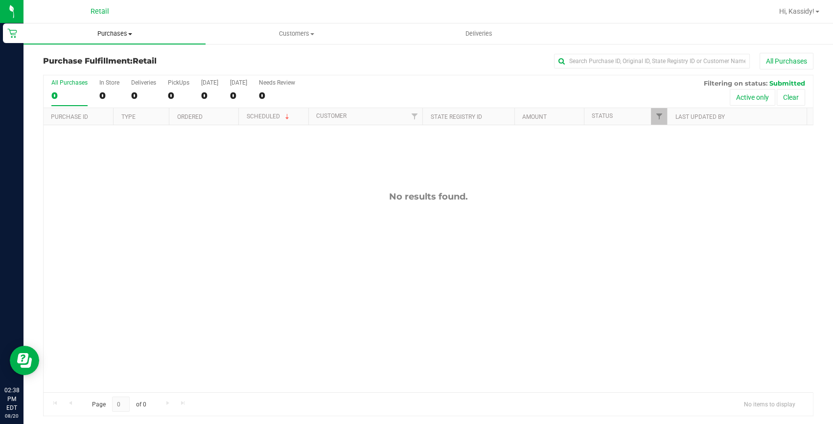
click at [122, 37] on span "Purchases" at bounding box center [114, 33] width 182 height 9
click at [101, 55] on span "Summary of purchases" at bounding box center [73, 59] width 100 height 8
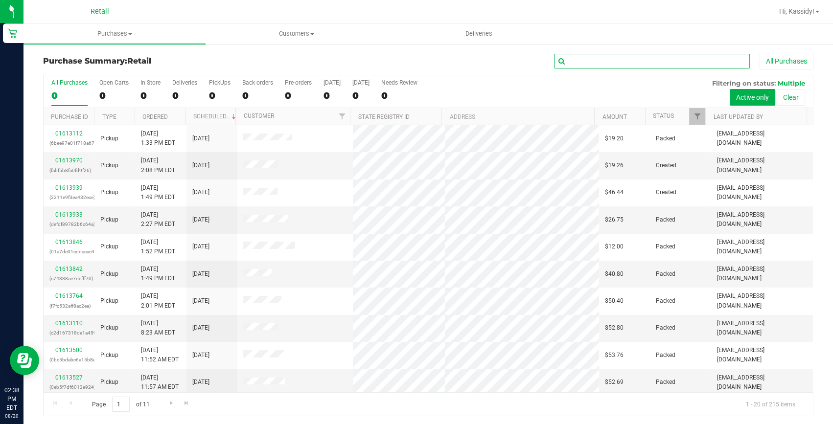
click at [592, 60] on input "text" at bounding box center [652, 61] width 196 height 15
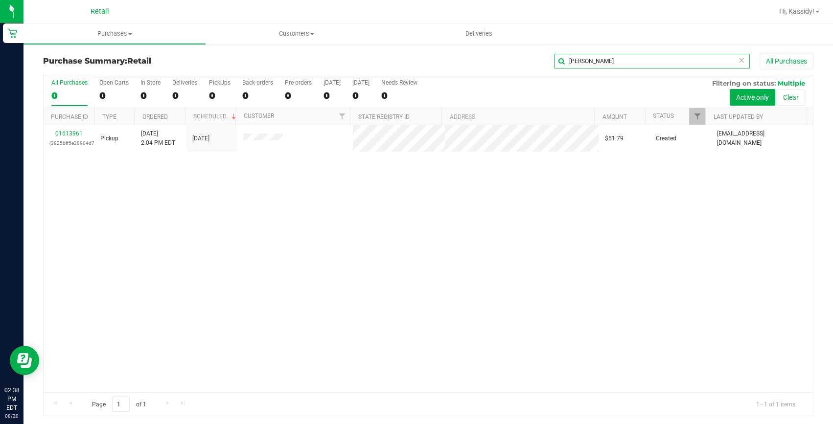
type input "[PERSON_NAME]"
click at [58, 133] on link "01613961" at bounding box center [68, 133] width 27 height 7
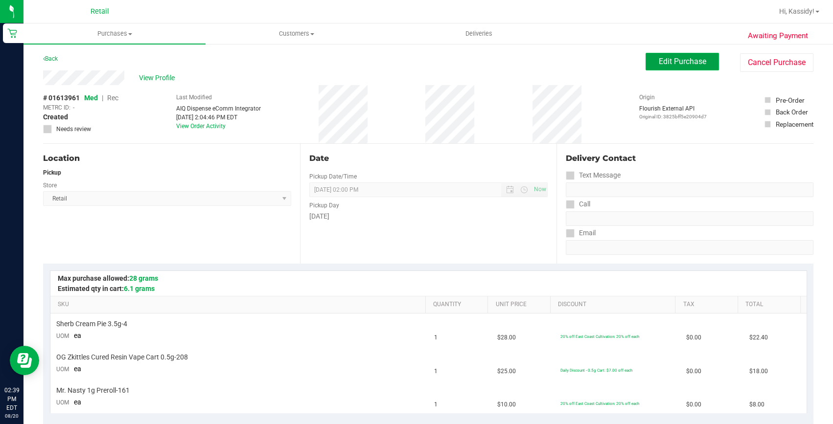
click at [674, 59] on span "Edit Purchase" at bounding box center [682, 61] width 47 height 9
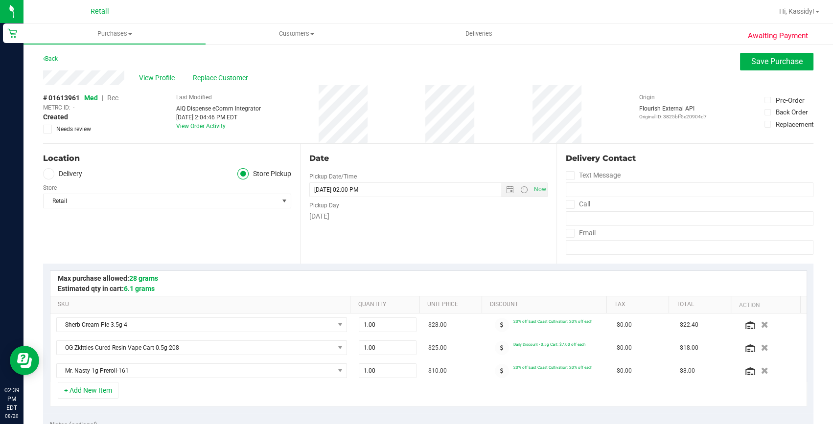
click at [117, 98] on span "Rec" at bounding box center [112, 98] width 11 height 8
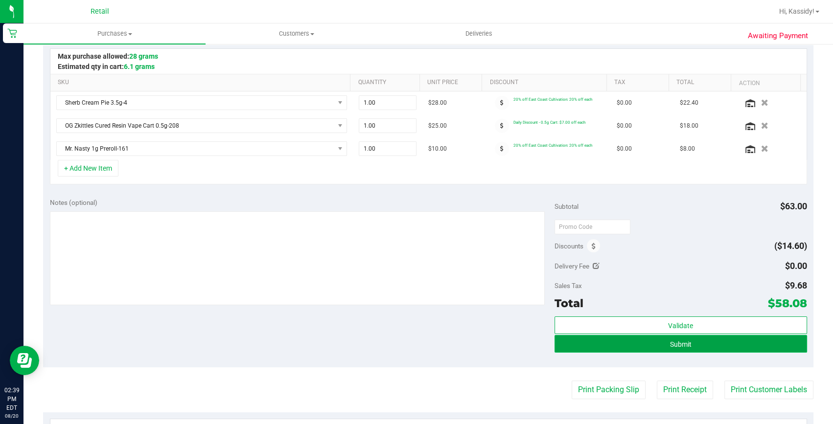
click at [638, 341] on button "Submit" at bounding box center [680, 344] width 253 height 18
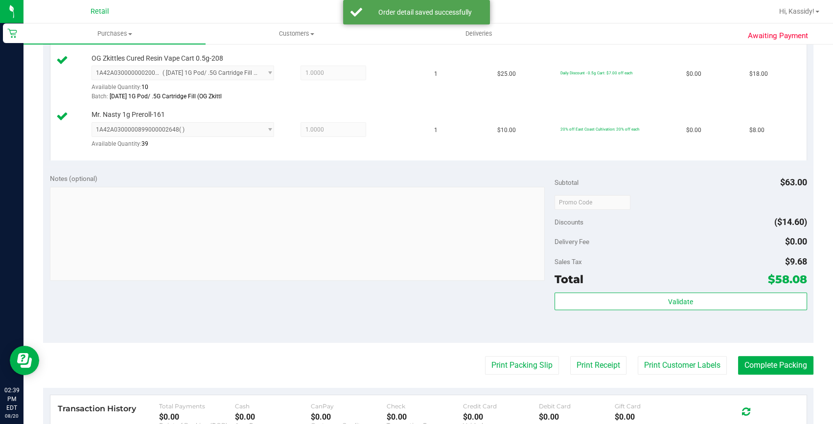
scroll to position [356, 0]
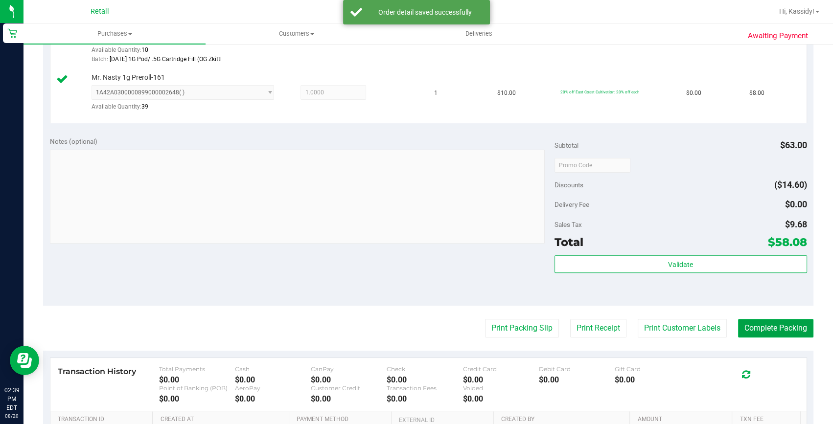
click at [749, 330] on button "Complete Packing" at bounding box center [775, 328] width 75 height 19
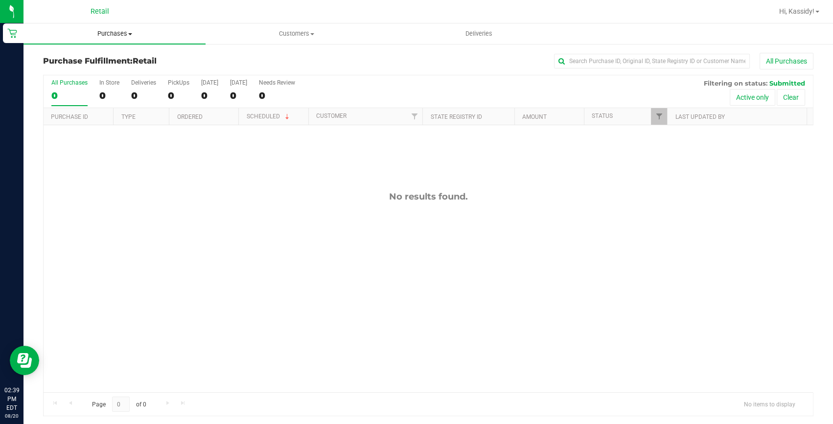
click at [102, 32] on span "Purchases" at bounding box center [114, 33] width 182 height 9
click at [94, 58] on span "Summary of purchases" at bounding box center [73, 59] width 100 height 8
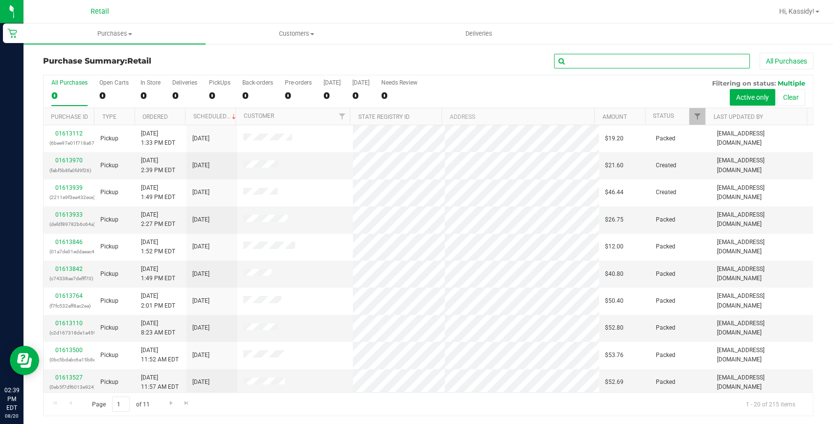
click at [649, 56] on input "text" at bounding box center [652, 61] width 196 height 15
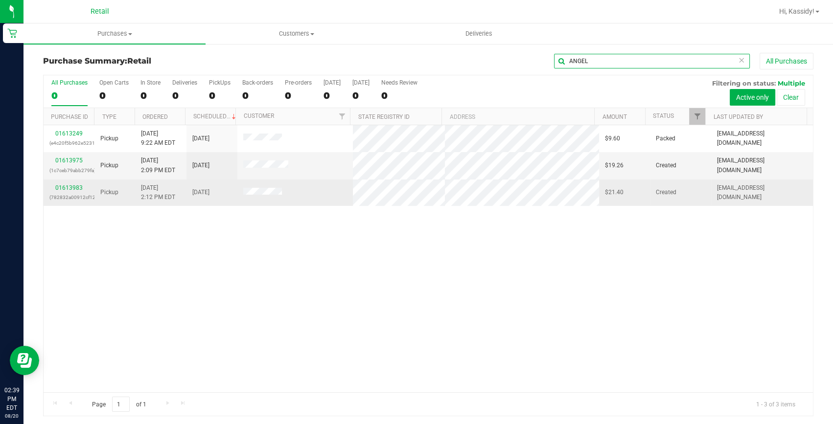
type input "ANGEL"
click at [69, 191] on div "01613983 (782832a00912cf12)" at bounding box center [68, 193] width 39 height 19
click at [67, 186] on link "01613983" at bounding box center [68, 188] width 27 height 7
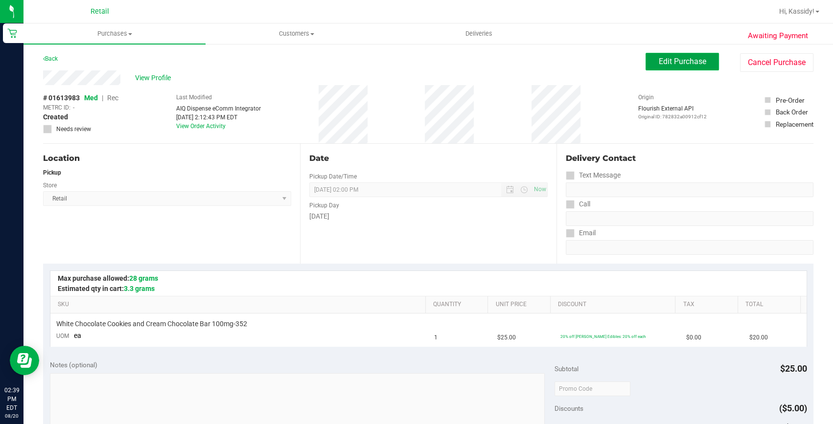
click at [659, 66] on span "Edit Purchase" at bounding box center [682, 61] width 47 height 9
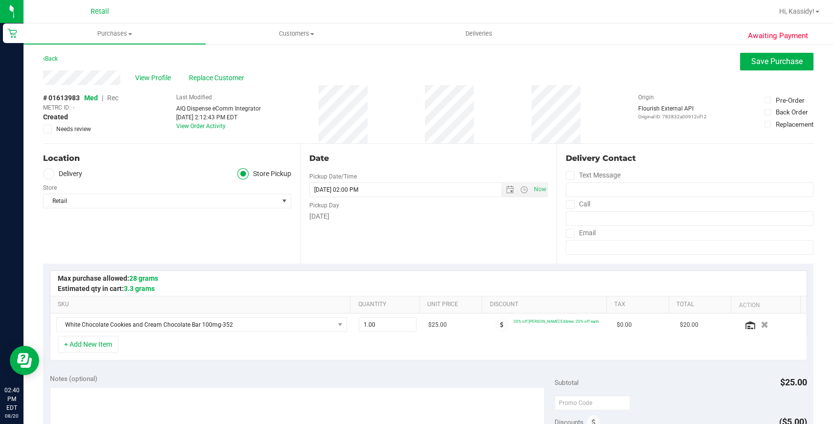
click at [112, 101] on span "Rec" at bounding box center [112, 98] width 11 height 8
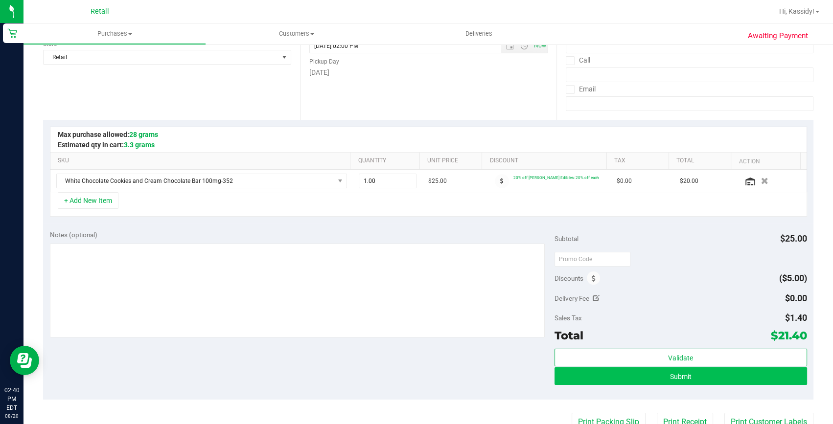
scroll to position [222, 0]
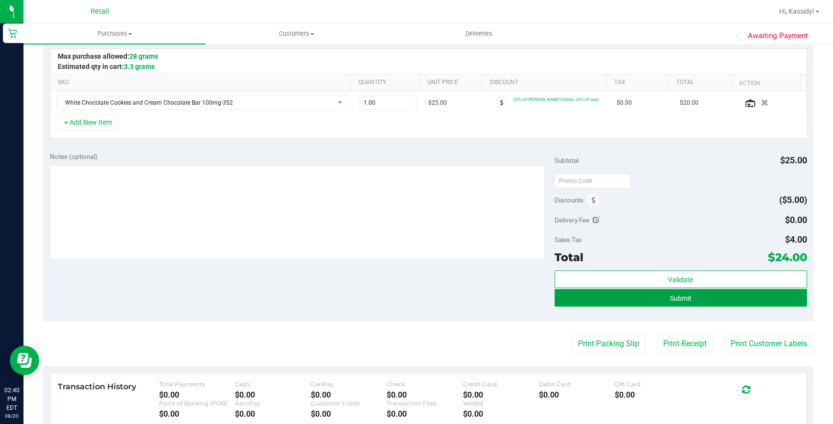
click at [662, 301] on button "Submit" at bounding box center [680, 298] width 253 height 18
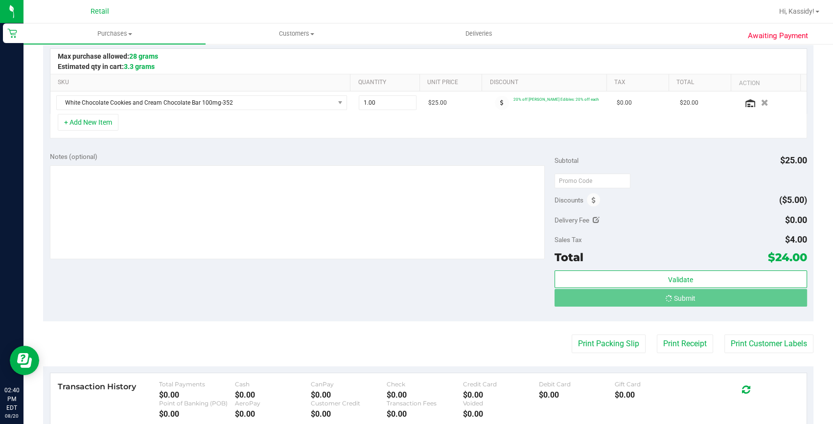
scroll to position [0, 0]
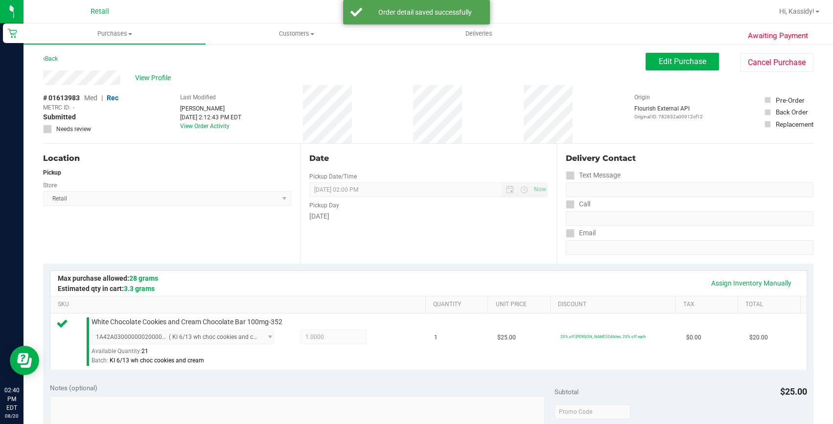
scroll to position [178, 0]
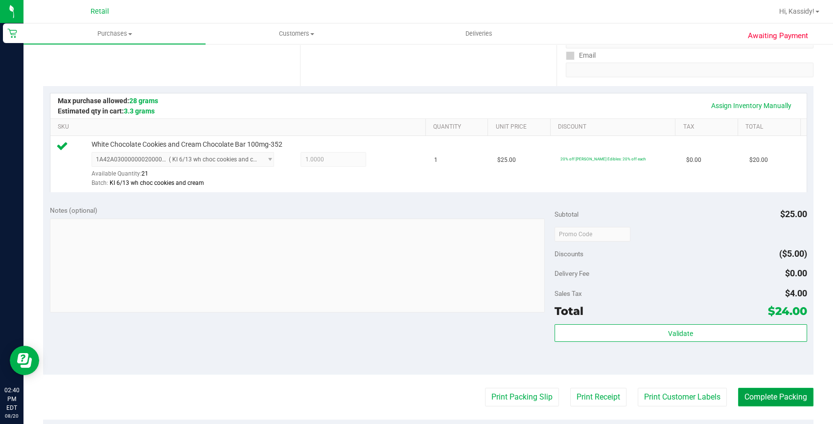
click at [777, 391] on button "Complete Packing" at bounding box center [775, 397] width 75 height 19
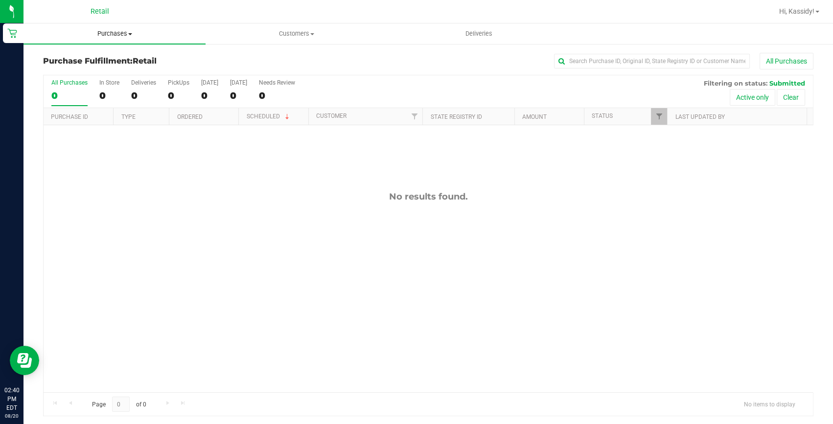
click at [117, 35] on span "Purchases" at bounding box center [114, 33] width 182 height 9
click at [86, 63] on li "Summary of purchases" at bounding box center [114, 59] width 182 height 12
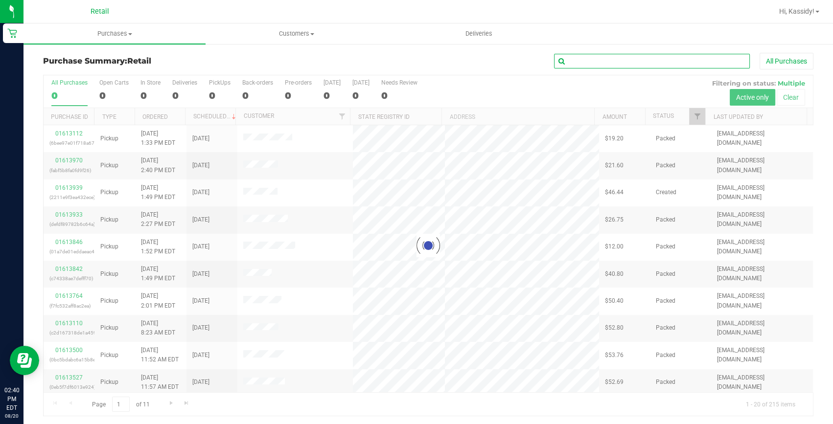
click at [592, 64] on input "text" at bounding box center [652, 61] width 196 height 15
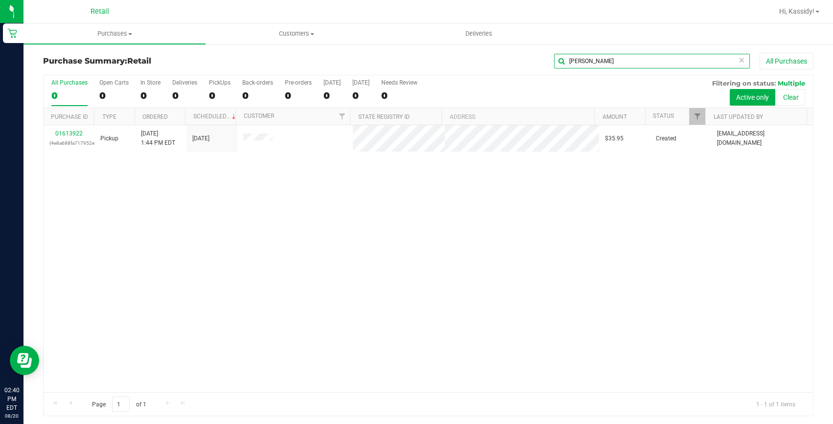
type input "[PERSON_NAME]"
click at [68, 134] on link "01613922" at bounding box center [68, 133] width 27 height 7
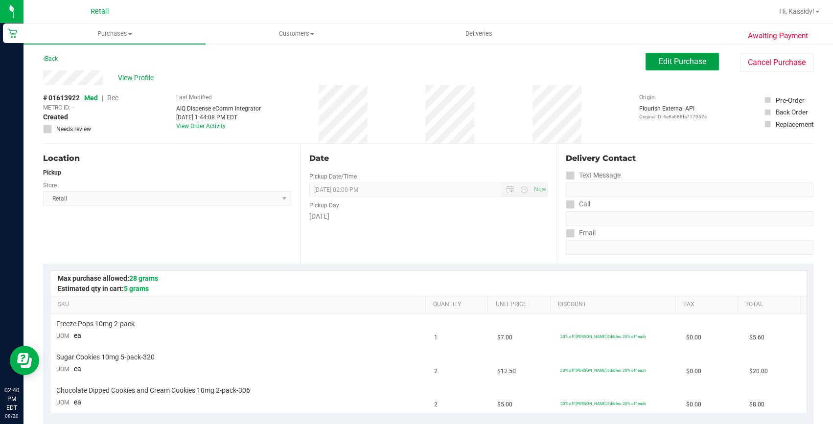
click at [663, 68] on button "Edit Purchase" at bounding box center [682, 62] width 73 height 18
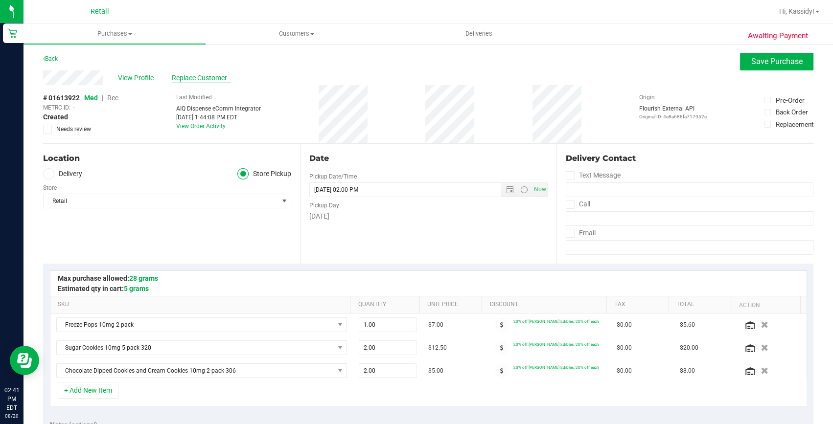
click at [206, 80] on span "Replace Customer" at bounding box center [201, 78] width 59 height 10
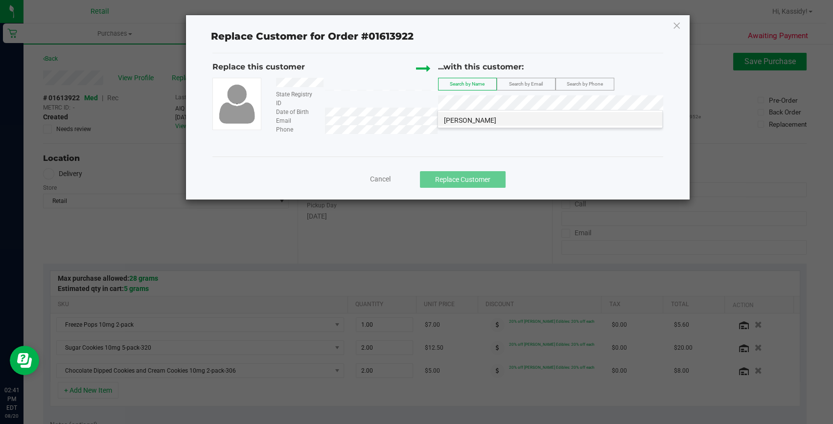
click at [458, 122] on span "[PERSON_NAME]" at bounding box center [470, 120] width 52 height 8
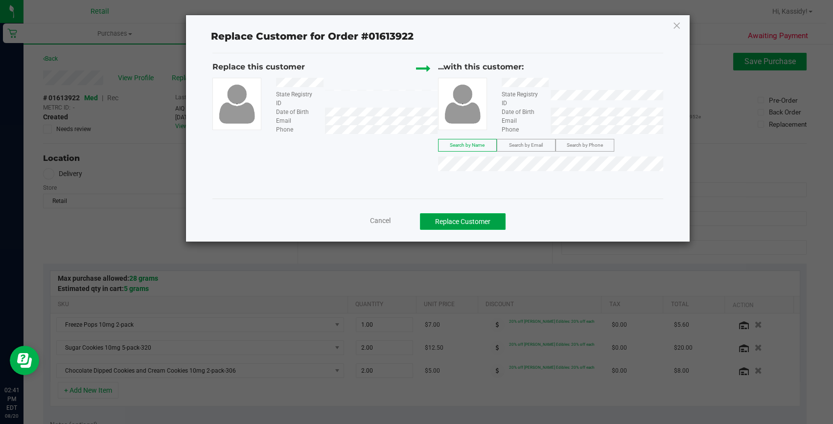
click at [487, 218] on button "Replace Customer" at bounding box center [463, 221] width 86 height 17
click at [492, 101] on div at bounding box center [466, 104] width 56 height 52
click at [462, 220] on button "Replace Customer" at bounding box center [463, 221] width 86 height 17
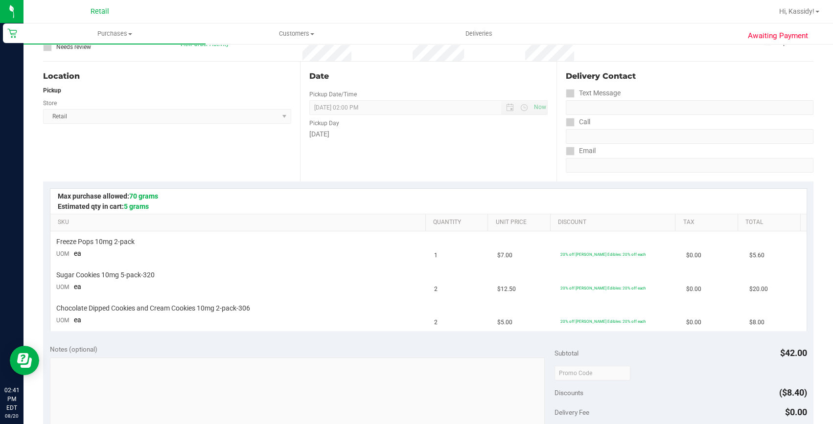
scroll to position [222, 0]
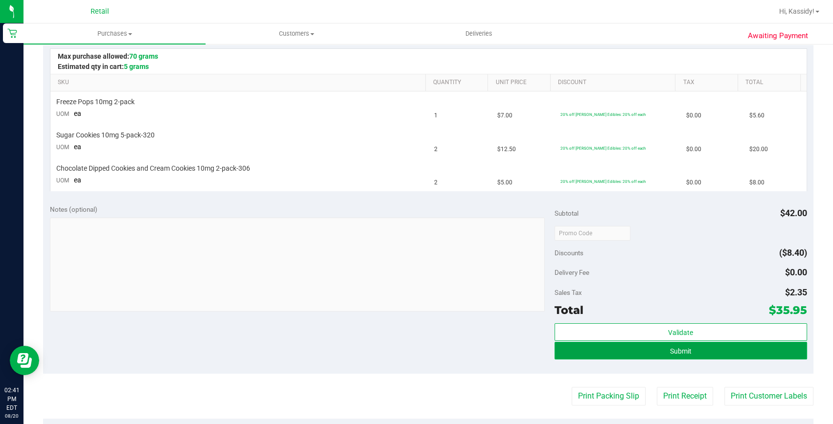
click at [653, 356] on button "Submit" at bounding box center [680, 351] width 253 height 18
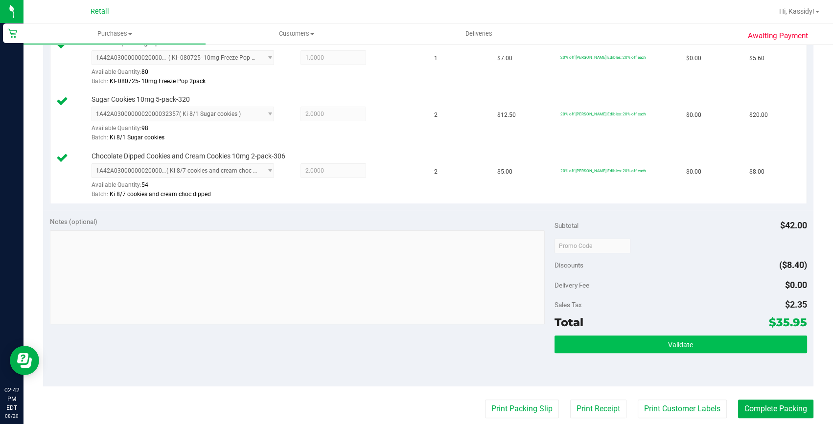
scroll to position [311, 0]
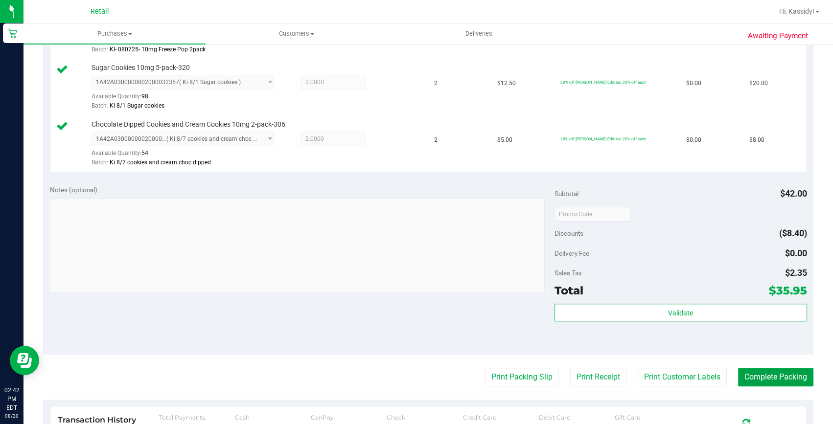
click at [762, 382] on button "Complete Packing" at bounding box center [775, 377] width 75 height 19
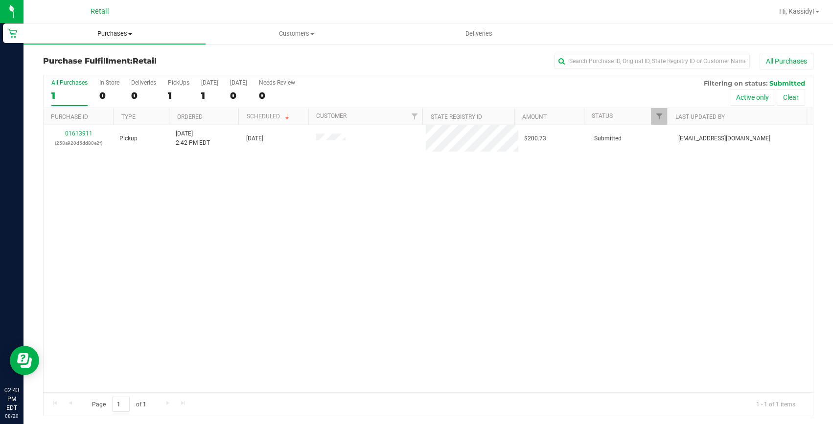
click at [97, 41] on uib-tab-heading "Purchases Summary of purchases Fulfillment All purchases" at bounding box center [114, 33] width 182 height 21
click at [84, 57] on span "Summary of purchases" at bounding box center [73, 59] width 100 height 8
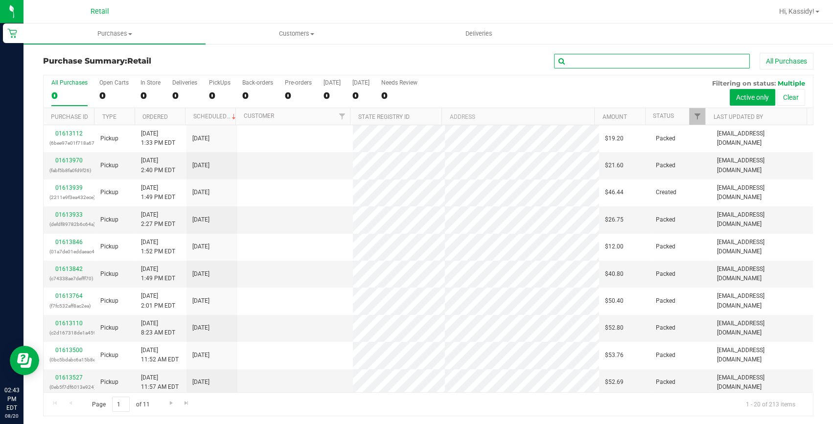
click at [577, 58] on input "text" at bounding box center [652, 61] width 196 height 15
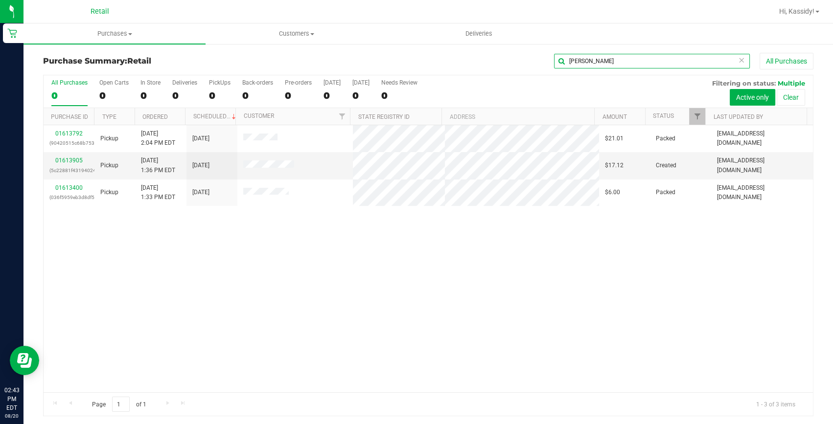
type input "[PERSON_NAME]"
click at [70, 132] on link "01613792" at bounding box center [68, 133] width 27 height 7
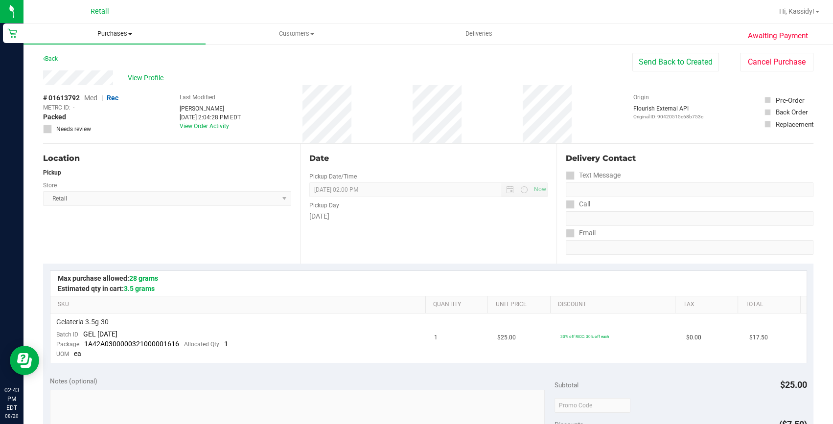
click at [121, 37] on span "Purchases" at bounding box center [114, 33] width 182 height 9
click at [103, 58] on span "Summary of purchases" at bounding box center [73, 59] width 100 height 8
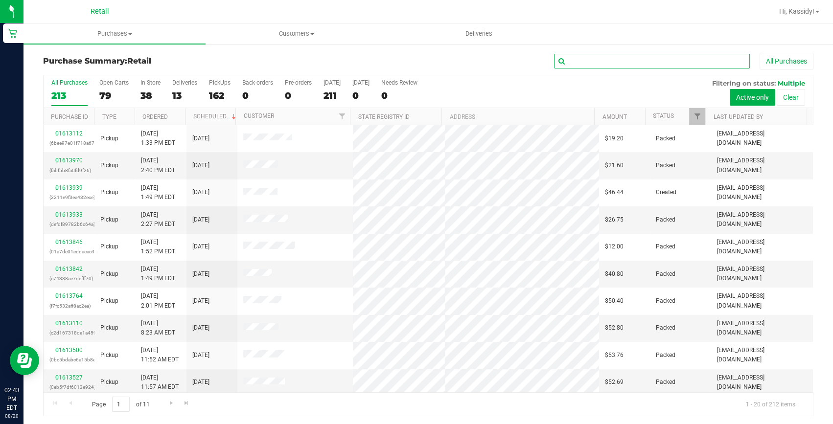
click at [605, 61] on input "text" at bounding box center [652, 61] width 196 height 15
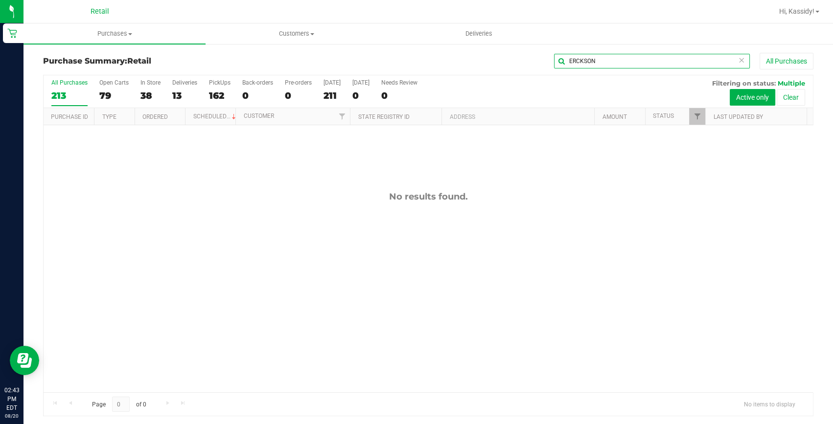
click at [569, 60] on input "ERCKSON" at bounding box center [652, 61] width 196 height 15
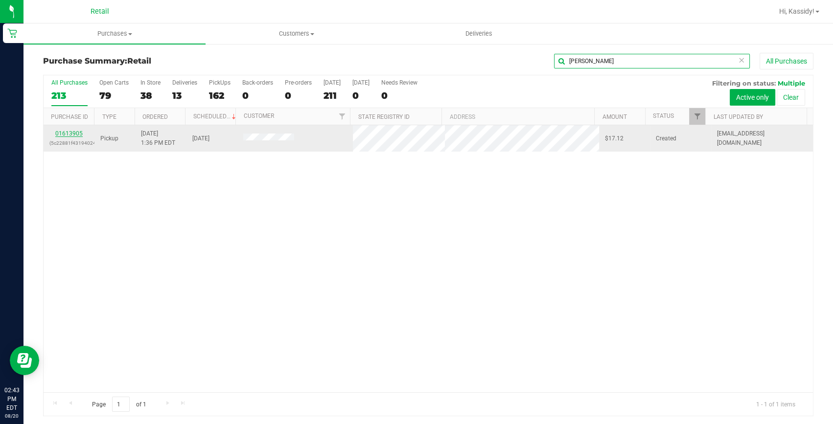
type input "[PERSON_NAME]"
click at [80, 136] on link "01613905" at bounding box center [68, 133] width 27 height 7
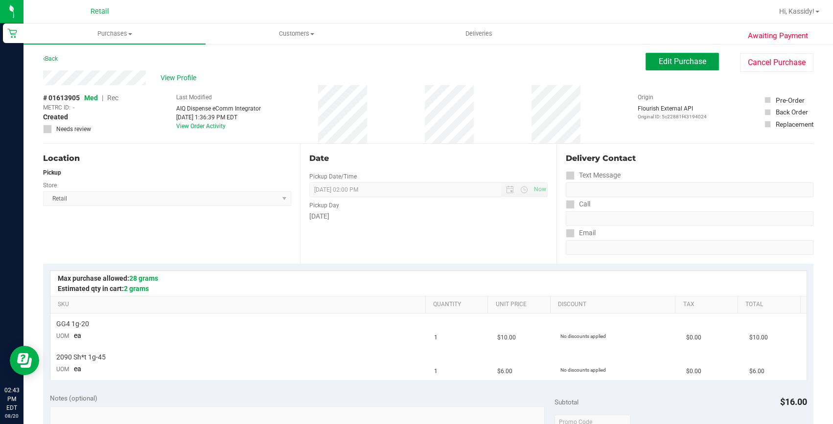
click at [674, 64] on span "Edit Purchase" at bounding box center [682, 61] width 47 height 9
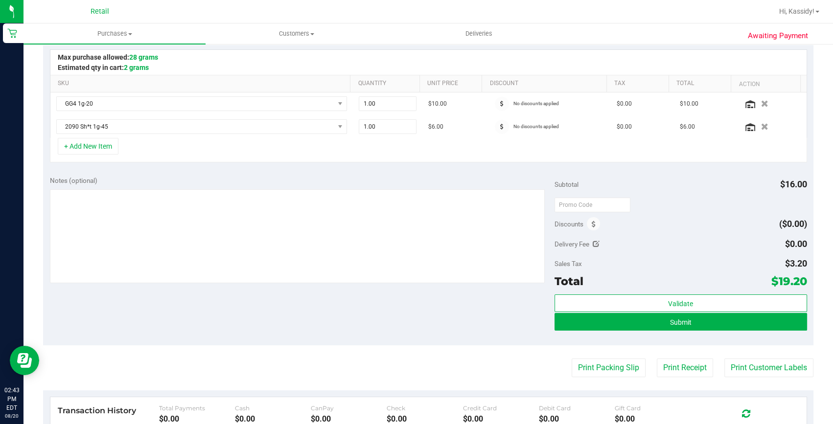
scroll to position [222, 0]
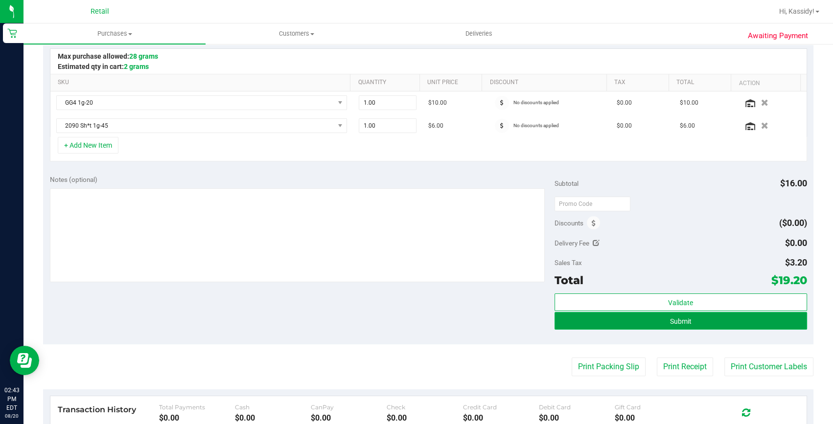
click at [634, 322] on button "Submit" at bounding box center [680, 321] width 253 height 18
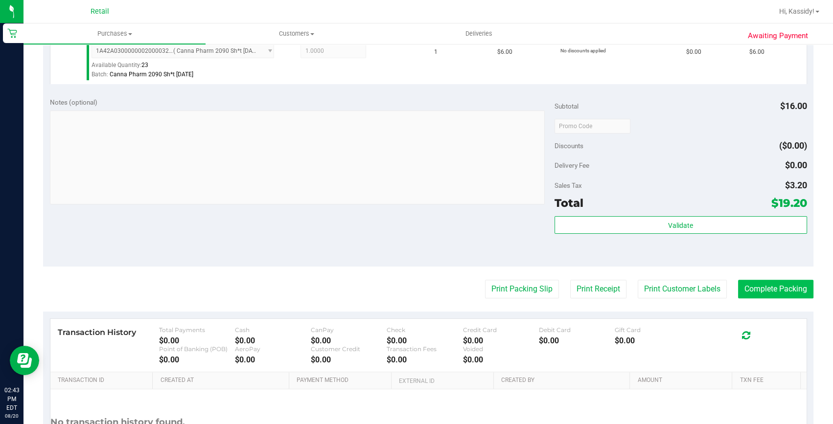
scroll to position [356, 0]
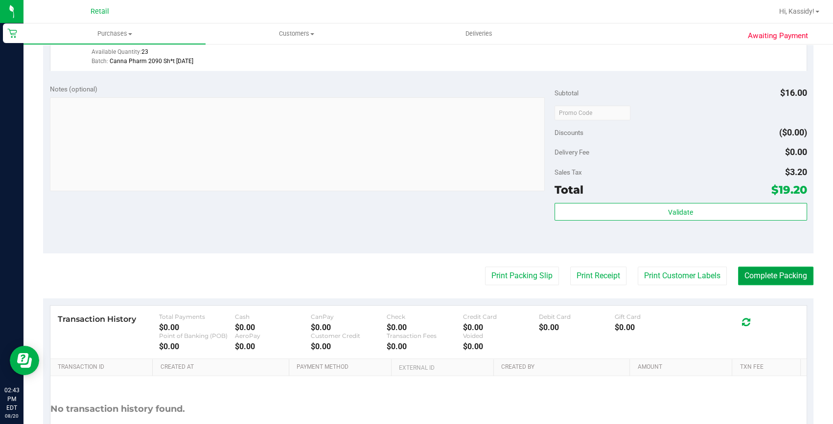
click at [780, 276] on button "Complete Packing" at bounding box center [775, 276] width 75 height 19
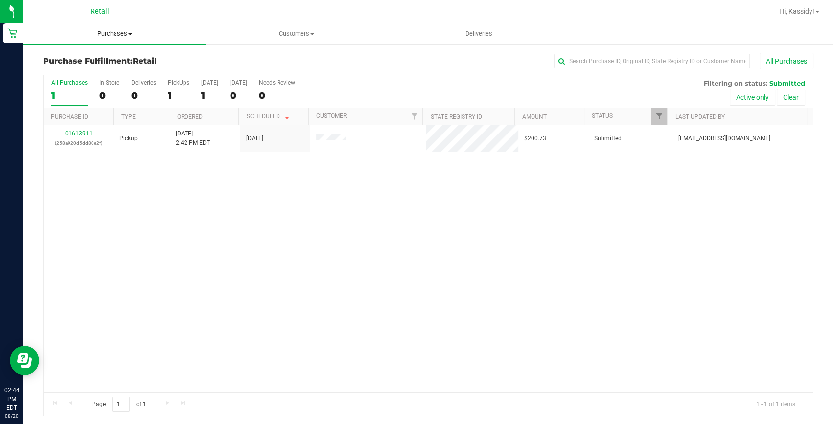
click at [116, 30] on span "Purchases" at bounding box center [114, 33] width 182 height 9
click at [113, 53] on li "Summary of purchases" at bounding box center [114, 59] width 182 height 12
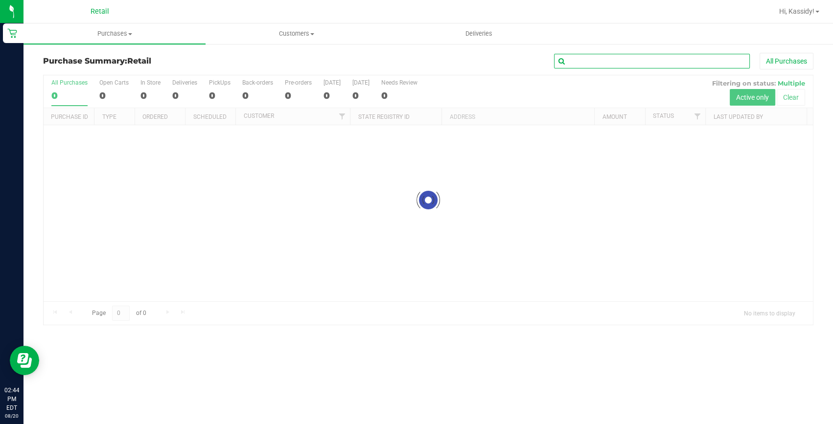
click at [597, 57] on input "text" at bounding box center [652, 61] width 196 height 15
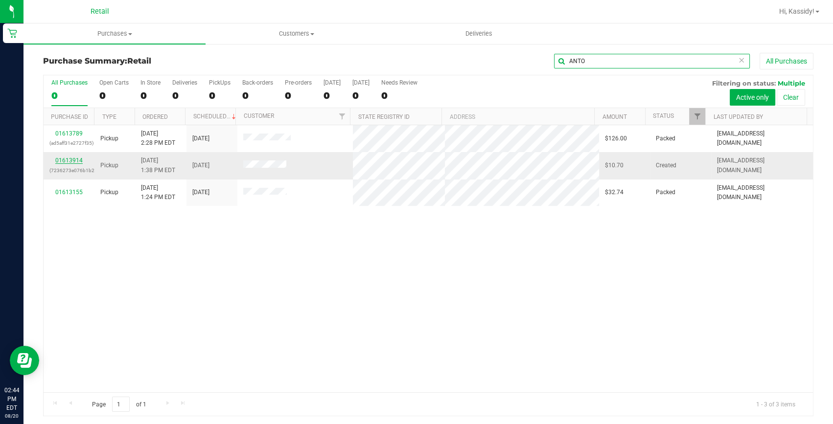
type input "ANTO"
click at [67, 159] on link "01613914" at bounding box center [68, 160] width 27 height 7
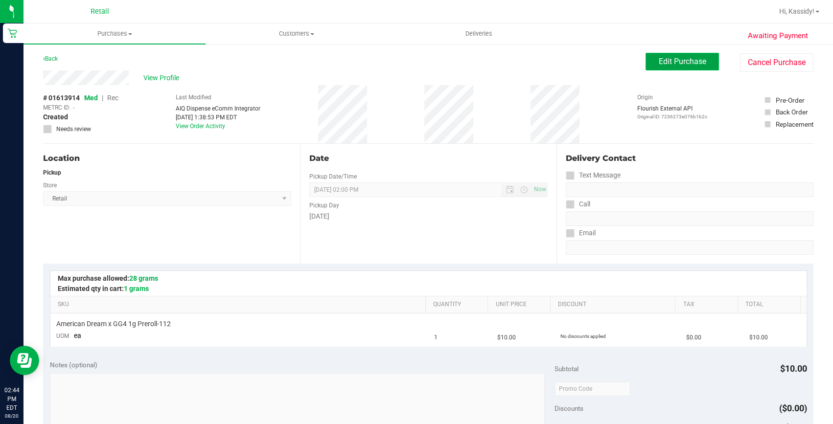
click at [659, 58] on span "Edit Purchase" at bounding box center [682, 61] width 47 height 9
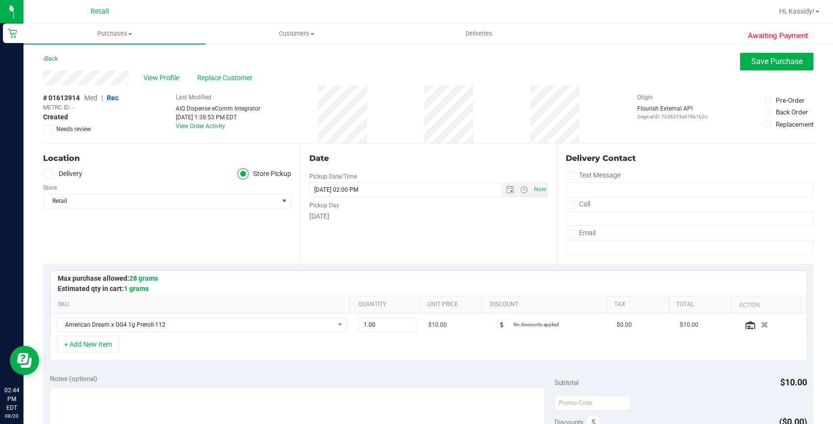
scroll to position [267, 0]
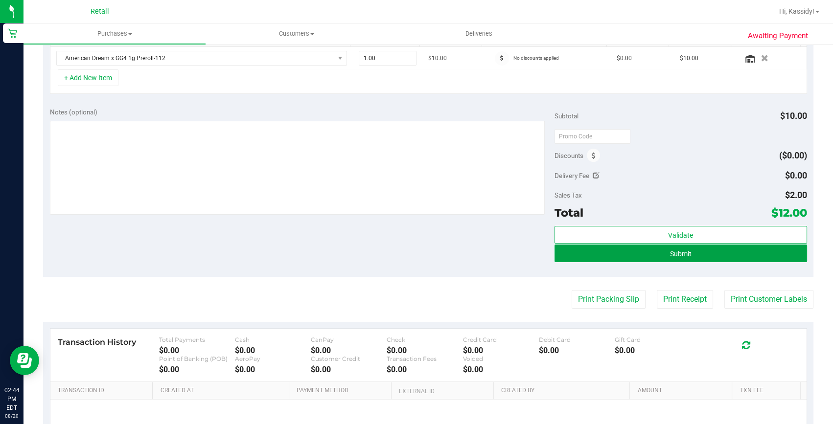
click at [602, 260] on button "Submit" at bounding box center [680, 254] width 253 height 18
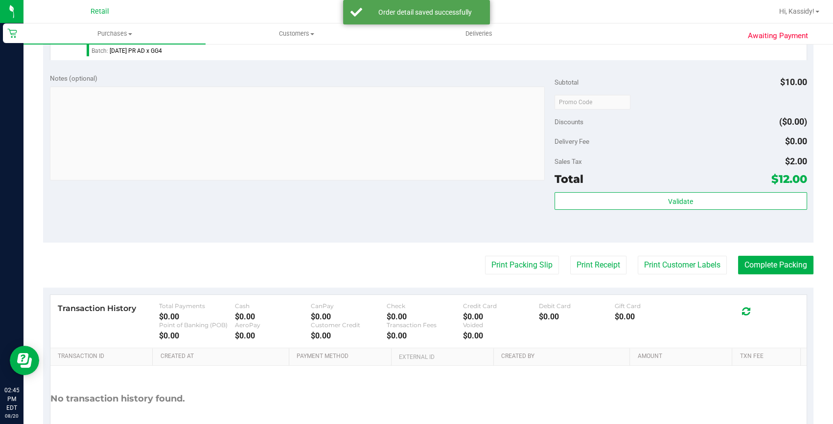
scroll to position [356, 0]
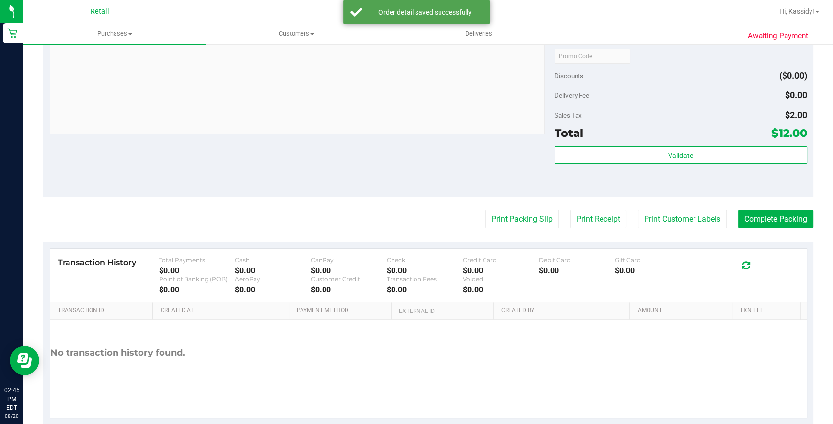
click at [776, 230] on purchase-details "Back Edit Purchase Cancel Purchase View Profile # 01613914 Med | Rec METRC ID: …" at bounding box center [428, 61] width 770 height 728
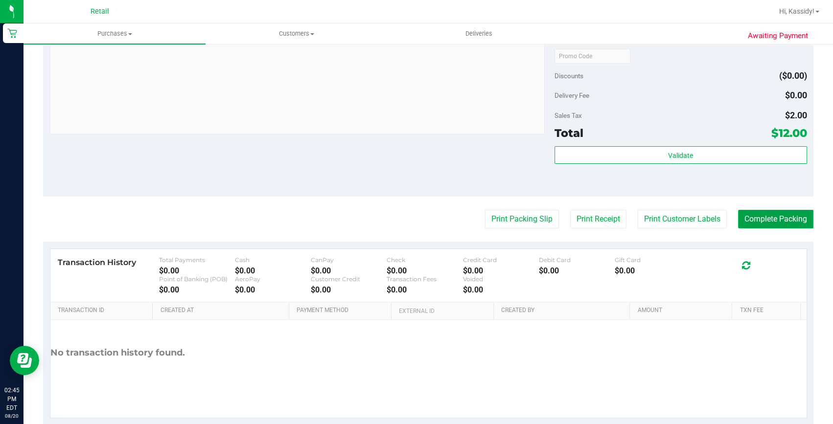
click at [781, 228] on button "Complete Packing" at bounding box center [775, 219] width 75 height 19
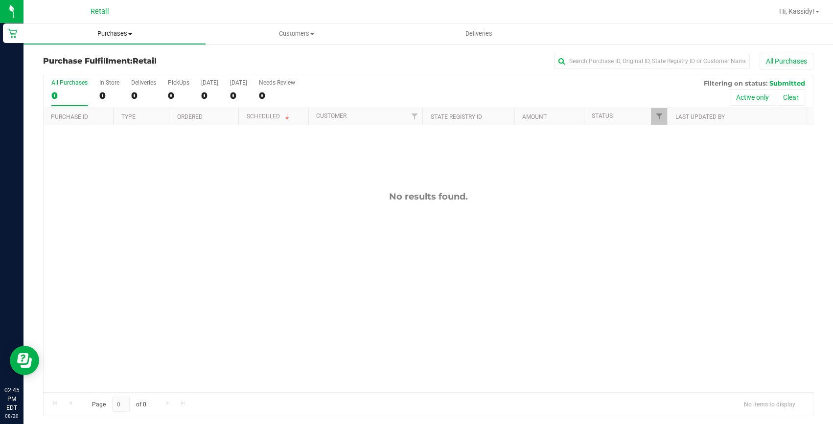
click at [122, 39] on uib-tab-heading "Purchases Summary of purchases Fulfillment All purchases" at bounding box center [114, 33] width 182 height 21
click at [117, 63] on li "Summary of purchases" at bounding box center [114, 59] width 182 height 12
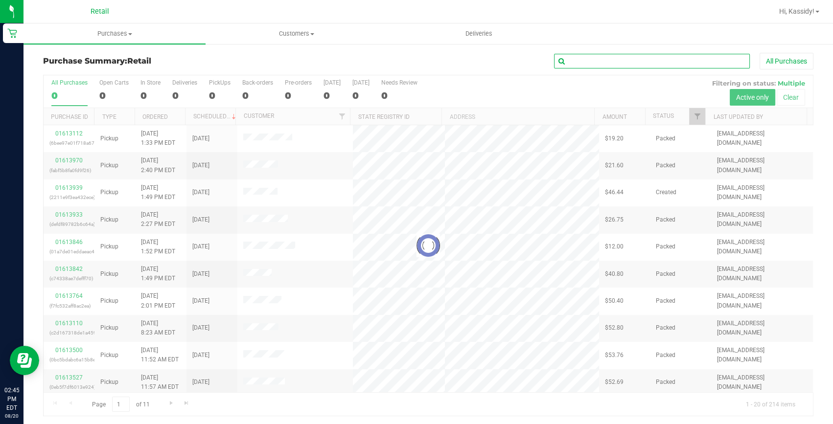
click at [577, 58] on input "text" at bounding box center [652, 61] width 196 height 15
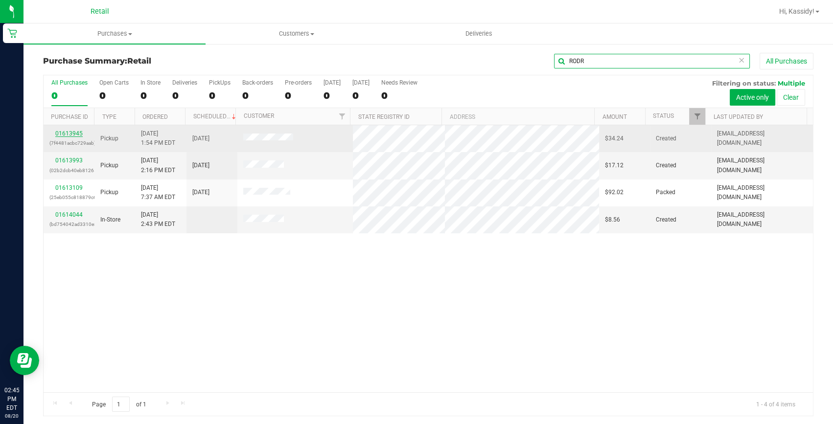
type input "RODR"
click at [73, 132] on link "01613945" at bounding box center [68, 133] width 27 height 7
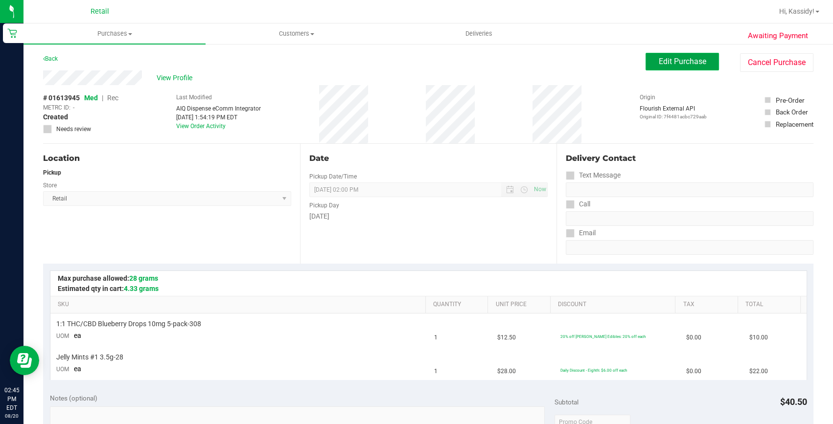
click at [681, 62] on span "Edit Purchase" at bounding box center [682, 61] width 47 height 9
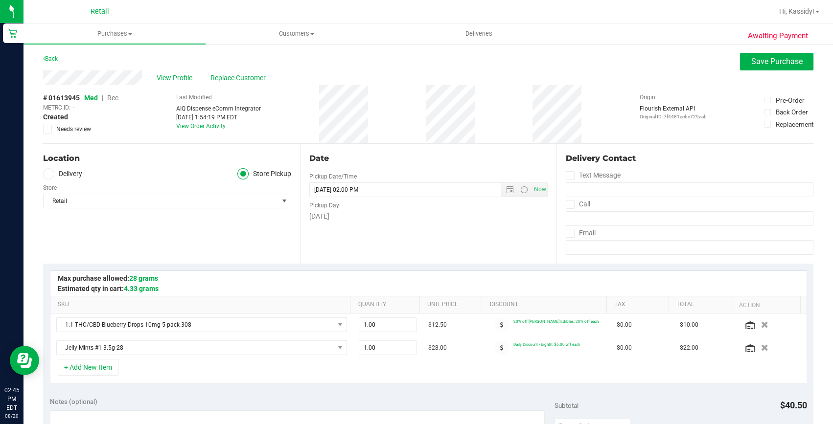
click at [115, 97] on span "Rec" at bounding box center [112, 98] width 11 height 8
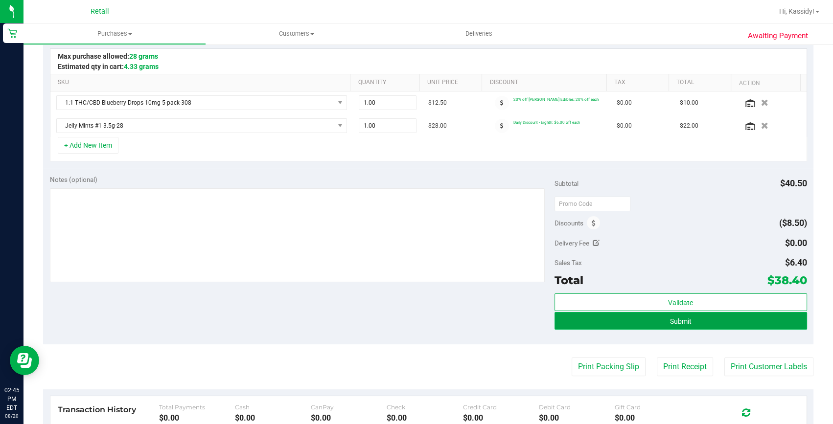
click at [671, 321] on span "Submit" at bounding box center [681, 322] width 22 height 8
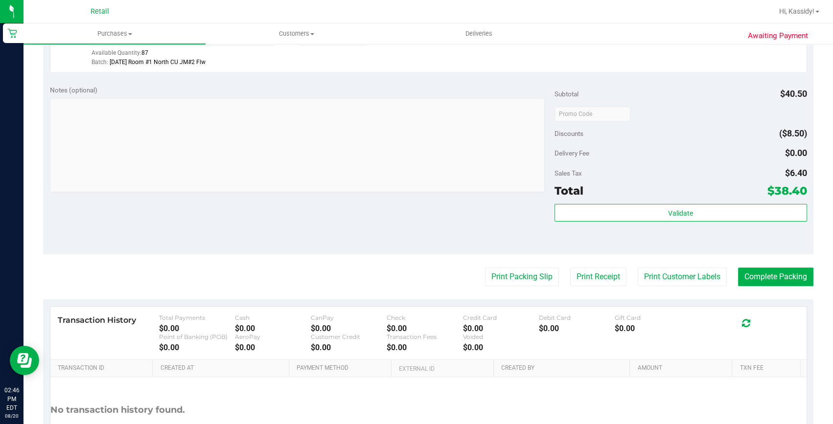
scroll to position [356, 0]
click at [779, 282] on button "Complete Packing" at bounding box center [775, 276] width 75 height 19
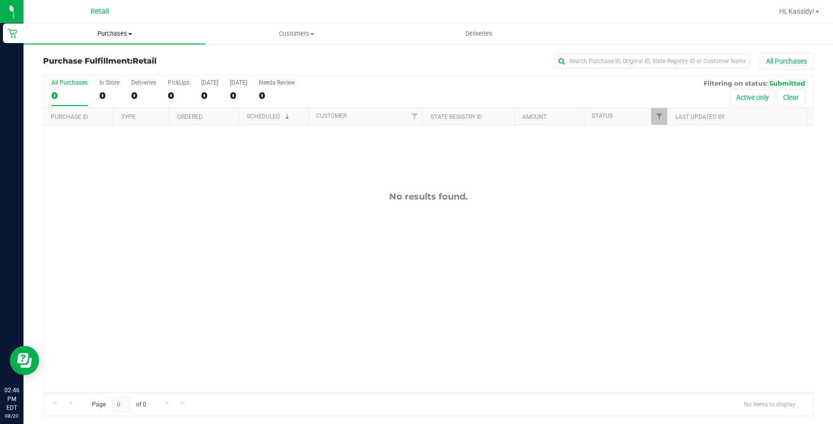
click at [112, 29] on span "Purchases" at bounding box center [114, 33] width 182 height 9
click at [110, 55] on span "Summary of purchases" at bounding box center [73, 59] width 100 height 8
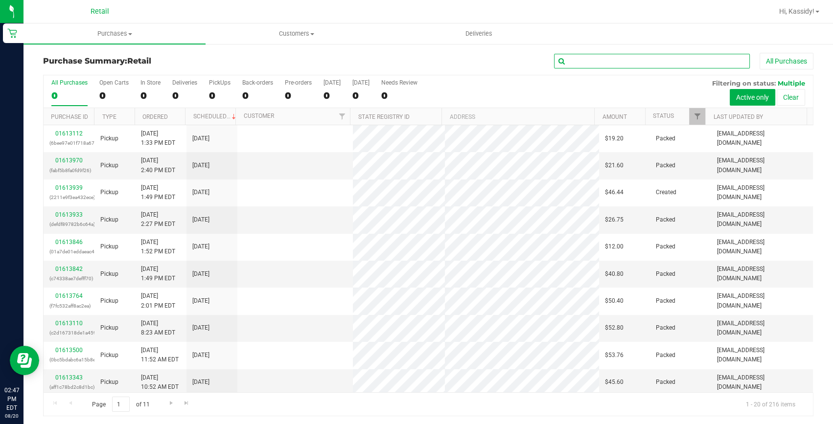
click at [573, 64] on input "text" at bounding box center [652, 61] width 196 height 15
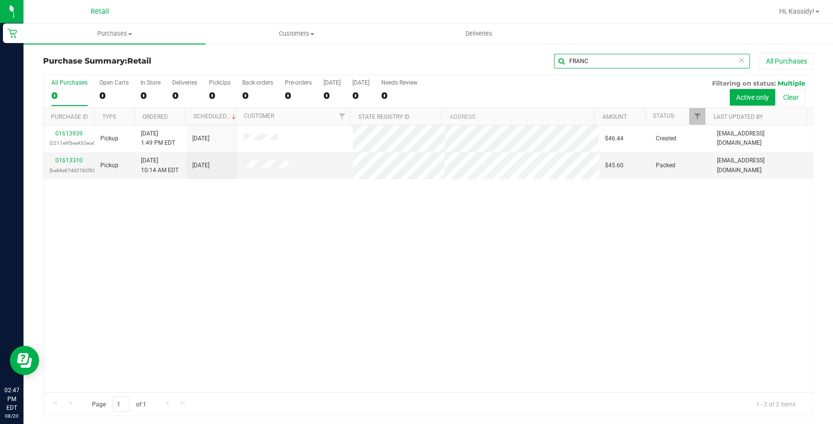
type input "FRANC"
click at [76, 135] on link "01613939" at bounding box center [68, 133] width 27 height 7
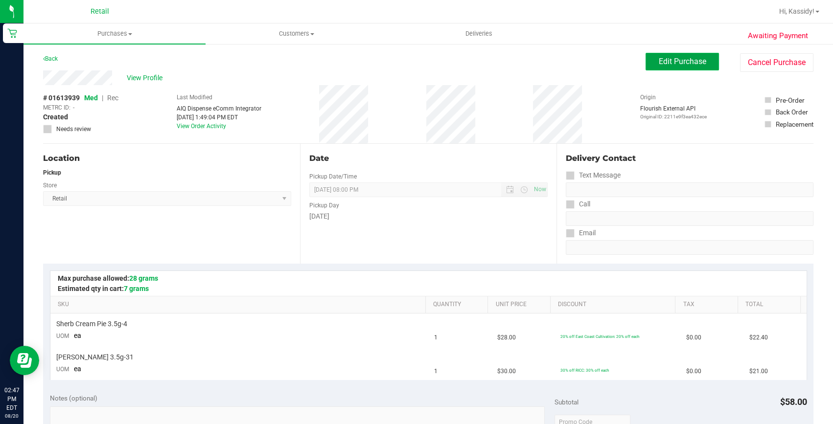
click at [665, 69] on button "Edit Purchase" at bounding box center [682, 62] width 73 height 18
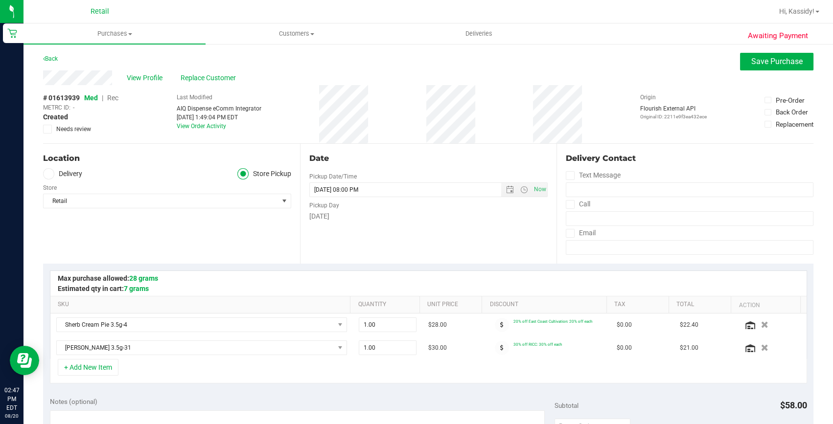
click at [111, 98] on span "Rec" at bounding box center [112, 98] width 11 height 8
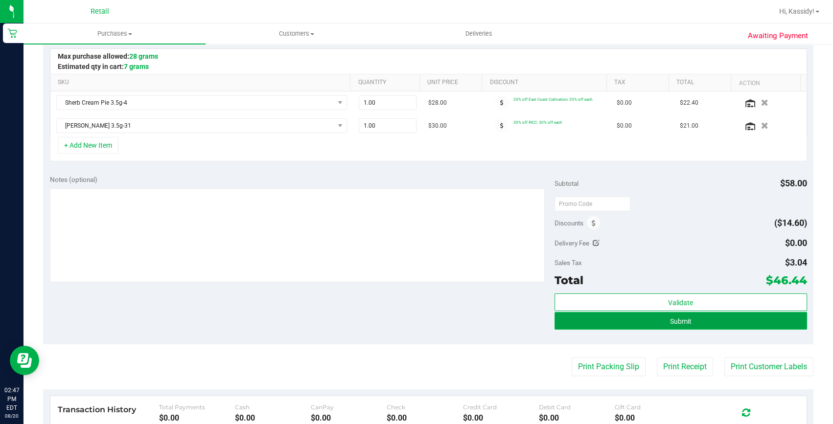
click at [631, 320] on button "Submit" at bounding box center [680, 321] width 253 height 18
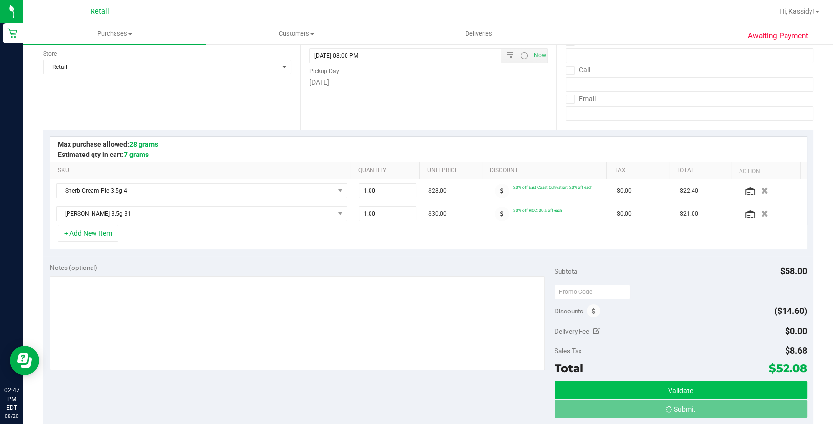
scroll to position [133, 0]
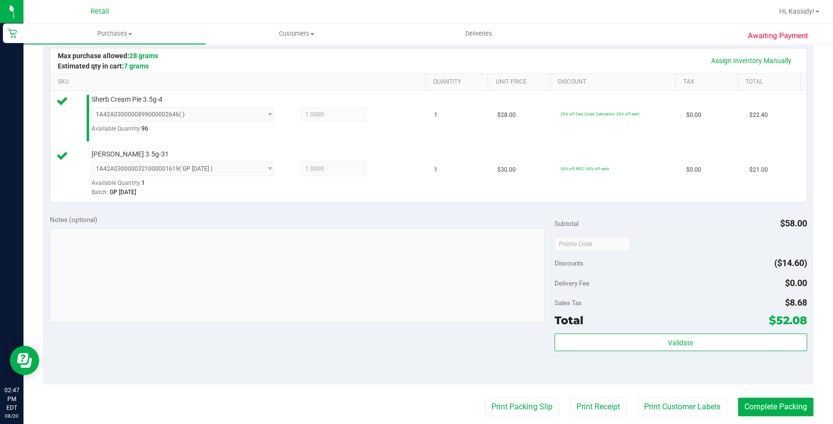
scroll to position [267, 0]
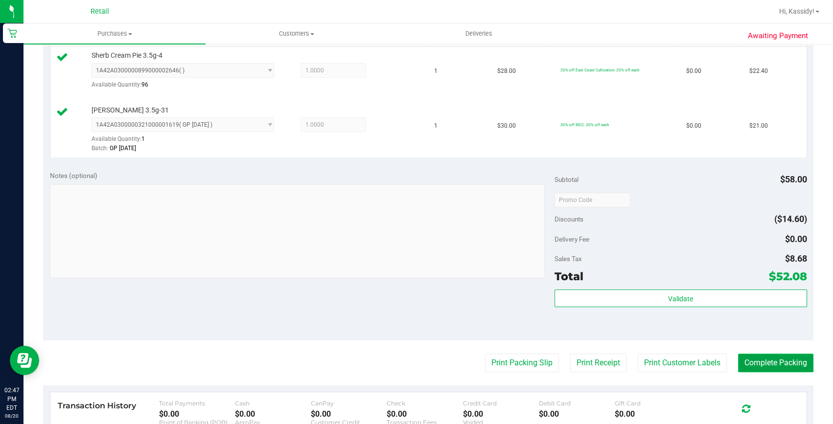
click at [740, 360] on button "Complete Packing" at bounding box center [775, 363] width 75 height 19
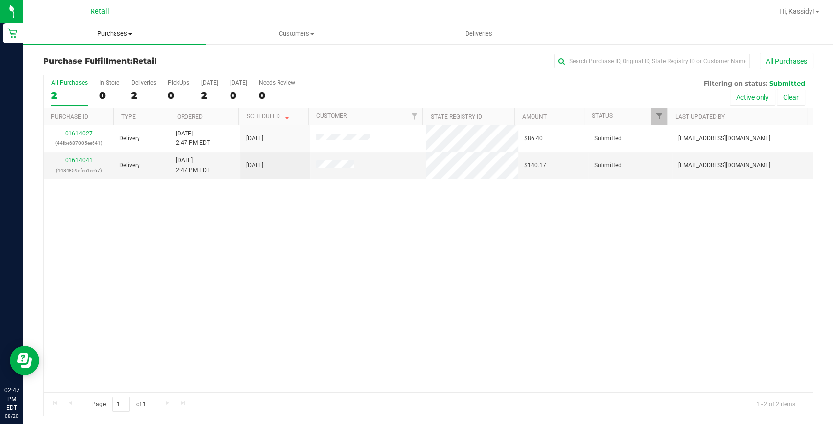
click at [112, 26] on uib-tab-heading "Purchases Summary of purchases Fulfillment All purchases" at bounding box center [114, 33] width 182 height 21
click at [92, 61] on span "Summary of purchases" at bounding box center [73, 59] width 100 height 8
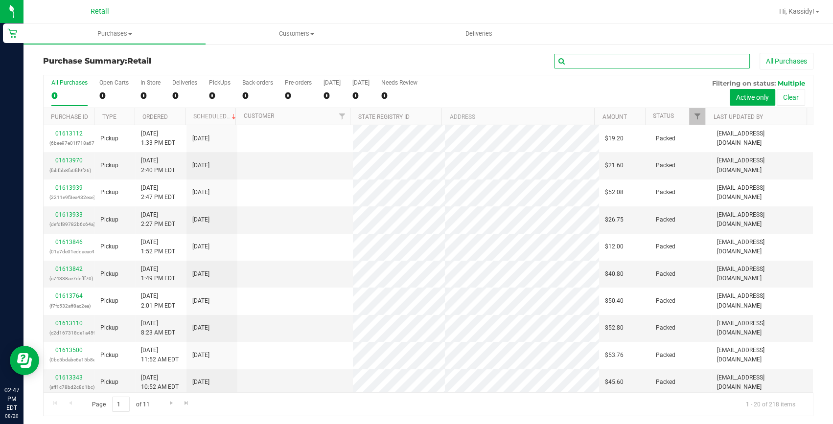
click at [581, 63] on input "text" at bounding box center [652, 61] width 196 height 15
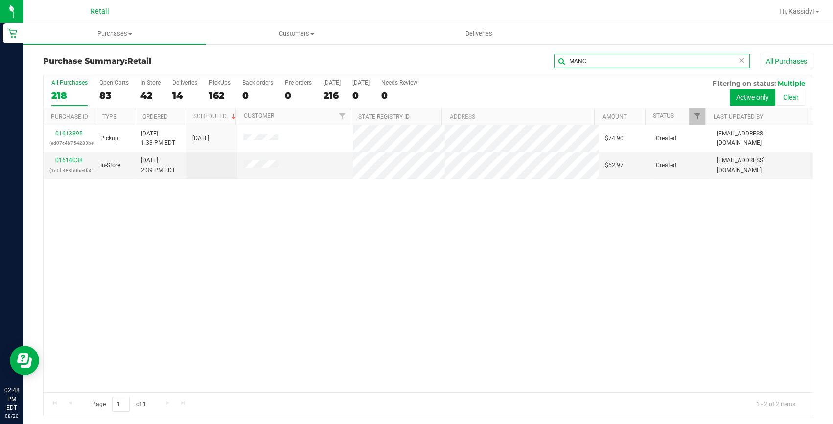
type input "MANC"
click at [67, 136] on link "01613895" at bounding box center [68, 133] width 27 height 7
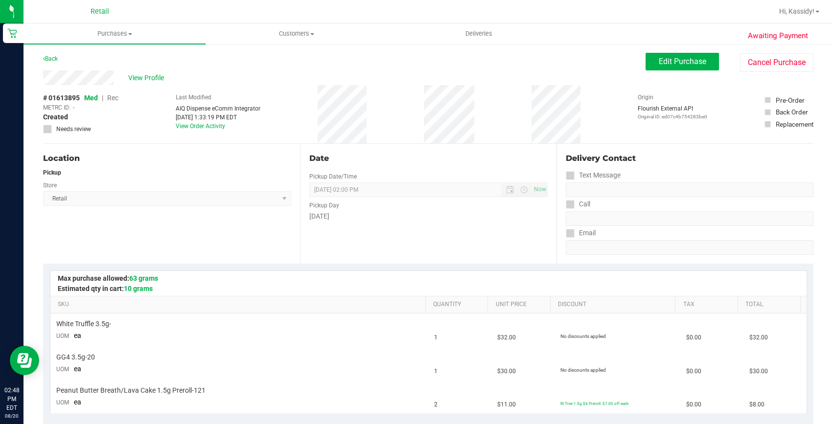
scroll to position [222, 0]
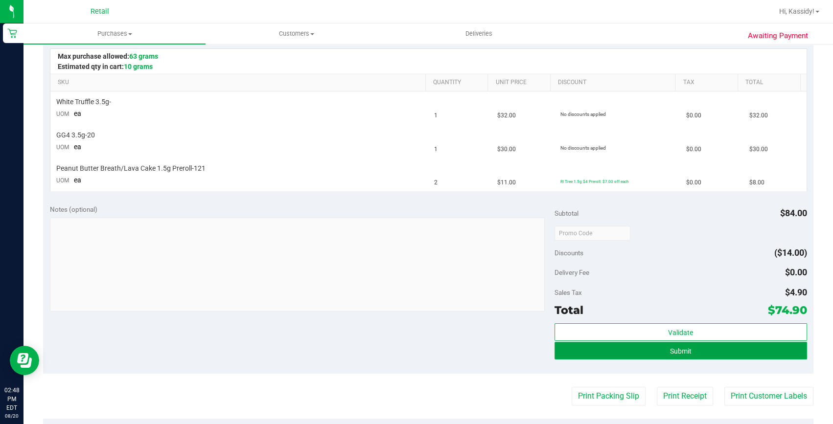
click at [695, 352] on button "Submit" at bounding box center [680, 351] width 253 height 18
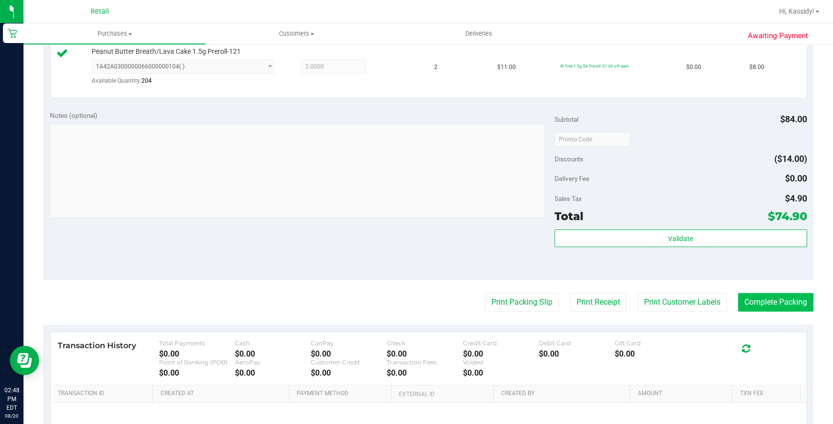
scroll to position [400, 0]
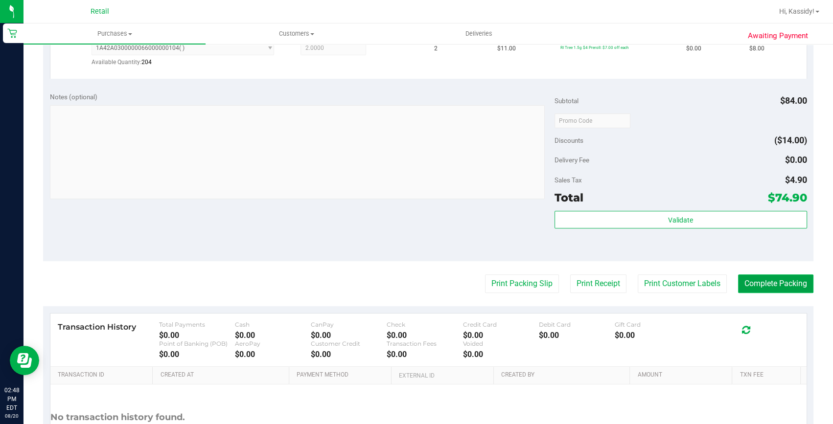
click at [799, 281] on button "Complete Packing" at bounding box center [775, 284] width 75 height 19
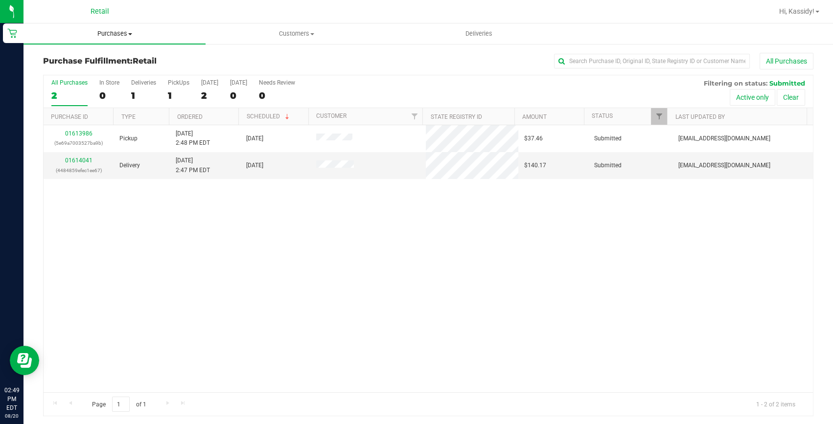
click at [119, 34] on span "Purchases" at bounding box center [114, 33] width 182 height 9
click at [116, 59] on span "Summary of purchases" at bounding box center [73, 59] width 100 height 8
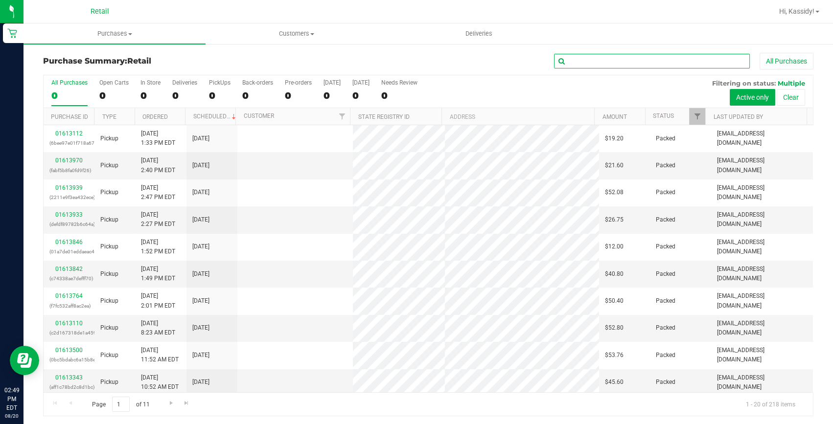
click at [590, 62] on input "text" at bounding box center [652, 61] width 196 height 15
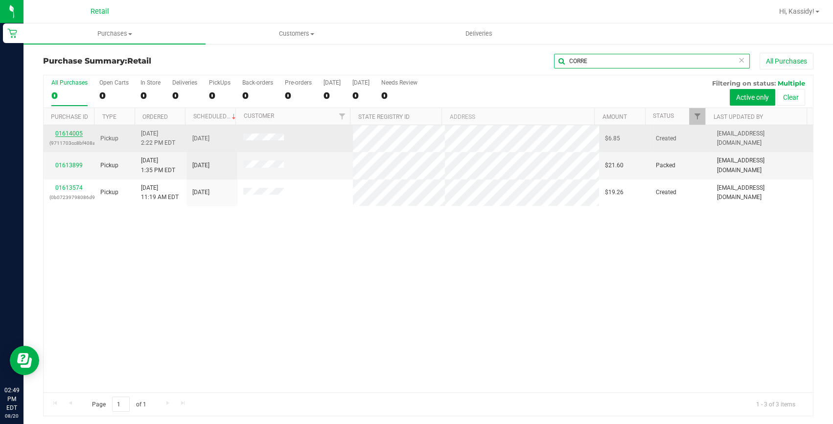
type input "CORRE"
click at [70, 137] on link "01614005" at bounding box center [68, 133] width 27 height 7
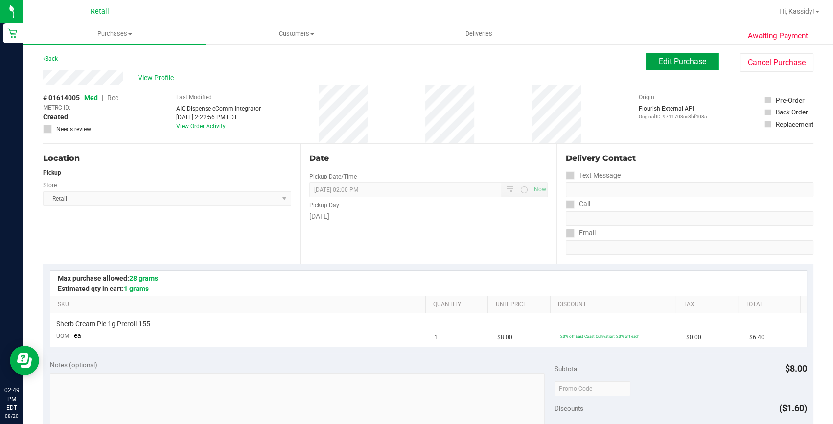
click at [663, 62] on span "Edit Purchase" at bounding box center [682, 61] width 47 height 9
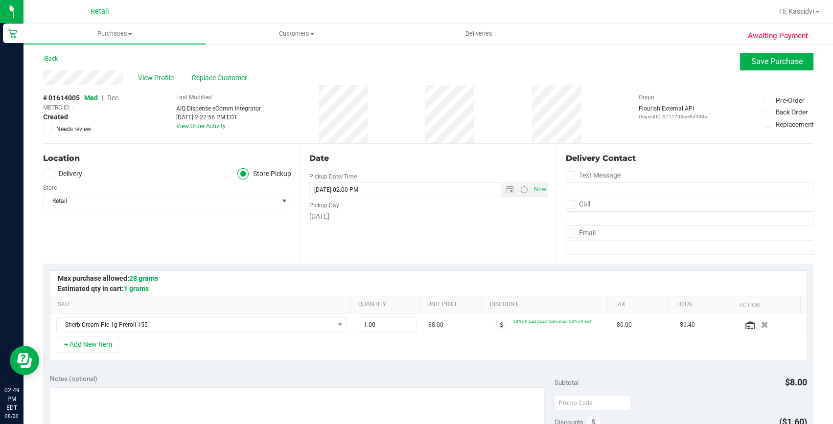
scroll to position [267, 0]
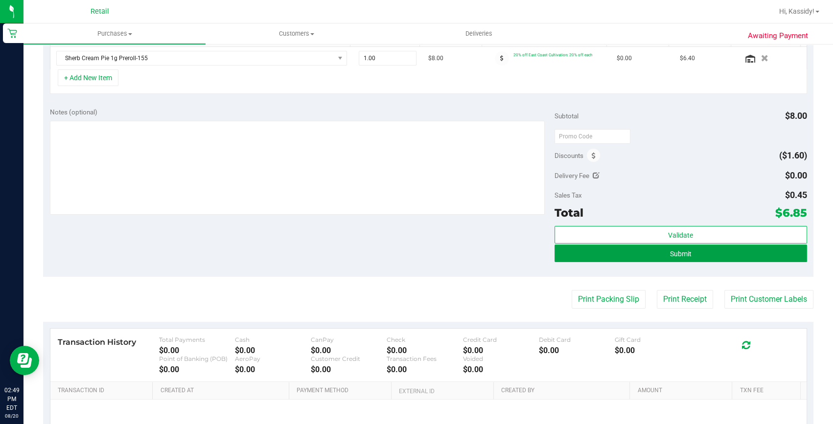
click at [619, 258] on button "Submit" at bounding box center [680, 254] width 253 height 18
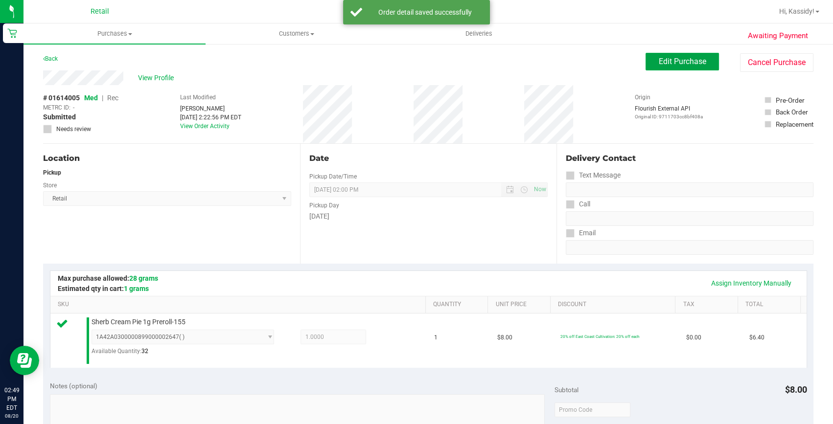
click at [678, 66] on button "Edit Purchase" at bounding box center [682, 62] width 73 height 18
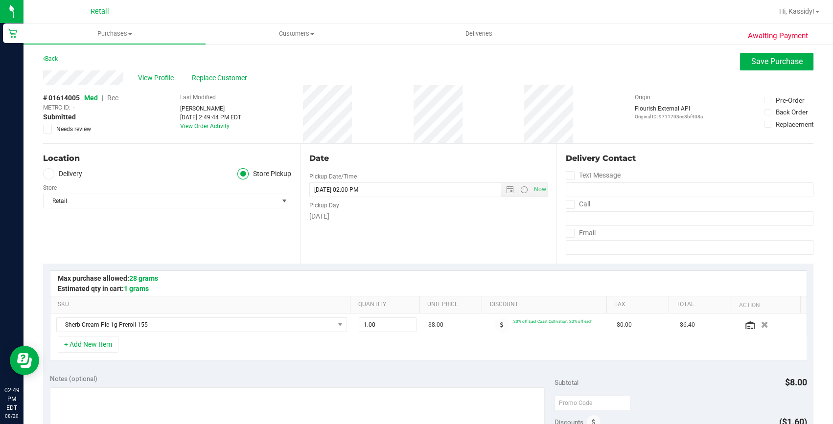
click at [116, 99] on span "Rec" at bounding box center [112, 98] width 11 height 8
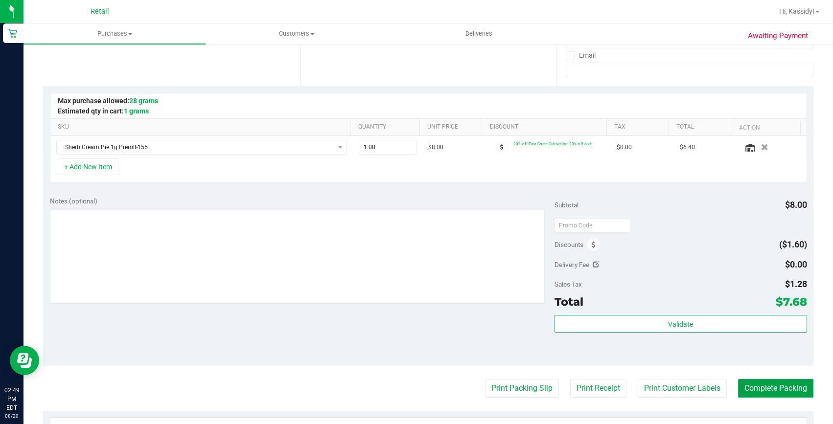
click at [781, 389] on button "Complete Packing" at bounding box center [775, 388] width 75 height 19
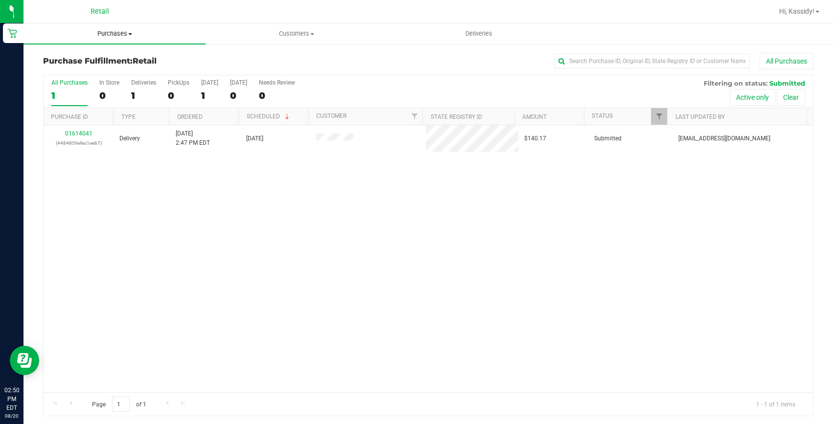
drag, startPoint x: 124, startPoint y: 33, endPoint x: 149, endPoint y: 36, distance: 25.1
click at [124, 33] on span "Purchases" at bounding box center [114, 33] width 182 height 9
click at [135, 58] on li "Summary of purchases" at bounding box center [114, 59] width 182 height 12
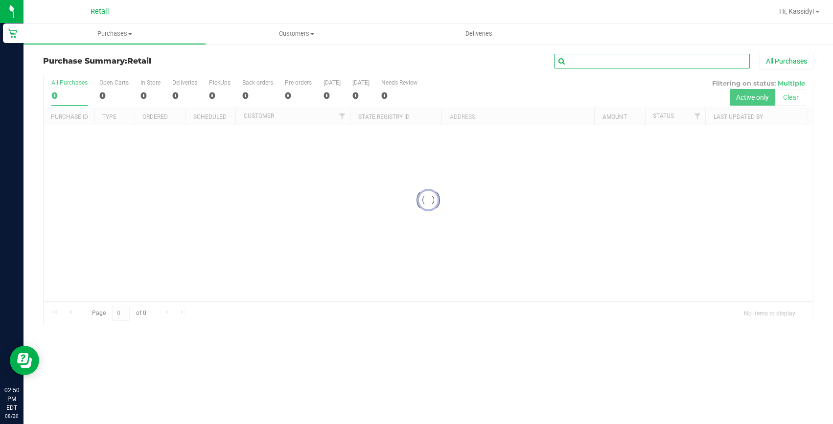
click at [584, 56] on input "text" at bounding box center [652, 61] width 196 height 15
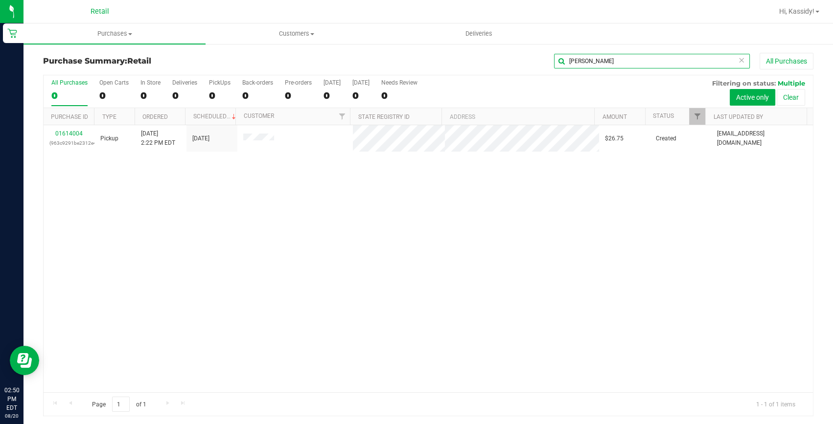
type input "[PERSON_NAME]"
click at [71, 136] on link "01614004" at bounding box center [68, 133] width 27 height 7
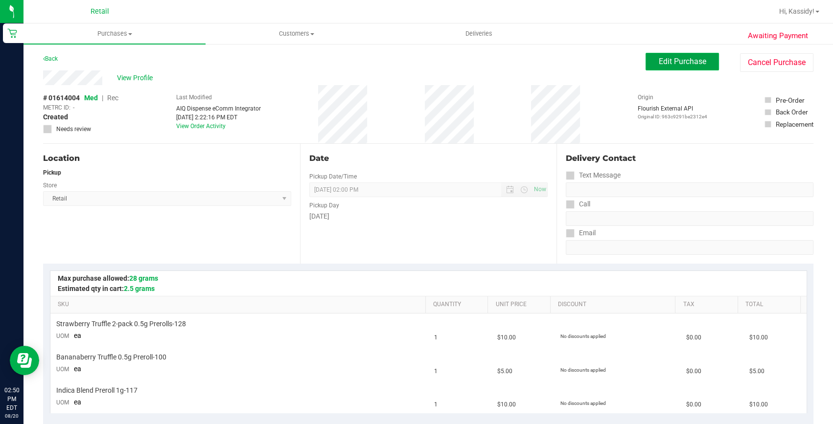
click at [680, 57] on span "Edit Purchase" at bounding box center [682, 61] width 47 height 9
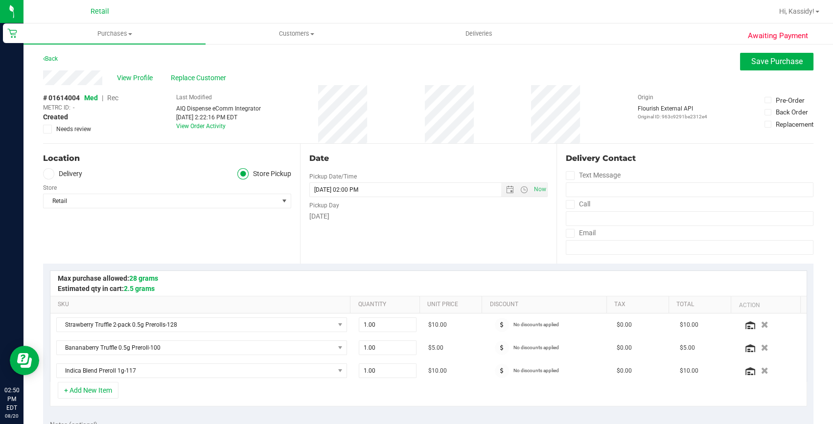
click at [115, 96] on span "Rec" at bounding box center [112, 98] width 11 height 8
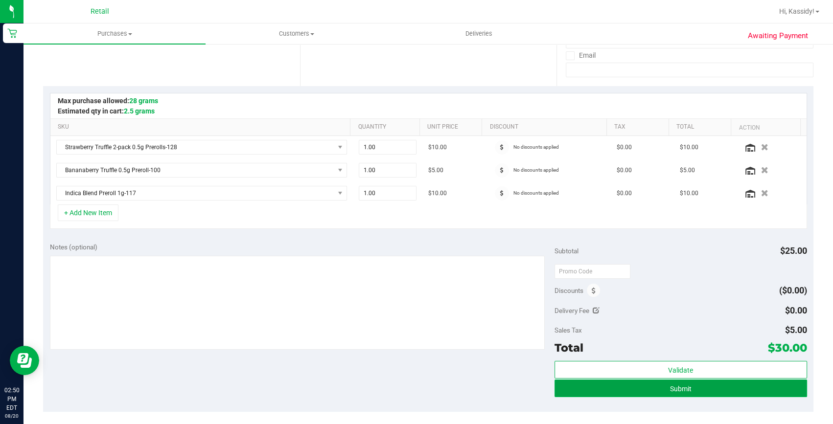
click at [657, 386] on button "Submit" at bounding box center [680, 389] width 253 height 18
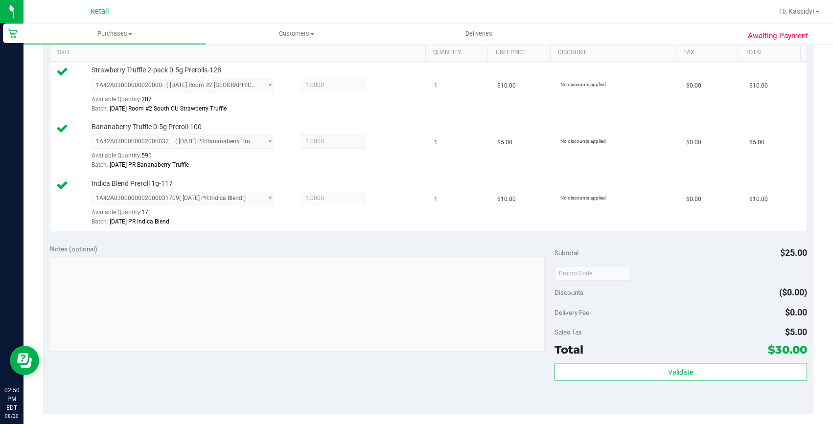
scroll to position [311, 0]
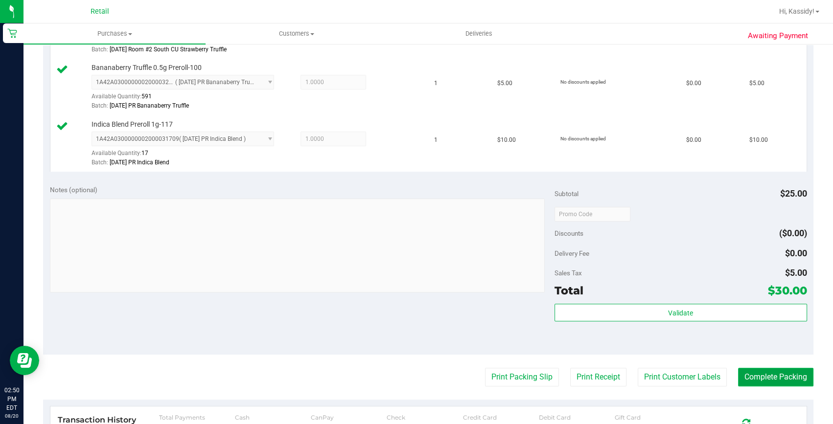
click at [766, 385] on button "Complete Packing" at bounding box center [775, 377] width 75 height 19
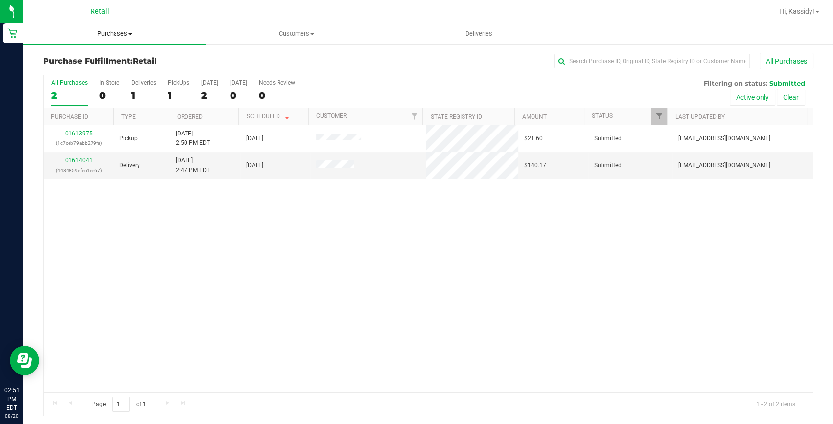
click at [124, 36] on span "Purchases" at bounding box center [114, 33] width 182 height 9
click at [93, 58] on span "Summary of purchases" at bounding box center [73, 59] width 100 height 8
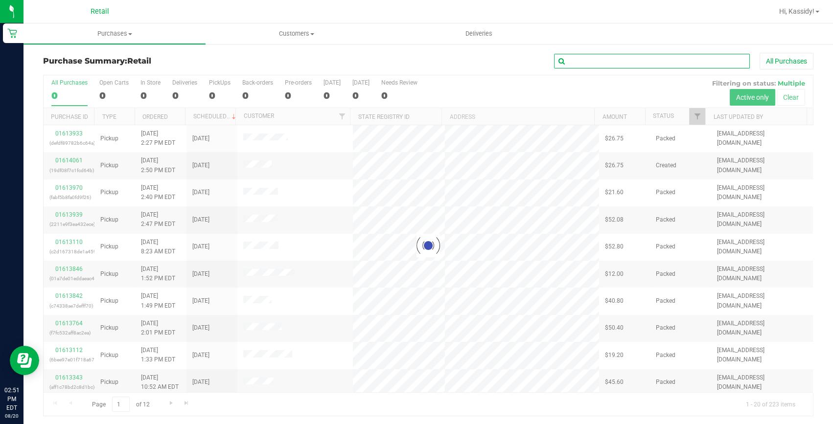
click at [585, 59] on input "text" at bounding box center [652, 61] width 196 height 15
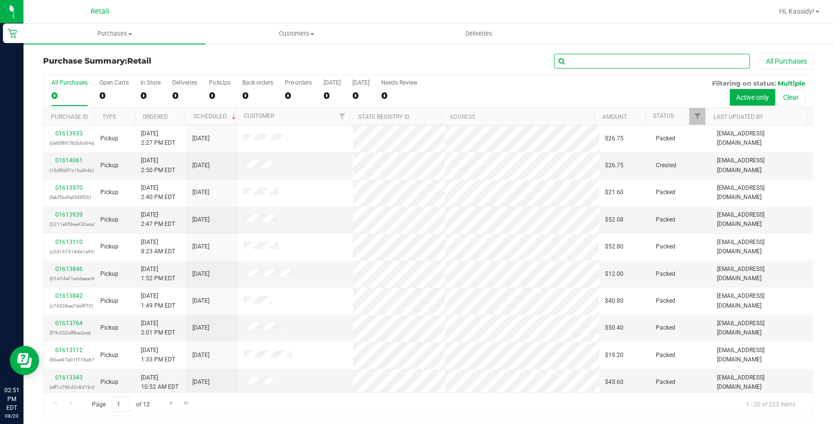
type input "K"
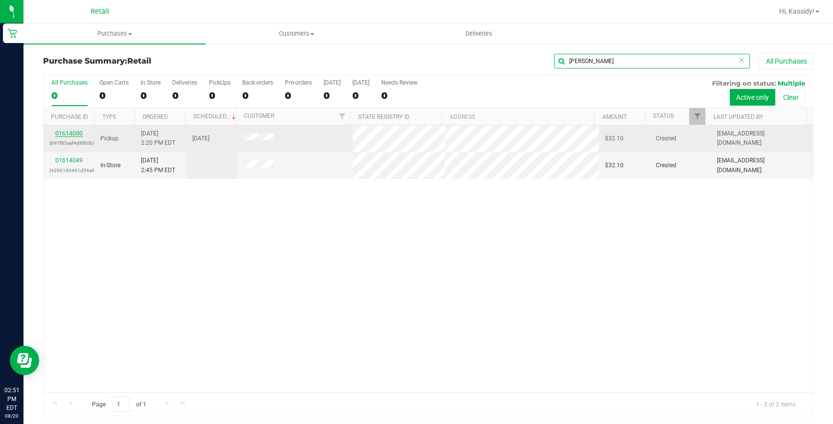
type input "[PERSON_NAME]"
click at [64, 131] on link "01614000" at bounding box center [68, 133] width 27 height 7
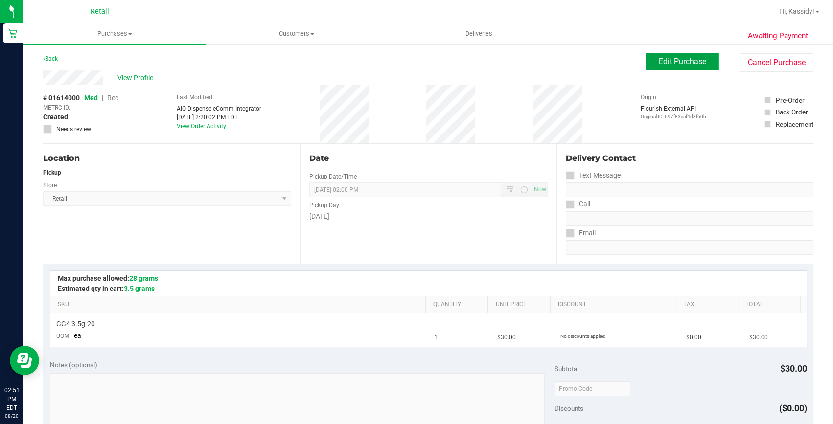
click at [697, 57] on span "Edit Purchase" at bounding box center [682, 61] width 47 height 9
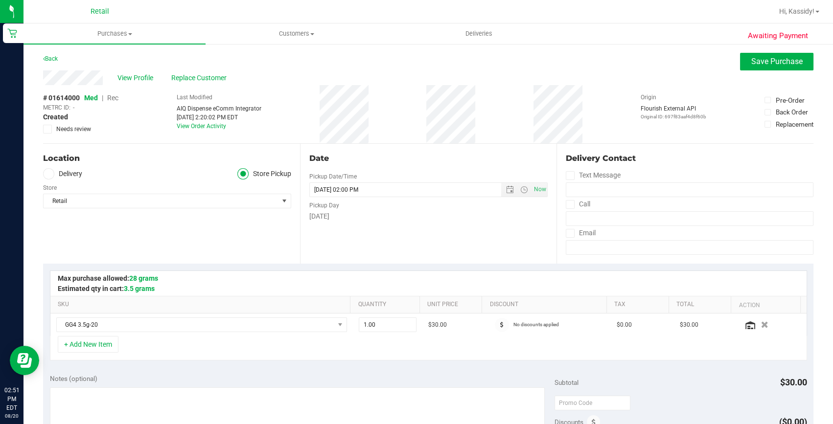
click at [113, 99] on span "Rec" at bounding box center [112, 98] width 11 height 8
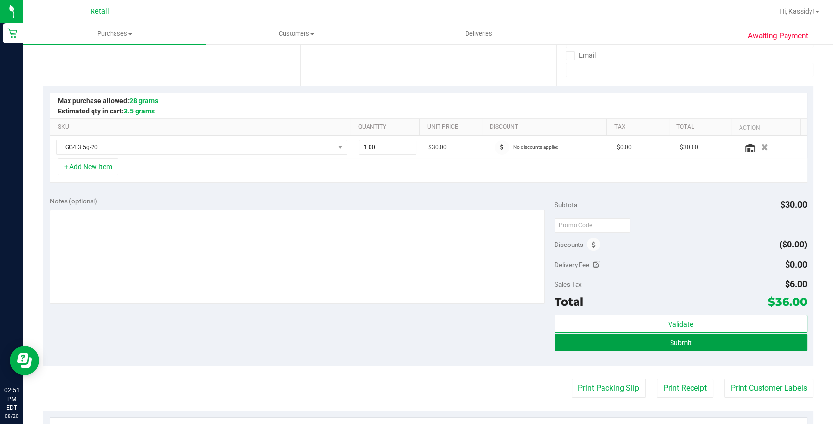
click at [682, 342] on span "Submit" at bounding box center [681, 343] width 22 height 8
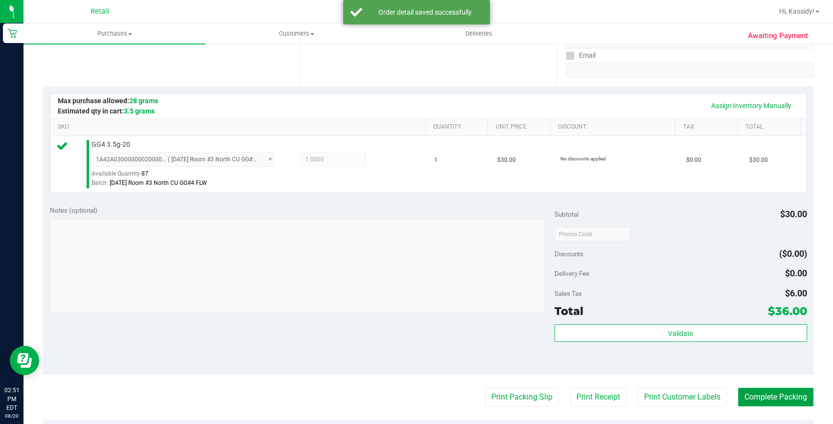
click at [746, 389] on button "Complete Packing" at bounding box center [775, 397] width 75 height 19
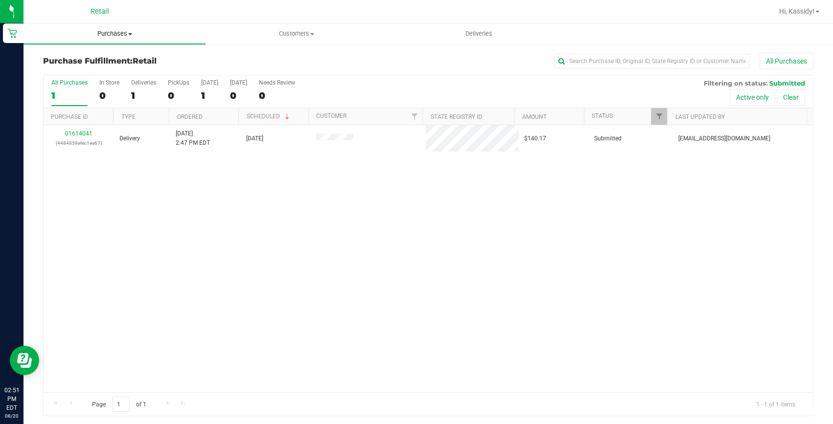
click at [99, 34] on span "Purchases" at bounding box center [114, 33] width 182 height 9
click at [106, 60] on span "Summary of purchases" at bounding box center [73, 59] width 100 height 8
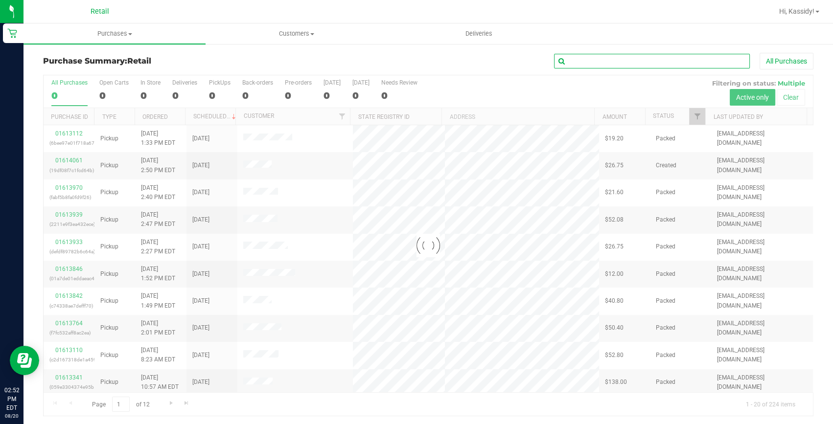
click at [614, 63] on input "text" at bounding box center [652, 61] width 196 height 15
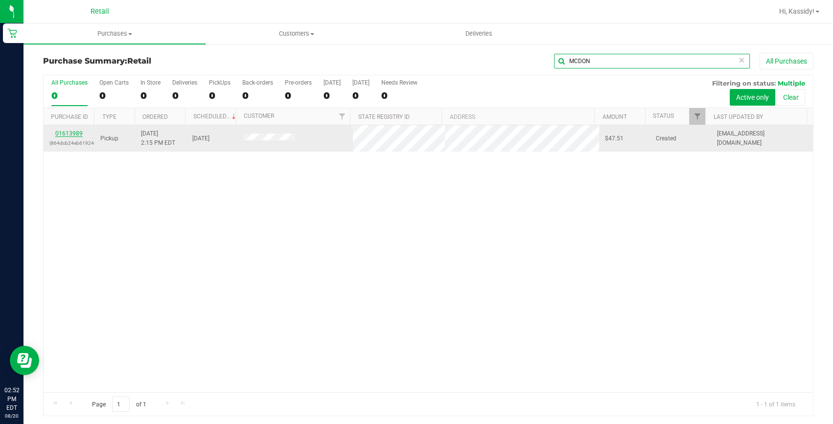
type input "MCDON"
click at [76, 133] on link "01613989" at bounding box center [68, 133] width 27 height 7
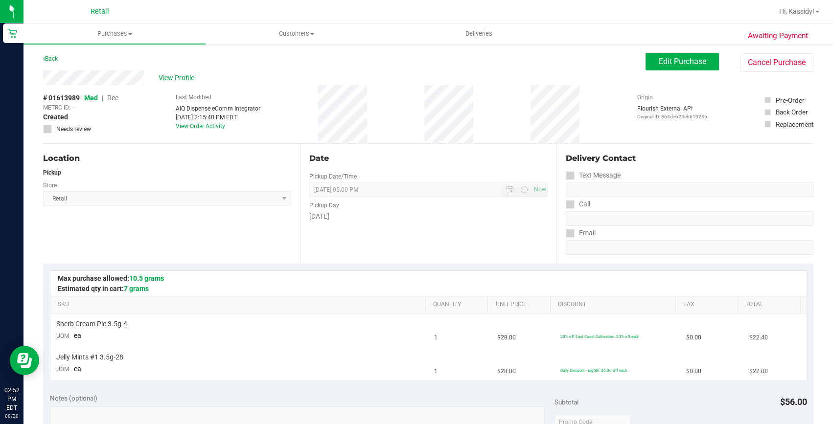
scroll to position [178, 0]
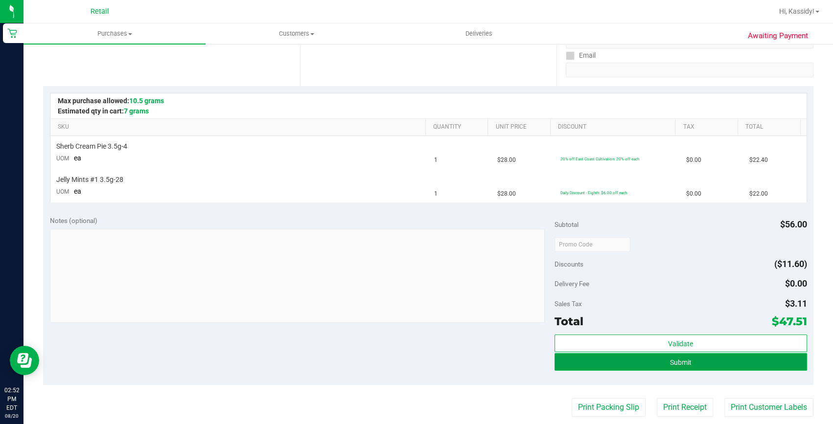
click at [690, 367] on button "Submit" at bounding box center [680, 362] width 253 height 18
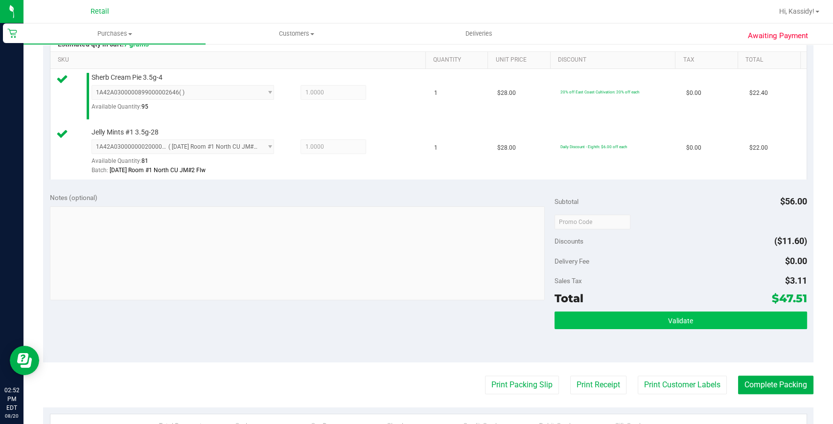
scroll to position [311, 0]
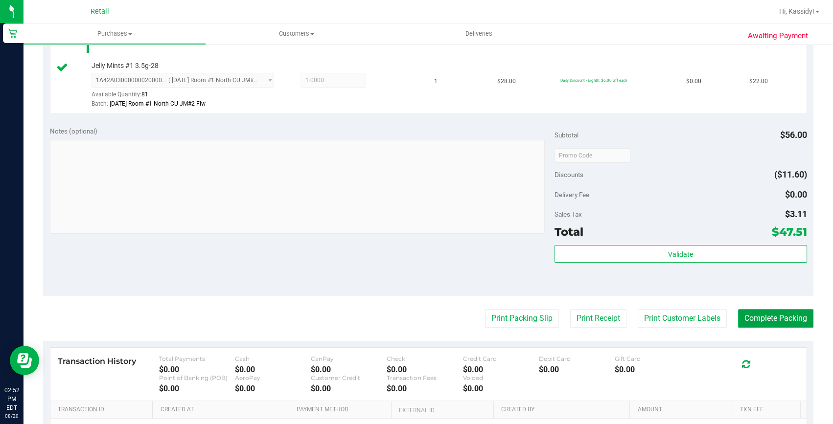
click at [753, 324] on button "Complete Packing" at bounding box center [775, 318] width 75 height 19
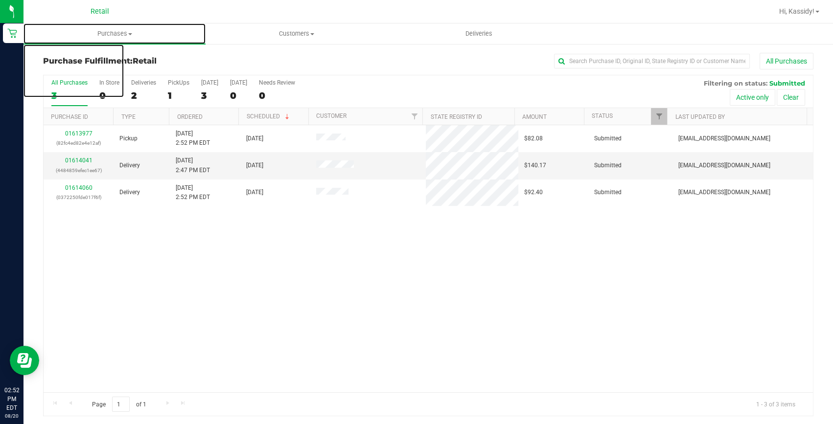
click at [128, 35] on span "Purchases" at bounding box center [114, 33] width 182 height 9
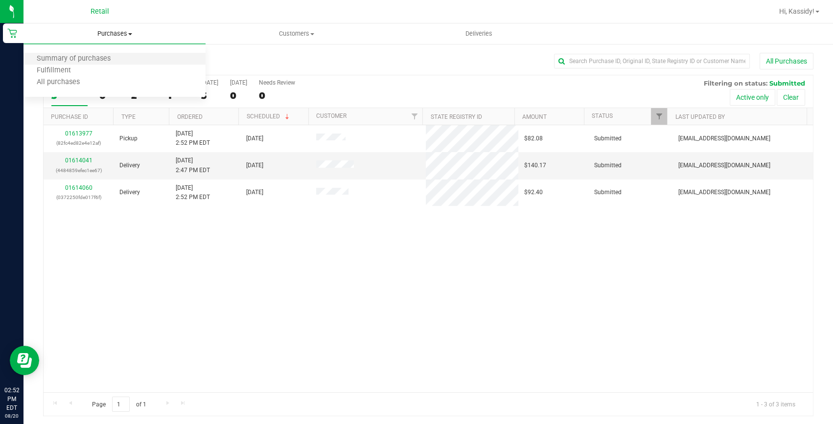
click at [134, 55] on li "Summary of purchases" at bounding box center [114, 59] width 182 height 12
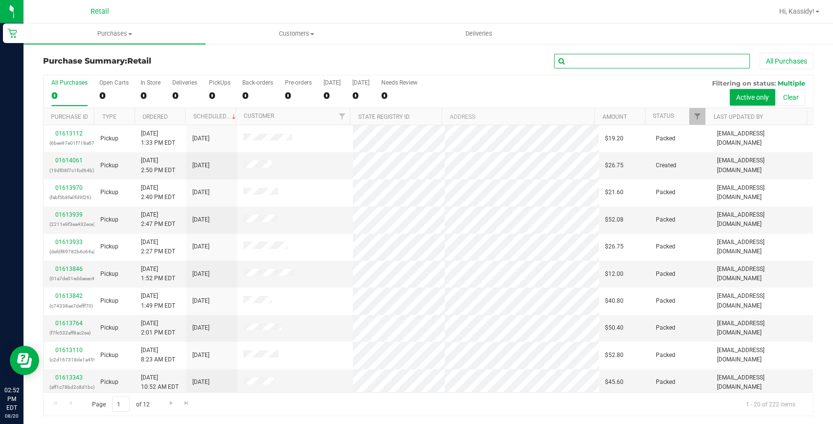
click at [602, 59] on input "text" at bounding box center [652, 61] width 196 height 15
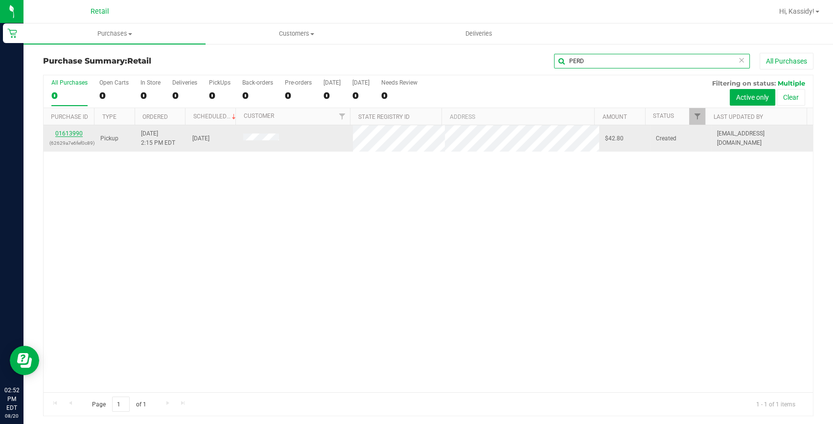
type input "PERD"
click at [78, 136] on link "01613990" at bounding box center [68, 133] width 27 height 7
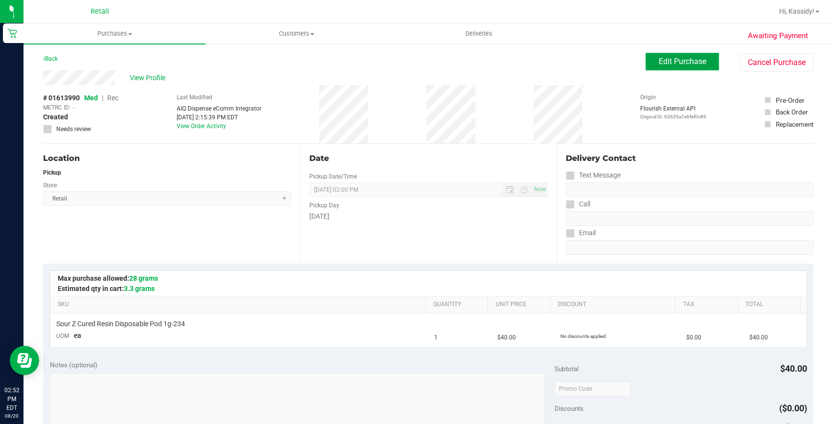
click at [667, 69] on button "Edit Purchase" at bounding box center [682, 62] width 73 height 18
click at [116, 98] on span "Rec" at bounding box center [112, 98] width 11 height 8
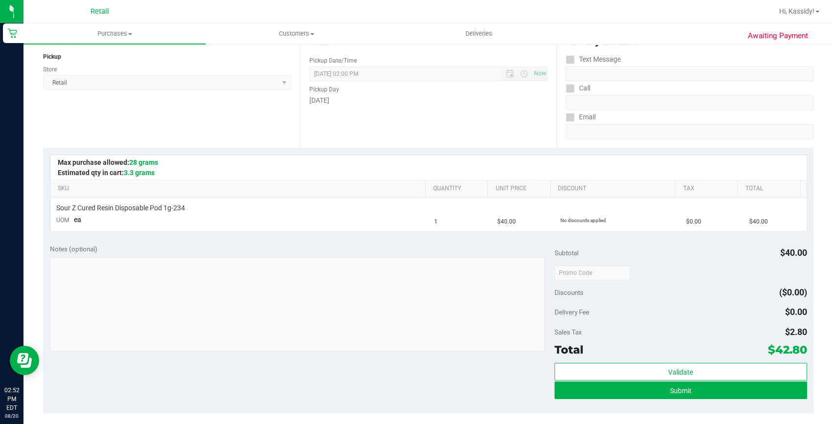
scroll to position [267, 0]
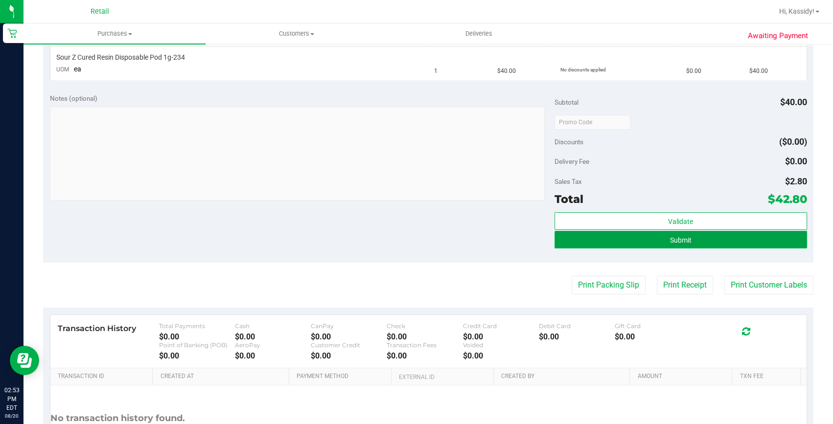
click at [658, 246] on button "Submit" at bounding box center [680, 240] width 253 height 18
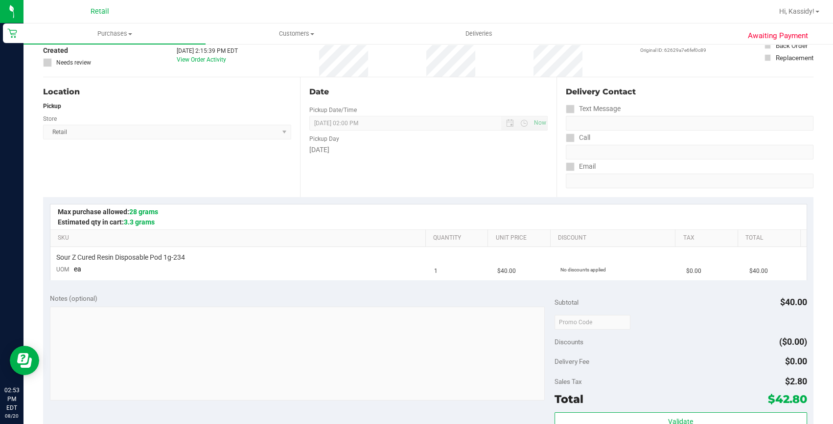
scroll to position [44, 0]
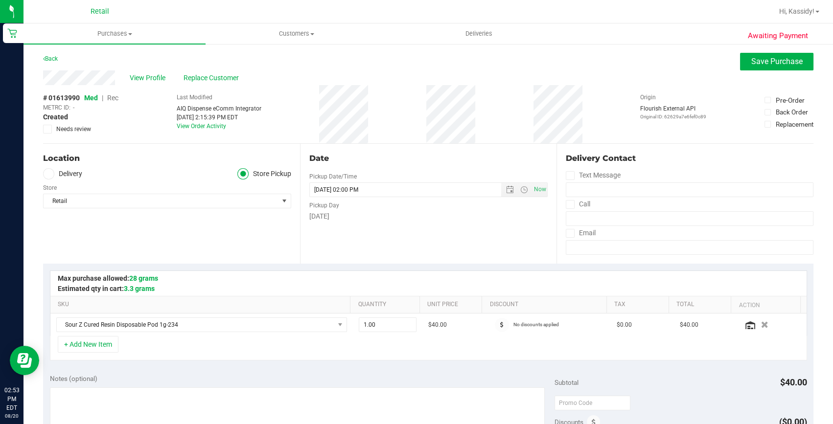
click at [113, 99] on span "Rec" at bounding box center [112, 98] width 11 height 8
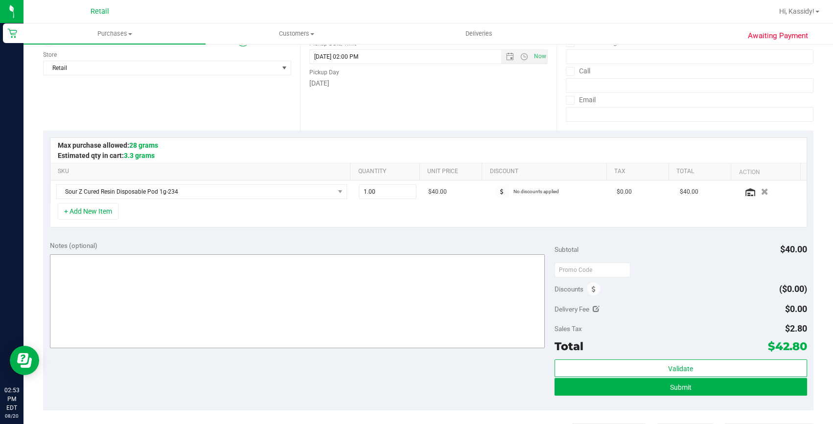
scroll to position [222, 0]
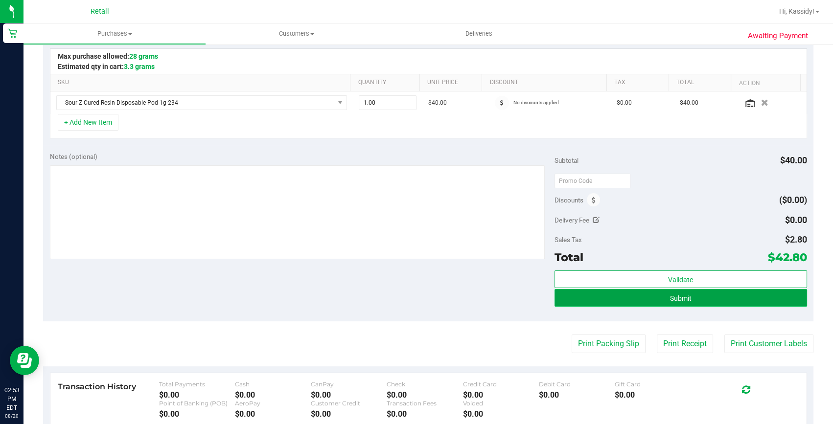
click at [573, 292] on button "Submit" at bounding box center [680, 298] width 253 height 18
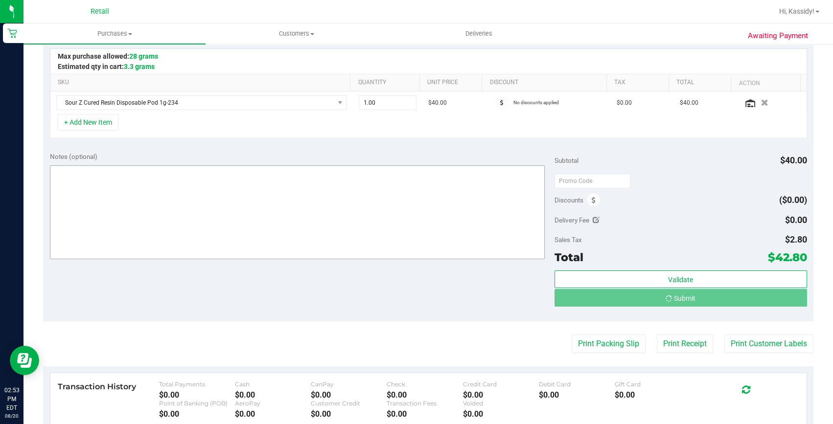
scroll to position [0, 0]
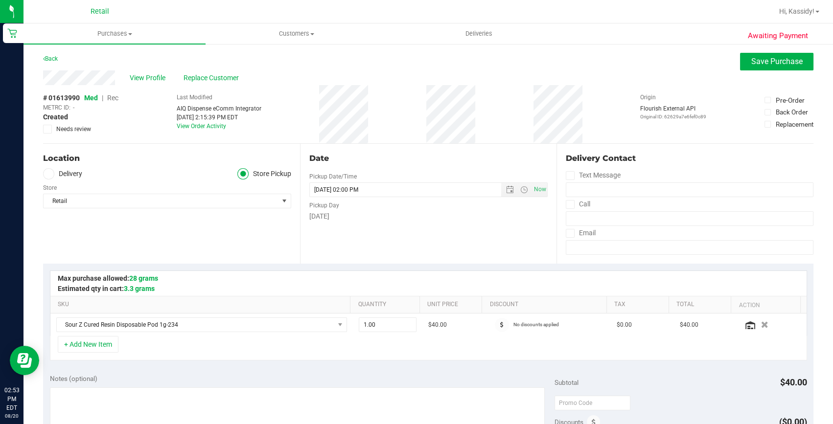
click at [117, 99] on span "Rec" at bounding box center [112, 98] width 11 height 8
click at [114, 98] on span "Rec" at bounding box center [112, 98] width 11 height 8
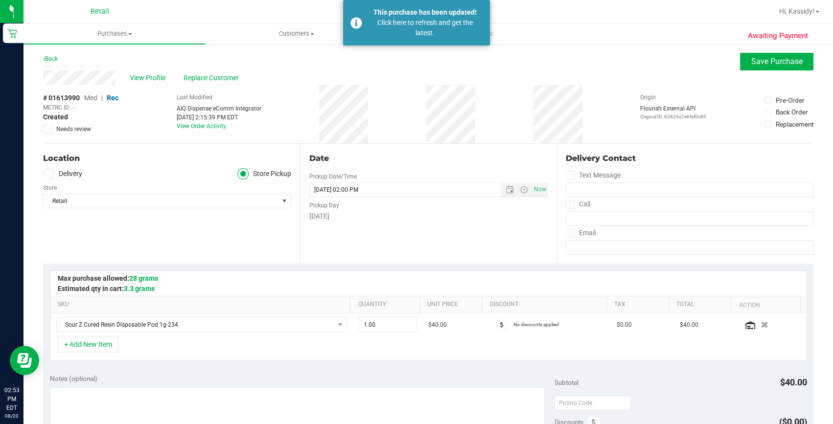
scroll to position [44, 0]
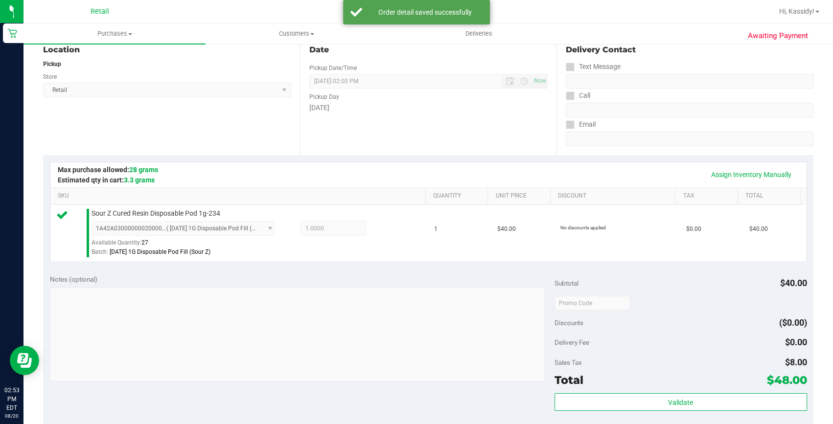
scroll to position [178, 0]
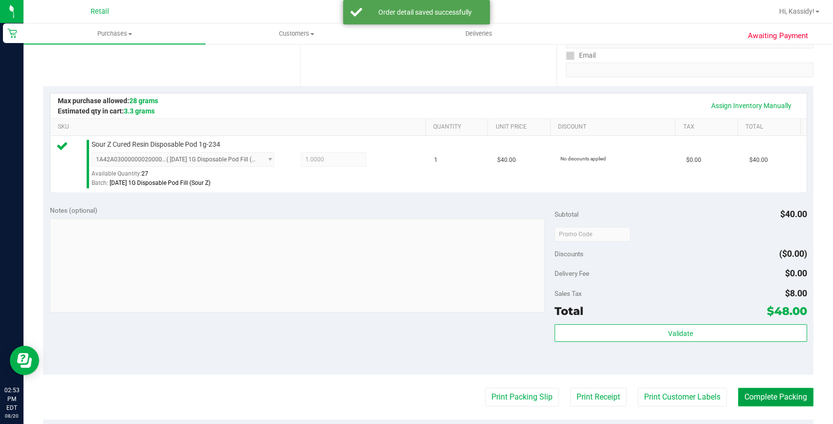
click at [765, 396] on button "Complete Packing" at bounding box center [775, 397] width 75 height 19
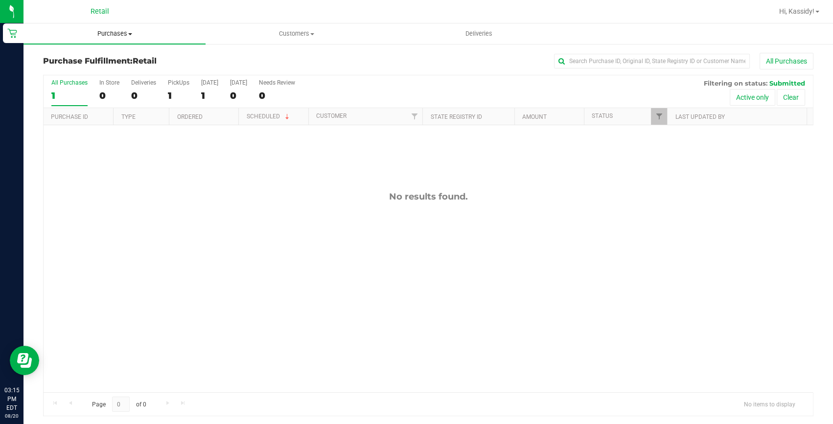
click at [120, 34] on span "Purchases" at bounding box center [114, 33] width 182 height 9
click at [106, 60] on span "Summary of purchases" at bounding box center [73, 59] width 100 height 8
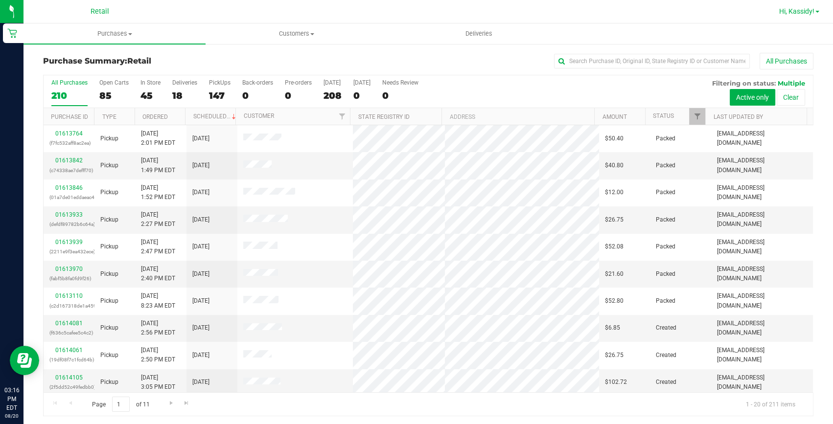
click at [800, 11] on span "Hi, Kassidy!" at bounding box center [796, 11] width 35 height 8
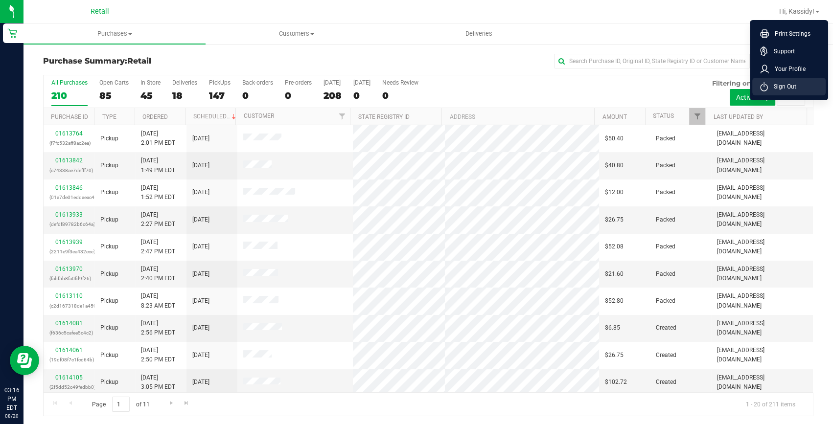
click at [772, 82] on span "Sign Out" at bounding box center [782, 87] width 28 height 10
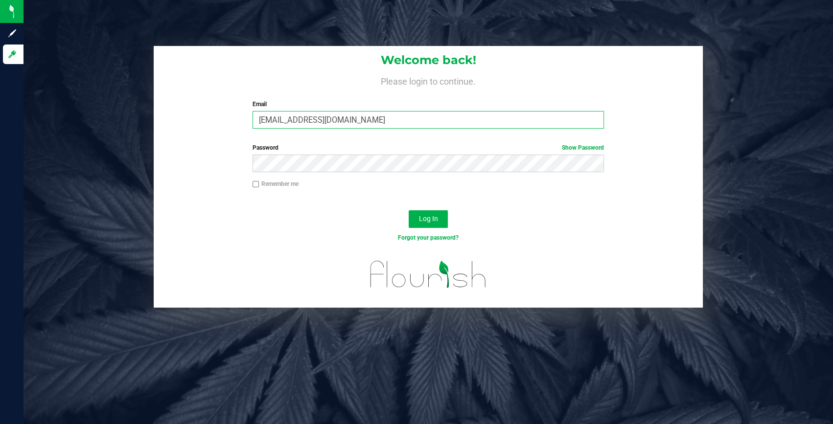
click at [363, 120] on input "[EMAIL_ADDRESS][DOMAIN_NAME]" at bounding box center [428, 120] width 351 height 18
type input "[EMAIL_ADDRESS][DOMAIN_NAME]"
click at [416, 217] on button "Log In" at bounding box center [428, 219] width 39 height 18
